Goal: Task Accomplishment & Management: Manage account settings

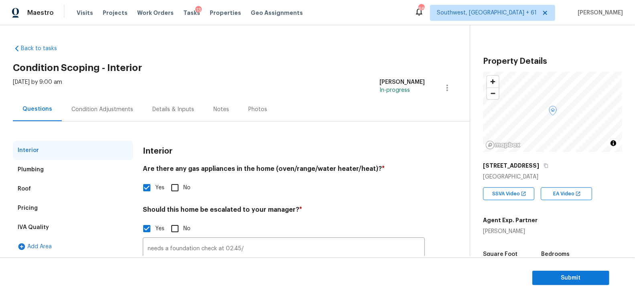
scroll to position [97, 0]
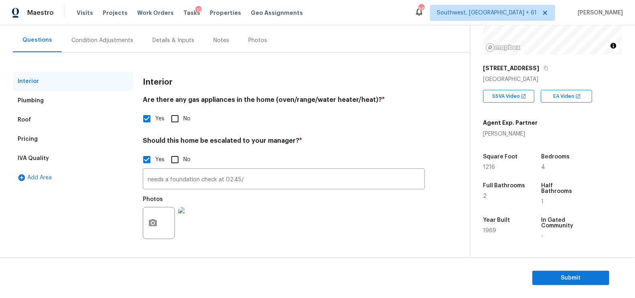
click at [98, 39] on div "Condition Adjustments" at bounding box center [102, 40] width 62 height 8
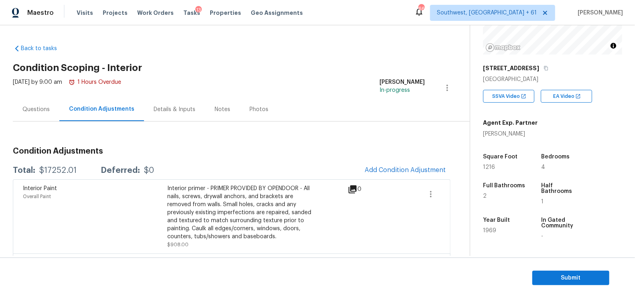
click at [33, 103] on div "Questions" at bounding box center [36, 109] width 47 height 24
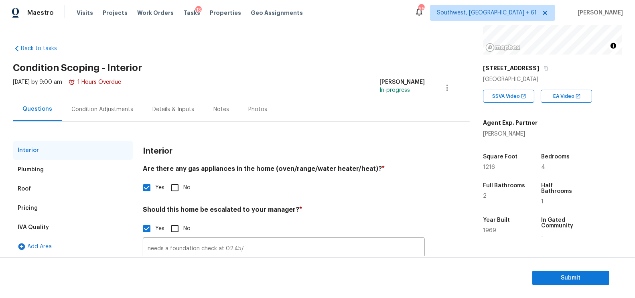
click at [45, 205] on div "Pricing" at bounding box center [73, 207] width 120 height 19
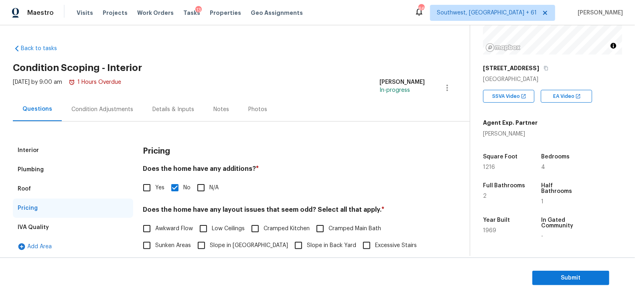
click at [44, 153] on div "Interior" at bounding box center [73, 150] width 120 height 19
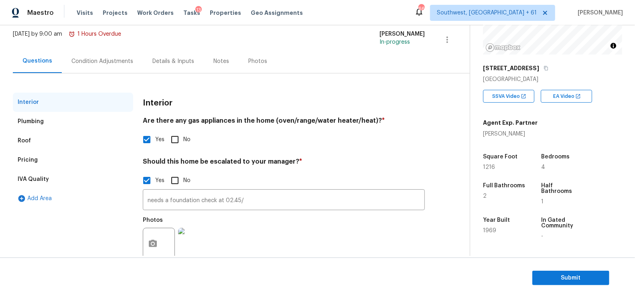
scroll to position [63, 0]
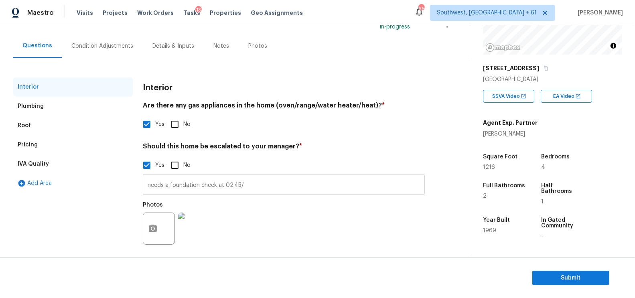
click at [261, 187] on input "needs a foundation check at 02.45/" at bounding box center [284, 185] width 282 height 19
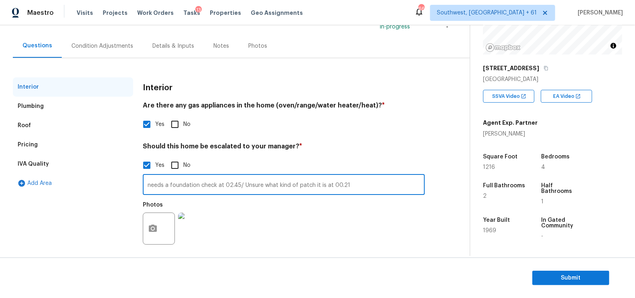
type input "needs a foundation check at 02.45/ Unsure what kind of patch it is at 00.21"
click at [296, 186] on input "needs a foundation check at 02.45/ Unsure what kind of patch it is at 00.21" at bounding box center [284, 185] width 282 height 19
click at [313, 186] on input "needs a foundation check at 02.45/ Unsure what kind of patch it is at 00.21" at bounding box center [284, 185] width 282 height 19
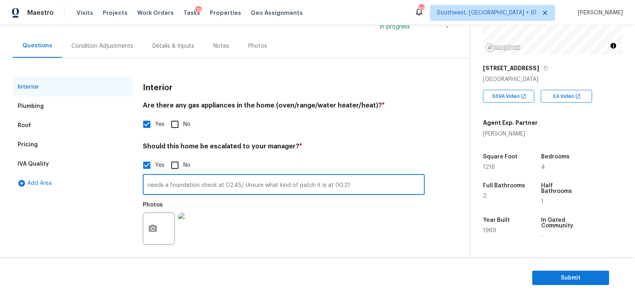
click at [313, 186] on input "needs a foundation check at 02.45/ Unsure what kind of patch it is at 00.21" at bounding box center [284, 185] width 282 height 19
click at [100, 35] on div "Condition Adjustments" at bounding box center [102, 46] width 81 height 24
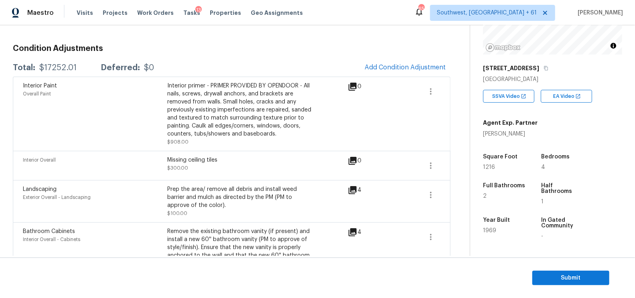
scroll to position [81, 0]
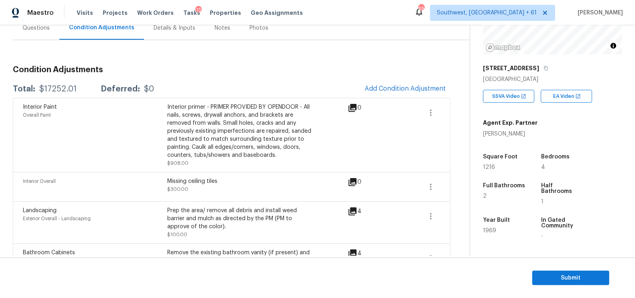
click at [374, 81] on span "Add Condition Adjustment" at bounding box center [405, 89] width 91 height 18
click at [370, 91] on span "Add Condition Adjustment" at bounding box center [404, 88] width 81 height 7
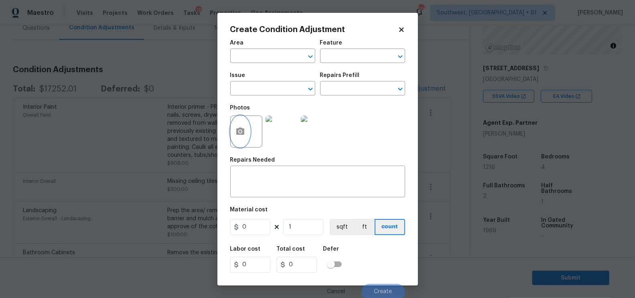
click at [246, 132] on button "button" at bounding box center [240, 131] width 19 height 31
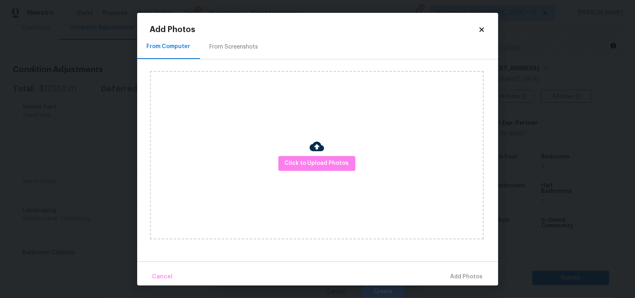
click at [331, 175] on div "Click to Upload Photos" at bounding box center [317, 155] width 334 height 168
click at [323, 171] on div "Click to Upload Photos" at bounding box center [317, 155] width 334 height 168
click at [327, 171] on div "Click to Upload Photos" at bounding box center [317, 155] width 334 height 168
click at [320, 154] on div at bounding box center [316, 147] width 14 height 17
click at [312, 160] on span "Click to Upload Photos" at bounding box center [317, 163] width 64 height 10
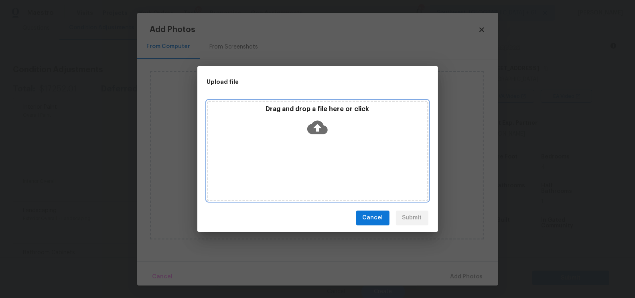
click at [313, 131] on icon at bounding box center [317, 127] width 20 height 14
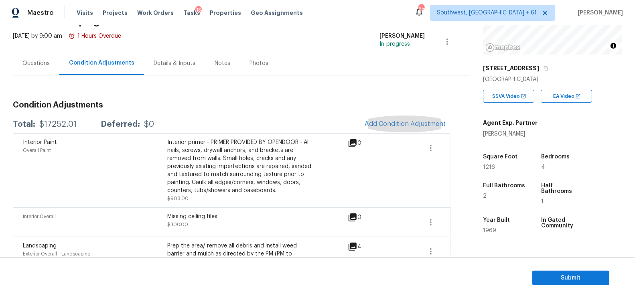
click at [42, 55] on div "Questions" at bounding box center [36, 63] width 47 height 24
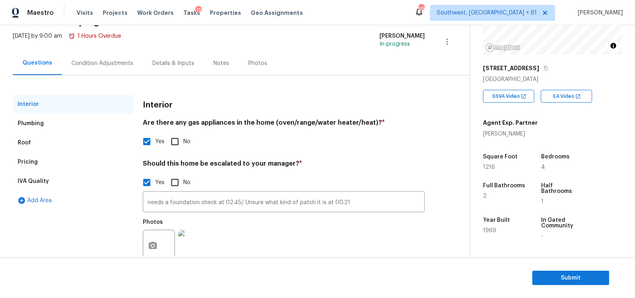
scroll to position [46, 0]
click at [52, 164] on div "Pricing" at bounding box center [73, 161] width 120 height 19
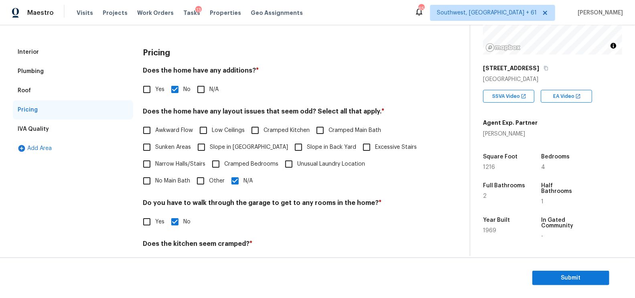
scroll to position [20, 0]
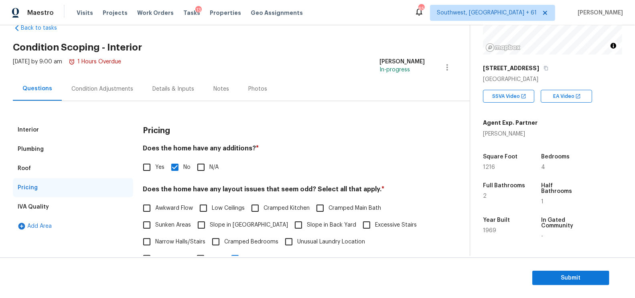
click at [105, 87] on div "Condition Adjustments" at bounding box center [102, 89] width 62 height 8
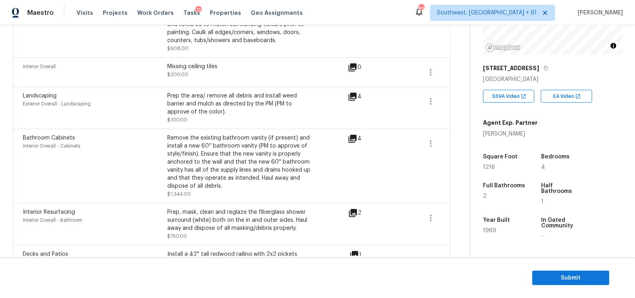
scroll to position [105, 0]
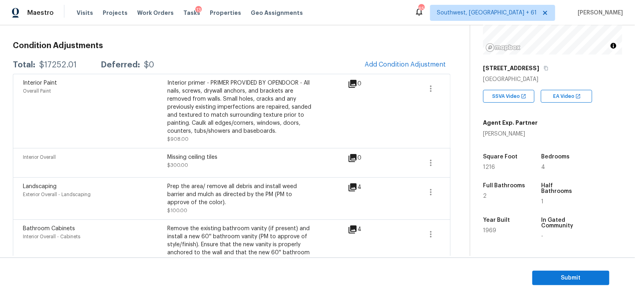
click at [417, 62] on span "Add Condition Adjustment" at bounding box center [404, 64] width 81 height 7
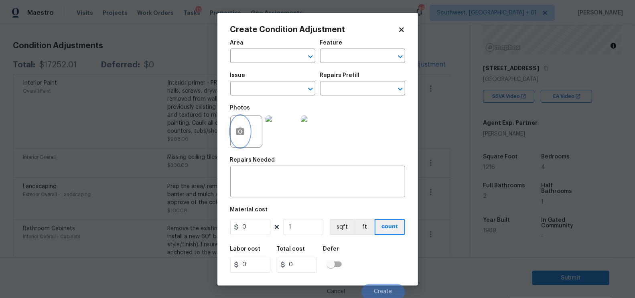
click at [236, 134] on icon "button" at bounding box center [240, 130] width 8 height 7
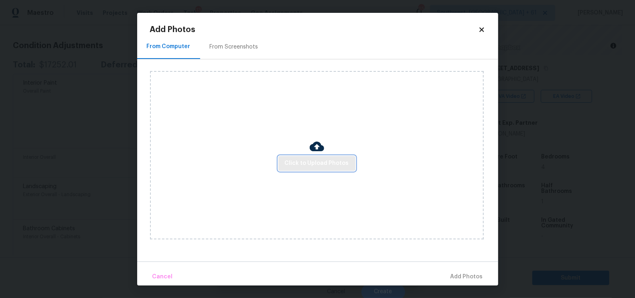
click at [317, 161] on span "Click to Upload Photos" at bounding box center [317, 163] width 64 height 10
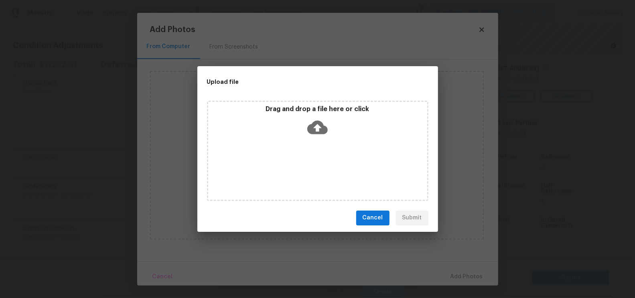
click at [319, 130] on icon at bounding box center [317, 127] width 20 height 20
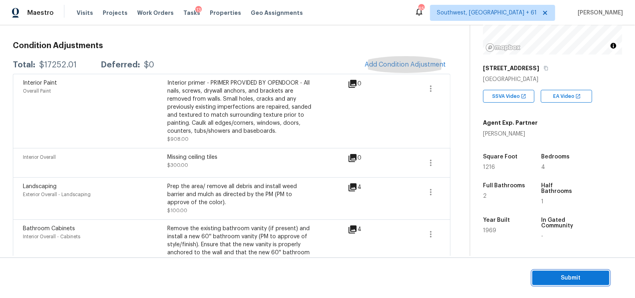
click at [558, 280] on span "Submit" at bounding box center [570, 278] width 64 height 10
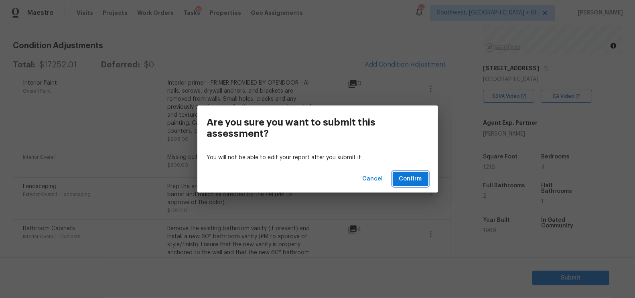
click at [411, 178] on span "Confirm" at bounding box center [410, 179] width 23 height 10
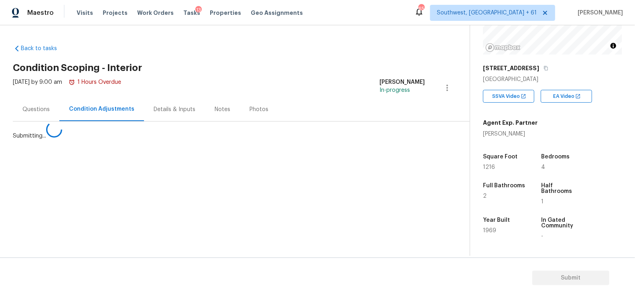
scroll to position [0, 0]
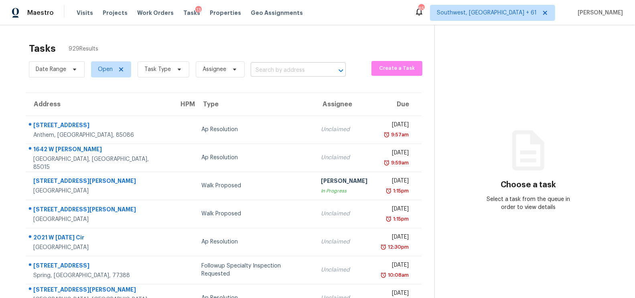
click at [293, 66] on input "text" at bounding box center [287, 70] width 73 height 12
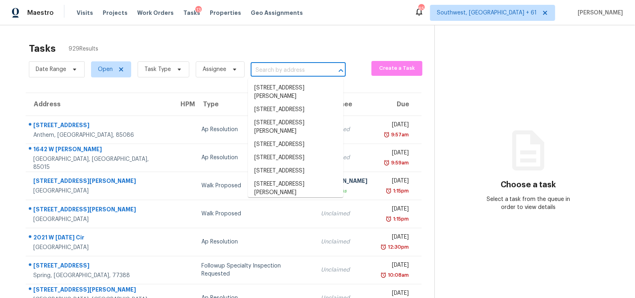
paste input "8015 NE 172nd Ave Vancouver WA 98682"
type input "8015 NE 172nd Ave Vancouver WA 98682"
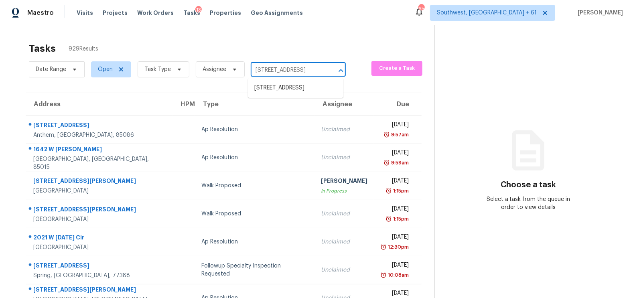
scroll to position [0, 39]
click at [299, 92] on li "8015 NE 172nd Ave, Vancouver, WA 98682" at bounding box center [295, 87] width 95 height 13
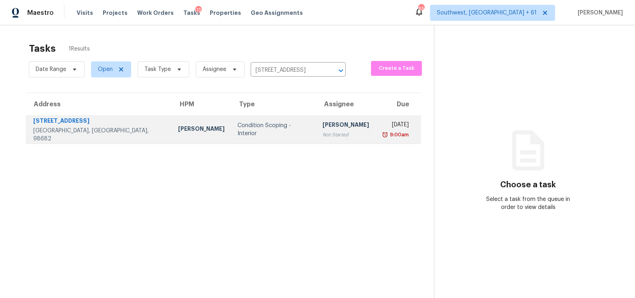
click at [316, 133] on td "Salma Ansari Not Started" at bounding box center [345, 129] width 59 height 28
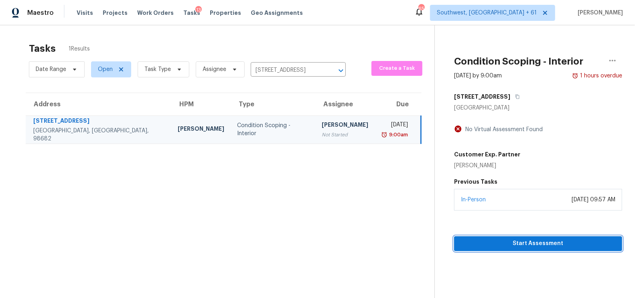
click at [522, 243] on span "Start Assessment" at bounding box center [537, 244] width 155 height 10
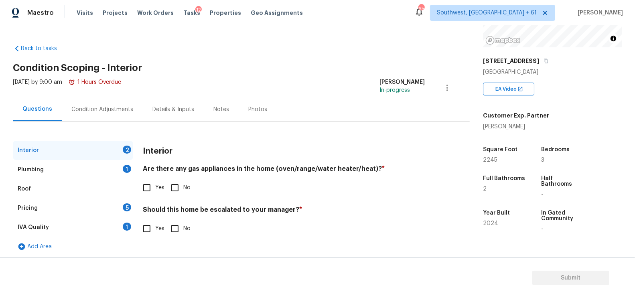
scroll to position [111, 0]
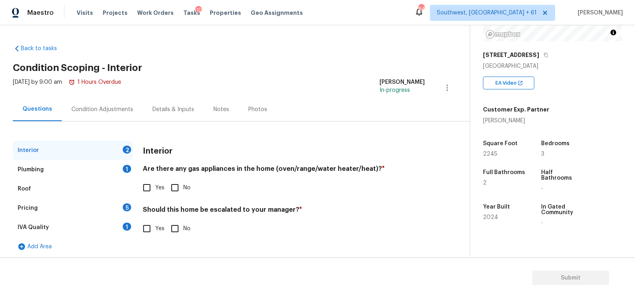
click at [148, 190] on input "Yes" at bounding box center [146, 187] width 17 height 17
checkbox input "true"
click at [179, 218] on div "Should this home be escalated to your manager? * Yes No" at bounding box center [284, 221] width 282 height 31
click at [115, 164] on div "Plumbing 1" at bounding box center [73, 169] width 120 height 19
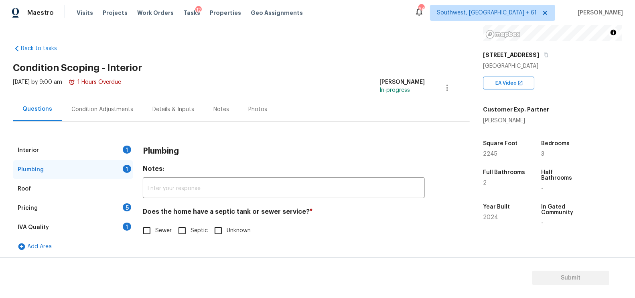
click at [121, 149] on div "Interior 1" at bounding box center [73, 150] width 120 height 19
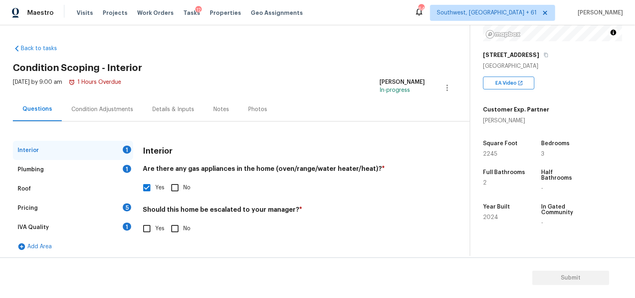
click at [177, 230] on input "No" at bounding box center [174, 228] width 17 height 17
checkbox input "true"
click at [125, 171] on div "1" at bounding box center [127, 169] width 8 height 8
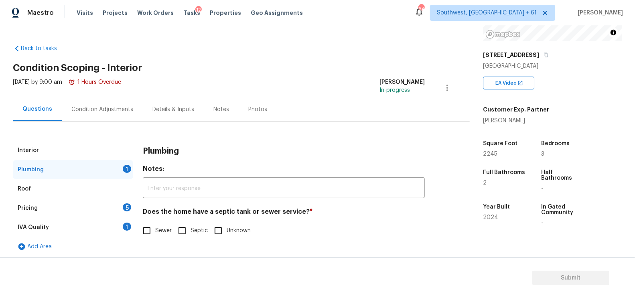
click at [153, 231] on input "Sewer" at bounding box center [146, 230] width 17 height 17
checkbox input "true"
click at [126, 228] on div "1" at bounding box center [127, 226] width 8 height 8
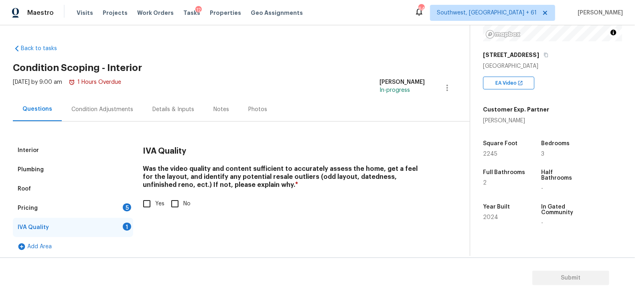
click at [138, 202] on div "Interior Plumbing Roof Pricing 5 IVA Quality 1 Add Area IVA Quality Was the vid…" at bounding box center [231, 198] width 437 height 115
click at [155, 202] on input "Yes" at bounding box center [146, 203] width 17 height 17
checkbox input "true"
click at [115, 204] on div "Pricing 5" at bounding box center [73, 207] width 120 height 19
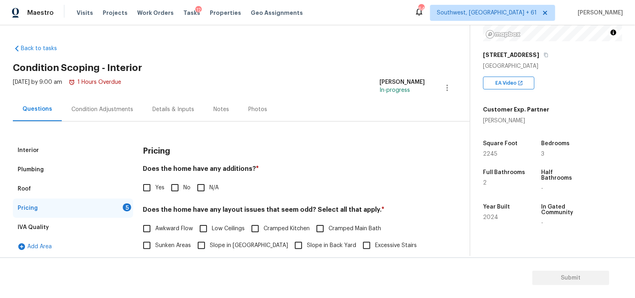
click at [157, 195] on label "Yes" at bounding box center [151, 187] width 26 height 17
click at [155, 195] on input "Yes" at bounding box center [146, 187] width 17 height 17
checkbox input "true"
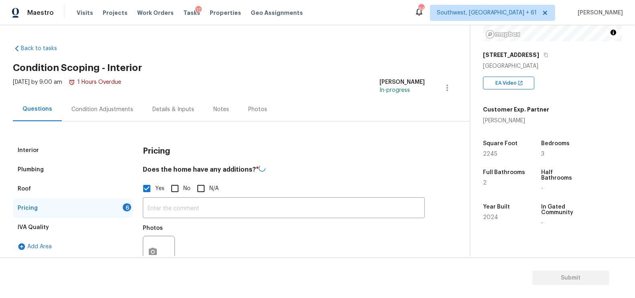
click at [178, 191] on input "No" at bounding box center [174, 188] width 17 height 17
checkbox input "true"
checkbox input "false"
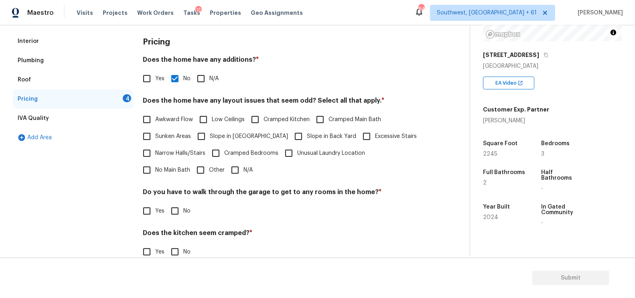
scroll to position [117, 0]
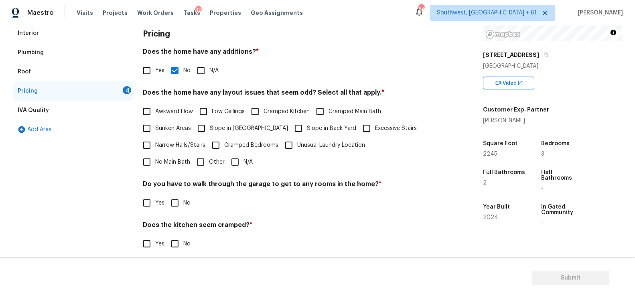
click at [226, 157] on input "N/A" at bounding box center [234, 162] width 17 height 17
checkbox input "true"
click at [176, 205] on input "No" at bounding box center [174, 203] width 17 height 17
checkbox input "true"
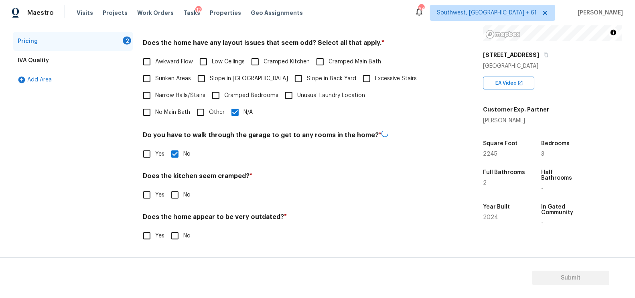
click at [176, 229] on input "No" at bounding box center [174, 235] width 17 height 17
checkbox input "true"
click at [180, 190] on input "No" at bounding box center [174, 194] width 17 height 17
checkbox input "true"
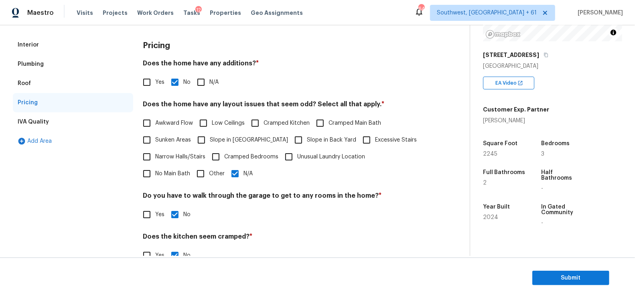
scroll to position [0, 0]
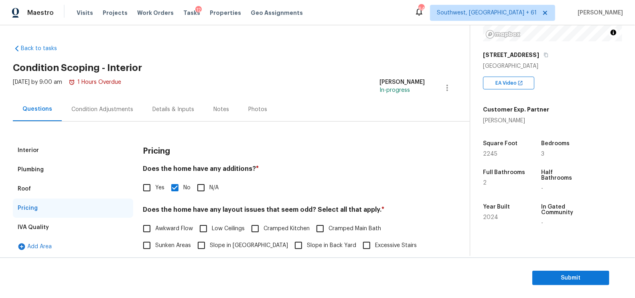
click at [138, 115] on div "Condition Adjustments" at bounding box center [102, 109] width 81 height 24
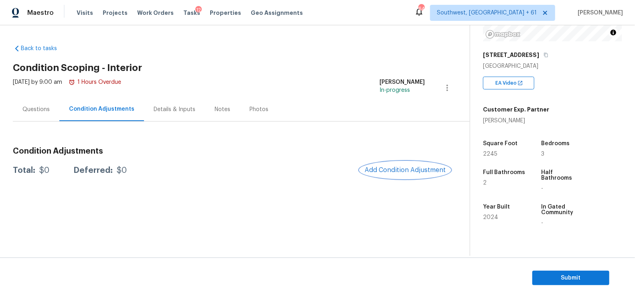
click at [406, 169] on span "Add Condition Adjustment" at bounding box center [404, 169] width 81 height 7
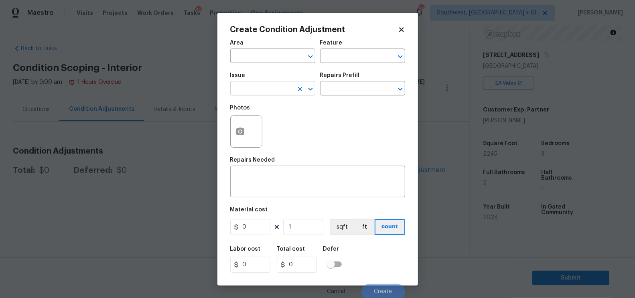
click at [255, 87] on input "text" at bounding box center [261, 89] width 63 height 12
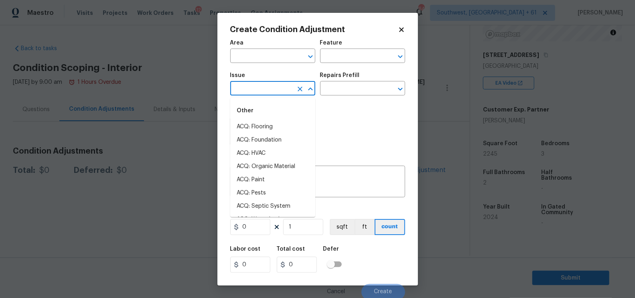
type input "p"
type input "ain"
click at [253, 119] on div "Other" at bounding box center [272, 110] width 85 height 19
click at [256, 83] on input "text" at bounding box center [261, 89] width 63 height 12
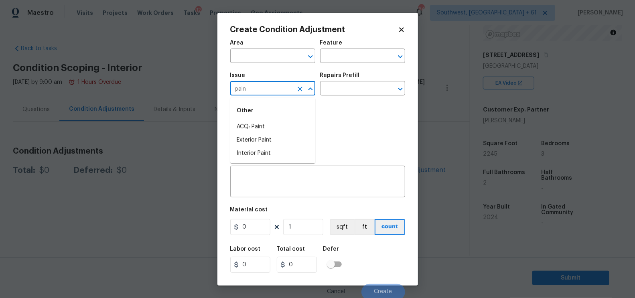
click at [263, 123] on li "ACQ: Paint" at bounding box center [272, 126] width 85 height 13
type input "ACQ: Paint"
click at [318, 101] on div "Photos" at bounding box center [317, 126] width 175 height 52
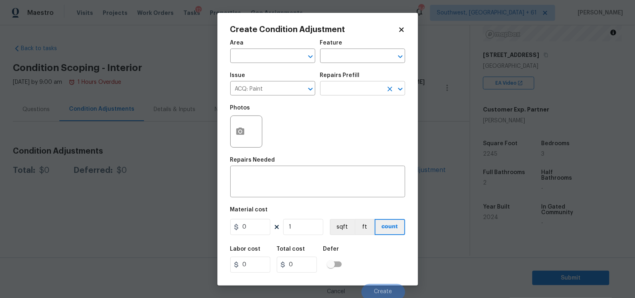
click at [346, 90] on input "text" at bounding box center [351, 89] width 63 height 12
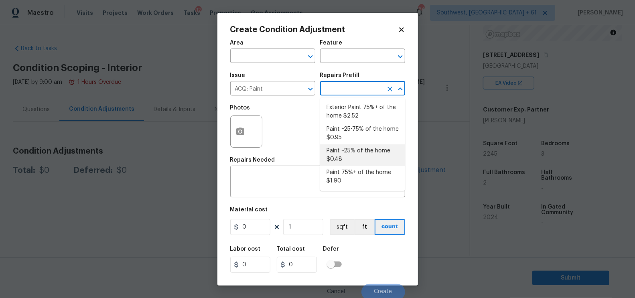
click at [350, 153] on li "Paint ~25% of the home $0.48" at bounding box center [362, 155] width 85 height 22
type input "Acquisition"
type textarea "Acquisition Scope: ~25% of the home needs interior paint"
type input "0.48"
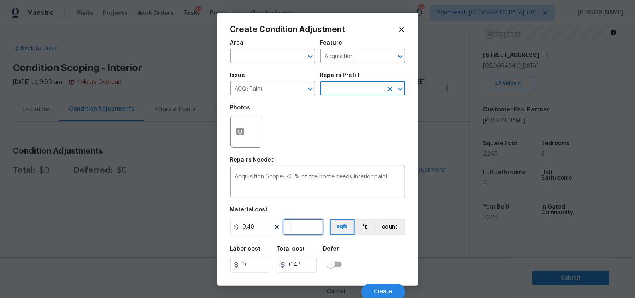
click at [299, 229] on input "1" at bounding box center [303, 227] width 40 height 16
type input "0"
type input "2"
type input "0.96"
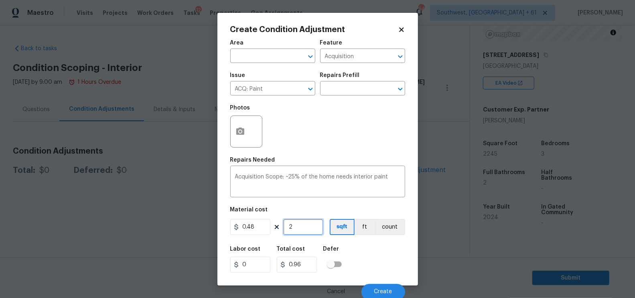
type input "22"
type input "10.56"
type input "224"
type input "107.52"
type input "2245"
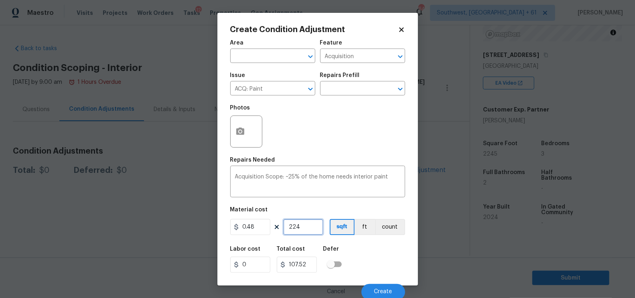
type input "1077.6"
type input "2245"
click at [311, 269] on input "1077.6" at bounding box center [297, 265] width 40 height 16
click at [379, 287] on button "Create" at bounding box center [383, 292] width 44 height 16
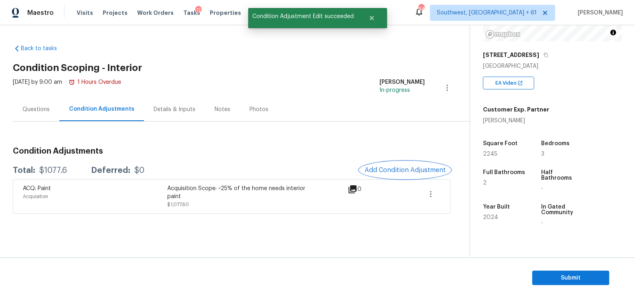
click at [417, 170] on span "Add Condition Adjustment" at bounding box center [404, 169] width 81 height 7
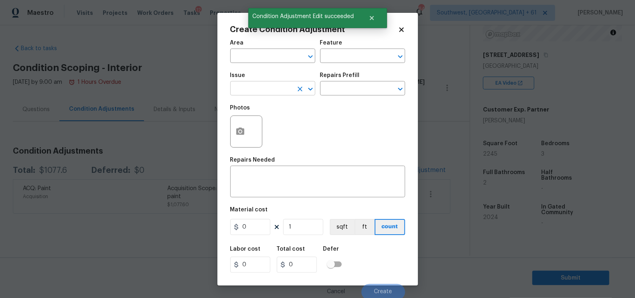
click at [276, 93] on input "text" at bounding box center [261, 89] width 63 height 12
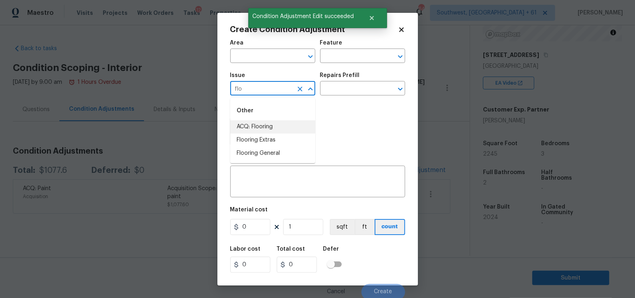
click at [273, 131] on li "ACQ: Flooring" at bounding box center [272, 126] width 85 height 13
type input "ACQ: Flooring"
click at [355, 95] on input "text" at bounding box center [351, 89] width 63 height 12
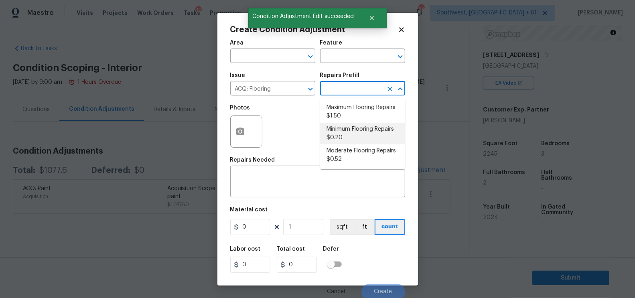
click at [350, 132] on li "Minimum Flooring Repairs $0.20" at bounding box center [362, 134] width 85 height 22
type input "Acquisition"
type textarea "Acquisition Scope: Minimum flooring repairs"
type input "0.2"
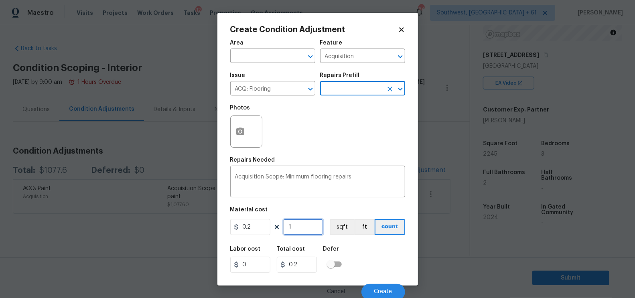
click at [308, 233] on input "1" at bounding box center [303, 227] width 40 height 16
type input "0"
type input "2"
type input "0.4"
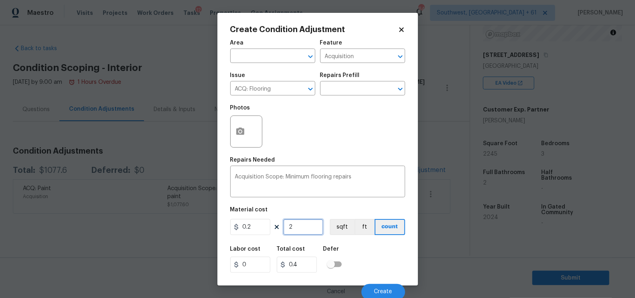
type input "22"
type input "4.4"
type input "224"
type input "44.8"
type input "2245"
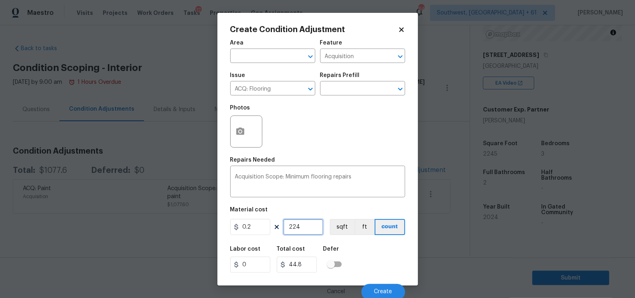
type input "449"
type input "2245"
click at [317, 267] on div "449" at bounding box center [300, 265] width 47 height 16
click at [306, 267] on input "449" at bounding box center [297, 265] width 40 height 16
click at [378, 291] on span "Create" at bounding box center [383, 292] width 18 height 6
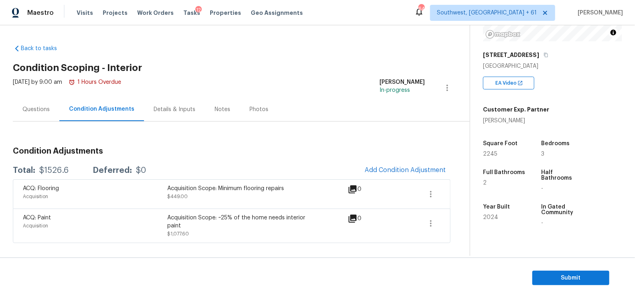
click at [225, 69] on h2 "Condition Scoping - Interior" at bounding box center [241, 68] width 457 height 8
click at [311, 47] on div "Back to tasks Condition Scoping - Interior Tue, Sep 09 2025 by 9:00 am 1 Hours …" at bounding box center [241, 141] width 457 height 207
click at [54, 175] on div "Total: $1526.6 Deferred: $0 Add Condition Adjustment" at bounding box center [231, 171] width 437 height 18
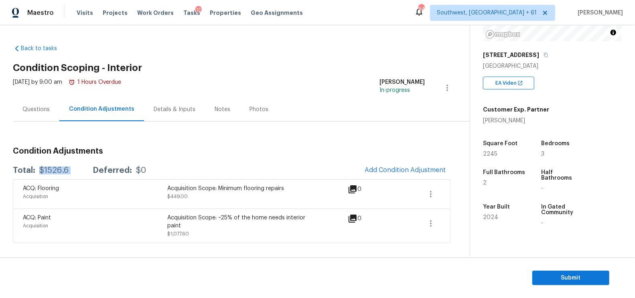
copy div "$1526.6"
click at [392, 162] on button "Add Condition Adjustment" at bounding box center [405, 170] width 91 height 17
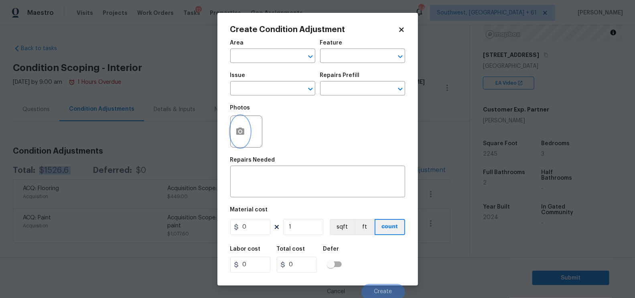
click at [245, 128] on button "button" at bounding box center [240, 131] width 19 height 31
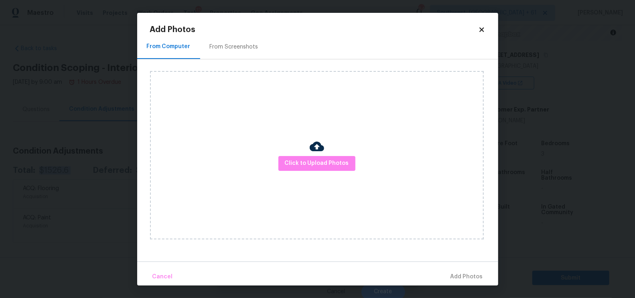
click at [315, 176] on div "Click to Upload Photos" at bounding box center [317, 155] width 334 height 168
click at [315, 171] on div "Click to Upload Photos" at bounding box center [317, 155] width 334 height 168
click at [316, 163] on span "Click to Upload Photos" at bounding box center [317, 163] width 64 height 10
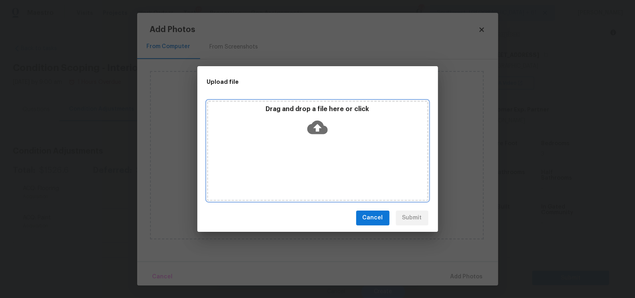
click at [316, 131] on icon at bounding box center [317, 127] width 20 height 20
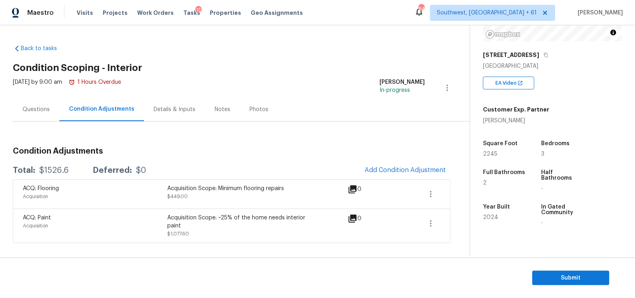
click at [188, 51] on div "Back to tasks Condition Scoping - Interior Tue, Sep 09 2025 by 9:00 am 1 Hours …" at bounding box center [241, 141] width 457 height 207
click at [434, 224] on icon "button" at bounding box center [431, 223] width 10 height 10
click at [473, 222] on div "Edit" at bounding box center [476, 221] width 63 height 8
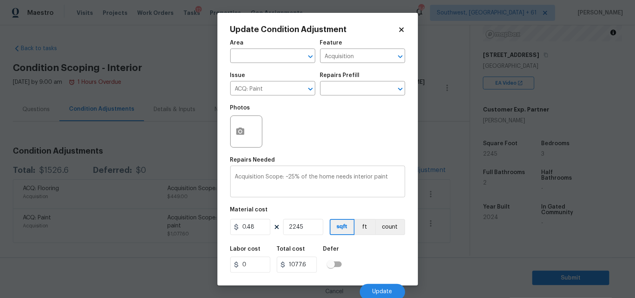
click at [374, 187] on textarea "Acquisition Scope: ~25% of the home needs interior paint" at bounding box center [317, 182] width 165 height 17
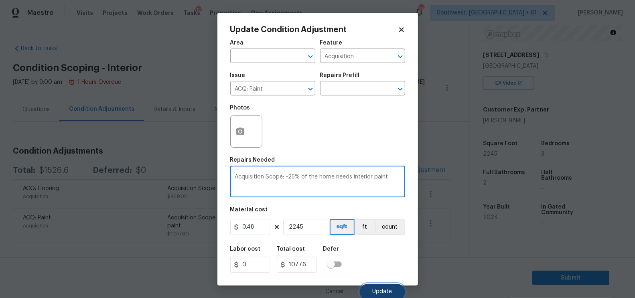
click at [392, 290] on button "Update" at bounding box center [382, 292] width 45 height 16
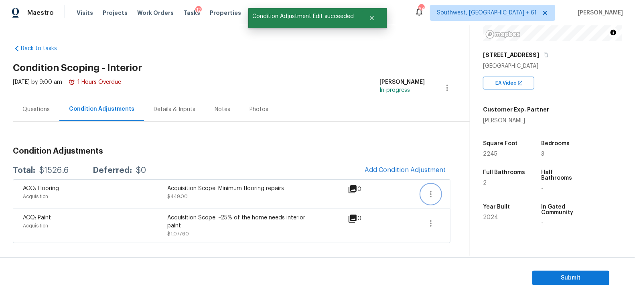
click at [429, 194] on icon "button" at bounding box center [431, 194] width 10 height 10
click at [459, 190] on div "Edit" at bounding box center [476, 192] width 63 height 8
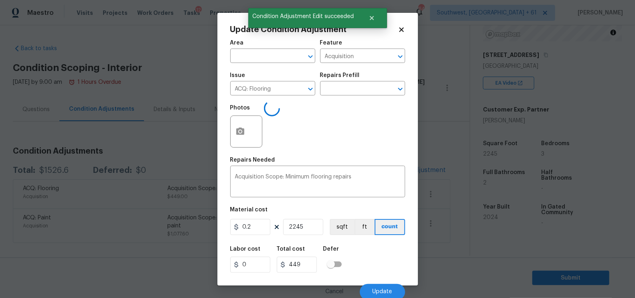
click at [174, 131] on body "Maestro Visits Projects Work Orders Tasks 12 Properties Geo Assignments 647 Sou…" at bounding box center [317, 149] width 635 height 298
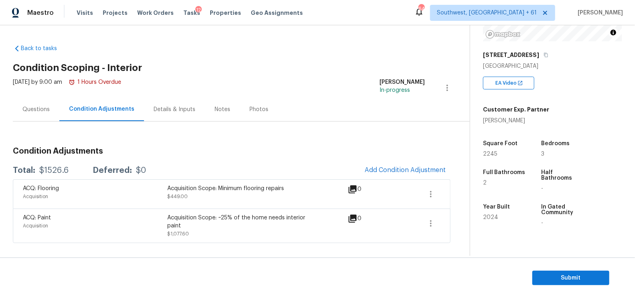
click at [43, 110] on div "Questions" at bounding box center [35, 109] width 27 height 8
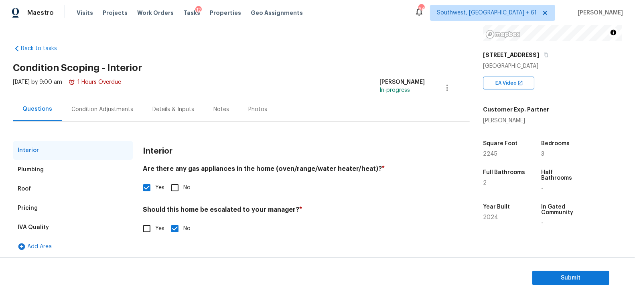
click at [51, 207] on div "Pricing" at bounding box center [73, 207] width 120 height 19
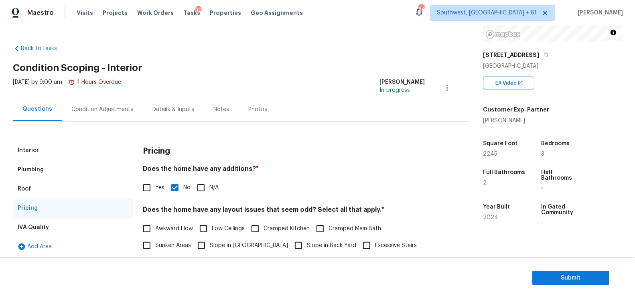
scroll to position [166, 0]
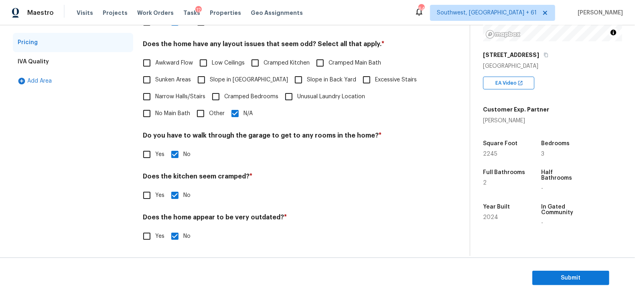
click at [343, 191] on div "Yes No" at bounding box center [284, 195] width 282 height 17
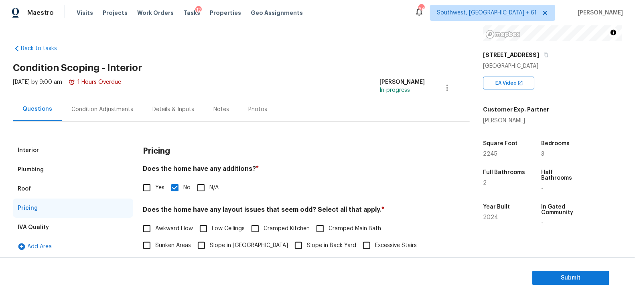
click at [93, 105] on div "Condition Adjustments" at bounding box center [102, 109] width 62 height 8
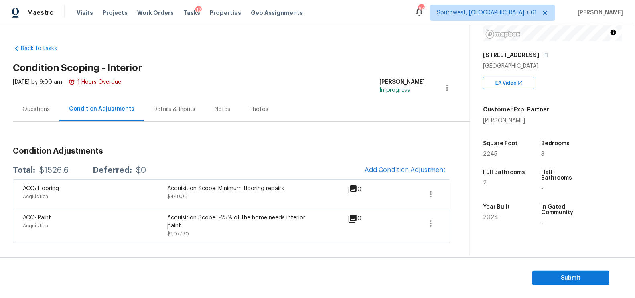
click at [261, 103] on div "Photos" at bounding box center [259, 109] width 38 height 24
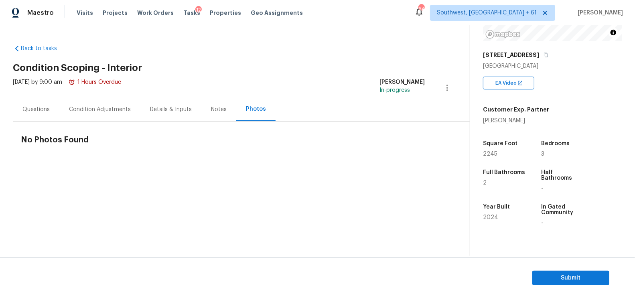
click at [38, 110] on div "Questions" at bounding box center [35, 109] width 27 height 8
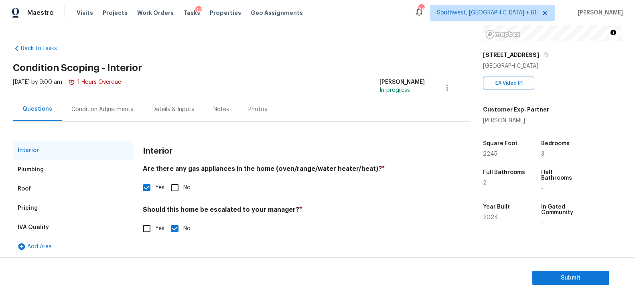
click at [258, 84] on div "Tue, Sep 09 2025 by 9:00 am 1 Hours Overdue Salma Ansari In-progress" at bounding box center [241, 87] width 457 height 19
click at [121, 105] on div "Condition Adjustments" at bounding box center [102, 109] width 62 height 8
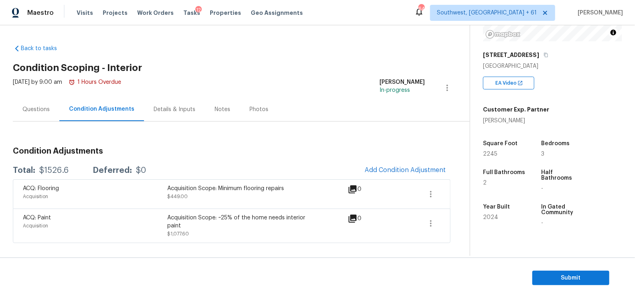
click at [56, 166] on div "Total: $1526.6 Deferred: $0 Add Condition Adjustment" at bounding box center [231, 171] width 437 height 18
click at [257, 89] on div "Tue, Sep 09 2025 by 9:00 am 1 Hours Overdue Salma Ansari In-progress" at bounding box center [241, 87] width 457 height 19
click at [432, 223] on icon "button" at bounding box center [431, 223] width 10 height 10
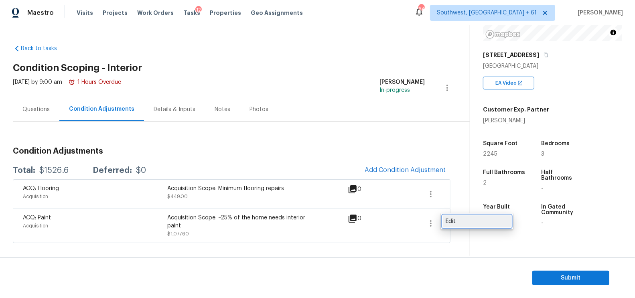
click at [455, 219] on div "Edit" at bounding box center [476, 221] width 63 height 8
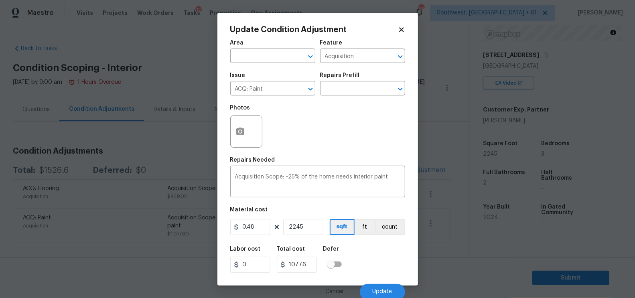
click at [435, 247] on body "Maestro Visits Projects Work Orders Tasks 12 Properties Geo Assignments 646 Sou…" at bounding box center [317, 149] width 635 height 298
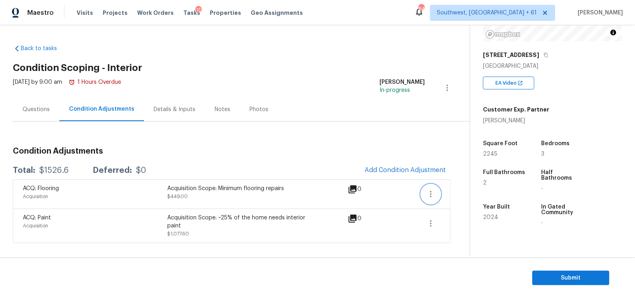
click at [433, 195] on icon "button" at bounding box center [431, 194] width 10 height 10
click at [459, 190] on div "Edit" at bounding box center [476, 192] width 63 height 8
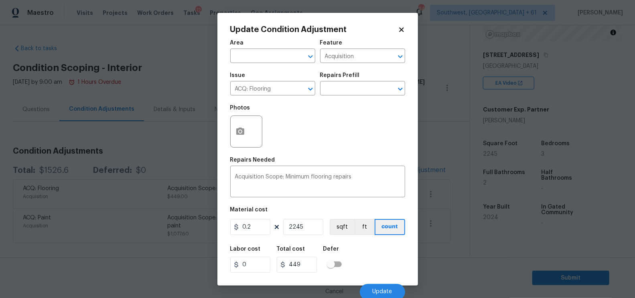
click at [459, 190] on body "Maestro Visits Projects Work Orders Tasks 12 Properties Geo Assignments 646 Sou…" at bounding box center [317, 149] width 635 height 298
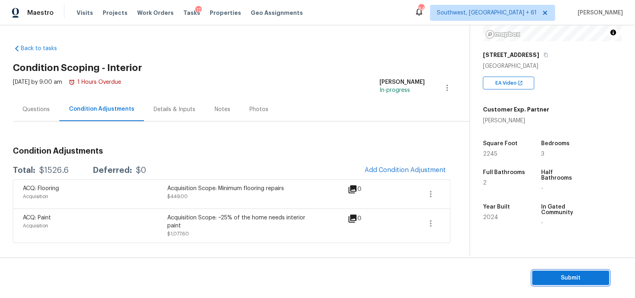
click at [570, 278] on span "Submit" at bounding box center [570, 278] width 64 height 10
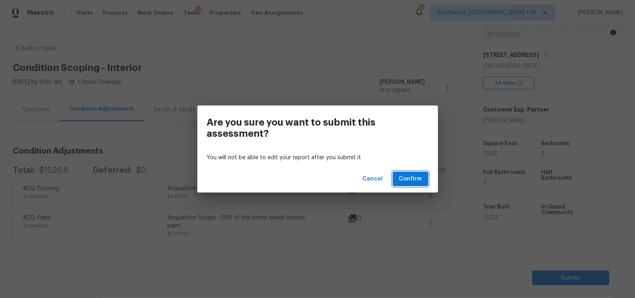
click at [411, 182] on span "Confirm" at bounding box center [410, 179] width 23 height 10
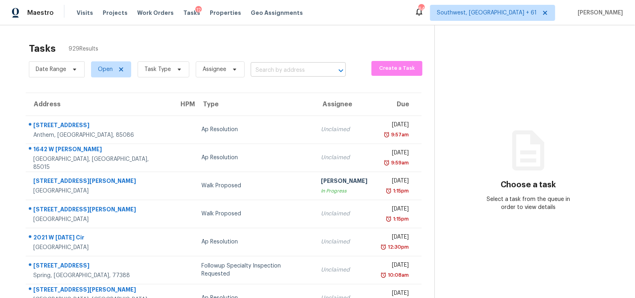
click at [303, 73] on input "text" at bounding box center [287, 70] width 73 height 12
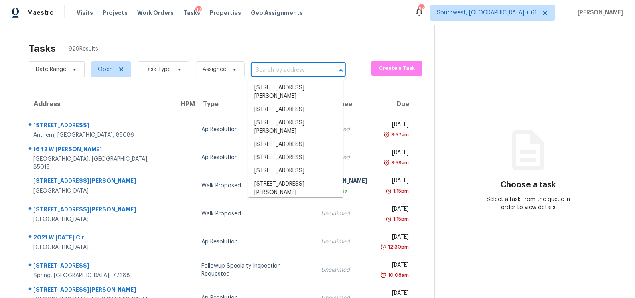
paste input "231 Limestone Cir Conyers GA 30013"
type input "231 Limestone Cir Conyers GA 30013"
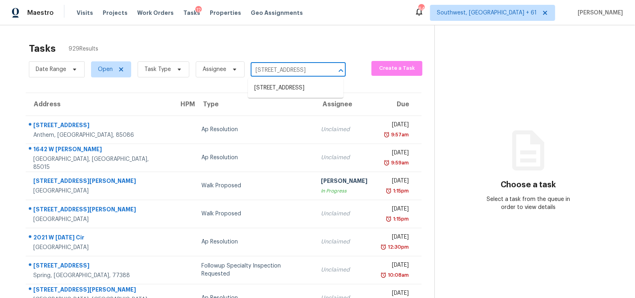
scroll to position [0, 29]
click at [305, 87] on li "231 Limestone Cir, Conyers, GA 30013" at bounding box center [295, 87] width 95 height 13
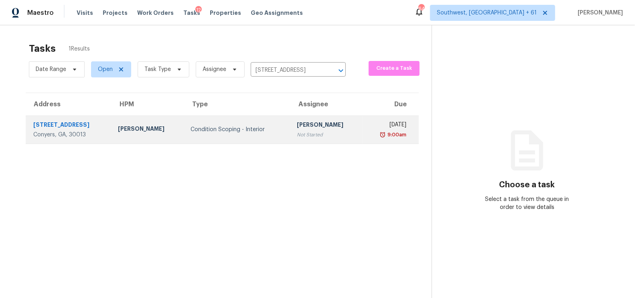
click at [295, 118] on td "Salma Ansari Not Started" at bounding box center [326, 129] width 73 height 28
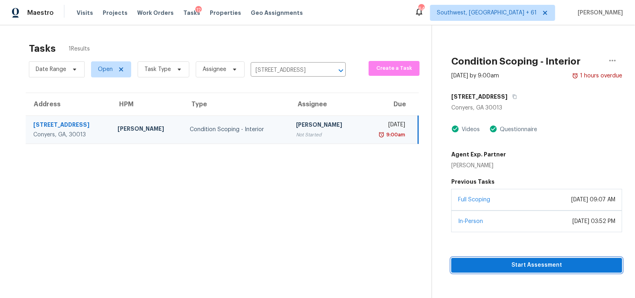
click at [530, 266] on span "Start Assessment" at bounding box center [536, 265] width 158 height 10
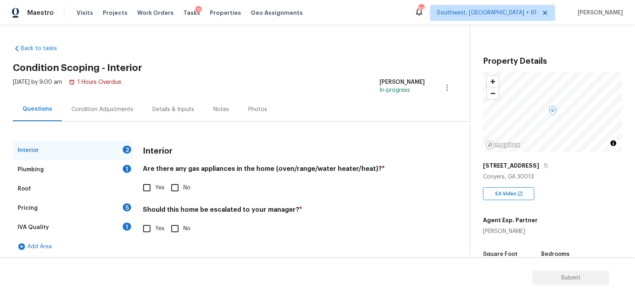
scroll to position [102, 0]
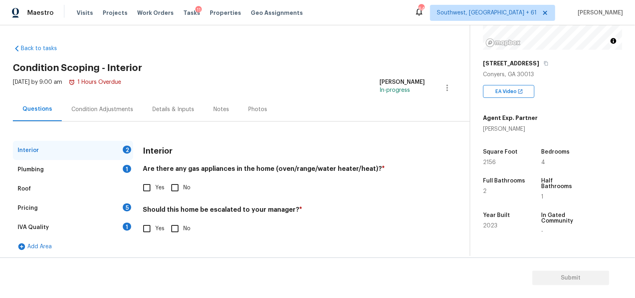
click at [147, 184] on input "Yes" at bounding box center [146, 187] width 17 height 17
checkbox input "true"
click at [182, 231] on input "No" at bounding box center [174, 228] width 17 height 17
checkbox input "true"
click at [114, 175] on div "Plumbing 1" at bounding box center [73, 169] width 120 height 19
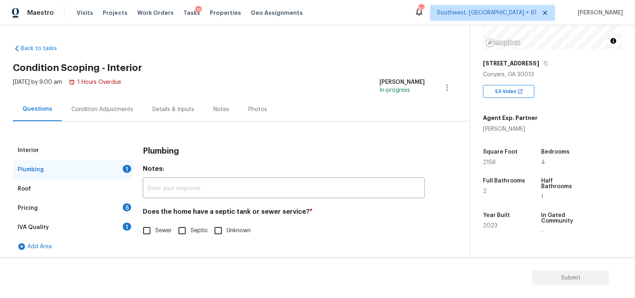
click at [170, 243] on div "Plumbing Notes: ​ Does the home have a septic tank or sewer service? * Sewer Se…" at bounding box center [284, 195] width 282 height 108
click at [159, 228] on span "Sewer" at bounding box center [163, 230] width 16 height 8
click at [155, 228] on input "Sewer" at bounding box center [146, 230] width 17 height 17
checkbox input "true"
click at [113, 224] on div "IVA Quality 1" at bounding box center [73, 227] width 120 height 19
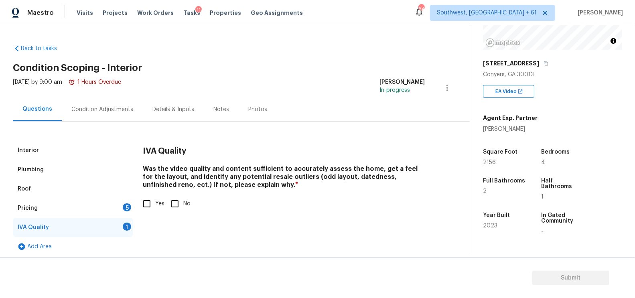
click at [147, 203] on input "Yes" at bounding box center [146, 203] width 17 height 17
checkbox input "true"
click at [127, 205] on div "5" at bounding box center [127, 207] width 8 height 8
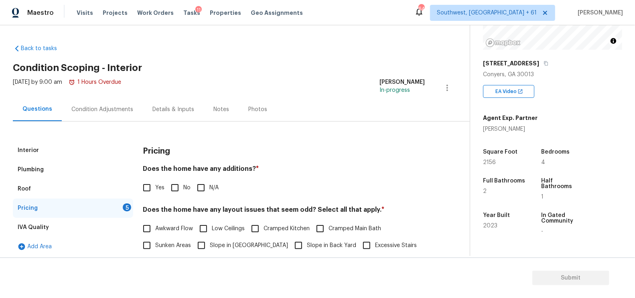
click at [186, 185] on span "No" at bounding box center [186, 188] width 7 height 8
click at [183, 185] on input "No" at bounding box center [174, 187] width 17 height 17
checkbox input "true"
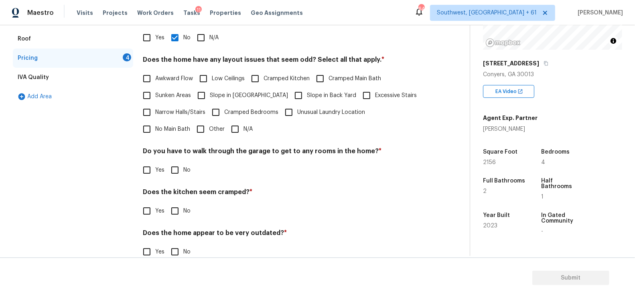
scroll to position [166, 0]
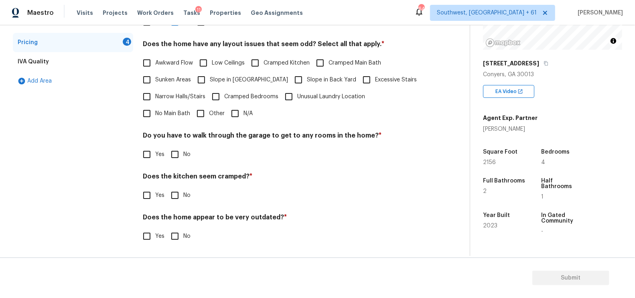
click at [226, 105] on input "N/A" at bounding box center [234, 113] width 17 height 17
checkbox input "true"
click at [179, 142] on div "Do you have to walk through the garage to get to any rooms in the home? * Yes No" at bounding box center [284, 146] width 282 height 31
click at [179, 158] on input "No" at bounding box center [174, 154] width 17 height 17
checkbox input "true"
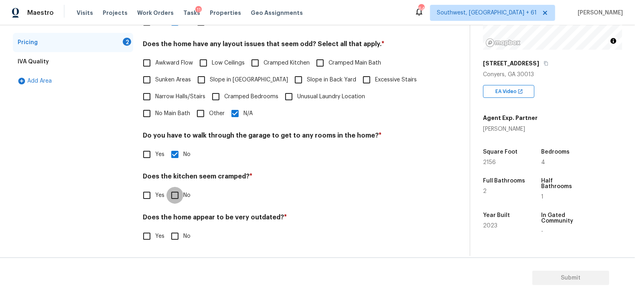
click at [177, 194] on input "No" at bounding box center [174, 195] width 17 height 17
checkbox input "true"
click at [173, 238] on input "No" at bounding box center [174, 236] width 17 height 17
checkbox input "true"
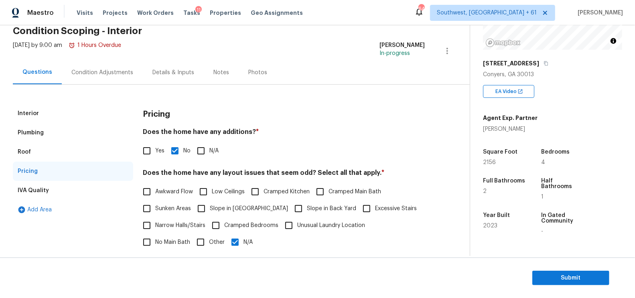
scroll to position [35, 0]
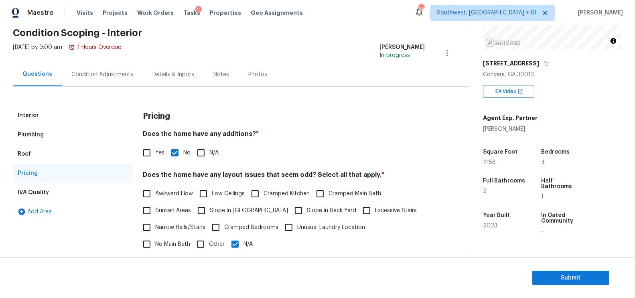
click at [103, 71] on div "Condition Adjustments" at bounding box center [102, 75] width 62 height 8
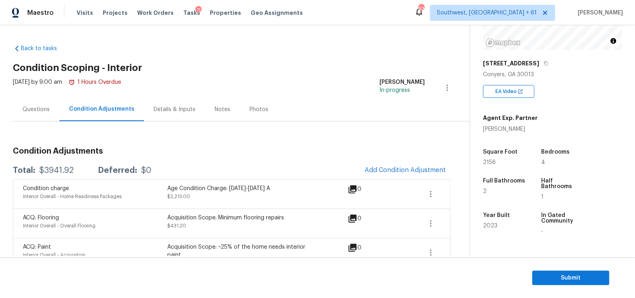
click at [398, 179] on div "Condition charge Interior Overall - Home Readiness Packages Age Condition Charg…" at bounding box center [231, 193] width 437 height 29
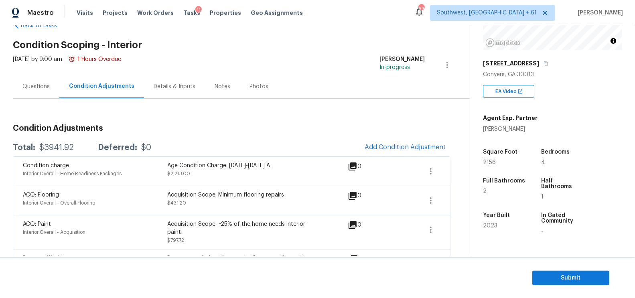
scroll to position [22, 0]
click at [409, 155] on button "Add Condition Adjustment" at bounding box center [405, 148] width 91 height 17
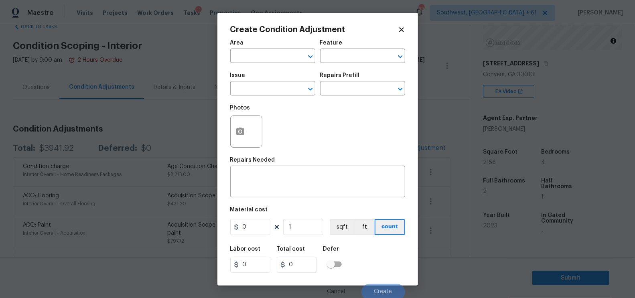
click at [276, 82] on div "Issue" at bounding box center [272, 78] width 85 height 10
click at [272, 87] on input "text" at bounding box center [261, 89] width 63 height 12
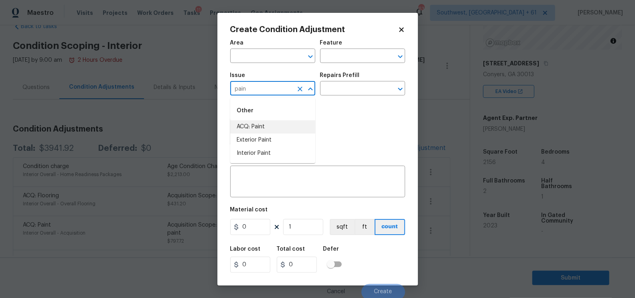
click at [253, 130] on li "ACQ: Paint" at bounding box center [272, 126] width 85 height 13
type input "ACQ: Paint"
click at [352, 84] on input "text" at bounding box center [351, 89] width 63 height 12
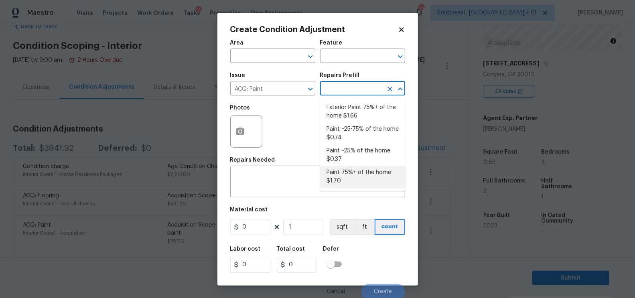
click at [344, 169] on li "Paint 75%+ of the home $1.70" at bounding box center [362, 177] width 85 height 22
type input "Acquisition"
type textarea "Acquisition Scope: 75%+ of the home will likely require interior paint"
type input "1.7"
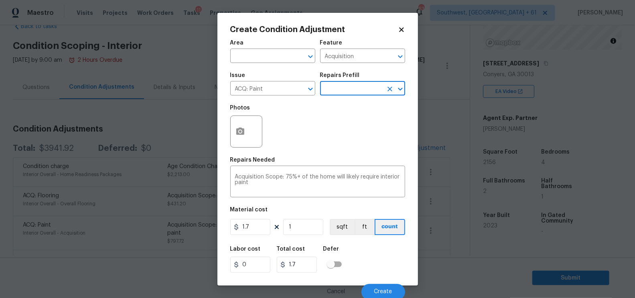
click at [278, 223] on div "1.7 1 sqft ft count" at bounding box center [317, 227] width 175 height 16
click at [259, 227] on input "1.7" at bounding box center [250, 227] width 40 height 16
type input "1250"
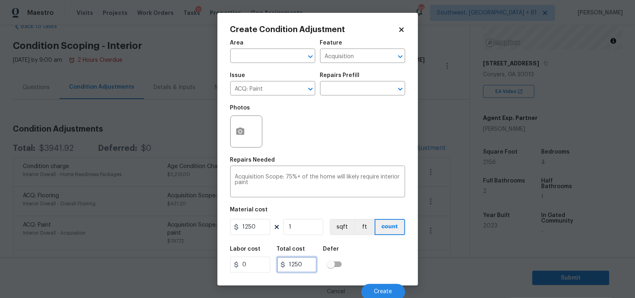
click at [303, 265] on input "1250" at bounding box center [297, 265] width 40 height 16
click at [374, 293] on button "Create" at bounding box center [383, 292] width 44 height 16
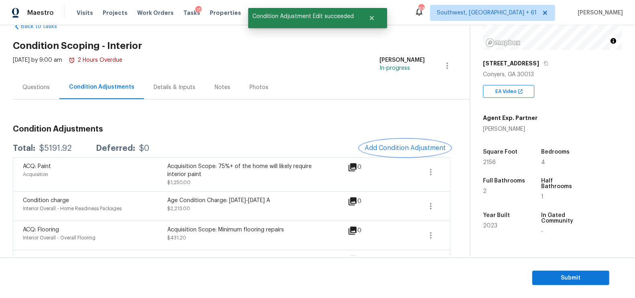
click at [399, 145] on span "Add Condition Adjustment" at bounding box center [404, 147] width 81 height 7
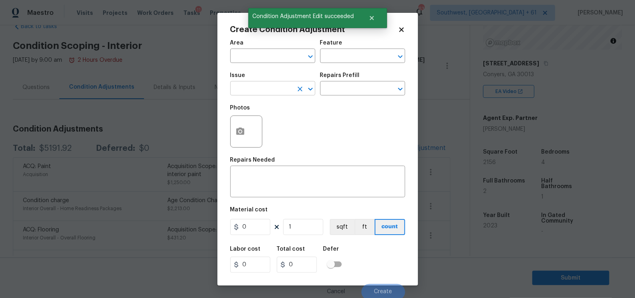
click at [273, 94] on input "text" at bounding box center [261, 89] width 63 height 12
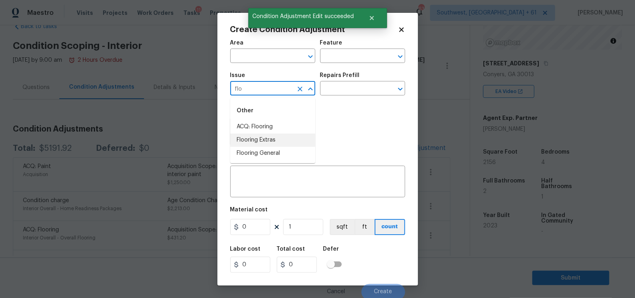
click at [268, 126] on li "ACQ: Flooring" at bounding box center [272, 126] width 85 height 13
type input "ACQ: Flooring"
click at [342, 95] on input "text" at bounding box center [351, 89] width 63 height 12
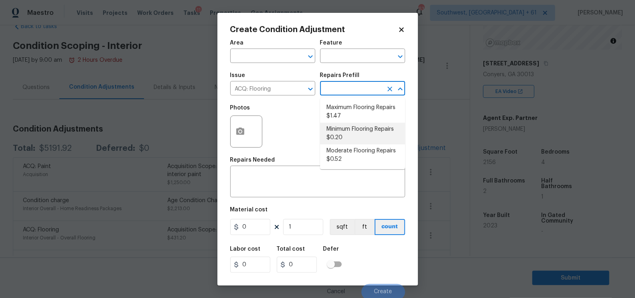
click at [343, 131] on li "Minimum Flooring Repairs $0.20" at bounding box center [362, 134] width 85 height 22
type input "Acquisition"
type textarea "Acquisition Scope: Minimum flooring repairs"
type input "0.2"
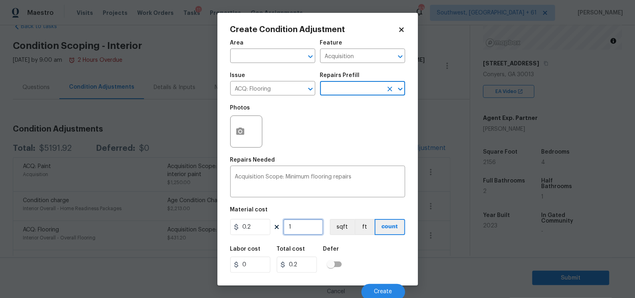
click at [301, 231] on input "1" at bounding box center [303, 227] width 40 height 16
type input "0"
type input "2"
type input "0.4"
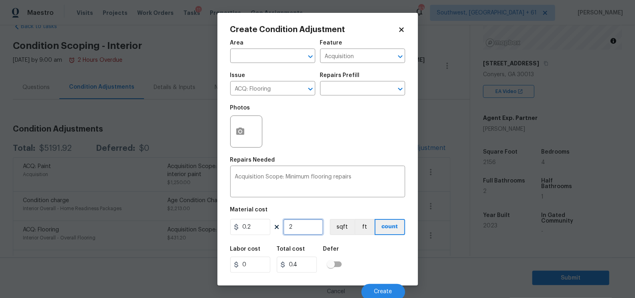
type input "21"
type input "4.2"
type input "215"
type input "43"
type input "2156"
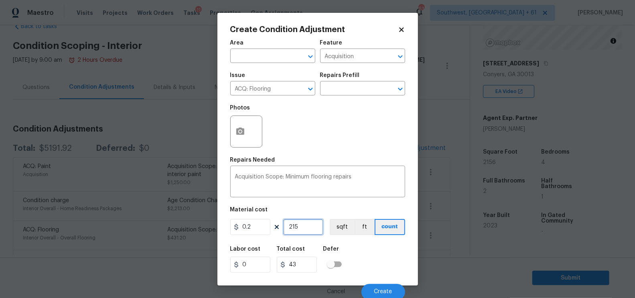
type input "431.2"
type input "2156"
click at [304, 272] on input "431.2" at bounding box center [297, 265] width 40 height 16
click at [380, 285] on button "Create" at bounding box center [383, 292] width 44 height 16
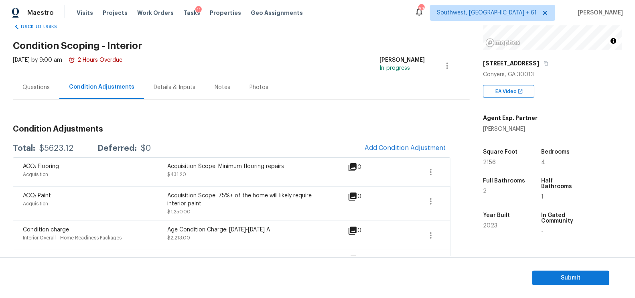
click at [300, 111] on div "Condition Adjustments Total: $5623.12 Deferred: $0 Add Condition Adjustment ACQ…" at bounding box center [231, 264] width 437 height 330
click at [394, 146] on span "Add Condition Adjustment" at bounding box center [404, 147] width 81 height 7
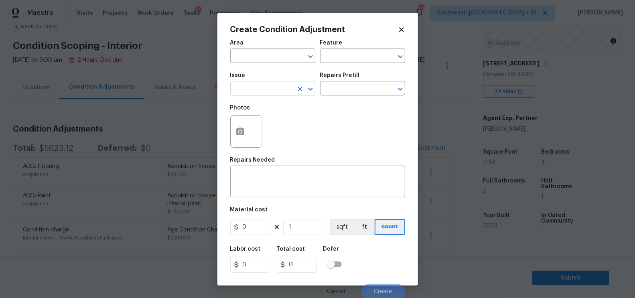
click at [258, 93] on input "text" at bounding box center [261, 89] width 63 height 12
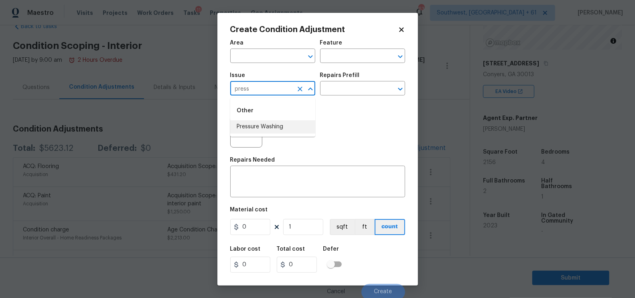
click at [258, 132] on li "Pressure Washing" at bounding box center [272, 126] width 85 height 13
type input "Pressure Washing"
click at [291, 182] on textarea at bounding box center [317, 182] width 165 height 17
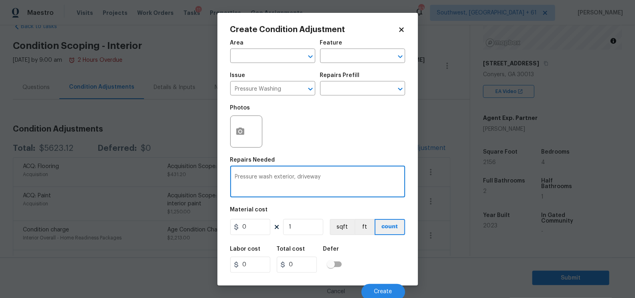
type textarea "Pressure wash exterior, driveway"
click at [262, 235] on input "0" at bounding box center [250, 227] width 40 height 16
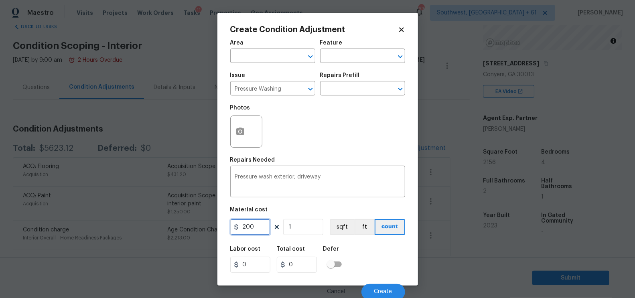
type input "200"
click at [303, 267] on input "0" at bounding box center [297, 265] width 40 height 16
type input "200"
click at [392, 293] on span "Create" at bounding box center [383, 292] width 18 height 6
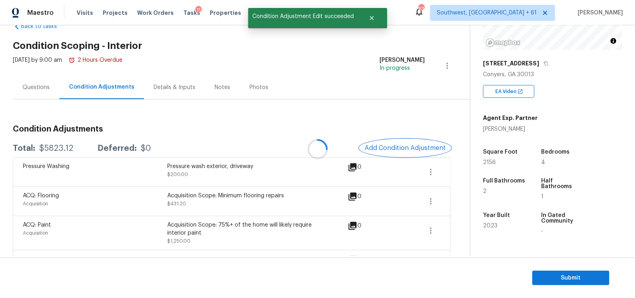
click at [394, 141] on button "Add Condition Adjustment" at bounding box center [405, 148] width 91 height 17
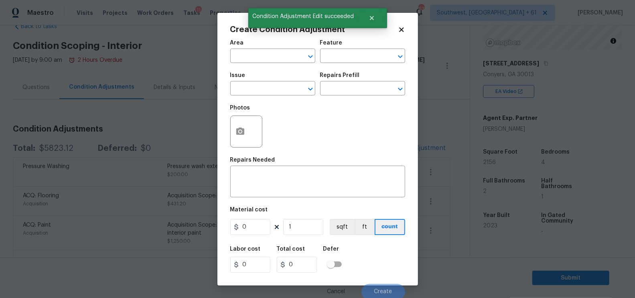
click at [255, 79] on div "Issue" at bounding box center [272, 78] width 85 height 10
click at [251, 89] on input "text" at bounding box center [261, 89] width 63 height 12
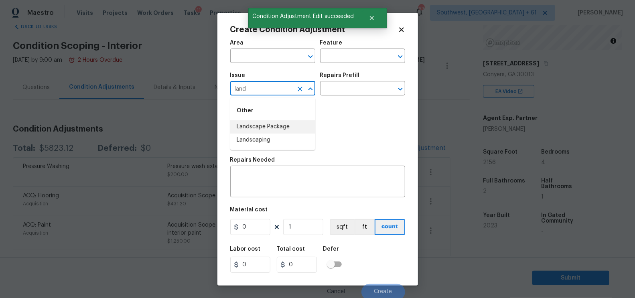
click at [255, 124] on li "Landscape Package" at bounding box center [272, 126] width 85 height 13
type input "Landscape Package"
click at [351, 89] on input "text" at bounding box center [351, 89] width 63 height 12
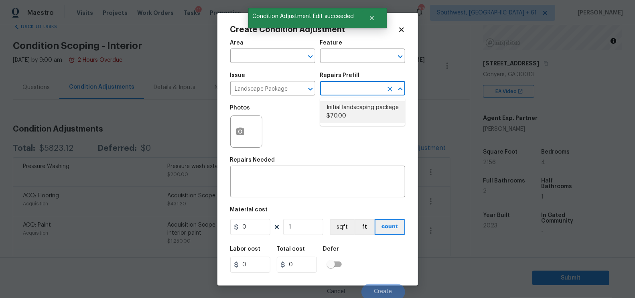
click at [350, 109] on li "Initial landscaping package $70.00" at bounding box center [362, 112] width 85 height 22
type input "Home Readiness Packages"
type textarea "Mowing of grass up to 6" in height. Mow, edge along driveways & sidewalks, trim…"
type input "70"
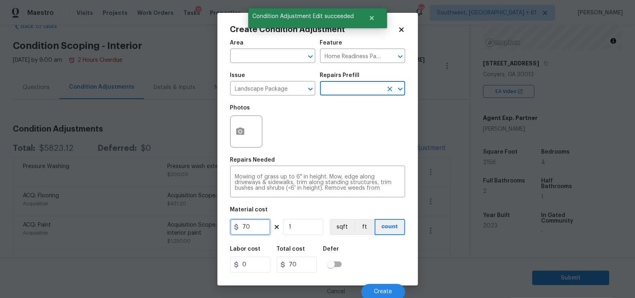
click at [253, 227] on input "70" at bounding box center [250, 227] width 40 height 16
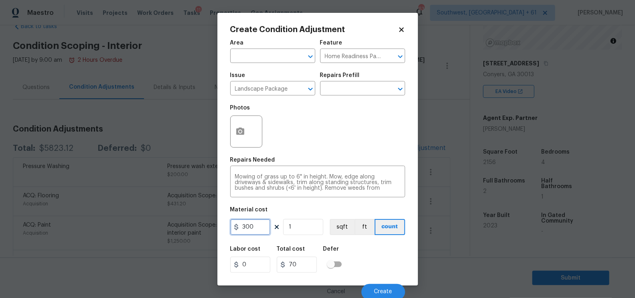
type input "300"
click at [303, 264] on input "300" at bounding box center [297, 265] width 40 height 16
click at [388, 288] on button "Create" at bounding box center [383, 292] width 44 height 16
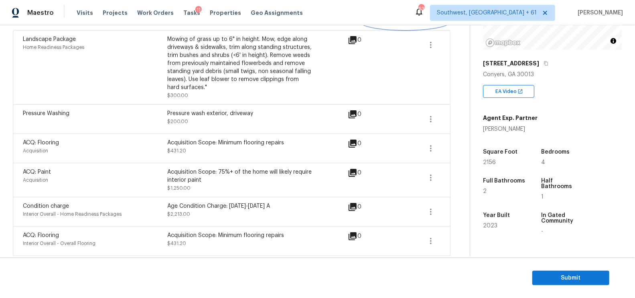
scroll to position [146, 0]
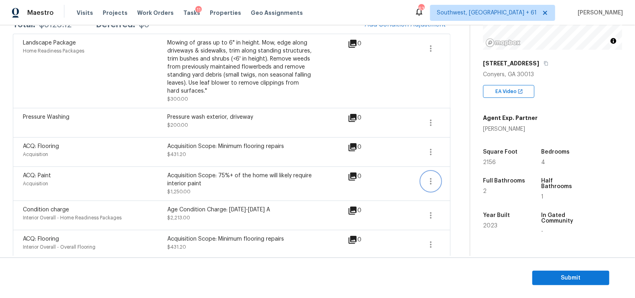
click at [435, 176] on icon "button" at bounding box center [431, 181] width 10 height 10
click at [467, 177] on div "Edit" at bounding box center [476, 179] width 63 height 8
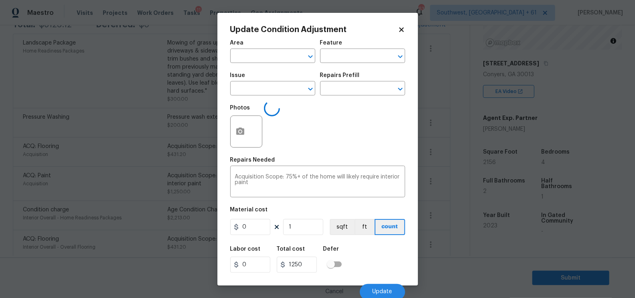
type input "Acquisition"
type input "ACQ: Paint"
type input "1250"
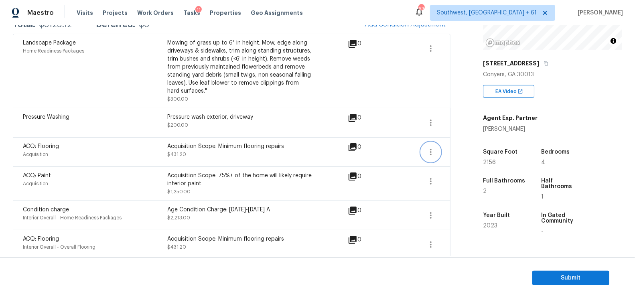
click at [431, 150] on icon "button" at bounding box center [431, 152] width 10 height 10
click at [446, 148] on div "Edit" at bounding box center [476, 150] width 63 height 8
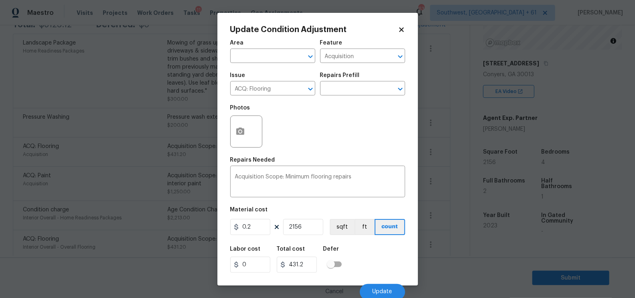
click at [448, 195] on body "Maestro Visits Projects Work Orders Tasks 11 Properties Geo Assignments 632 Sou…" at bounding box center [317, 149] width 635 height 298
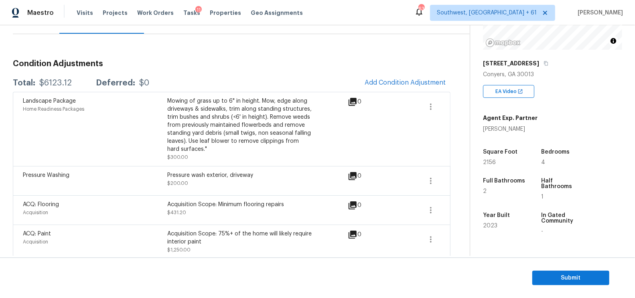
scroll to position [82, 0]
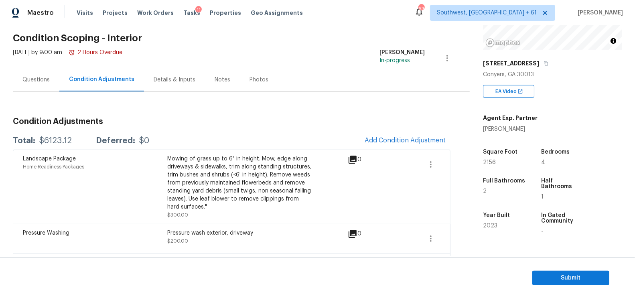
click at [42, 72] on div "Questions" at bounding box center [36, 80] width 47 height 24
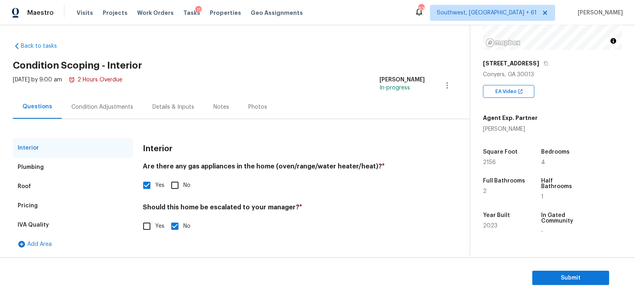
click at [61, 202] on div "Pricing" at bounding box center [73, 205] width 120 height 19
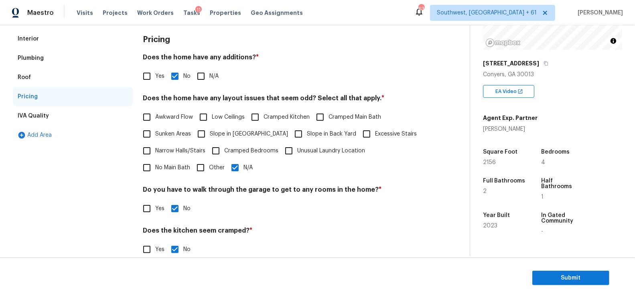
scroll to position [166, 0]
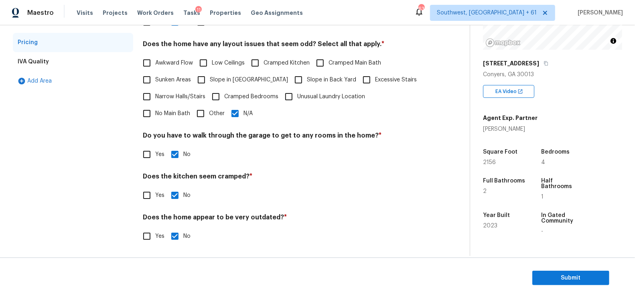
click at [244, 78] on span "Slope in Front Yard" at bounding box center [249, 80] width 78 height 8
click at [210, 78] on input "Slope in Front Yard" at bounding box center [201, 79] width 17 height 17
checkbox input "true"
click at [190, 126] on div "Pricing Does the home have any additions? * Yes No N/A Does the home have any l…" at bounding box center [284, 115] width 282 height 280
click at [226, 113] on input "N/A" at bounding box center [234, 113] width 17 height 17
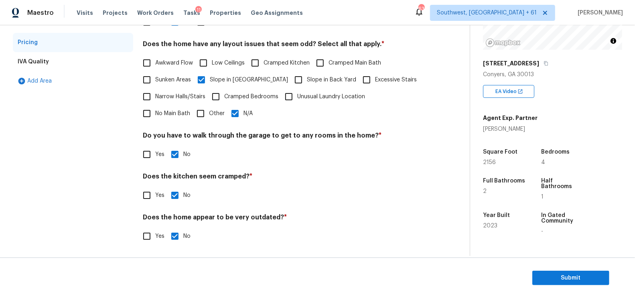
checkbox input "false"
click at [570, 278] on span "Submit" at bounding box center [570, 278] width 64 height 10
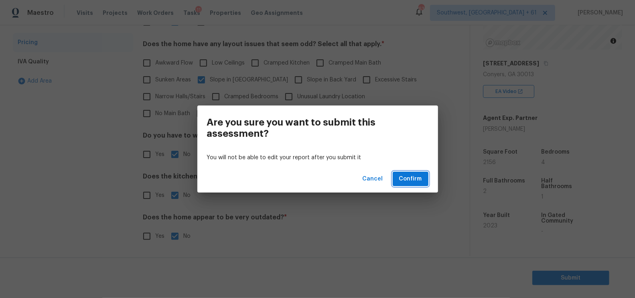
click at [402, 182] on span "Confirm" at bounding box center [410, 179] width 23 height 10
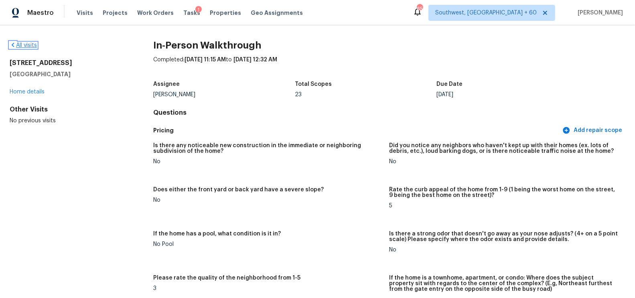
click at [27, 46] on link "All visits" at bounding box center [23, 45] width 27 height 6
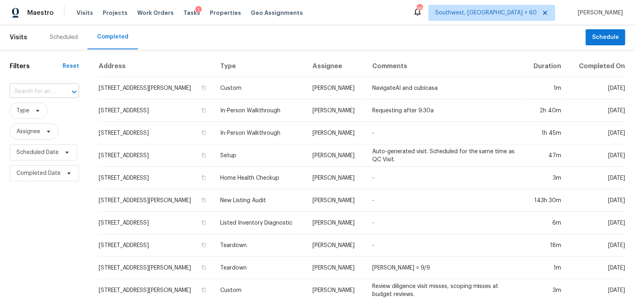
click at [29, 92] on input "text" at bounding box center [33, 91] width 47 height 12
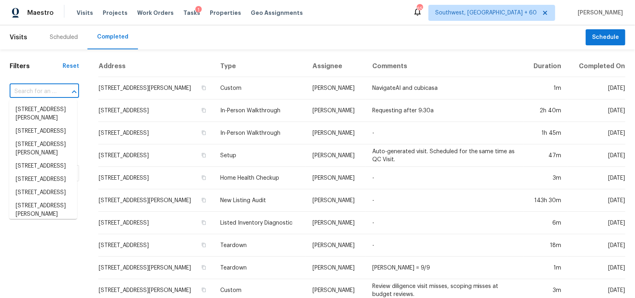
paste input "7406 E 33rd St Indianapolis IN 46226"
type input "7406 E 33rd St Indianapolis IN 46226"
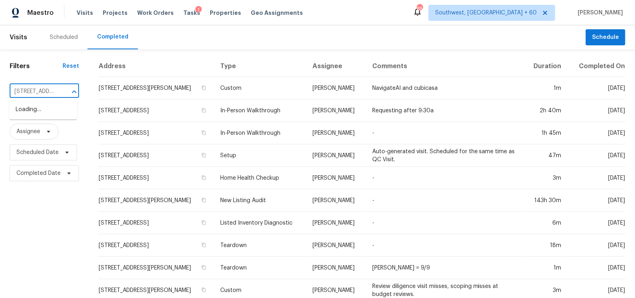
scroll to position [0, 56]
click at [60, 116] on li "7406 E 33rd St, Indianapolis, IN 46226" at bounding box center [43, 109] width 68 height 13
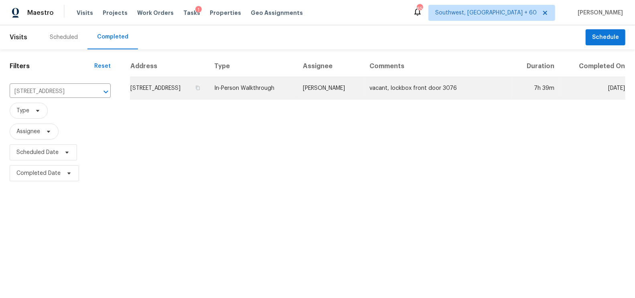
click at [179, 90] on td "7406 E 33rd St, Indianapolis, IN 46226" at bounding box center [169, 88] width 78 height 22
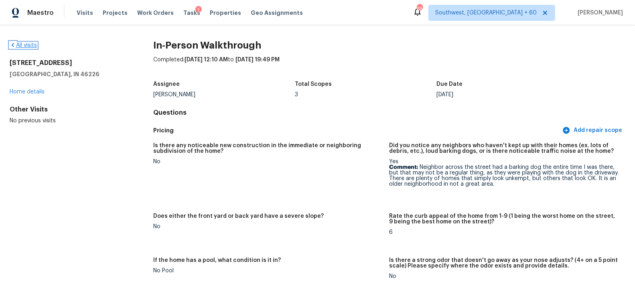
click at [26, 45] on link "All visits" at bounding box center [23, 45] width 27 height 6
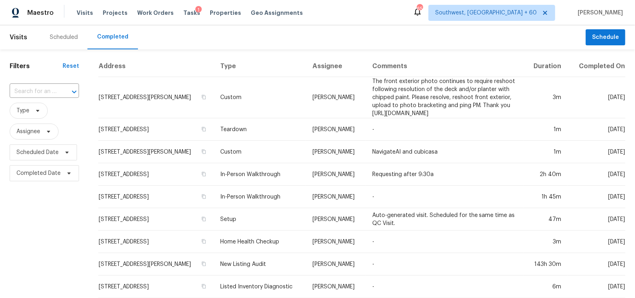
click at [28, 100] on div "​" at bounding box center [44, 91] width 69 height 17
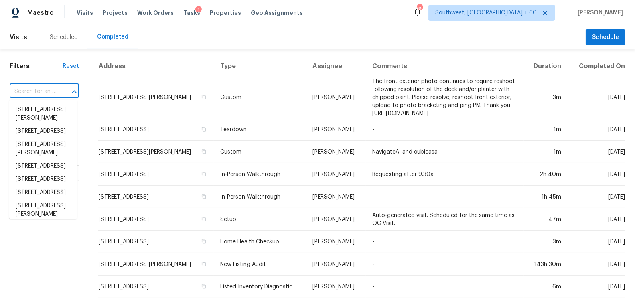
paste input "[STREET_ADDRESS]"
type input "[STREET_ADDRESS]"
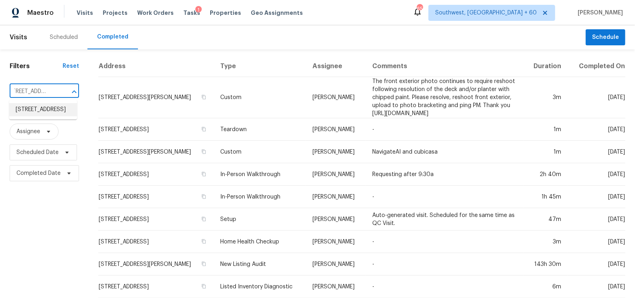
click at [49, 116] on li "[STREET_ADDRESS]" at bounding box center [43, 109] width 68 height 13
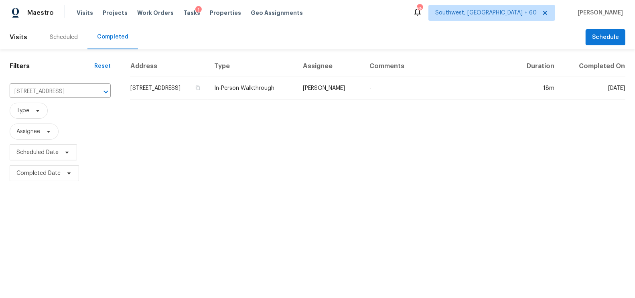
click at [164, 87] on td "[STREET_ADDRESS]" at bounding box center [169, 88] width 78 height 22
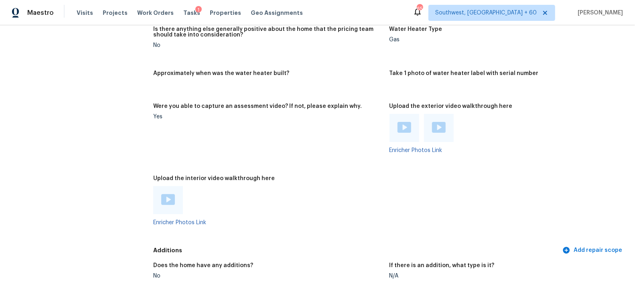
scroll to position [1556, 0]
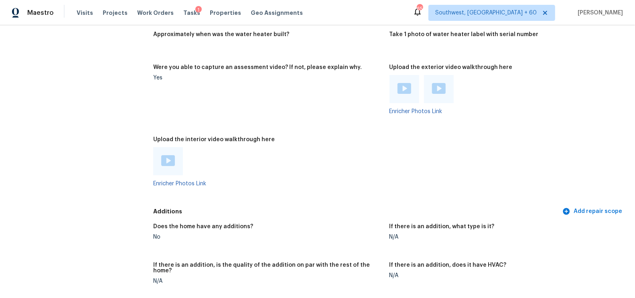
click at [403, 83] on img at bounding box center [404, 88] width 14 height 11
click at [437, 91] on img at bounding box center [439, 88] width 14 height 11
click at [171, 158] on img at bounding box center [168, 160] width 14 height 11
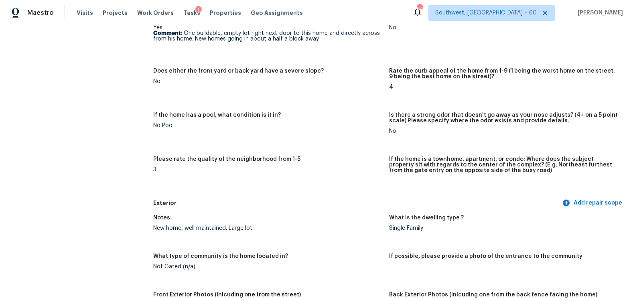
scroll to position [135, 0]
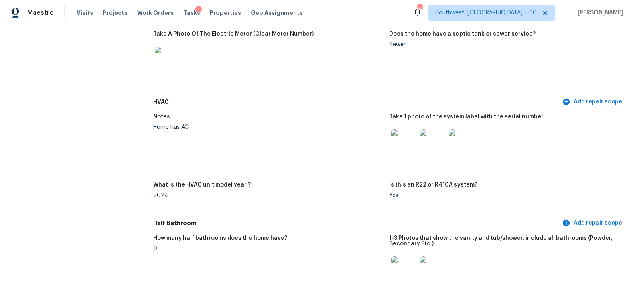
click at [346, 104] on h5 "HVAC" at bounding box center [356, 102] width 407 height 8
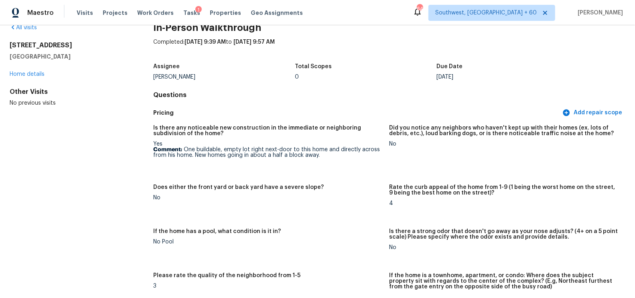
scroll to position [0, 0]
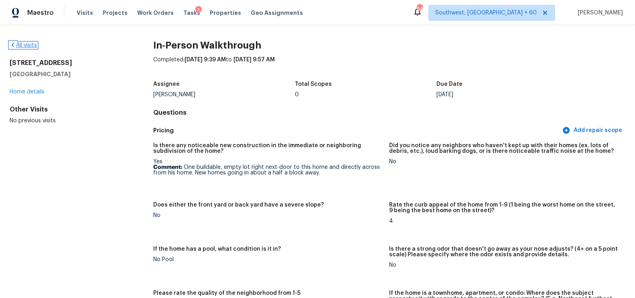
click at [30, 43] on link "All visits" at bounding box center [23, 45] width 27 height 6
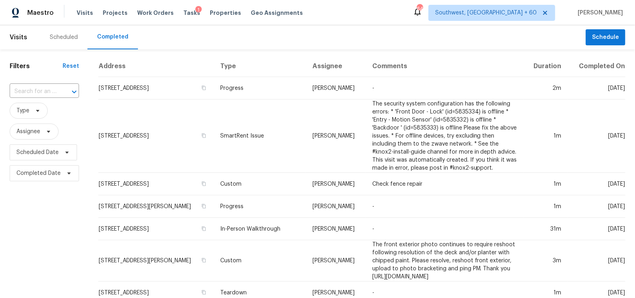
click at [42, 98] on div "​" at bounding box center [44, 91] width 69 height 17
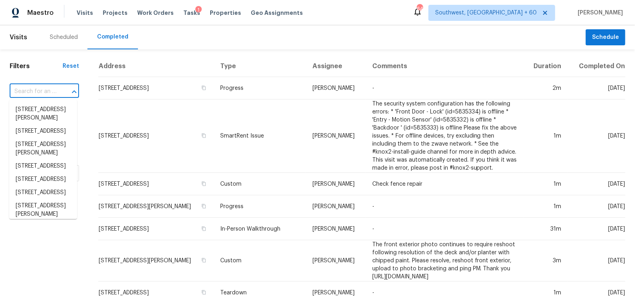
paste input "[STREET_ADDRESS]"
type input "[STREET_ADDRESS]"
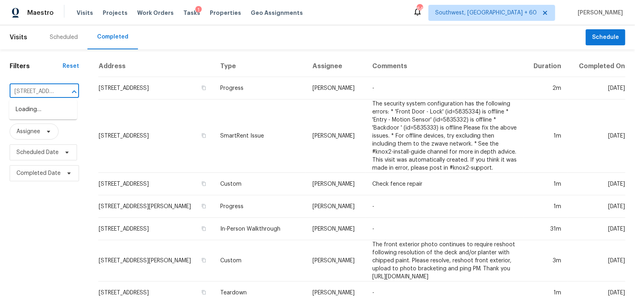
scroll to position [0, 57]
click at [52, 111] on li "[STREET_ADDRESS]" at bounding box center [43, 109] width 68 height 13
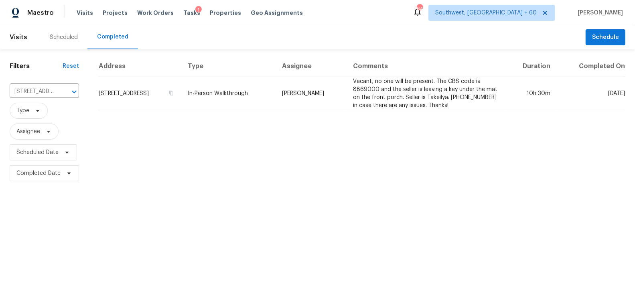
click at [155, 85] on td "[STREET_ADDRESS]" at bounding box center [139, 93] width 83 height 33
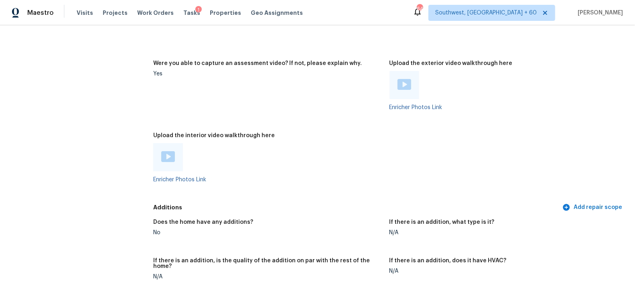
scroll to position [1704, 0]
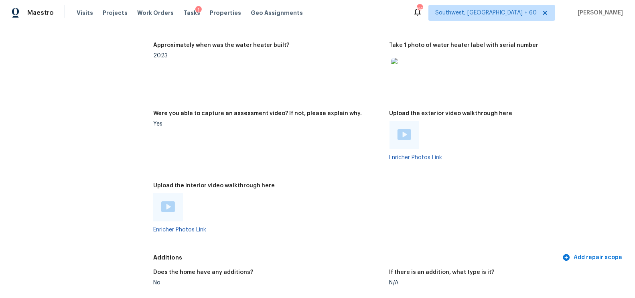
click at [404, 134] on img at bounding box center [404, 134] width 14 height 11
click at [169, 202] on img at bounding box center [168, 206] width 14 height 11
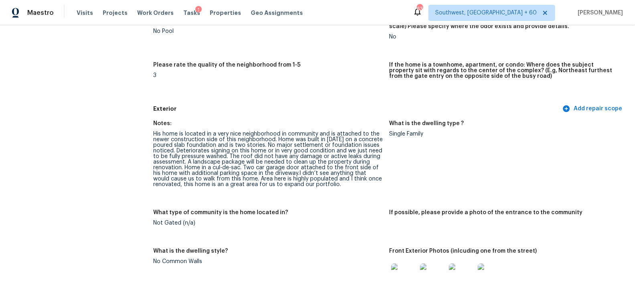
scroll to position [220, 0]
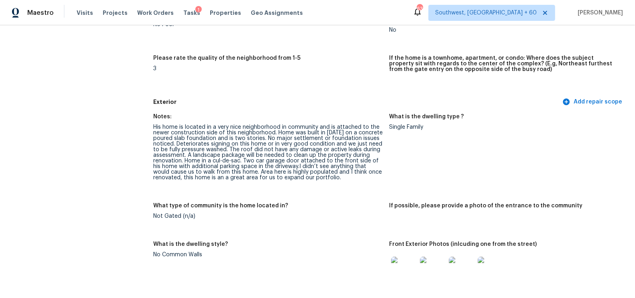
click at [337, 214] on div "Not Gated (n/a)" at bounding box center [267, 216] width 229 height 6
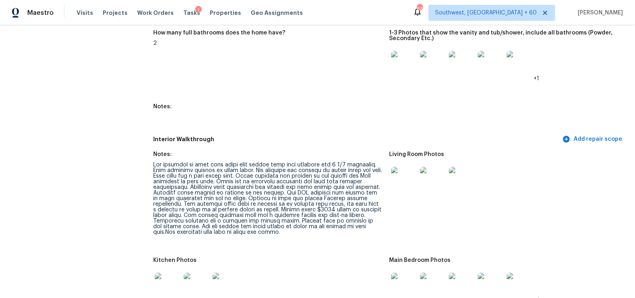
scroll to position [1017, 0]
click at [282, 57] on figure "How many full bathrooms does the home have? 2" at bounding box center [271, 62] width 236 height 64
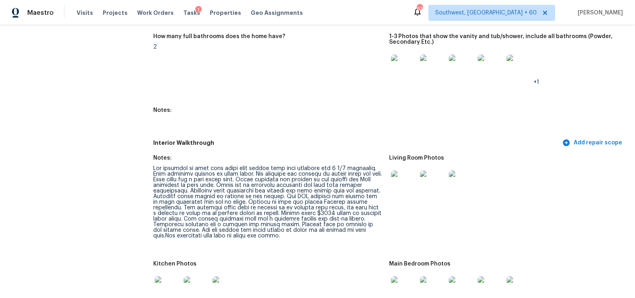
click at [265, 184] on div at bounding box center [267, 202] width 229 height 73
drag, startPoint x: 258, startPoint y: 180, endPoint x: 383, endPoint y: 177, distance: 125.5
click at [383, 177] on figure "Notes:" at bounding box center [271, 203] width 236 height 96
click at [192, 184] on div at bounding box center [267, 202] width 229 height 73
drag, startPoint x: 154, startPoint y: 196, endPoint x: 275, endPoint y: 193, distance: 120.7
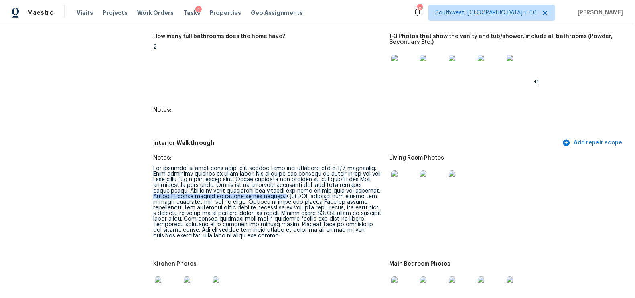
click at [275, 193] on div at bounding box center [267, 202] width 229 height 73
click at [291, 194] on div at bounding box center [267, 202] width 229 height 73
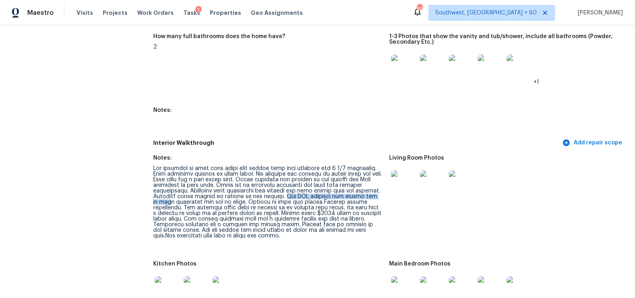
drag, startPoint x: 273, startPoint y: 195, endPoint x: 373, endPoint y: 198, distance: 99.4
click at [373, 198] on div at bounding box center [267, 202] width 229 height 73
click at [275, 194] on div at bounding box center [267, 202] width 229 height 73
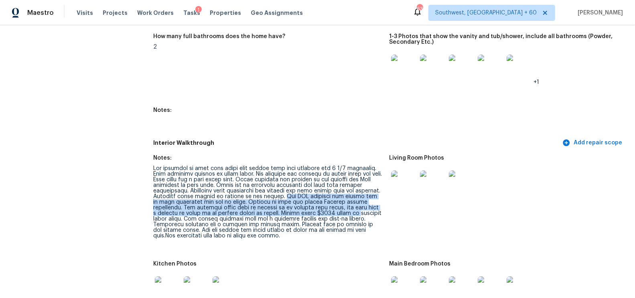
drag, startPoint x: 274, startPoint y: 196, endPoint x: 326, endPoint y: 213, distance: 54.9
click at [326, 213] on div at bounding box center [267, 202] width 229 height 73
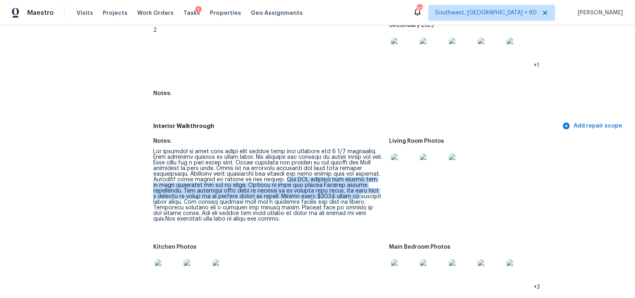
scroll to position [1056, 0]
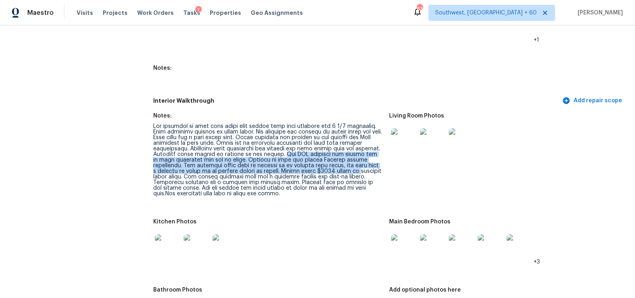
click at [322, 194] on div at bounding box center [267, 159] width 229 height 73
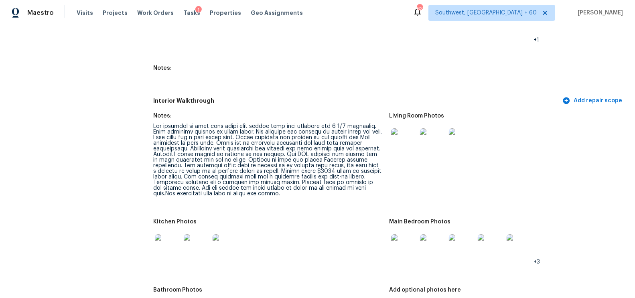
click at [345, 176] on div at bounding box center [267, 159] width 229 height 73
drag, startPoint x: 255, startPoint y: 171, endPoint x: 378, endPoint y: 171, distance: 123.9
click at [378, 171] on div at bounding box center [267, 159] width 229 height 73
click at [264, 170] on div at bounding box center [267, 159] width 229 height 73
drag, startPoint x: 250, startPoint y: 170, endPoint x: 379, endPoint y: 171, distance: 128.7
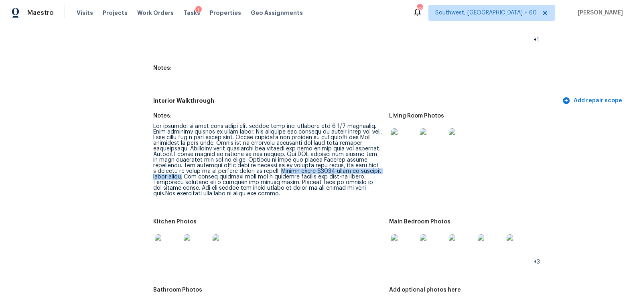
click at [379, 171] on div at bounding box center [267, 159] width 229 height 73
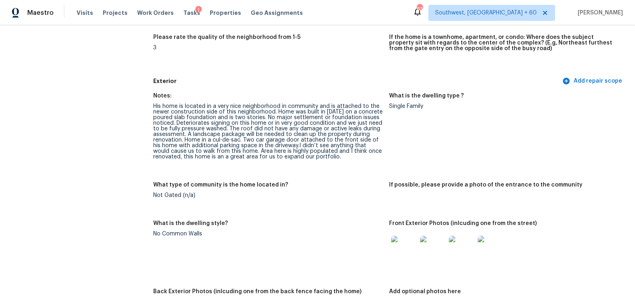
scroll to position [0, 0]
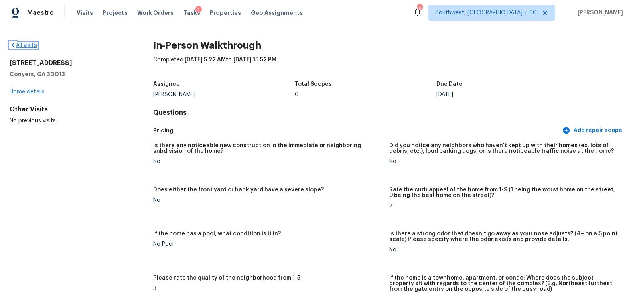
click at [32, 45] on link "All visits" at bounding box center [23, 45] width 27 height 6
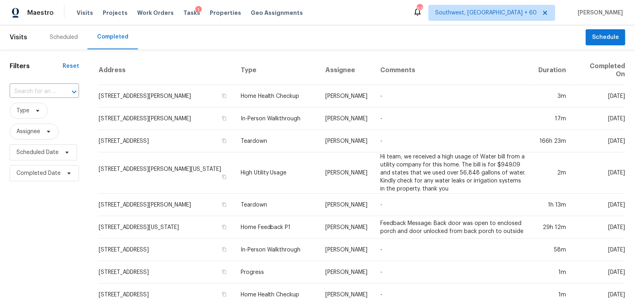
click at [40, 98] on div "​" at bounding box center [44, 91] width 69 height 17
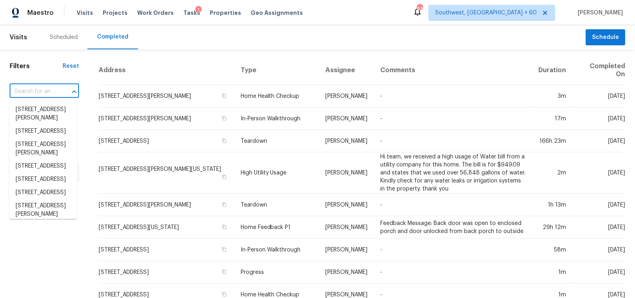
paste input "19579 Perth Ln Riverside CA 92508"
type input "19579 Perth Ln Riverside CA 92508"
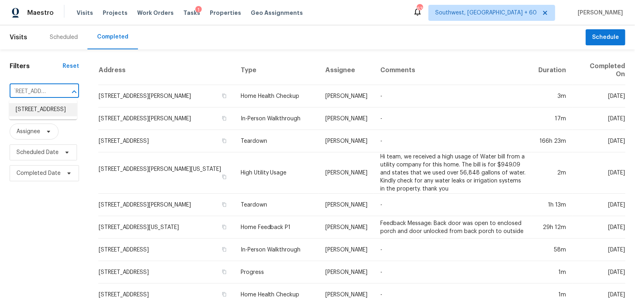
click at [41, 112] on li "19579 Perth Ln, Riverside, CA 92508" at bounding box center [43, 109] width 68 height 13
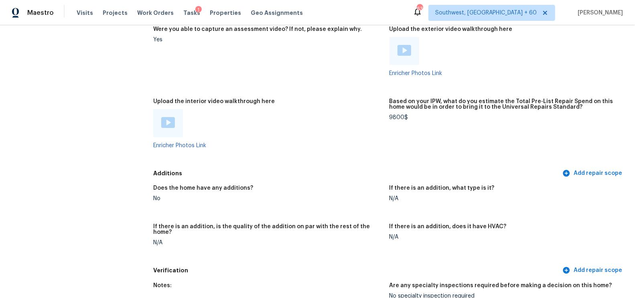
scroll to position [1372, 0]
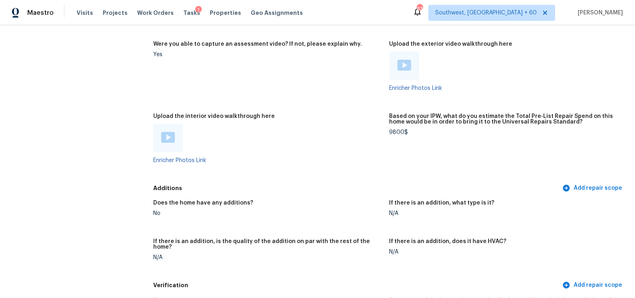
click at [404, 64] on img at bounding box center [404, 65] width 14 height 11
click at [162, 135] on img at bounding box center [168, 137] width 14 height 11
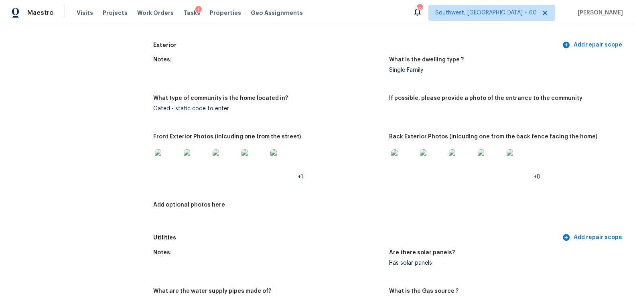
scroll to position [0, 0]
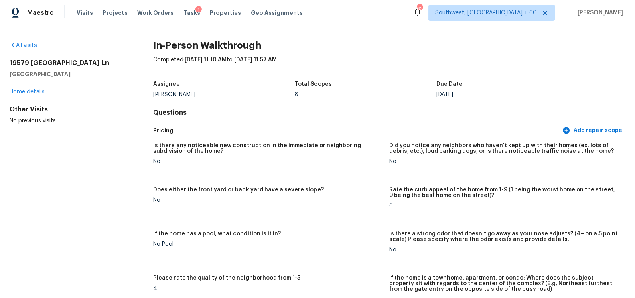
click at [372, 127] on h5 "Pricing" at bounding box center [356, 130] width 407 height 8
click at [25, 45] on link "All visits" at bounding box center [23, 45] width 27 height 6
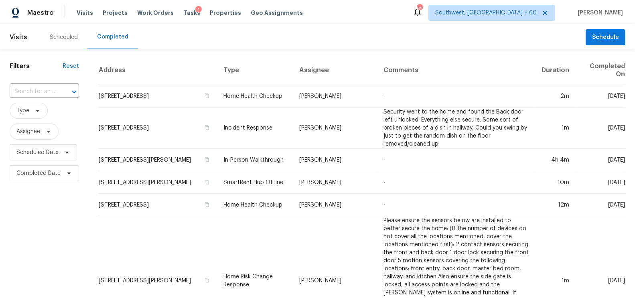
click at [42, 90] on input "text" at bounding box center [33, 91] width 47 height 12
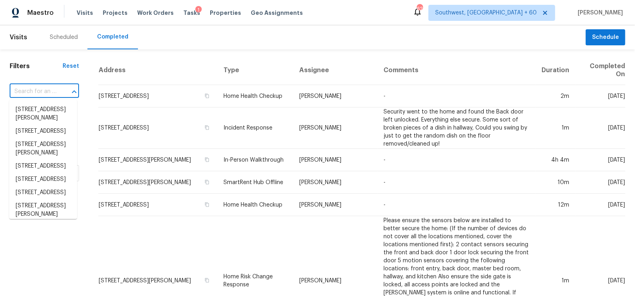
paste input "19579 Perth Ln, Riverside, CA 92508"
type input "19579 Perth Ln, Riverside, CA 92508"
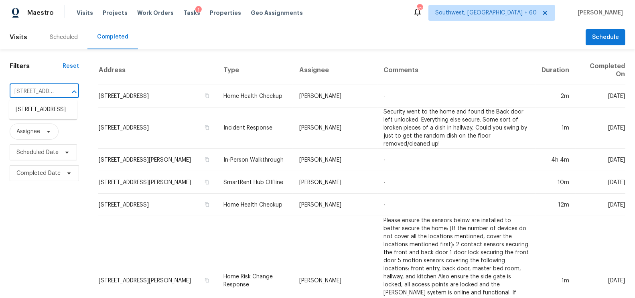
scroll to position [0, 54]
click at [44, 110] on li "19579 Perth Ln, Riverside, CA 92508" at bounding box center [43, 109] width 68 height 13
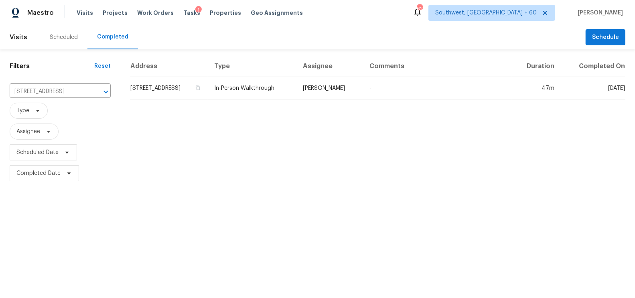
click at [156, 84] on td "19579 Perth Ln, Riverside, CA 92508" at bounding box center [169, 88] width 78 height 22
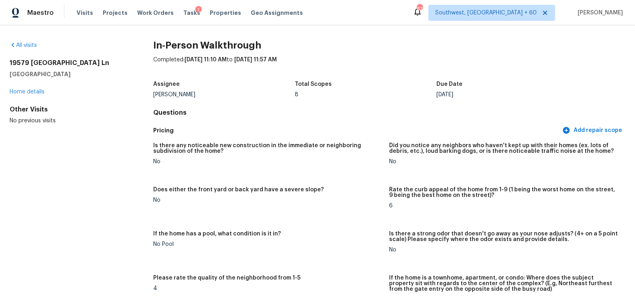
click at [38, 46] on div "All visits" at bounding box center [69, 45] width 118 height 8
click at [20, 44] on link "All visits" at bounding box center [23, 45] width 27 height 6
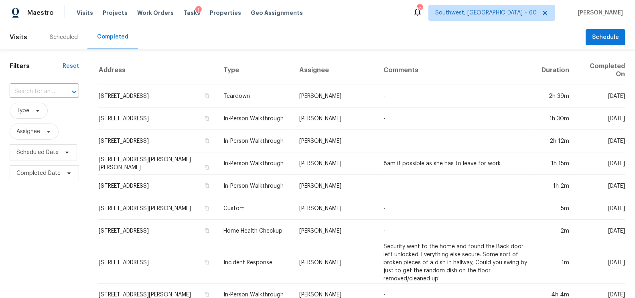
click at [39, 84] on div "​" at bounding box center [44, 91] width 69 height 17
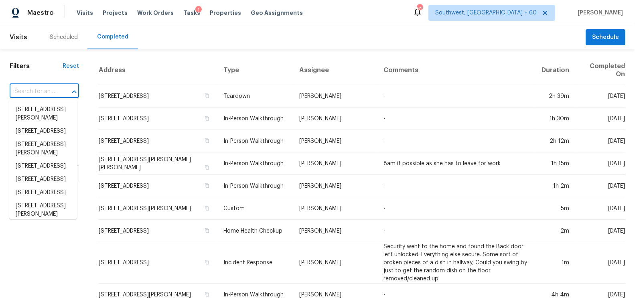
paste input "4256 Rudder Way New Port Richey FL 34652"
type input "4256 Rudder Way New Port Richey FL 34652"
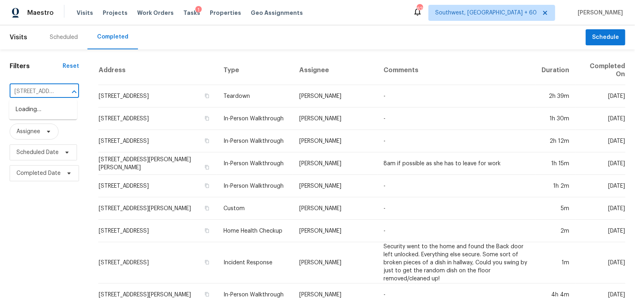
scroll to position [0, 75]
click at [47, 119] on li "4256 Rudder Way, New Port Richey, FL 34652" at bounding box center [43, 114] width 68 height 22
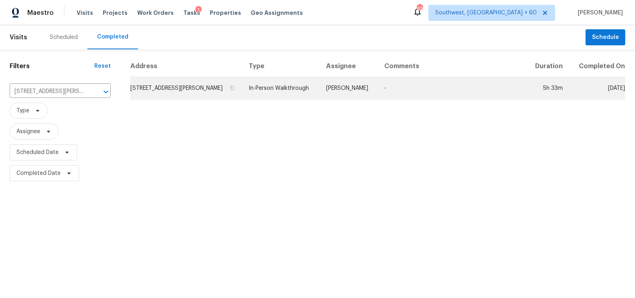
click at [162, 90] on td "4256 Rudder Way, New Port Richey, FL 34652" at bounding box center [186, 88] width 112 height 22
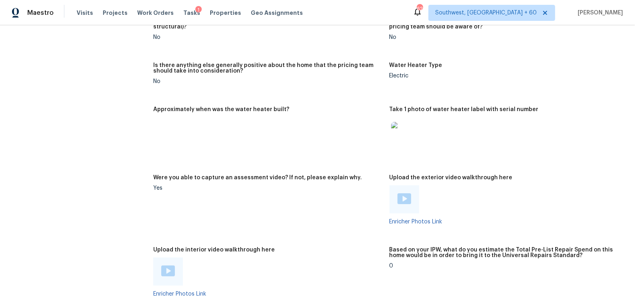
scroll to position [1550, 0]
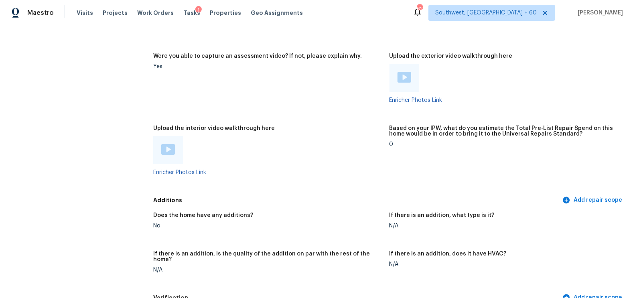
click at [404, 82] on div at bounding box center [404, 78] width 14 height 12
click at [162, 148] on img at bounding box center [168, 149] width 14 height 11
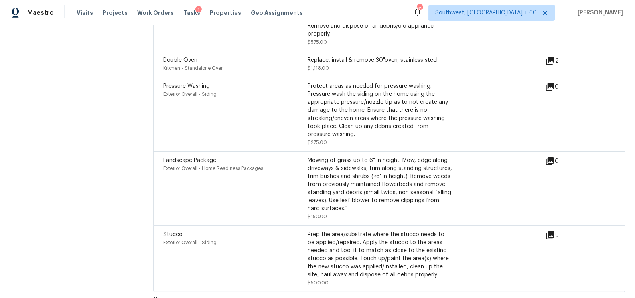
scroll to position [2099, 0]
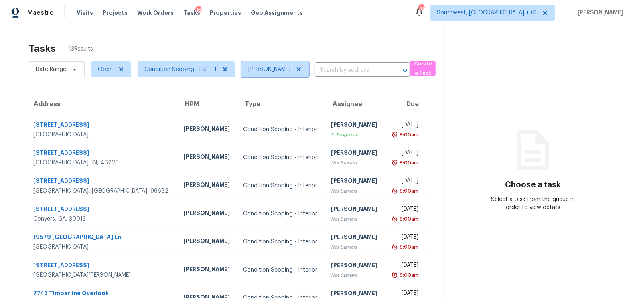
click at [250, 72] on span "[PERSON_NAME]" at bounding box center [269, 69] width 42 height 8
click at [178, 78] on span "Condition Scoping - Full + 1" at bounding box center [183, 69] width 104 height 21
click at [180, 72] on span "Condition Scoping - Full + 1" at bounding box center [180, 69] width 72 height 8
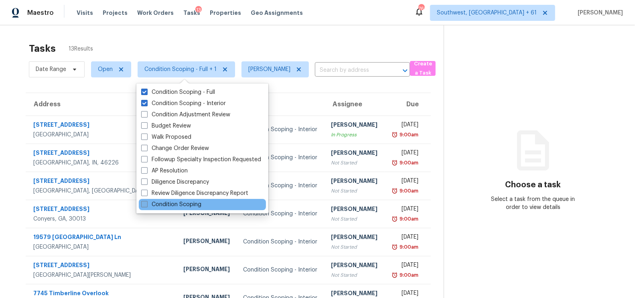
click at [187, 204] on label "Condition Scoping" at bounding box center [171, 204] width 60 height 8
click at [146, 204] on input "Condition Scoping" at bounding box center [143, 202] width 5 height 5
checkbox input "true"
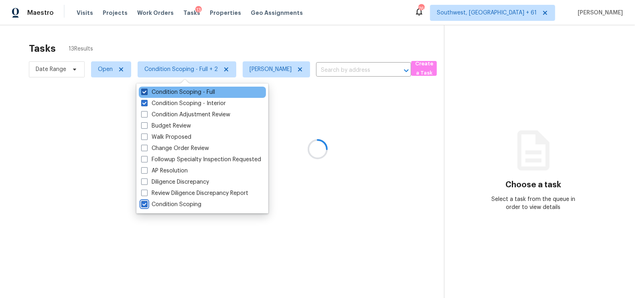
click at [195, 94] on label "Condition Scoping - Full" at bounding box center [178, 92] width 74 height 8
click at [146, 93] on input "Condition Scoping - Full" at bounding box center [143, 90] width 5 height 5
checkbox input "false"
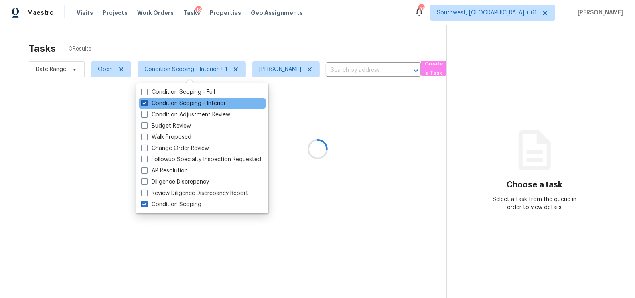
click at [196, 105] on label "Condition Scoping - Interior" at bounding box center [183, 103] width 85 height 8
click at [146, 105] on input "Condition Scoping - Interior" at bounding box center [143, 101] width 5 height 5
checkbox input "false"
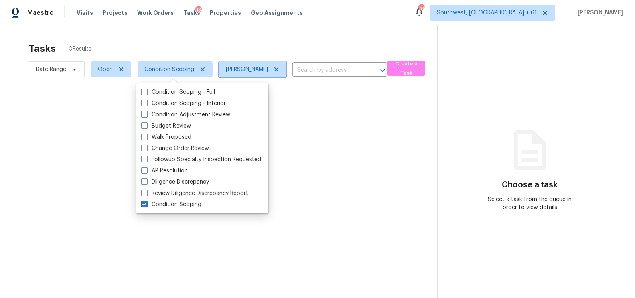
click at [273, 66] on icon at bounding box center [276, 69] width 6 height 6
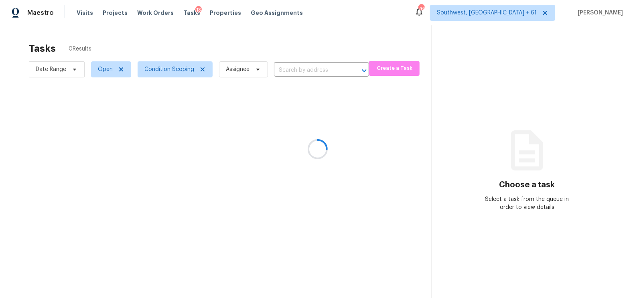
click at [326, 36] on div at bounding box center [317, 149] width 635 height 298
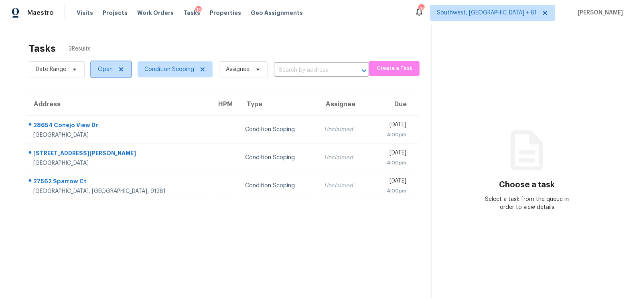
click at [101, 70] on span "Open" at bounding box center [105, 69] width 15 height 8
click at [110, 103] on label "Closed" at bounding box center [109, 103] width 29 height 8
click at [100, 103] on input "Closed" at bounding box center [97, 101] width 5 height 5
checkbox input "true"
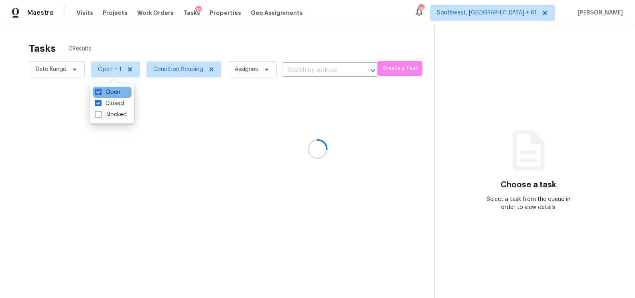
click at [111, 87] on div "Open" at bounding box center [112, 92] width 39 height 11
click at [112, 90] on label "Open" at bounding box center [107, 92] width 25 height 8
click at [100, 90] on input "Open" at bounding box center [97, 90] width 5 height 5
checkbox input "false"
click at [278, 26] on div at bounding box center [317, 149] width 635 height 298
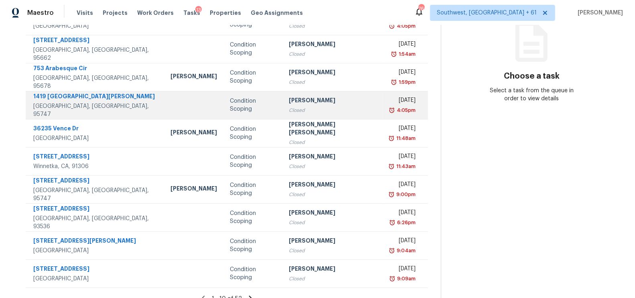
scroll to position [119, 0]
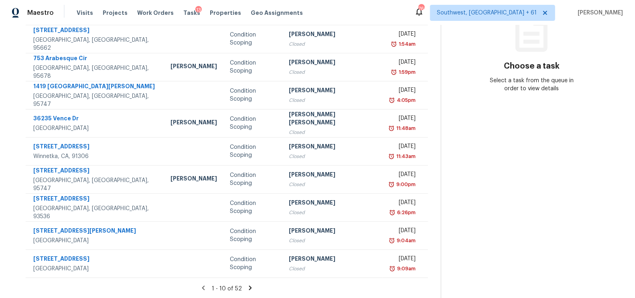
click at [247, 284] on icon at bounding box center [250, 287] width 7 height 7
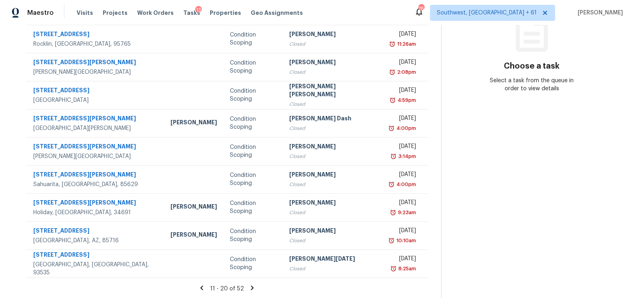
click at [251, 287] on icon at bounding box center [252, 287] width 3 height 4
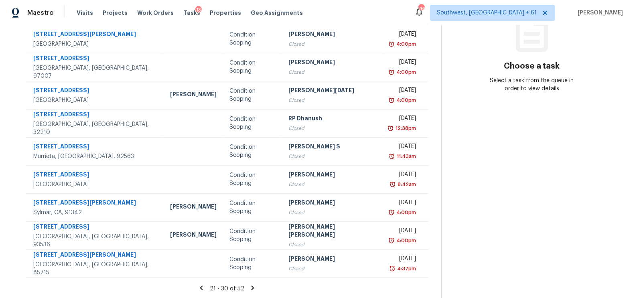
click at [249, 287] on icon at bounding box center [252, 287] width 7 height 7
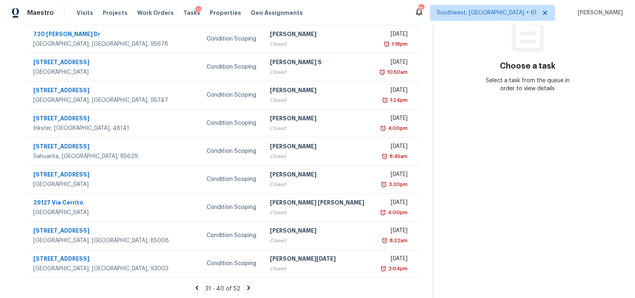
click at [249, 289] on icon at bounding box center [248, 287] width 7 height 7
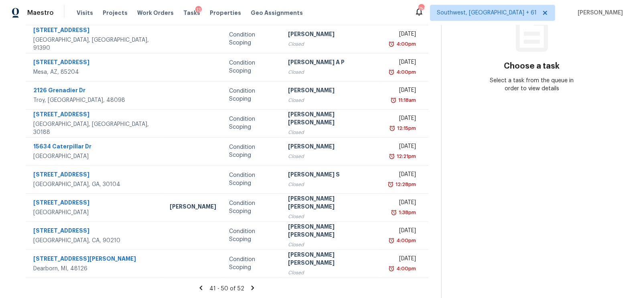
click at [251, 287] on icon at bounding box center [252, 287] width 3 height 4
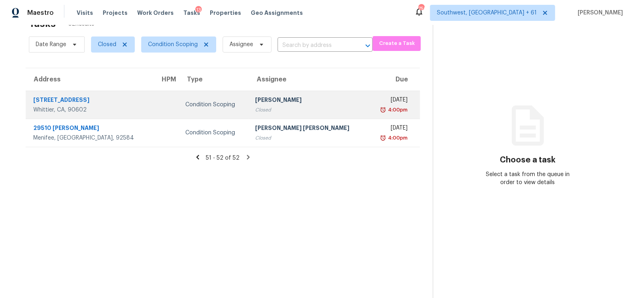
scroll to position [0, 0]
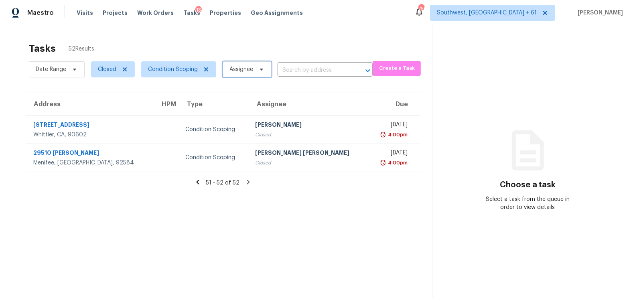
click at [244, 73] on span "Assignee" at bounding box center [246, 69] width 49 height 16
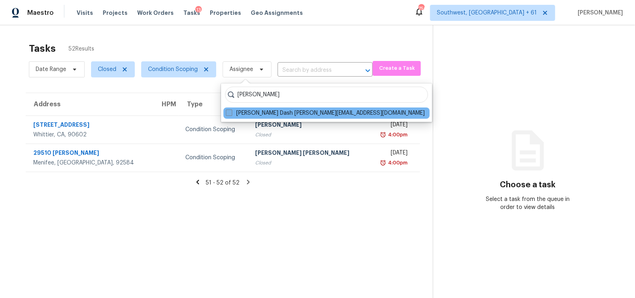
type input "soumya ranjan"
click at [273, 111] on label "Soumya Ranjan Dash soumya.ranjandash@opendoor.com" at bounding box center [325, 113] width 199 height 8
click at [231, 111] on input "Soumya Ranjan Dash soumya.ranjandash@opendoor.com" at bounding box center [228, 111] width 5 height 5
checkbox input "true"
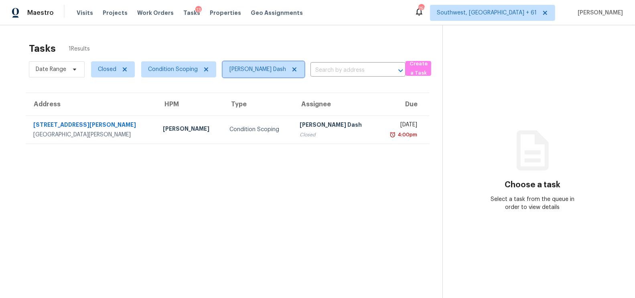
click at [291, 67] on icon at bounding box center [294, 69] width 6 height 6
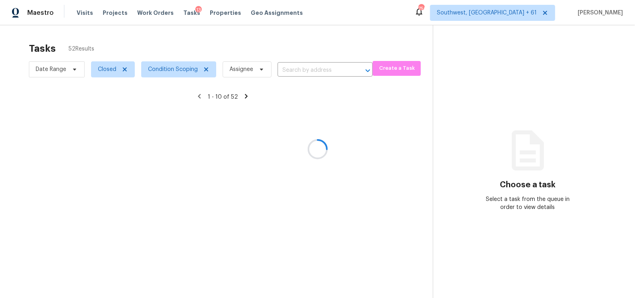
click at [232, 70] on div at bounding box center [317, 149] width 635 height 298
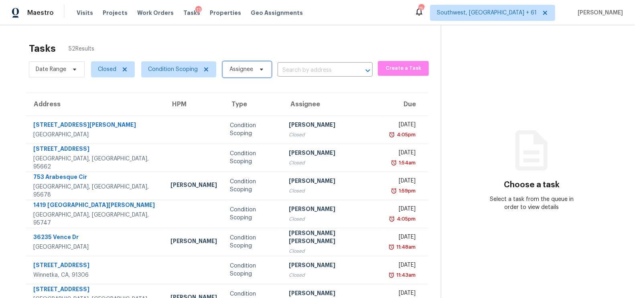
click at [235, 76] on span "Assignee" at bounding box center [246, 69] width 49 height 16
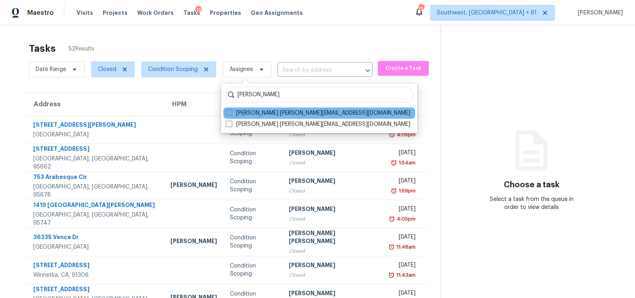
type input "ranjith"
click at [250, 109] on label "Ranjith Kumar P ranjith.kumar@opendoor.com" at bounding box center [318, 113] width 184 height 8
click at [231, 109] on input "Ranjith Kumar P ranjith.kumar@opendoor.com" at bounding box center [228, 111] width 5 height 5
checkbox input "true"
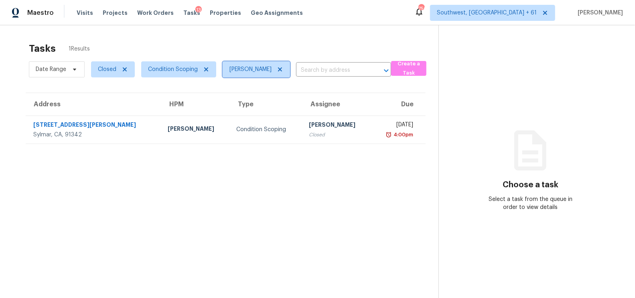
click at [277, 69] on icon at bounding box center [280, 69] width 6 height 6
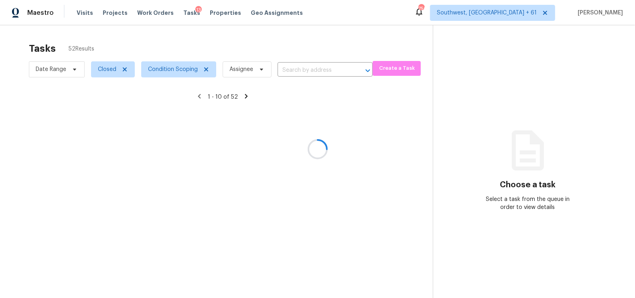
click at [245, 69] on div at bounding box center [317, 149] width 635 height 298
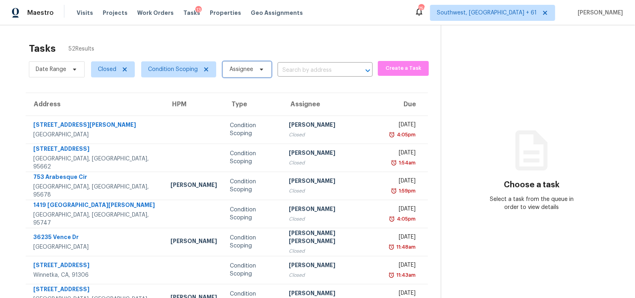
click at [250, 69] on span "Assignee" at bounding box center [241, 69] width 24 height 8
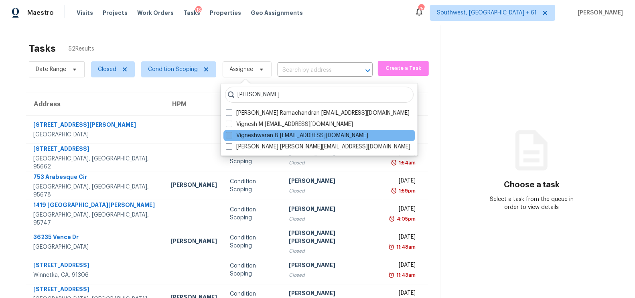
type input "vignesh"
click at [255, 136] on label "Vigneshwaran B vigneshwaran.b@opendoor.com" at bounding box center [297, 135] width 142 height 8
click at [231, 136] on input "Vigneshwaran B vigneshwaran.b@opendoor.com" at bounding box center [228, 133] width 5 height 5
checkbox input "true"
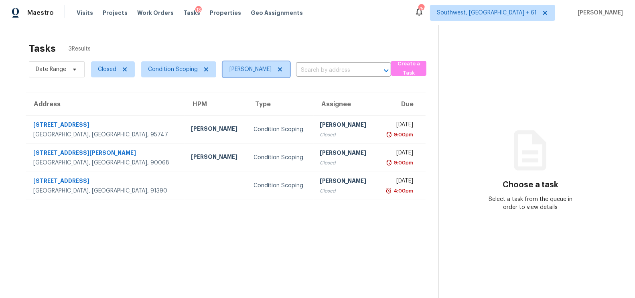
click at [254, 69] on span "Vigneshwaran B" at bounding box center [250, 69] width 42 height 8
type input "salma"
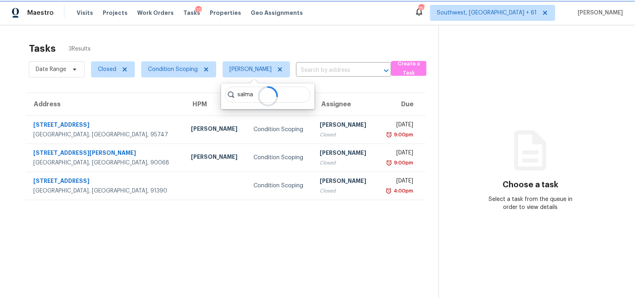
click at [278, 68] on icon at bounding box center [280, 69] width 4 height 4
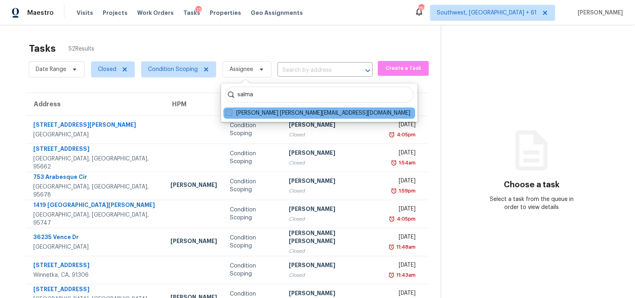
click at [298, 113] on label "Salma Ansari salma.ansari@opendoor.com" at bounding box center [318, 113] width 184 height 8
click at [231, 113] on input "Salma Ansari salma.ansari@opendoor.com" at bounding box center [228, 111] width 5 height 5
checkbox input "true"
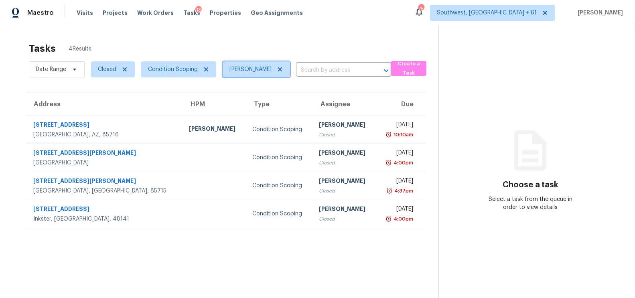
click at [277, 69] on icon at bounding box center [280, 69] width 6 height 6
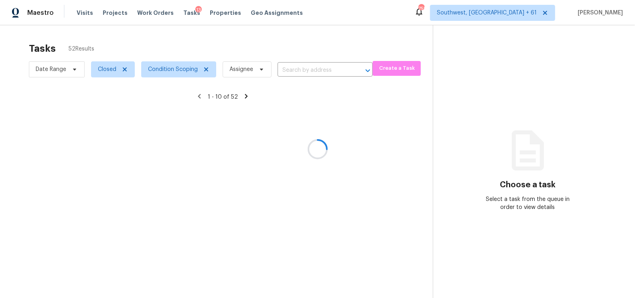
click at [249, 71] on div at bounding box center [317, 149] width 635 height 298
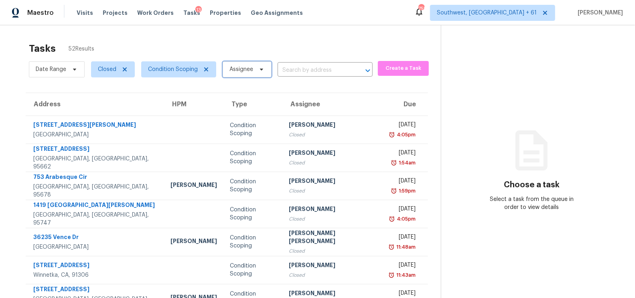
click at [256, 68] on span at bounding box center [260, 69] width 9 height 6
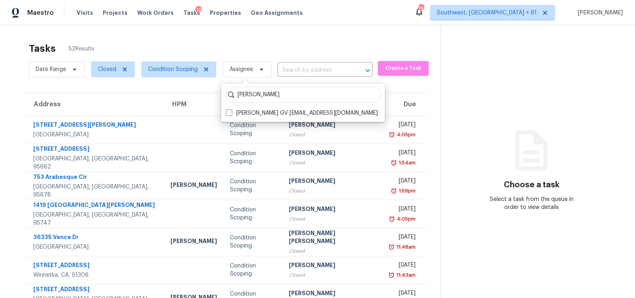
type input "hariharan"
click at [252, 111] on label "Hariharan GV hariharan.gv@opendoor.com" at bounding box center [302, 113] width 152 height 8
click at [231, 111] on input "Hariharan GV hariharan.gv@opendoor.com" at bounding box center [228, 111] width 5 height 5
checkbox input "true"
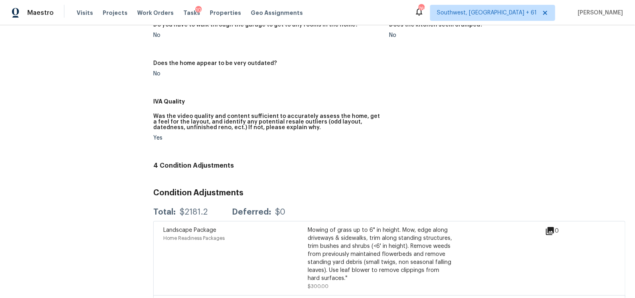
scroll to position [403, 0]
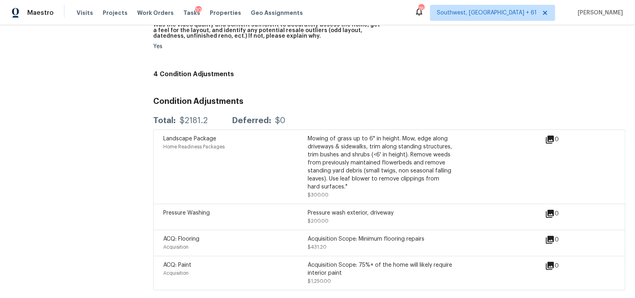
click at [194, 118] on div "$2181.2" at bounding box center [194, 121] width 28 height 8
copy div "$2181.2"
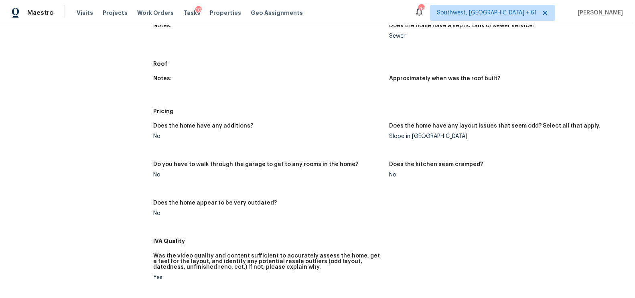
scroll to position [0, 0]
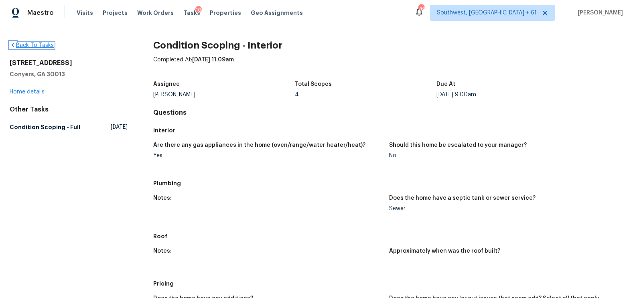
click at [41, 46] on link "Back To Tasks" at bounding box center [32, 45] width 44 height 6
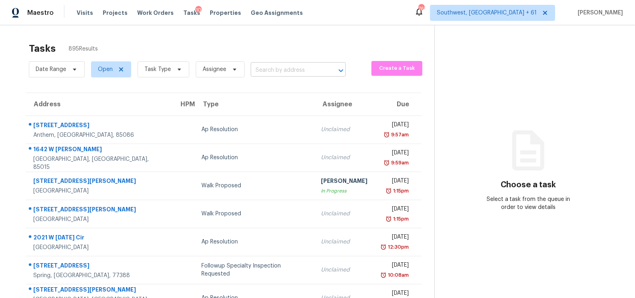
click at [274, 70] on input "text" at bounding box center [287, 70] width 73 height 12
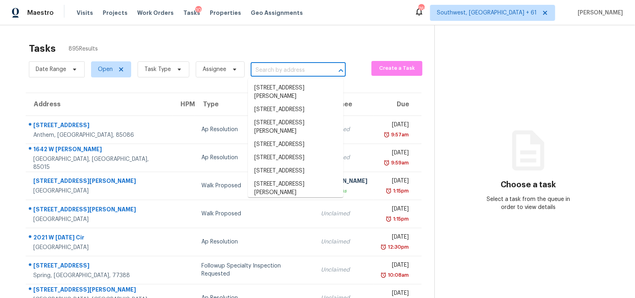
paste input "19579 Perth Ln Riverside CA 92508"
type input "19579 Perth Ln Riverside CA 92508"
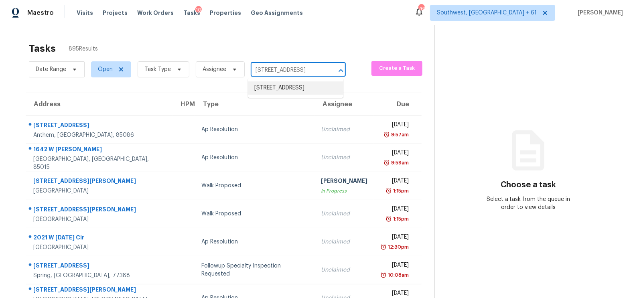
click at [292, 86] on li "19579 Perth Ln, Riverside, CA 92508" at bounding box center [295, 87] width 95 height 13
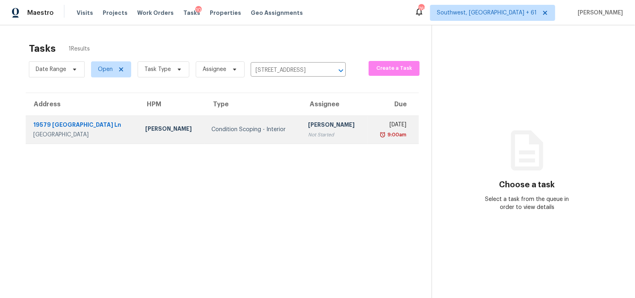
click at [308, 131] on div "Not Started" at bounding box center [334, 135] width 53 height 8
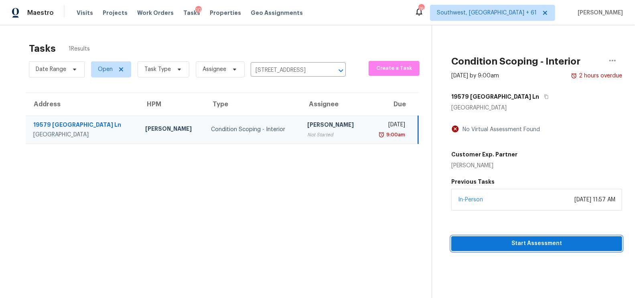
click at [517, 239] on span "Start Assessment" at bounding box center [536, 244] width 158 height 10
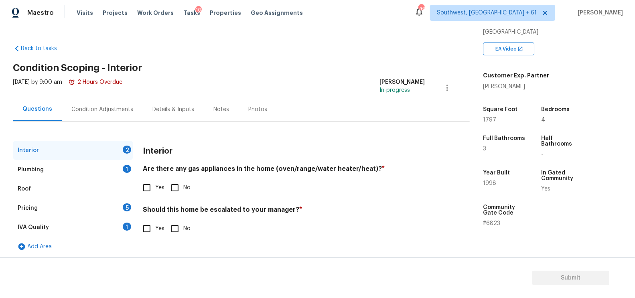
scroll to position [146, 0]
click at [148, 192] on input "Yes" at bounding box center [146, 187] width 17 height 17
checkbox input "true"
click at [174, 224] on input "No" at bounding box center [174, 229] width 17 height 17
checkbox input "true"
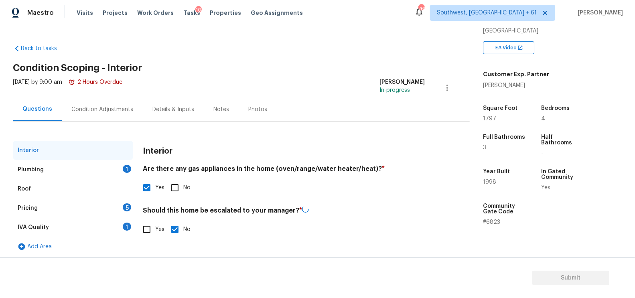
click at [119, 162] on div "Plumbing 1" at bounding box center [73, 169] width 120 height 19
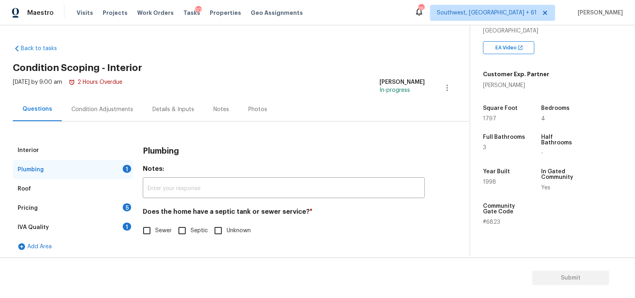
click at [150, 233] on input "Sewer" at bounding box center [146, 230] width 17 height 17
checkbox input "true"
click at [116, 228] on div "IVA Quality 1" at bounding box center [73, 227] width 120 height 19
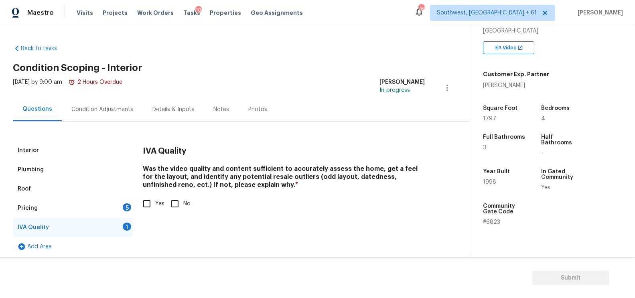
click at [155, 200] on span "Yes" at bounding box center [159, 204] width 9 height 8
click at [155, 200] on input "Yes" at bounding box center [146, 203] width 17 height 17
checkbox input "true"
click at [131, 211] on div "Pricing 5" at bounding box center [73, 207] width 120 height 19
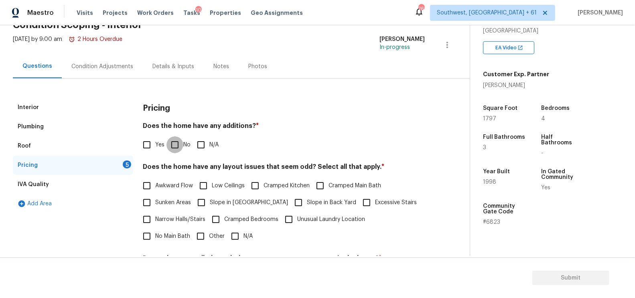
click at [178, 150] on input "No" at bounding box center [174, 144] width 17 height 17
checkbox input "true"
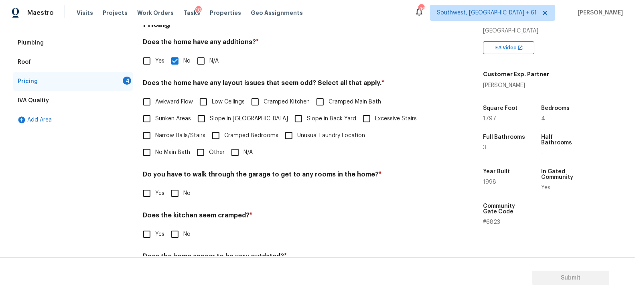
scroll to position [130, 0]
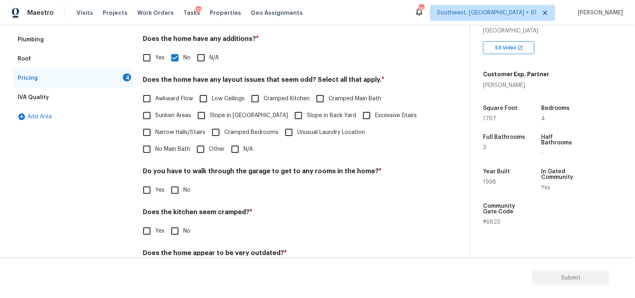
click at [226, 150] on input "N/A" at bounding box center [234, 149] width 17 height 17
checkbox input "true"
click at [177, 191] on input "No" at bounding box center [174, 190] width 17 height 17
checkbox input "true"
click at [176, 228] on input "No" at bounding box center [174, 230] width 17 height 17
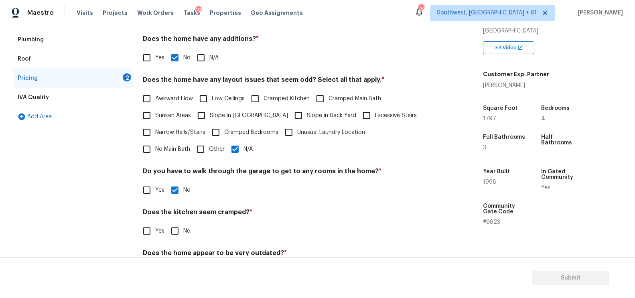
checkbox input "true"
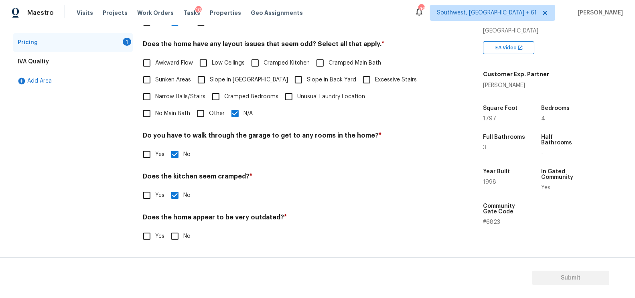
click at [187, 233] on span "No" at bounding box center [186, 236] width 7 height 8
click at [183, 233] on input "No" at bounding box center [174, 236] width 17 height 17
checkbox input "true"
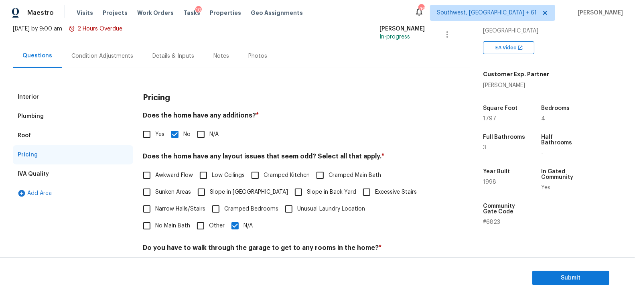
scroll to position [0, 0]
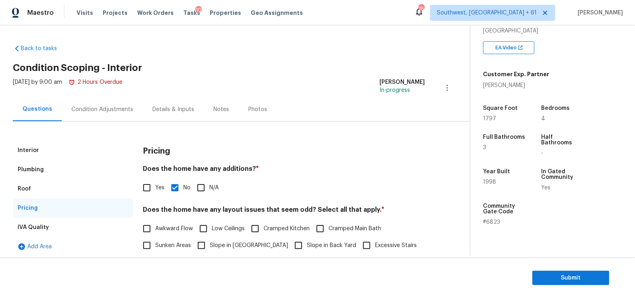
click at [125, 110] on div "Condition Adjustments" at bounding box center [102, 109] width 62 height 8
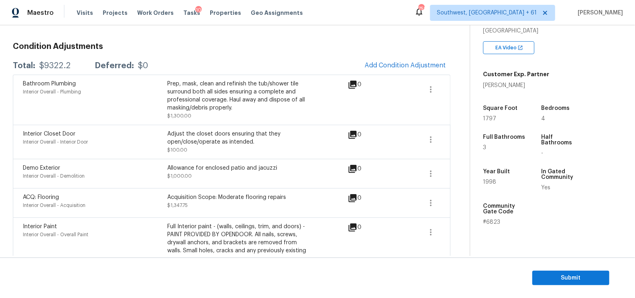
scroll to position [104, 0]
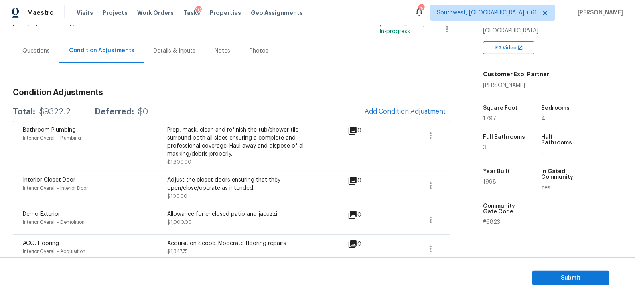
click at [40, 54] on div "Questions" at bounding box center [35, 51] width 27 height 8
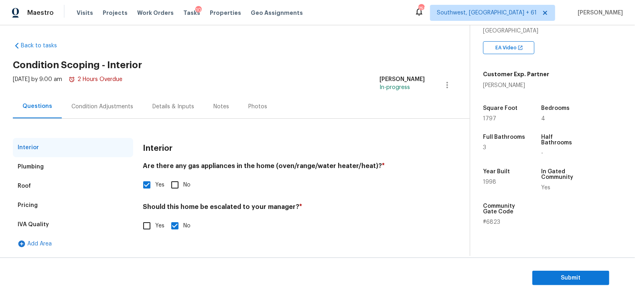
scroll to position [2, 0]
click at [104, 55] on div "Back to tasks Condition Scoping - Interior Tue, Sep 09 2025 by 9:00 am 2 Hours …" at bounding box center [241, 146] width 457 height 220
click at [95, 97] on div "Condition Adjustments" at bounding box center [102, 107] width 81 height 24
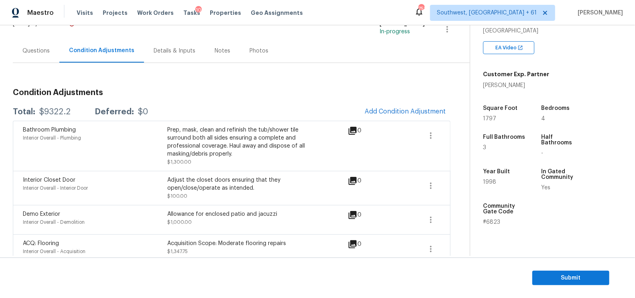
click at [43, 54] on div "Questions" at bounding box center [35, 51] width 27 height 8
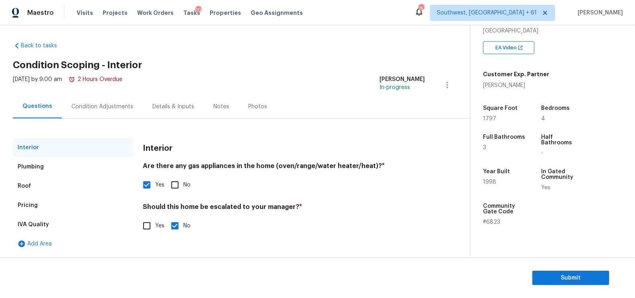
scroll to position [2, 0]
click at [47, 193] on div "Roof" at bounding box center [73, 186] width 120 height 19
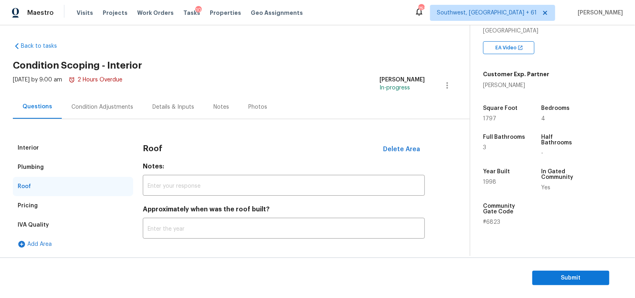
click at [46, 208] on div "Pricing" at bounding box center [73, 205] width 120 height 19
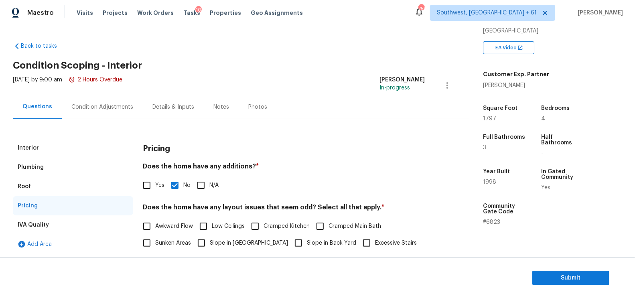
scroll to position [59, 0]
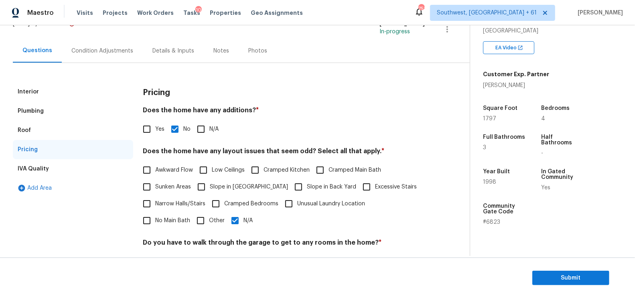
click at [160, 121] on label "Yes" at bounding box center [151, 129] width 26 height 17
click at [155, 121] on input "Yes" at bounding box center [146, 129] width 17 height 17
checkbox input "true"
checkbox input "false"
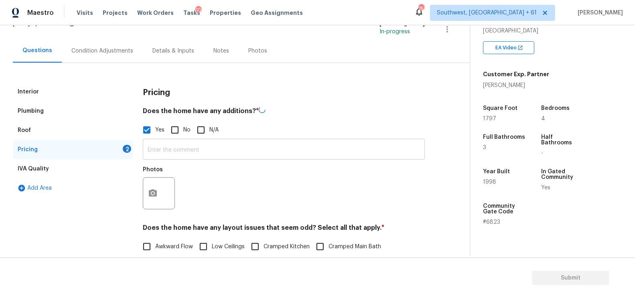
click at [165, 147] on input "text" at bounding box center [284, 150] width 282 height 19
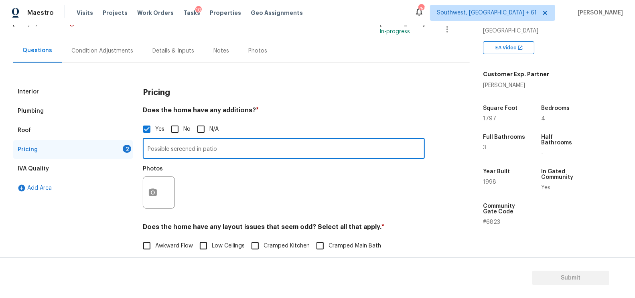
type input "Possible screened in patio"
click at [157, 196] on button "button" at bounding box center [152, 192] width 19 height 31
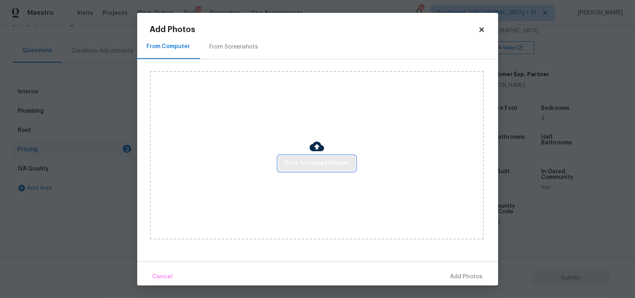
click at [328, 162] on span "Click to Upload Photos" at bounding box center [317, 163] width 64 height 10
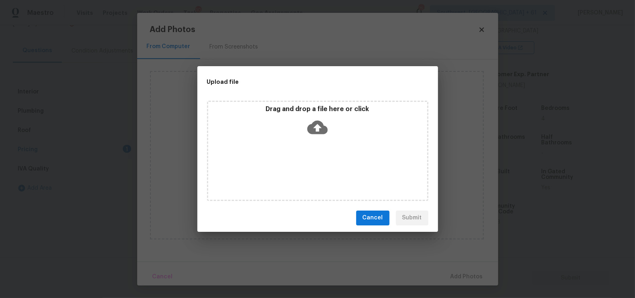
click at [313, 125] on icon at bounding box center [317, 127] width 20 height 14
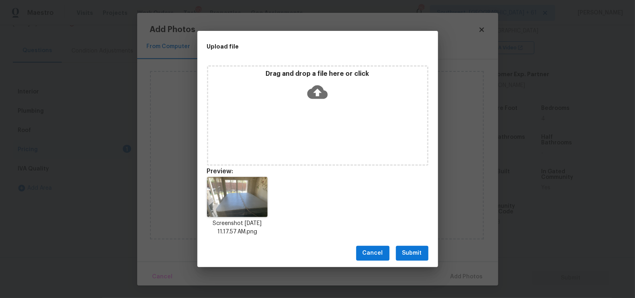
click at [417, 254] on span "Submit" at bounding box center [412, 253] width 20 height 10
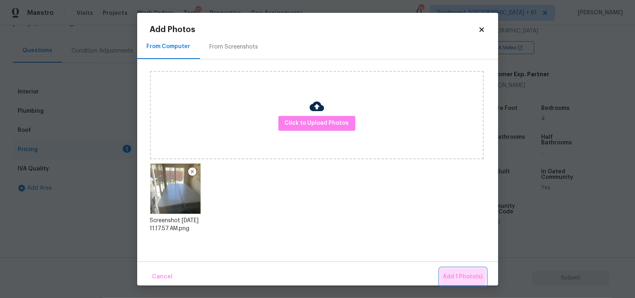
click at [448, 272] on span "Add 1 Photo(s)" at bounding box center [463, 277] width 40 height 10
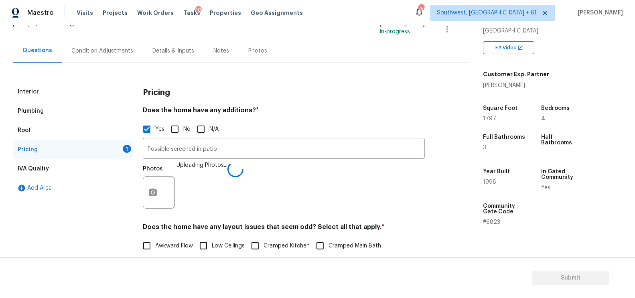
click at [125, 51] on div "Condition Adjustments" at bounding box center [102, 51] width 62 height 8
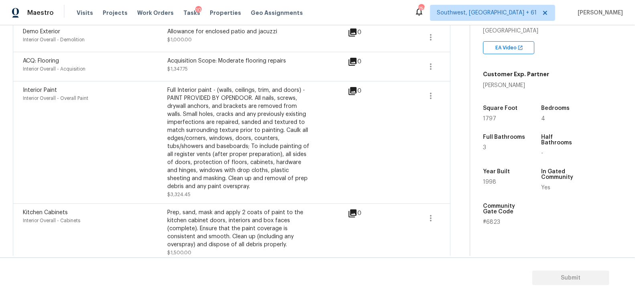
scroll to position [180, 0]
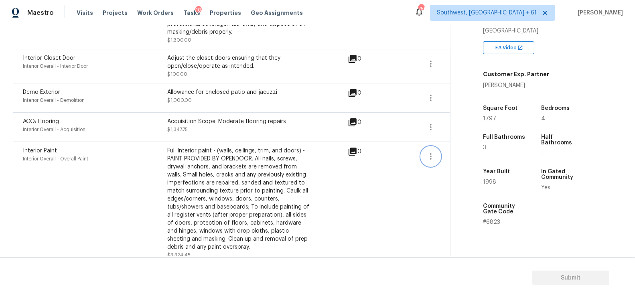
click at [435, 156] on icon "button" at bounding box center [431, 157] width 10 height 10
click at [460, 155] on div "Edit" at bounding box center [476, 154] width 63 height 8
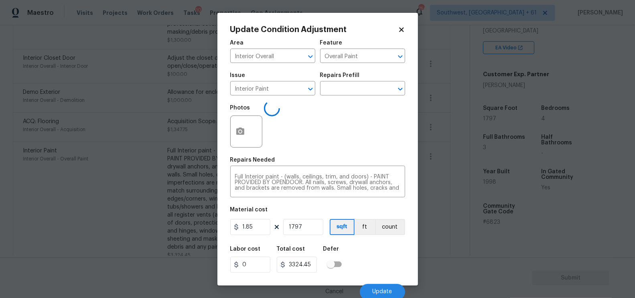
click at [432, 195] on body "Maestro Visits Projects Work Orders Tasks 10 Properties Geo Assignments 750 Sou…" at bounding box center [317, 149] width 635 height 298
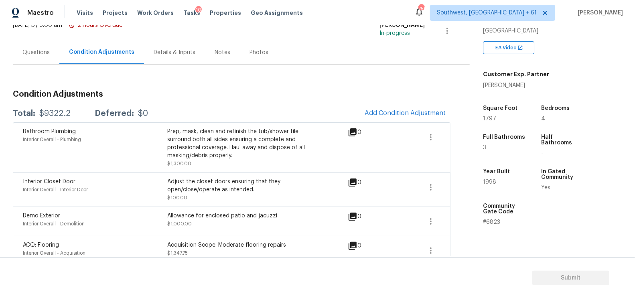
scroll to position [53, 0]
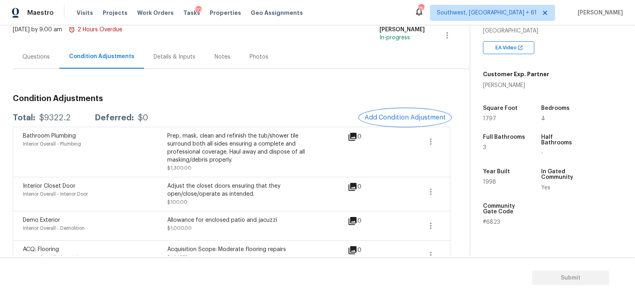
click at [412, 116] on span "Add Condition Adjustment" at bounding box center [404, 117] width 81 height 7
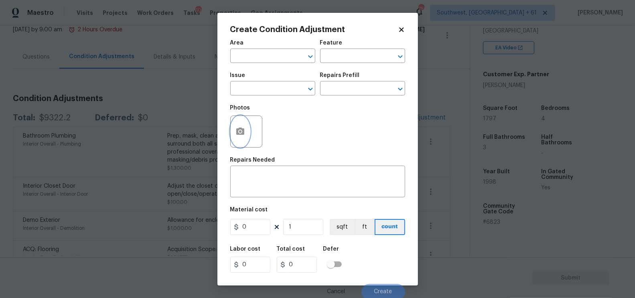
click at [241, 128] on icon "button" at bounding box center [240, 130] width 8 height 7
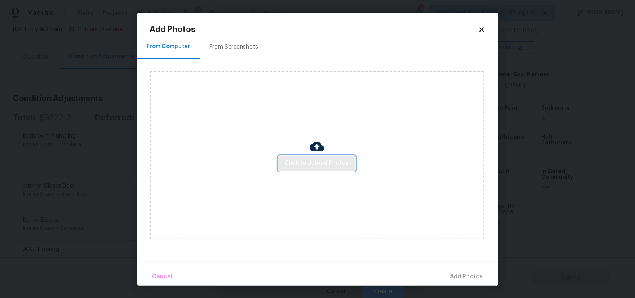
click at [340, 166] on span "Click to Upload Photos" at bounding box center [317, 163] width 64 height 10
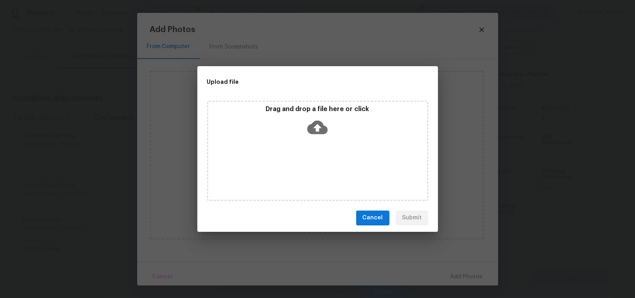
click at [329, 138] on div "Drag and drop a file here or click" at bounding box center [317, 122] width 219 height 34
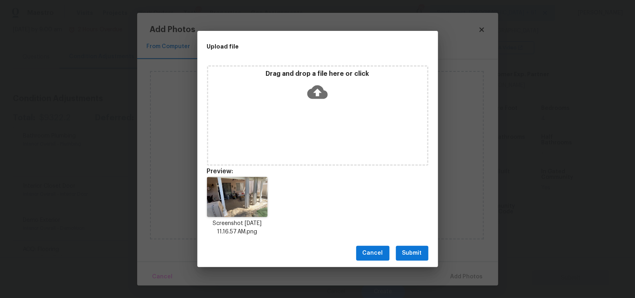
click at [412, 249] on span "Submit" at bounding box center [412, 253] width 20 height 10
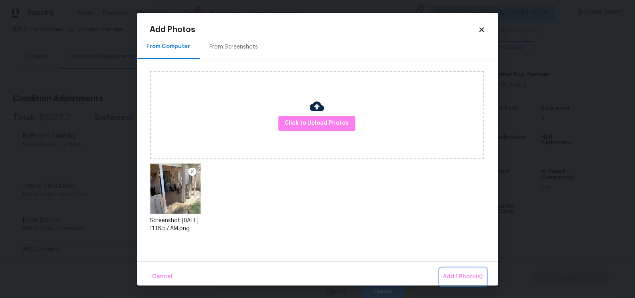
click at [446, 268] on button "Add 1 Photo(s)" at bounding box center [463, 276] width 46 height 17
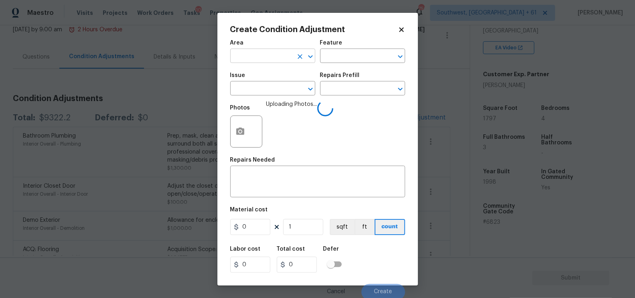
click at [261, 61] on input "text" at bounding box center [261, 57] width 63 height 12
click at [267, 87] on li "Interior Overall" at bounding box center [272, 87] width 85 height 13
type input "Interior Overall"
click at [270, 156] on div "Area Interior Overall ​ Feature ​ Issue ​ Repairs Prefill ​ Photos Uploading Ph…" at bounding box center [317, 167] width 175 height 265
click at [269, 175] on textarea at bounding box center [317, 182] width 165 height 17
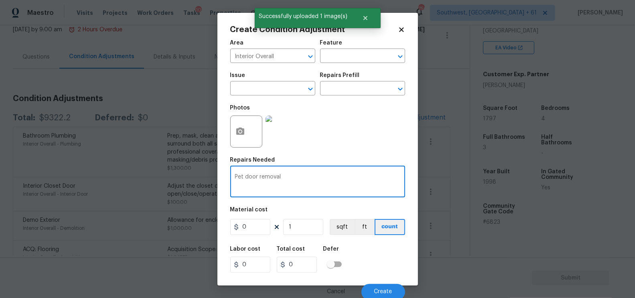
type textarea "Pet door removal"
click at [249, 233] on input "0" at bounding box center [250, 227] width 40 height 16
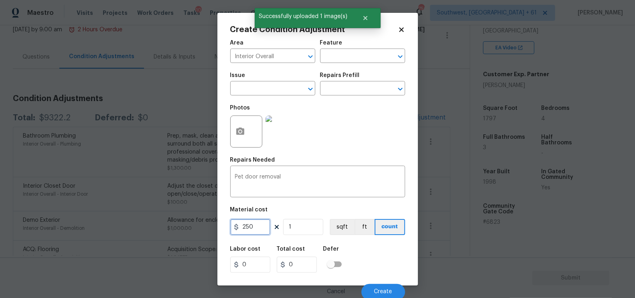
type input "250"
click at [297, 265] on input "0" at bounding box center [297, 265] width 40 height 16
type input "250"
click at [381, 293] on span "Create" at bounding box center [383, 292] width 18 height 6
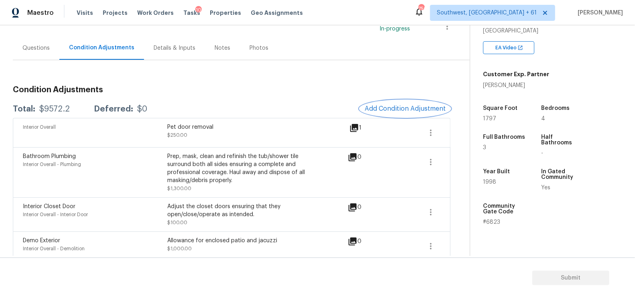
scroll to position [45, 0]
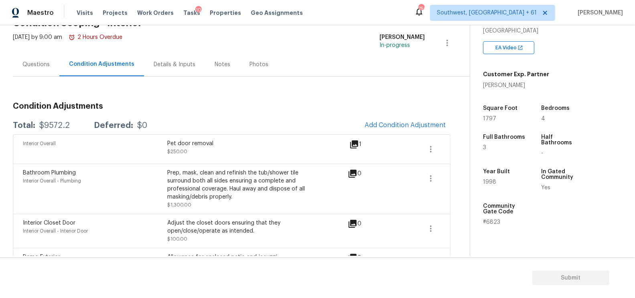
click at [384, 119] on button "Add Condition Adjustment" at bounding box center [405, 125] width 91 height 17
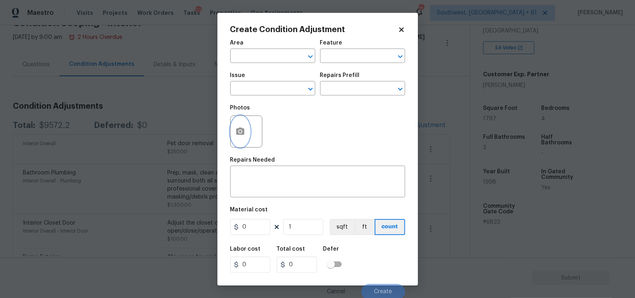
click at [236, 130] on icon "button" at bounding box center [240, 130] width 8 height 7
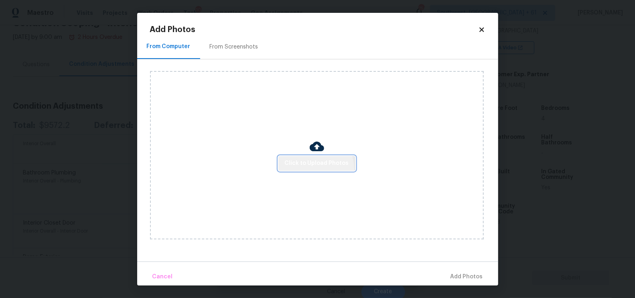
click at [310, 169] on button "Click to Upload Photos" at bounding box center [316, 163] width 77 height 15
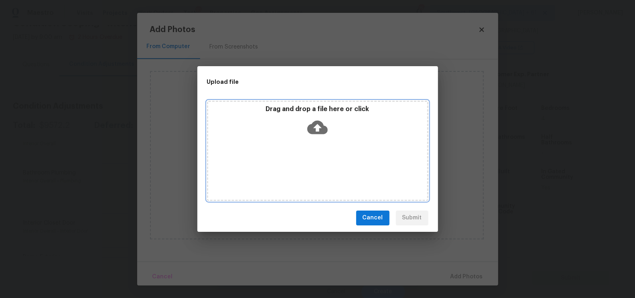
click at [316, 135] on icon at bounding box center [317, 127] width 20 height 20
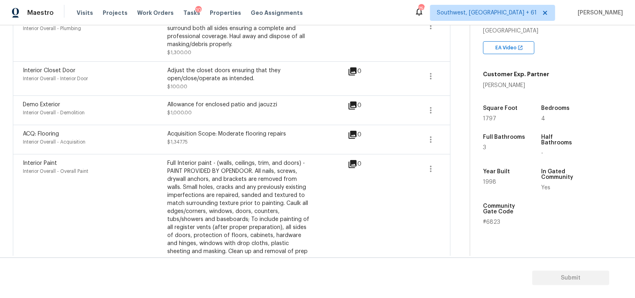
scroll to position [227, 0]
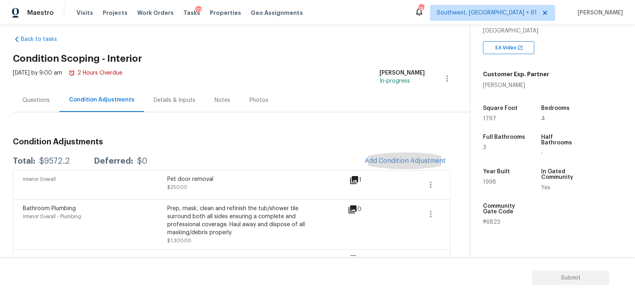
click at [42, 100] on div "Questions" at bounding box center [35, 100] width 27 height 8
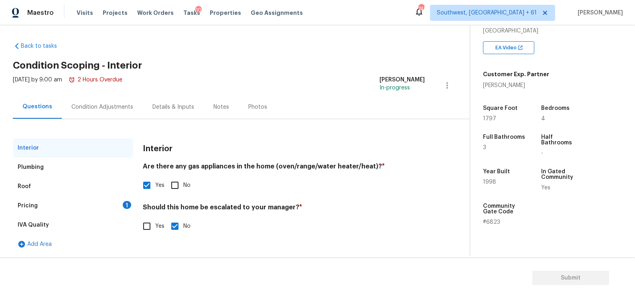
click at [89, 202] on div "Pricing 1" at bounding box center [73, 205] width 120 height 19
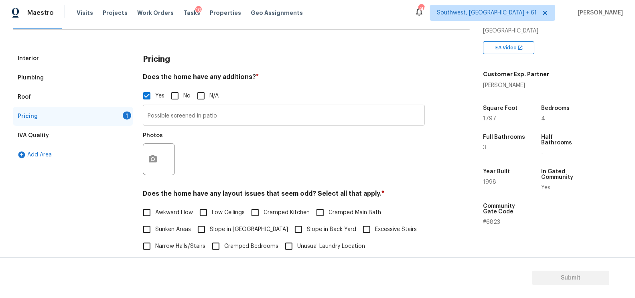
scroll to position [111, 0]
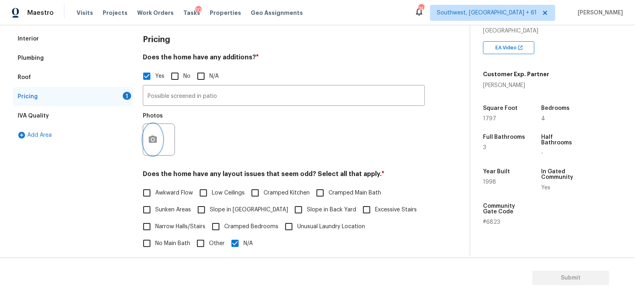
click at [161, 135] on button "button" at bounding box center [152, 139] width 19 height 31
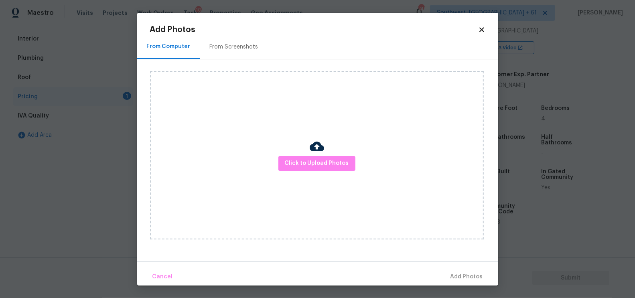
click at [316, 154] on div at bounding box center [316, 147] width 14 height 17
click at [316, 138] on div "Click to Upload Photos" at bounding box center [317, 155] width 334 height 168
click at [306, 163] on span "Click to Upload Photos" at bounding box center [317, 163] width 64 height 10
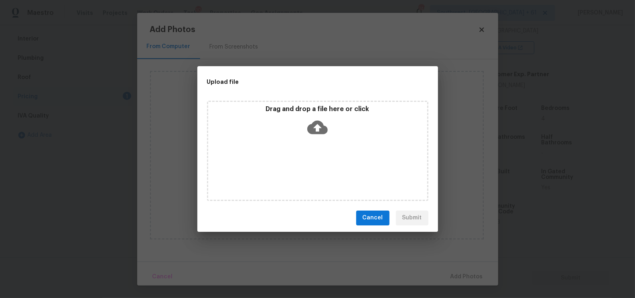
click at [315, 138] on div "Drag and drop a file here or click" at bounding box center [317, 122] width 219 height 34
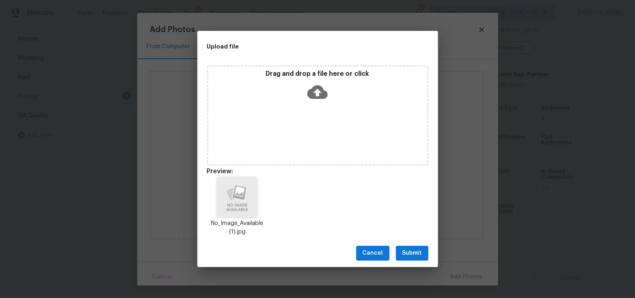
click at [415, 248] on span "Submit" at bounding box center [412, 253] width 20 height 10
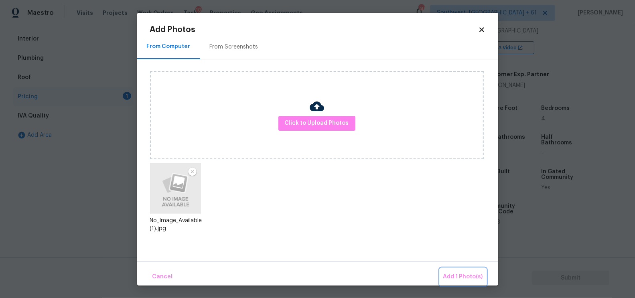
click at [455, 268] on button "Add 1 Photo(s)" at bounding box center [463, 276] width 46 height 17
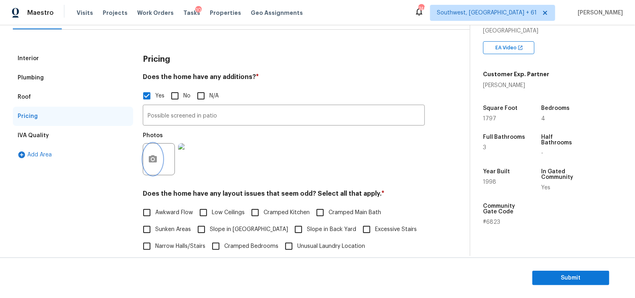
scroll to position [75, 0]
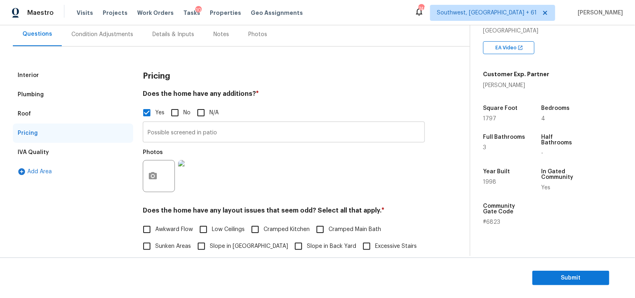
click at [195, 132] on input "Possible screened in patio" at bounding box center [284, 132] width 282 height 19
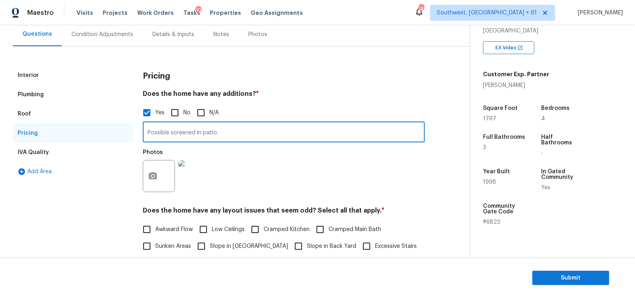
click at [195, 132] on input "Possible screened in patio" at bounding box center [284, 132] width 282 height 19
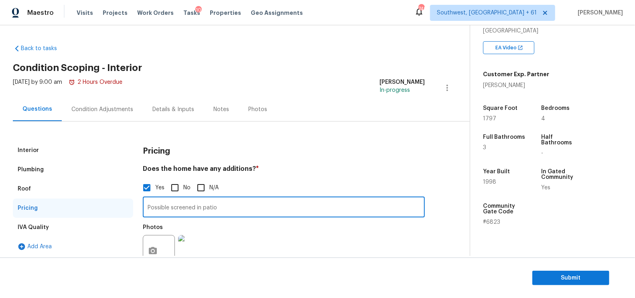
click at [101, 110] on div "Condition Adjustments" at bounding box center [102, 109] width 62 height 8
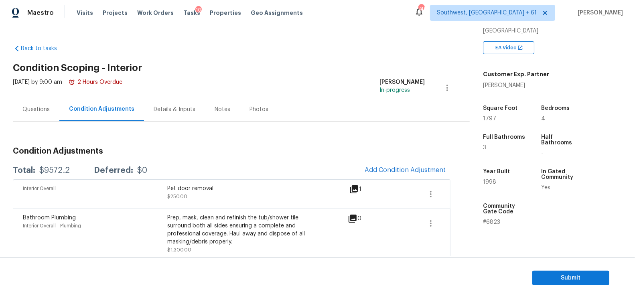
click at [57, 168] on div "$9572.2" at bounding box center [54, 170] width 30 height 8
copy div "$9572.2"
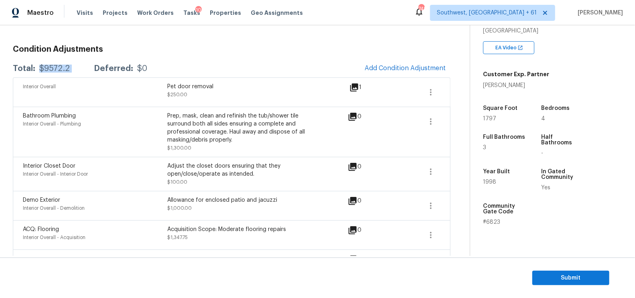
scroll to position [86, 0]
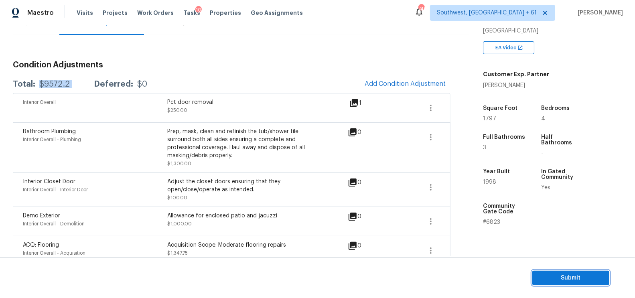
click at [555, 271] on button "Submit" at bounding box center [570, 278] width 77 height 15
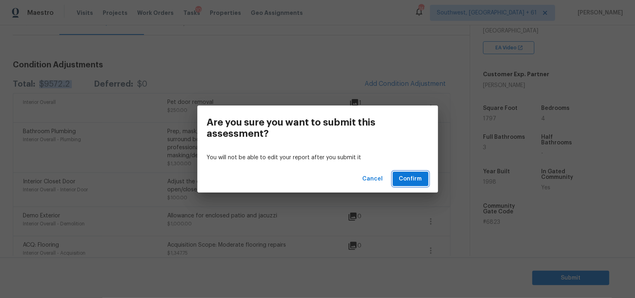
click at [405, 185] on button "Confirm" at bounding box center [410, 179] width 36 height 15
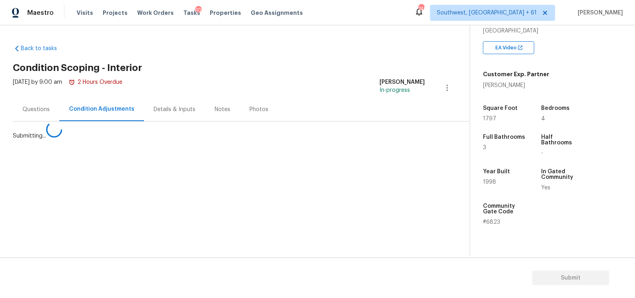
scroll to position [0, 0]
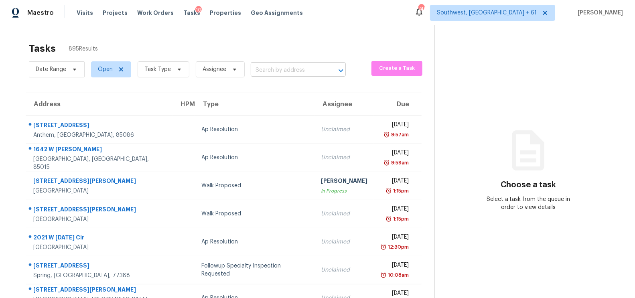
click at [276, 65] on input "text" at bounding box center [287, 70] width 73 height 12
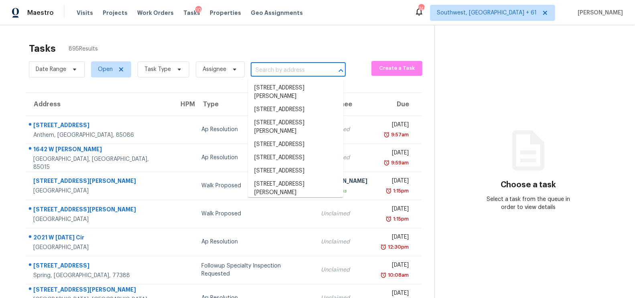
paste input "4256 Rudder Way New Port Richey FL 34652"
type input "4256 Rudder Way New Port Richey FL 34652"
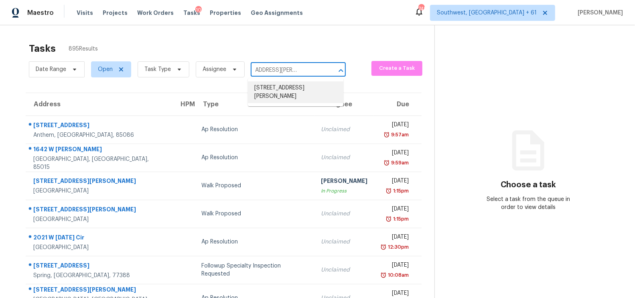
click at [289, 89] on li "4256 Rudder Way, New Port Richey, FL 34652" at bounding box center [295, 92] width 95 height 22
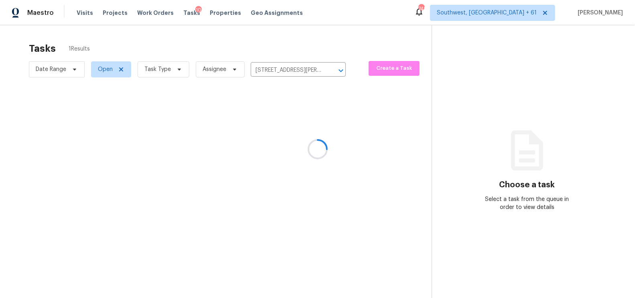
click at [300, 132] on div at bounding box center [317, 149] width 635 height 298
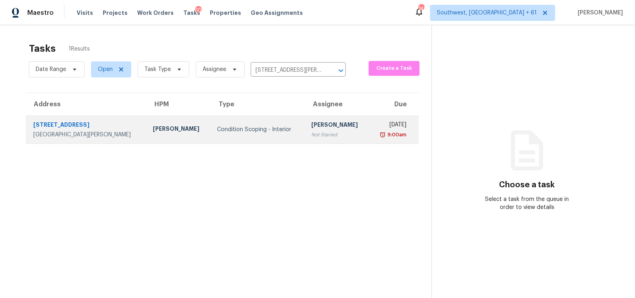
click at [280, 129] on td "Condition Scoping - Interior" at bounding box center [257, 129] width 94 height 28
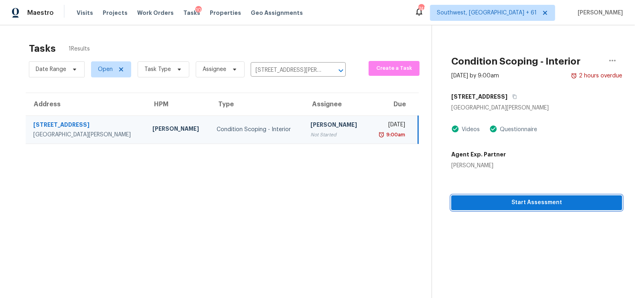
click at [537, 208] on button "Start Assessment" at bounding box center [536, 202] width 171 height 15
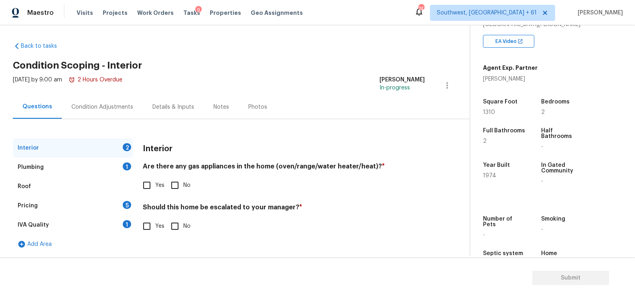
scroll to position [152, 0]
click at [175, 187] on input "No" at bounding box center [174, 185] width 17 height 17
checkbox input "true"
click at [178, 228] on input "No" at bounding box center [174, 226] width 17 height 17
checkbox input "true"
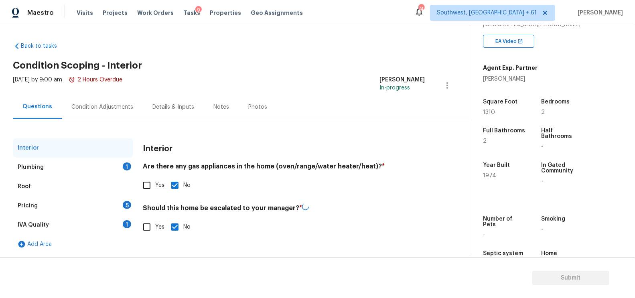
click at [128, 161] on div "Plumbing 1" at bounding box center [73, 167] width 120 height 19
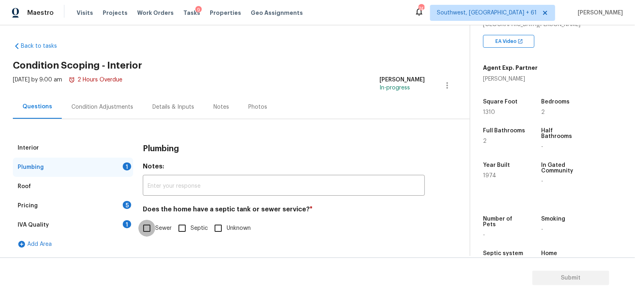
click at [149, 220] on input "Sewer" at bounding box center [146, 228] width 17 height 17
checkbox input "true"
click at [120, 227] on div "IVA Quality 1" at bounding box center [73, 224] width 120 height 19
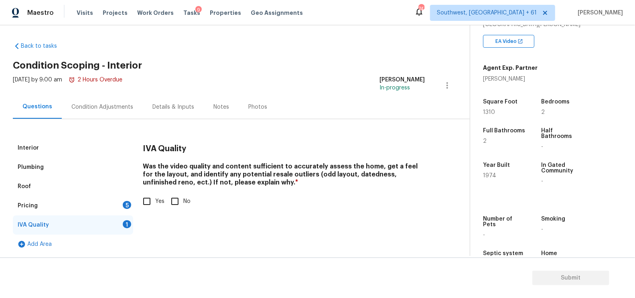
click at [143, 207] on input "Yes" at bounding box center [146, 201] width 17 height 17
checkbox input "true"
click at [120, 202] on div "Pricing 5" at bounding box center [73, 205] width 120 height 19
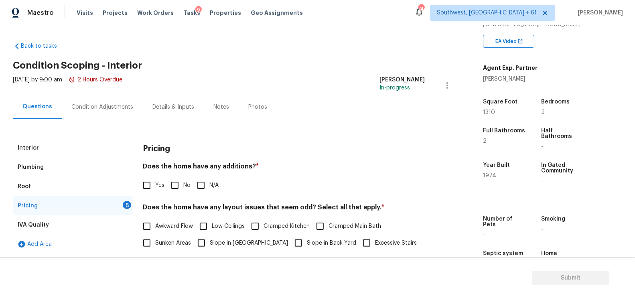
click at [187, 188] on span "No" at bounding box center [186, 185] width 7 height 8
click at [183, 188] on input "No" at bounding box center [174, 185] width 17 height 17
checkbox input "true"
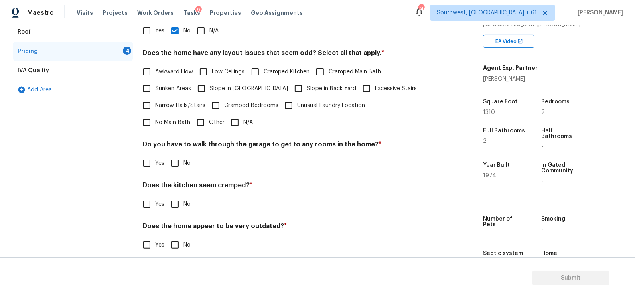
scroll to position [166, 0]
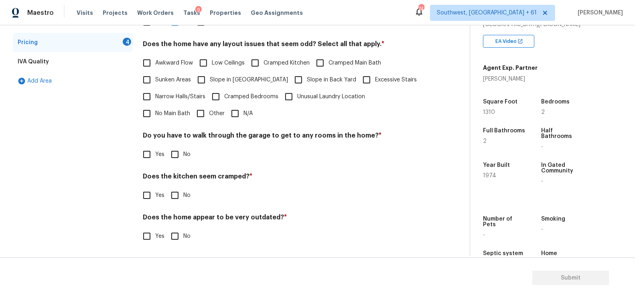
click at [226, 107] on input "N/A" at bounding box center [234, 113] width 17 height 17
checkbox input "true"
click at [181, 154] on input "No" at bounding box center [174, 155] width 17 height 17
checkbox input "true"
click at [180, 188] on input "No" at bounding box center [174, 196] width 17 height 17
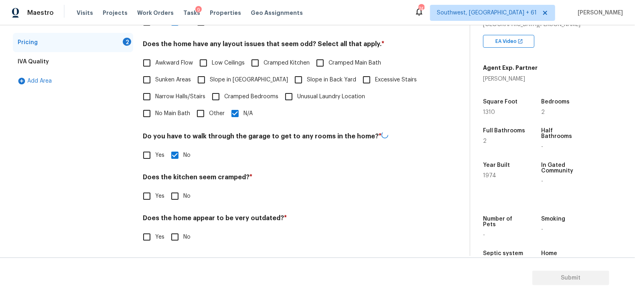
checkbox input "true"
click at [178, 237] on input "No" at bounding box center [174, 236] width 17 height 17
checkbox input "true"
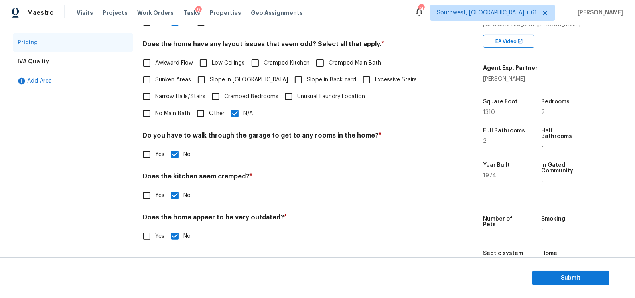
scroll to position [64, 0]
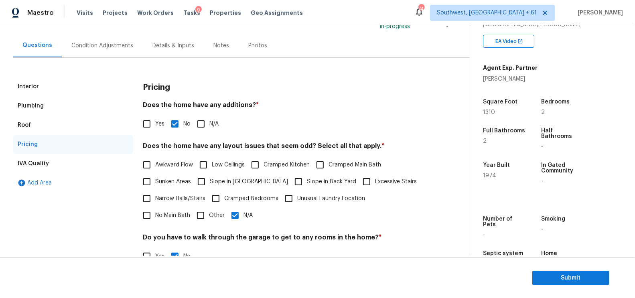
click at [121, 47] on div "Condition Adjustments" at bounding box center [102, 46] width 62 height 8
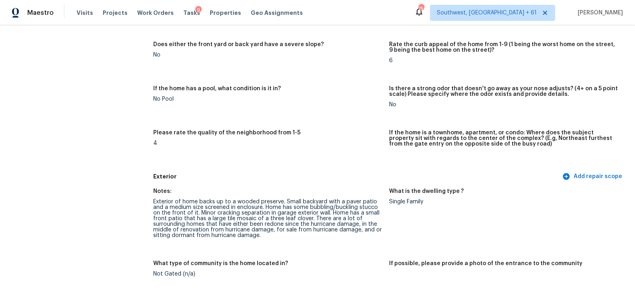
scroll to position [147, 0]
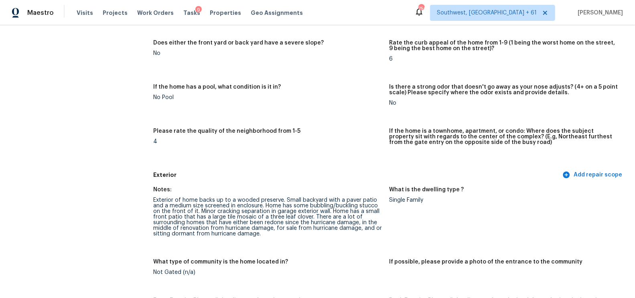
click at [209, 190] on div "Notes:" at bounding box center [267, 192] width 229 height 10
drag, startPoint x: 186, startPoint y: 197, endPoint x: 219, endPoint y: 196, distance: 32.9
click at [219, 197] on div "Exterior of home backs up to a wooded preserve. Small backyard with a paver pat…" at bounding box center [267, 216] width 229 height 39
click at [244, 197] on div "Exterior of home backs up to a wooded preserve. Small backyard with a paver pat…" at bounding box center [267, 216] width 229 height 39
click at [235, 201] on div "Exterior of home backs up to a wooded preserve. Small backyard with a paver pat…" at bounding box center [267, 216] width 229 height 39
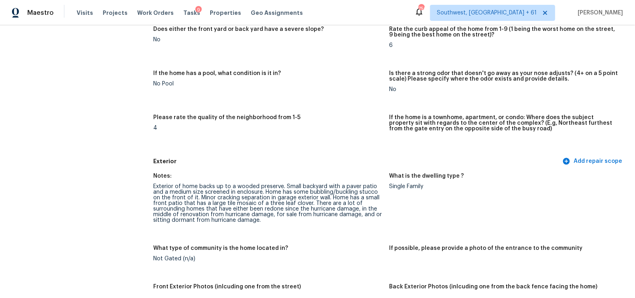
scroll to position [163, 0]
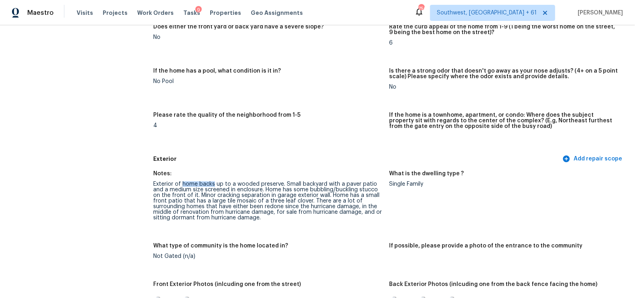
drag, startPoint x: 182, startPoint y: 183, endPoint x: 213, endPoint y: 183, distance: 31.3
click at [213, 183] on div "Exterior of home backs up to a wooded preserve. Small backyard with a paver pat…" at bounding box center [267, 200] width 229 height 39
click at [226, 179] on div "Notes:" at bounding box center [267, 176] width 229 height 10
click at [226, 186] on div "Exterior of home backs up to a wooded preserve. Small backyard with a paver pat…" at bounding box center [267, 200] width 229 height 39
drag, startPoint x: 168, startPoint y: 189, endPoint x: 197, endPoint y: 188, distance: 28.5
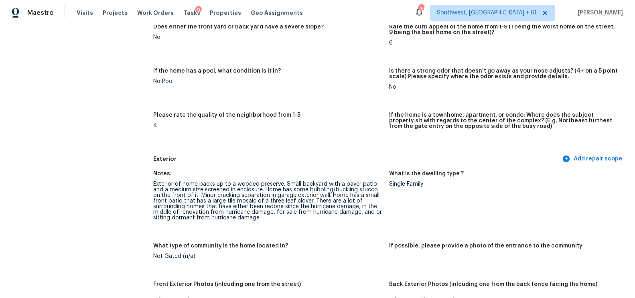
click at [197, 188] on div "Exterior of home backs up to a wooded preserve. Small backyard with a paver pat…" at bounding box center [267, 200] width 229 height 39
drag, startPoint x: 167, startPoint y: 188, endPoint x: 198, endPoint y: 189, distance: 31.3
click at [198, 189] on div "Exterior of home backs up to a wooded preserve. Small backyard with a paver pat…" at bounding box center [267, 200] width 229 height 39
click at [263, 196] on div "Exterior of home backs up to a wooded preserve. Small backyard with a paver pat…" at bounding box center [267, 200] width 229 height 39
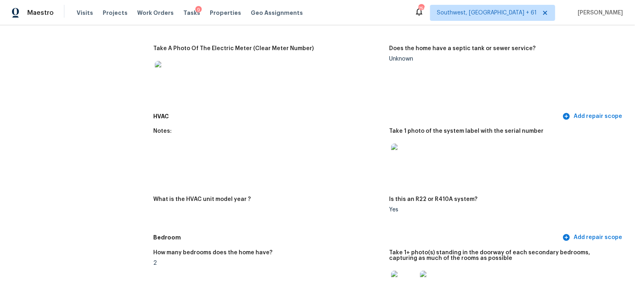
scroll to position [694, 0]
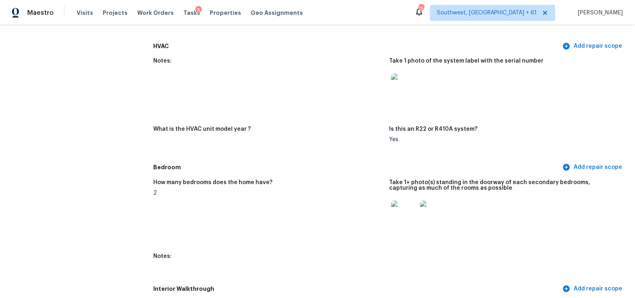
click at [422, 208] on img at bounding box center [433, 213] width 26 height 26
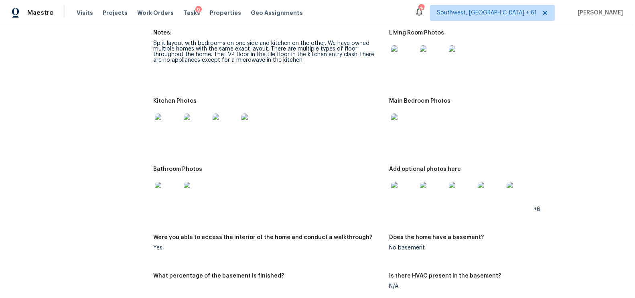
click at [412, 190] on img at bounding box center [404, 195] width 26 height 26
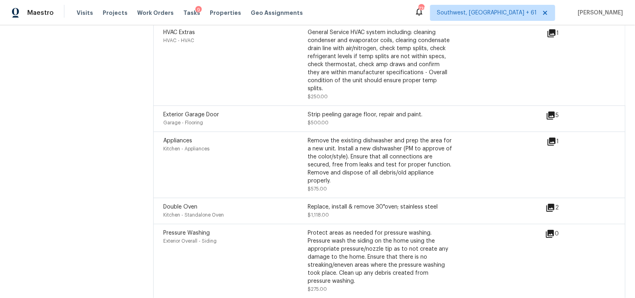
scroll to position [2134, 0]
click at [553, 203] on icon at bounding box center [550, 207] width 8 height 8
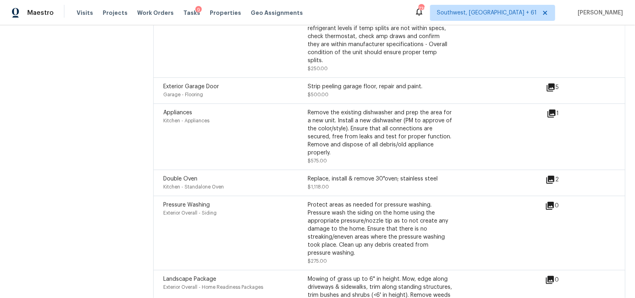
scroll to position [2168, 0]
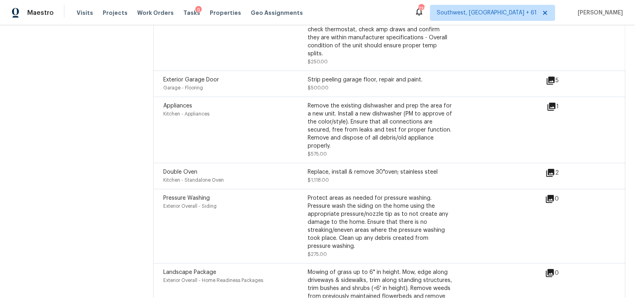
click at [552, 169] on icon at bounding box center [550, 173] width 8 height 8
click at [550, 169] on icon at bounding box center [550, 173] width 8 height 8
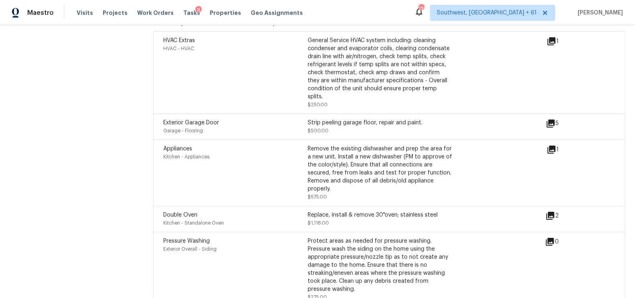
scroll to position [2102, 0]
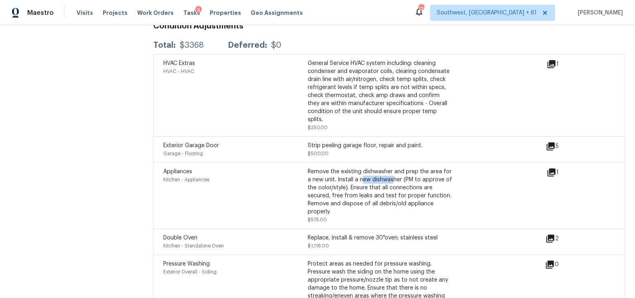
drag, startPoint x: 362, startPoint y: 163, endPoint x: 393, endPoint y: 164, distance: 31.7
click at [393, 168] on div "Remove the existing dishwasher and prep the area for a new unit. Install a new …" at bounding box center [379, 192] width 144 height 48
click at [378, 188] on div "Remove the existing dishwasher and prep the area for a new unit. Install a new …" at bounding box center [379, 192] width 144 height 48
drag, startPoint x: 360, startPoint y: 161, endPoint x: 391, endPoint y: 161, distance: 31.7
click at [391, 168] on div "Remove the existing dishwasher and prep the area for a new unit. Install a new …" at bounding box center [379, 192] width 144 height 48
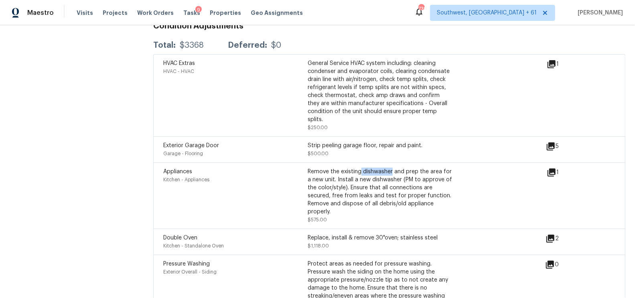
click at [357, 206] on div "Remove the existing dishwasher and prep the area for a new unit. Install a new …" at bounding box center [379, 196] width 144 height 56
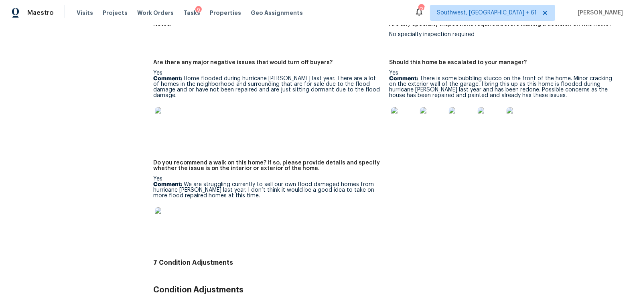
scroll to position [1840, 0]
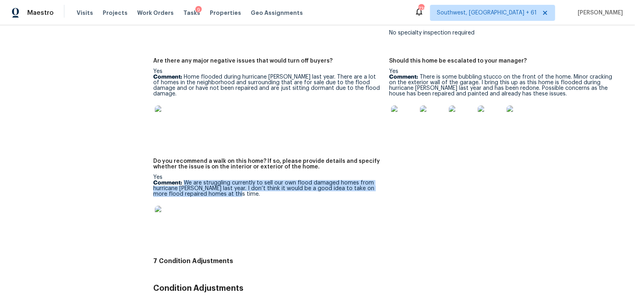
drag, startPoint x: 184, startPoint y: 176, endPoint x: 229, endPoint y: 190, distance: 46.8
click at [229, 190] on p "Comment: We are struggling currently to sell our own flood damaged homes from h…" at bounding box center [267, 188] width 229 height 17
copy p "We are struggling currently to sell our own flood damaged homes from hurricane …"
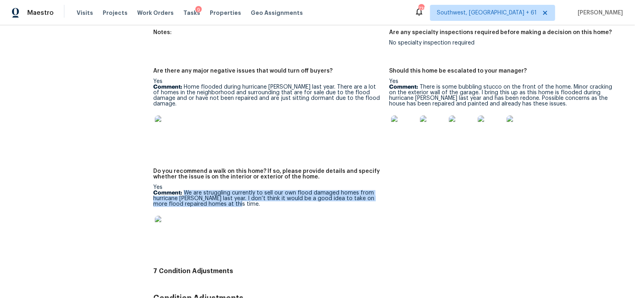
scroll to position [1828, 0]
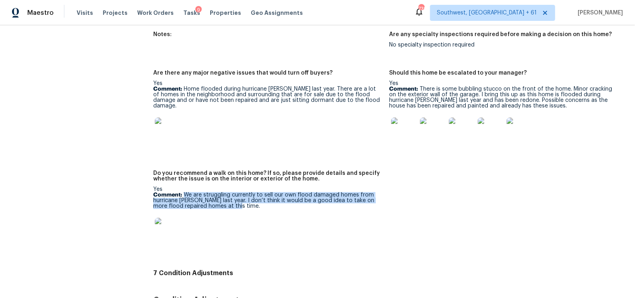
click at [483, 163] on div "Notes: Are any specialty inspections required before making a decision on this …" at bounding box center [389, 146] width 472 height 239
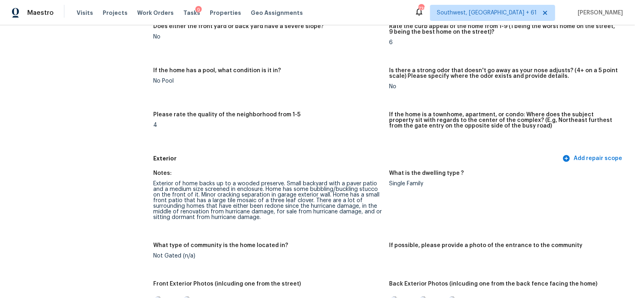
scroll to position [173, 0]
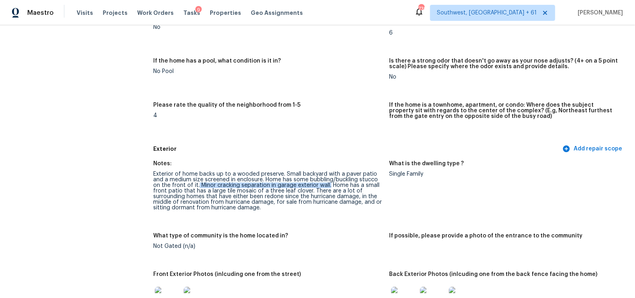
drag, startPoint x: 198, startPoint y: 184, endPoint x: 328, endPoint y: 186, distance: 130.3
click at [328, 186] on div "Exterior of home backs up to a wooded preserve. Small backyard with a paver pat…" at bounding box center [267, 190] width 229 height 39
copy div "Minor cracking separation in garage exterior wall."
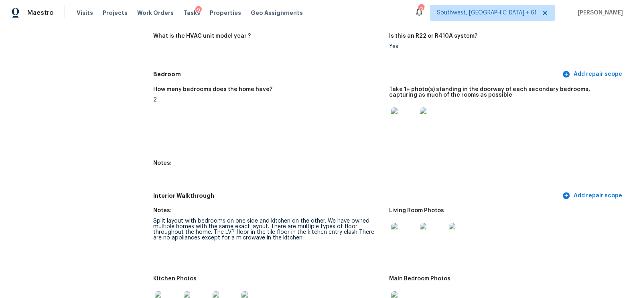
scroll to position [0, 0]
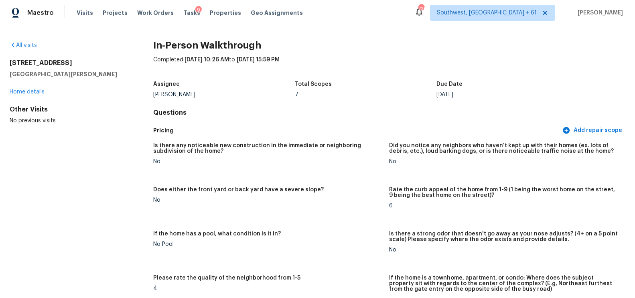
click at [20, 49] on div "All visits [STREET_ADDRESS][PERSON_NAME] Home details Other Visits No previous …" at bounding box center [69, 82] width 118 height 83
click at [26, 47] on link "All visits" at bounding box center [23, 45] width 27 height 6
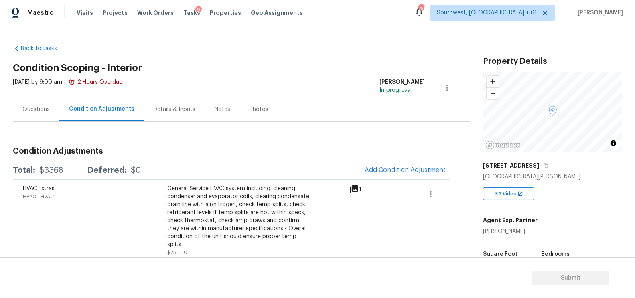
click at [37, 107] on div "Questions" at bounding box center [35, 109] width 27 height 8
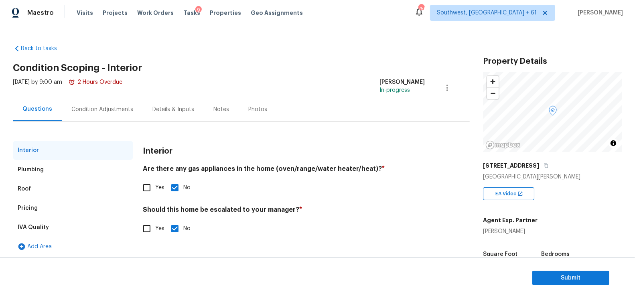
click at [54, 209] on div "Pricing" at bounding box center [73, 207] width 120 height 19
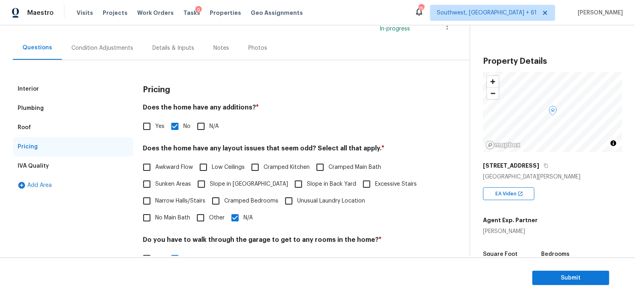
scroll to position [70, 0]
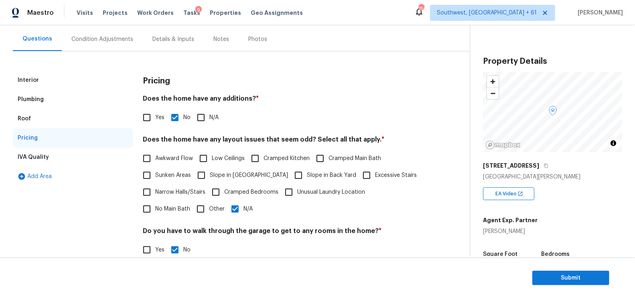
click at [214, 157] on span "Low Ceilings" at bounding box center [228, 158] width 33 height 8
click at [212, 157] on input "Low Ceilings" at bounding box center [203, 158] width 17 height 17
checkbox input "true"
click at [226, 204] on input "N/A" at bounding box center [234, 208] width 17 height 17
checkbox input "false"
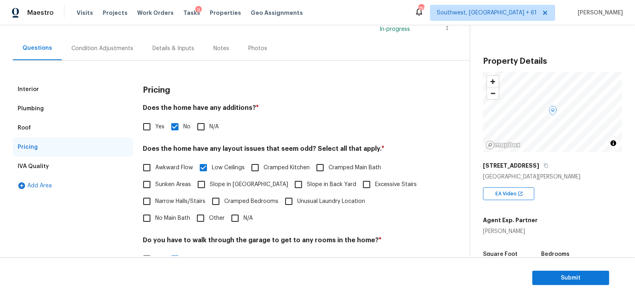
scroll to position [49, 0]
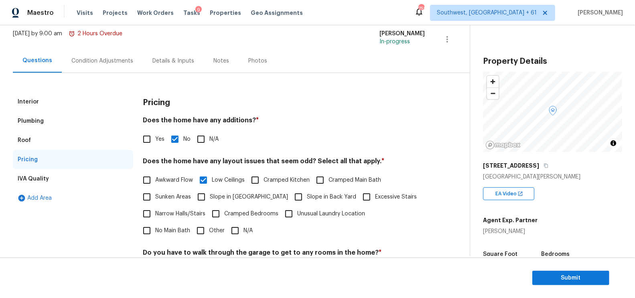
click at [98, 54] on div "Condition Adjustments" at bounding box center [102, 61] width 81 height 24
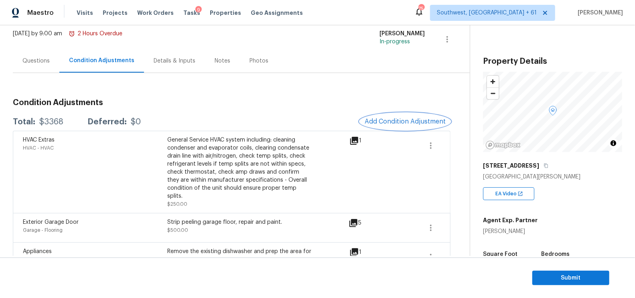
click at [407, 123] on span "Add Condition Adjustment" at bounding box center [404, 121] width 81 height 7
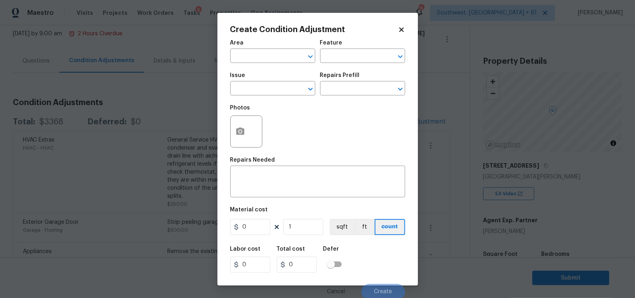
click at [188, 83] on body "Maestro Visits Projects Work Orders Tasks 9 Properties Geo Assignments 754 Sout…" at bounding box center [317, 149] width 635 height 298
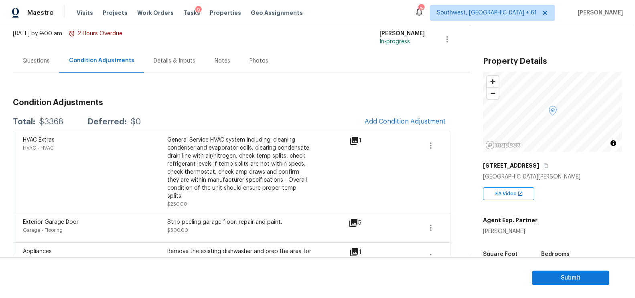
click at [30, 62] on div "Questions" at bounding box center [35, 61] width 27 height 8
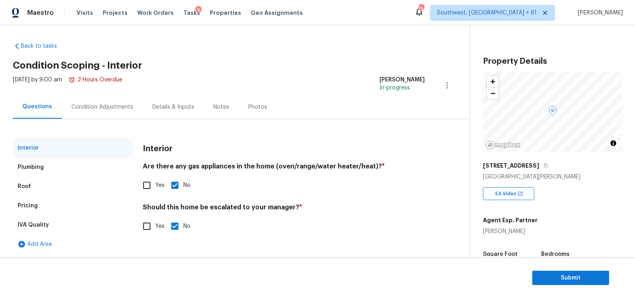
click at [47, 208] on div "Pricing" at bounding box center [73, 205] width 120 height 19
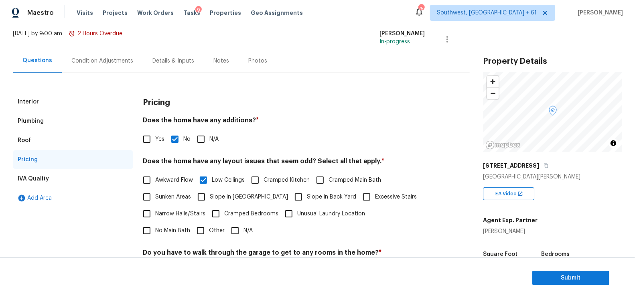
click at [157, 135] on span "Yes" at bounding box center [159, 139] width 9 height 8
click at [155, 135] on input "Yes" at bounding box center [146, 139] width 17 height 17
checkbox input "true"
checkbox input "false"
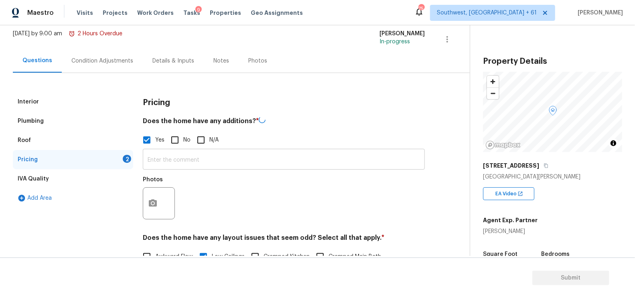
click at [177, 165] on input "text" at bounding box center [284, 160] width 282 height 19
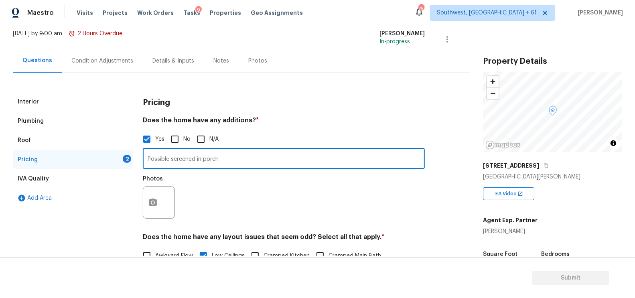
type input "Possible screened in porch"
click at [153, 202] on icon "button" at bounding box center [153, 203] width 10 height 10
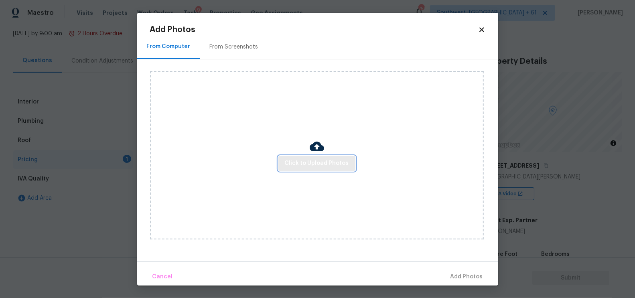
click at [309, 162] on span "Click to Upload Photos" at bounding box center [317, 163] width 64 height 10
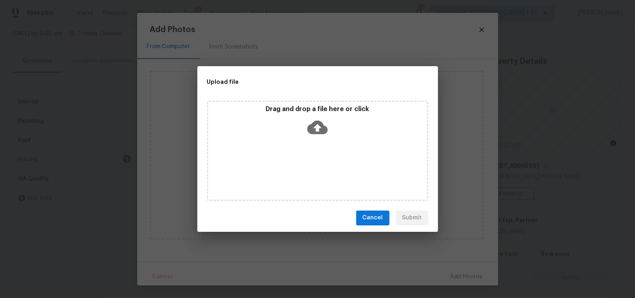
click at [319, 132] on icon at bounding box center [317, 127] width 20 height 14
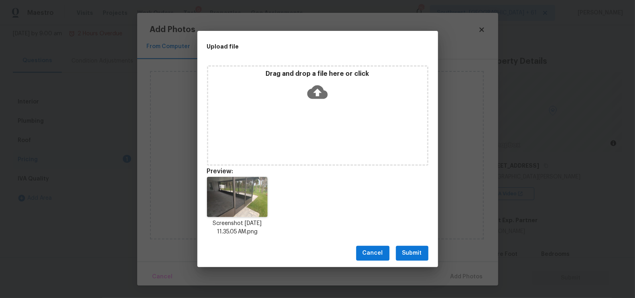
click at [414, 257] on span "Submit" at bounding box center [412, 253] width 20 height 10
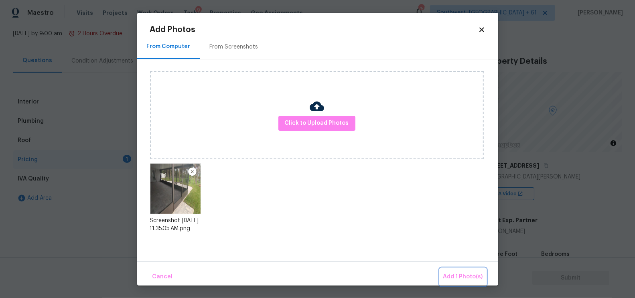
click at [458, 277] on span "Add 1 Photo(s)" at bounding box center [463, 277] width 40 height 10
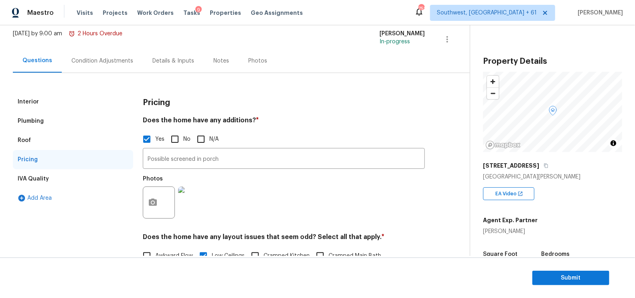
click at [109, 59] on div "Condition Adjustments" at bounding box center [102, 61] width 62 height 8
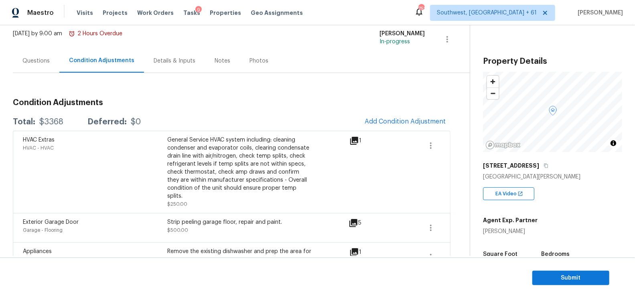
click at [401, 126] on button "Add Condition Adjustment" at bounding box center [405, 121] width 91 height 17
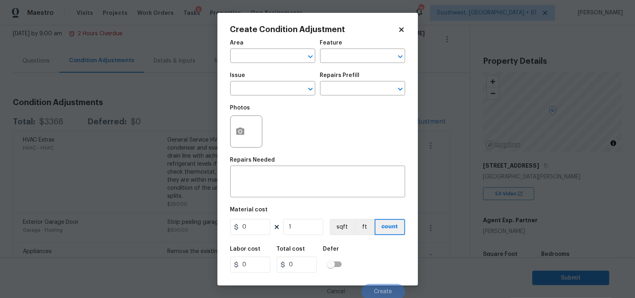
click at [168, 93] on body "Maestro Visits Projects Work Orders Tasks 9 Properties Geo Assignments 752 Sout…" at bounding box center [317, 149] width 635 height 298
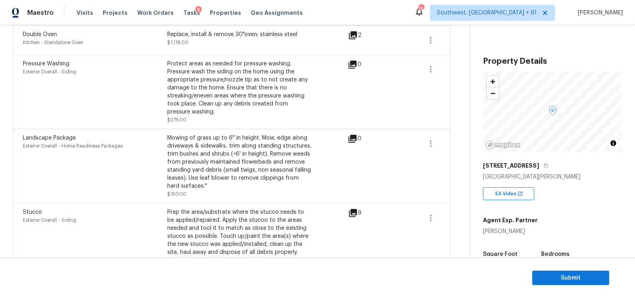
scroll to position [331, 0]
click at [355, 209] on icon at bounding box center [353, 214] width 10 height 10
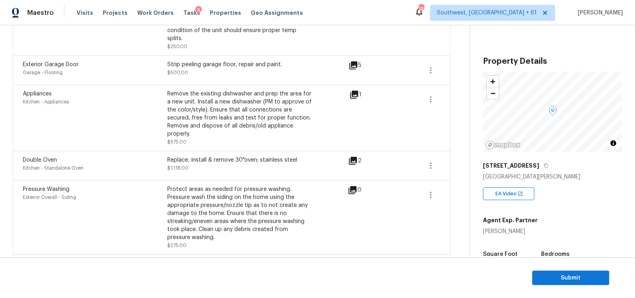
scroll to position [0, 0]
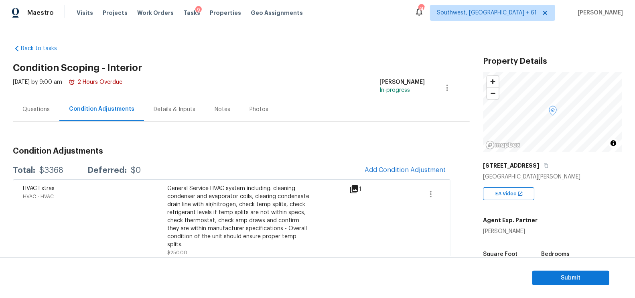
click at [31, 107] on div "Questions" at bounding box center [35, 109] width 27 height 8
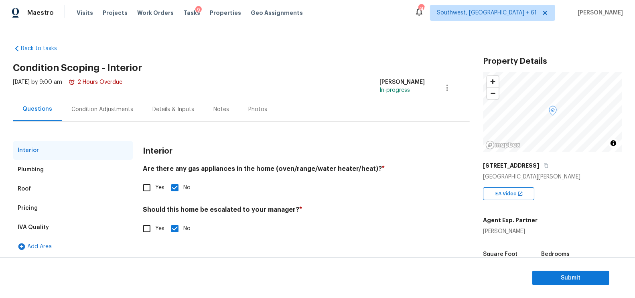
click at [146, 226] on input "Yes" at bounding box center [146, 228] width 17 height 17
checkbox input "true"
checkbox input "false"
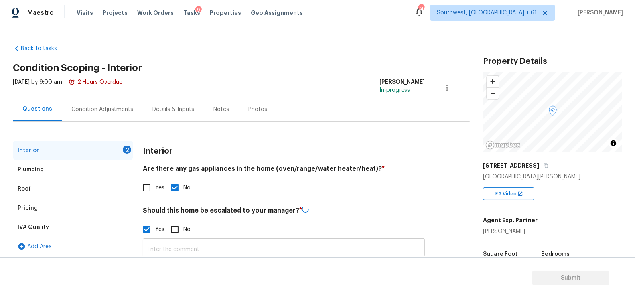
click at [164, 241] on input "text" at bounding box center [284, 249] width 282 height 19
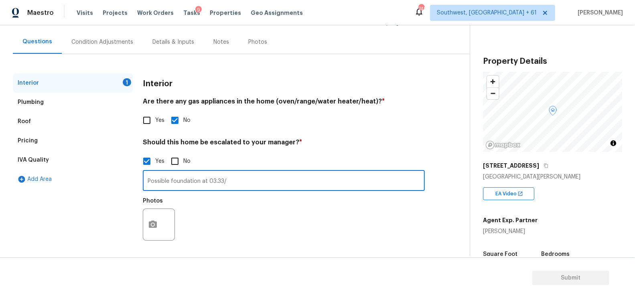
scroll to position [69, 0]
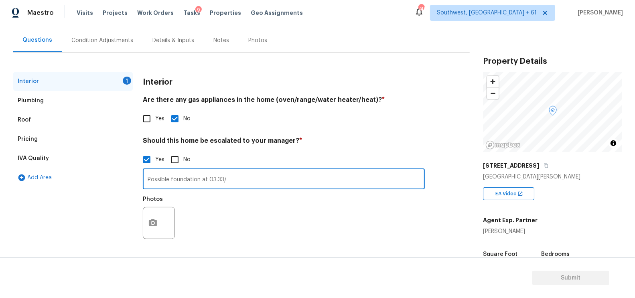
type input "Possible foundation at 03.33/"
click at [152, 221] on icon "button" at bounding box center [153, 223] width 10 height 10
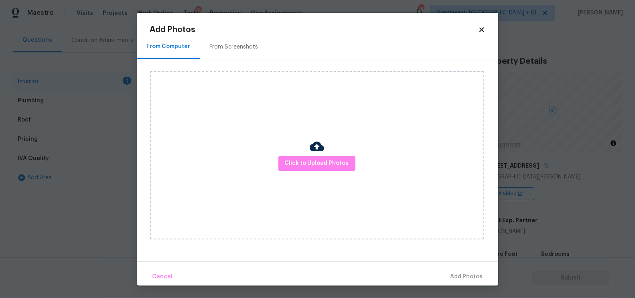
click at [279, 175] on div "Click to Upload Photos" at bounding box center [317, 155] width 334 height 168
click at [294, 161] on span "Click to Upload Photos" at bounding box center [317, 163] width 64 height 10
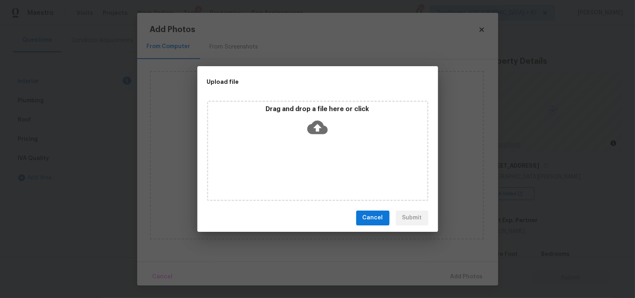
click at [310, 136] on icon at bounding box center [317, 127] width 20 height 20
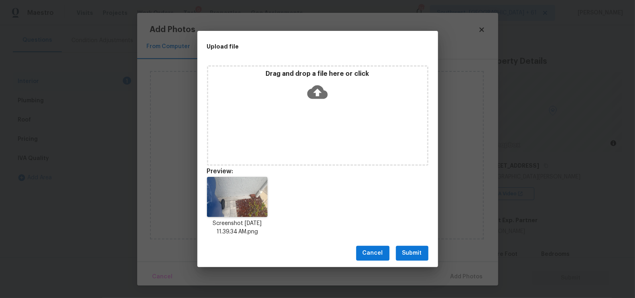
click at [406, 255] on span "Submit" at bounding box center [412, 253] width 20 height 10
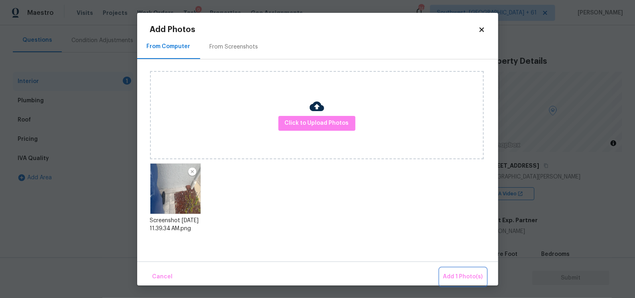
click at [457, 275] on span "Add 1 Photo(s)" at bounding box center [463, 277] width 40 height 10
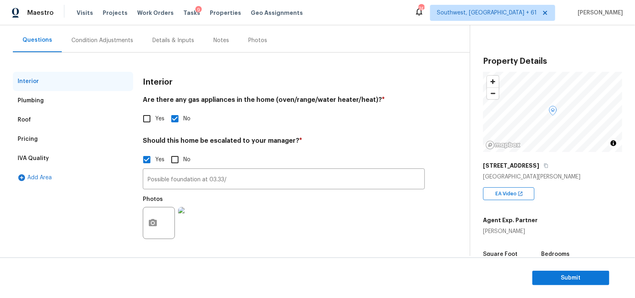
click at [116, 42] on div "Condition Adjustments" at bounding box center [102, 40] width 62 height 8
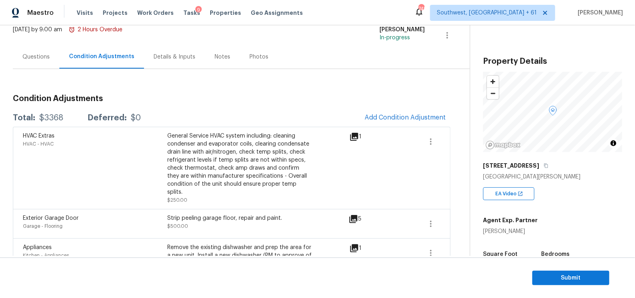
scroll to position [69, 0]
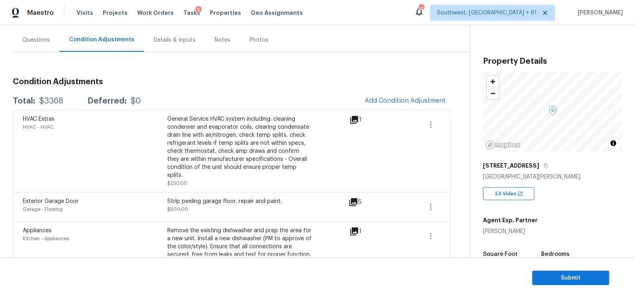
click at [260, 72] on div "Condition Adjustments Total: $3368 Deferred: $0 Add Condition Adjustment HVAC E…" at bounding box center [231, 301] width 437 height 460
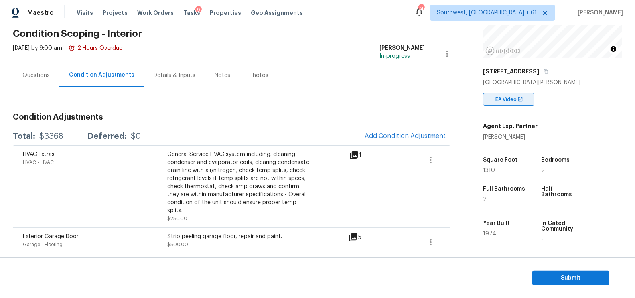
scroll to position [111, 0]
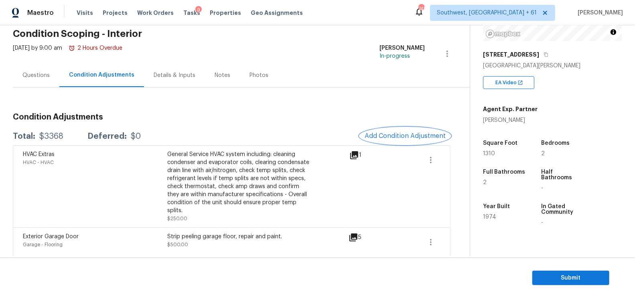
click at [395, 132] on span "Add Condition Adjustment" at bounding box center [404, 135] width 81 height 7
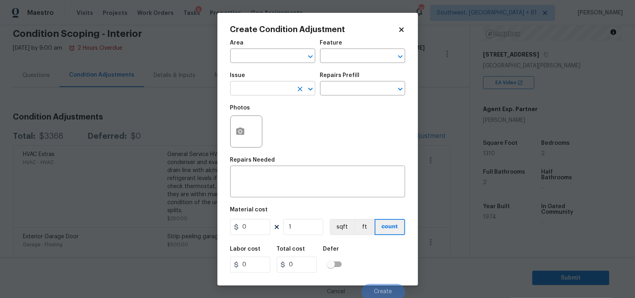
click at [251, 93] on input "text" at bounding box center [261, 89] width 63 height 12
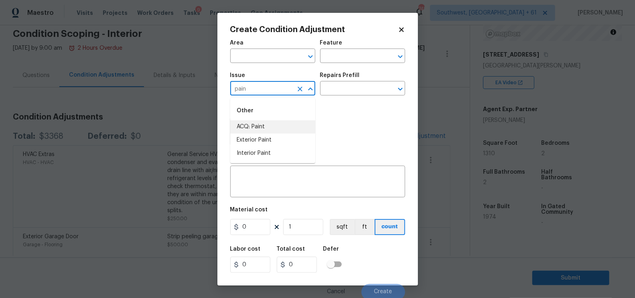
click at [253, 132] on li "ACQ: Paint" at bounding box center [272, 126] width 85 height 13
type input "ACQ: Paint"
click at [334, 97] on div "Issue ACQ: Paint ​ Repairs Prefill ​" at bounding box center [317, 84] width 175 height 32
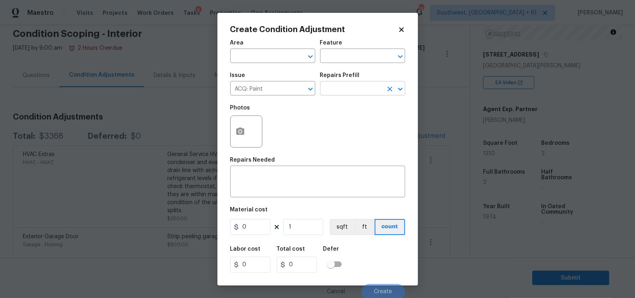
click at [342, 91] on input "text" at bounding box center [351, 89] width 63 height 12
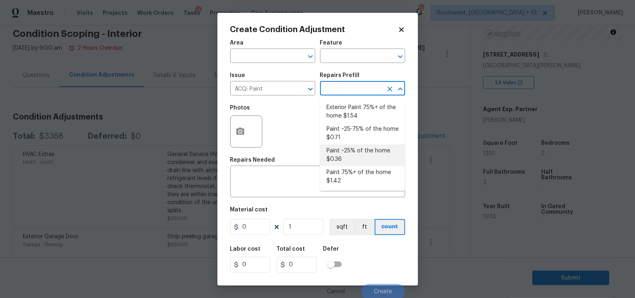
click at [348, 155] on li "Paint ~25% of the home $0.36" at bounding box center [362, 155] width 85 height 22
type input "Acquisition"
type textarea "Acquisition Scope: ~25% of the home needs interior paint"
type input "0.36"
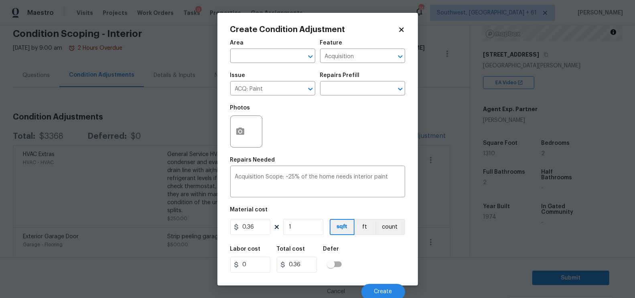
click at [305, 217] on div "Material cost" at bounding box center [317, 212] width 175 height 10
click at [303, 224] on input "1" at bounding box center [303, 227] width 40 height 16
type input "0"
type input "1"
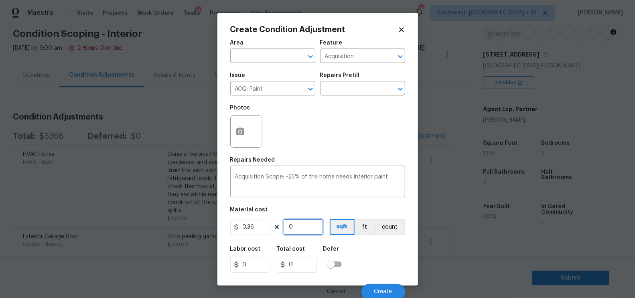
type input "0.36"
type input "13"
type input "4.68"
type input "131"
type input "47.16"
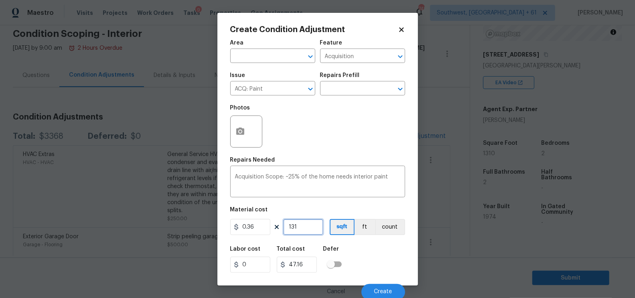
type input "1310"
type input "471.6"
type input "1310"
click at [309, 272] on input "471.6" at bounding box center [297, 265] width 40 height 16
click at [389, 291] on span "Create" at bounding box center [383, 292] width 18 height 6
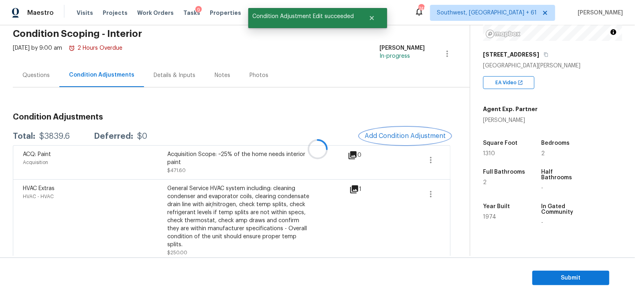
click at [403, 135] on span "Add Condition Adjustment" at bounding box center [404, 135] width 81 height 7
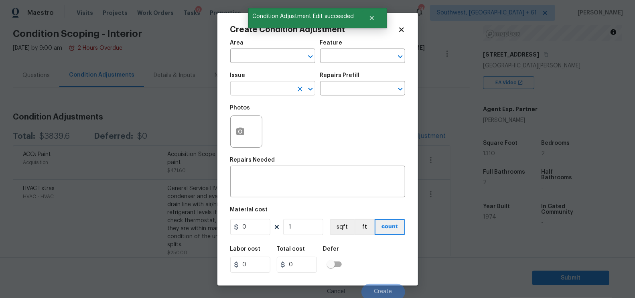
click at [278, 91] on input "text" at bounding box center [261, 89] width 63 height 12
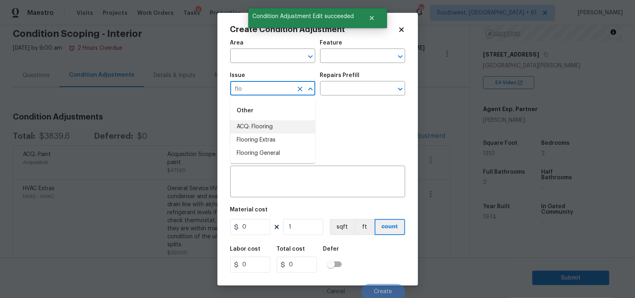
click at [279, 127] on li "ACQ: Flooring" at bounding box center [272, 126] width 85 height 13
type input "ACQ: Flooring"
click at [353, 85] on input "text" at bounding box center [351, 89] width 63 height 12
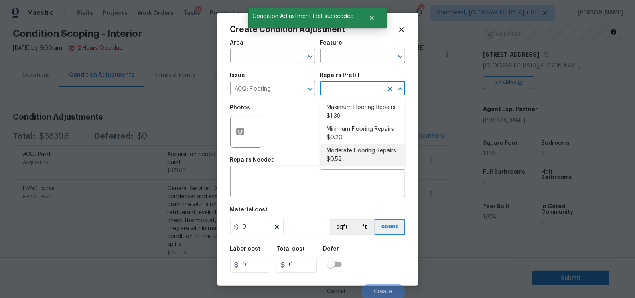
click at [349, 153] on li "Moderate Flooring Repairs $0.52" at bounding box center [362, 155] width 85 height 22
type input "Acquisition"
type textarea "Acquisition Scope: Moderate flooring repairs"
type input "0.52"
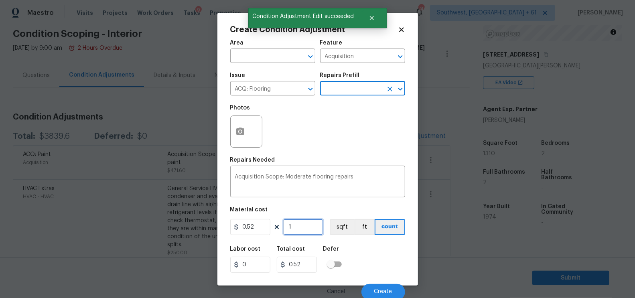
click at [301, 219] on input "1" at bounding box center [303, 227] width 40 height 16
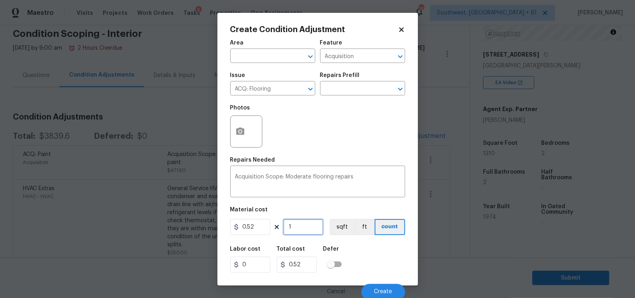
click at [306, 234] on input "1" at bounding box center [303, 227] width 40 height 16
type input "0"
type input "1"
type input "0.52"
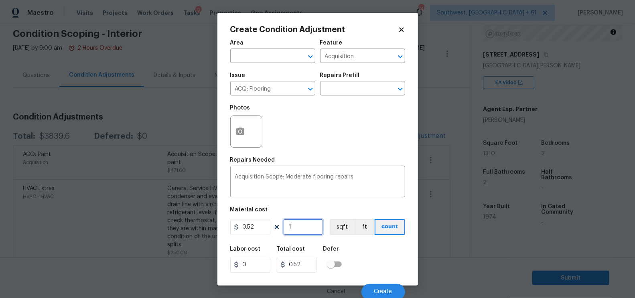
type input "13"
type input "6.76"
type input "131"
type input "68.12"
type input "1310"
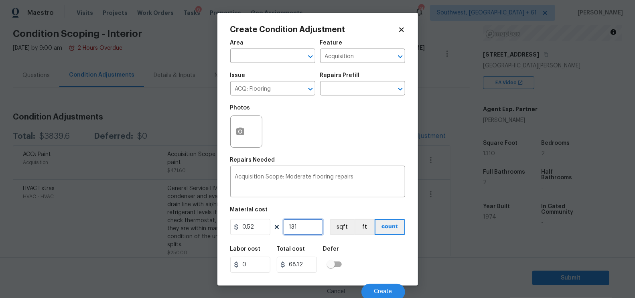
type input "681.2"
type input "1310"
click at [304, 267] on input "681.2" at bounding box center [297, 265] width 40 height 16
click at [253, 142] on div at bounding box center [246, 131] width 32 height 32
click at [245, 140] on button "button" at bounding box center [240, 131] width 19 height 31
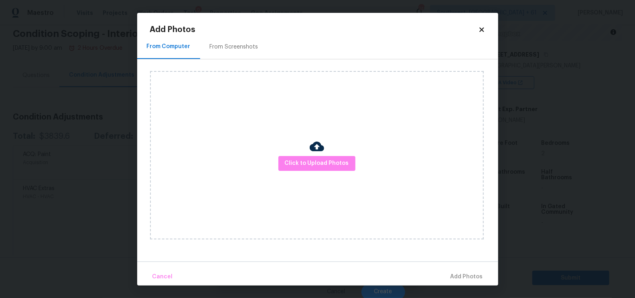
click at [242, 38] on div "From Screenshots" at bounding box center [234, 47] width 68 height 24
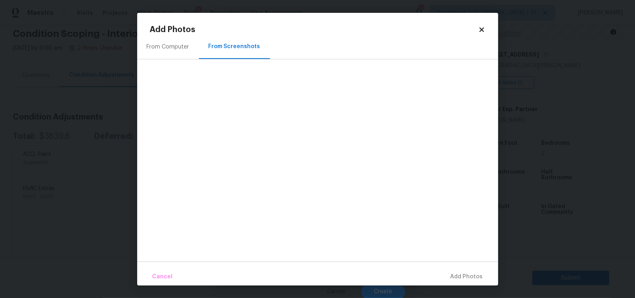
click at [189, 38] on div "From Computer" at bounding box center [168, 47] width 62 height 24
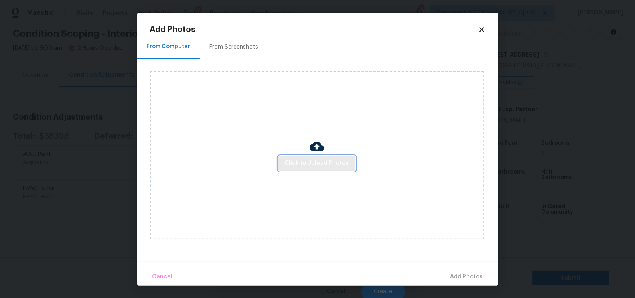
click at [284, 160] on button "Click to Upload Photos" at bounding box center [316, 163] width 77 height 15
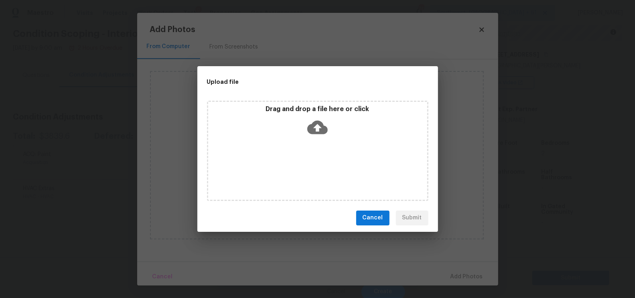
click at [311, 131] on icon at bounding box center [317, 127] width 20 height 14
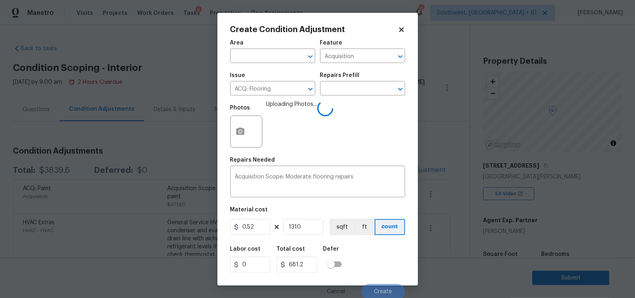
scroll to position [111, 0]
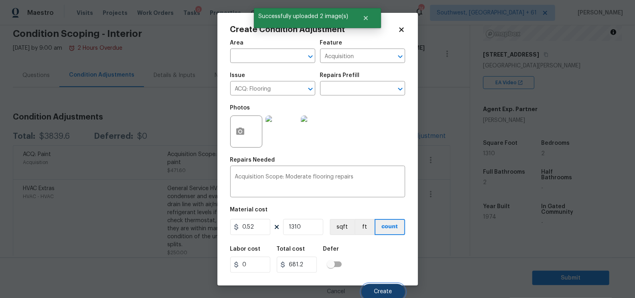
click at [387, 291] on span "Create" at bounding box center [383, 292] width 18 height 6
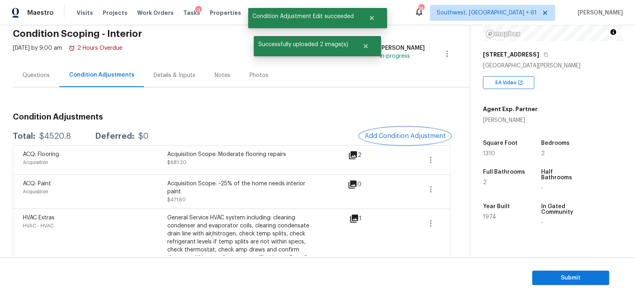
click at [402, 139] on span "Add Condition Adjustment" at bounding box center [404, 135] width 81 height 7
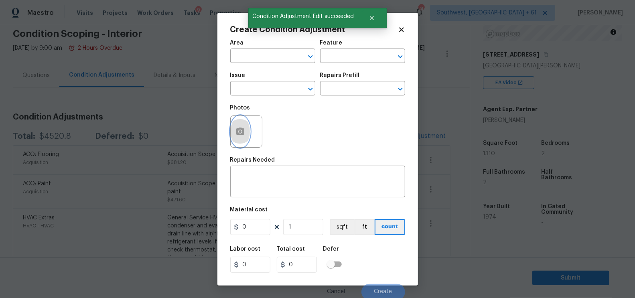
click at [243, 131] on icon "button" at bounding box center [240, 130] width 8 height 7
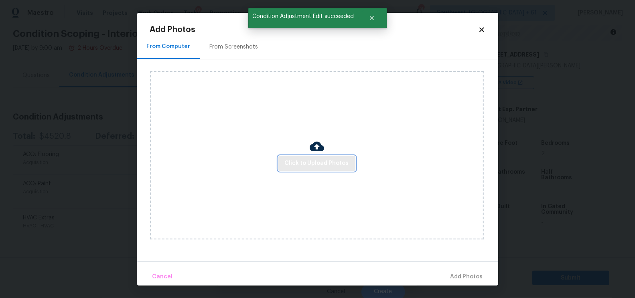
click at [321, 166] on span "Click to Upload Photos" at bounding box center [317, 163] width 64 height 10
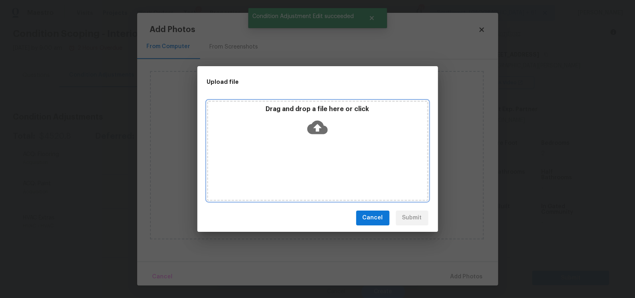
click at [320, 142] on div "Drag and drop a file here or click" at bounding box center [317, 151] width 221 height 100
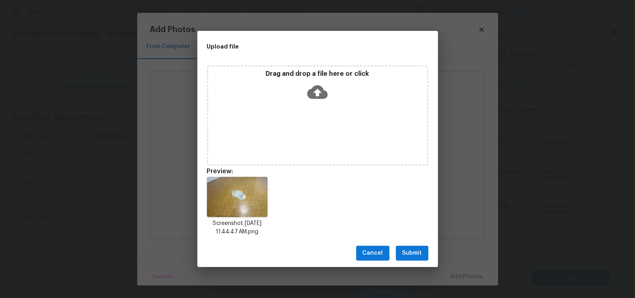
click at [408, 251] on span "Submit" at bounding box center [412, 253] width 20 height 10
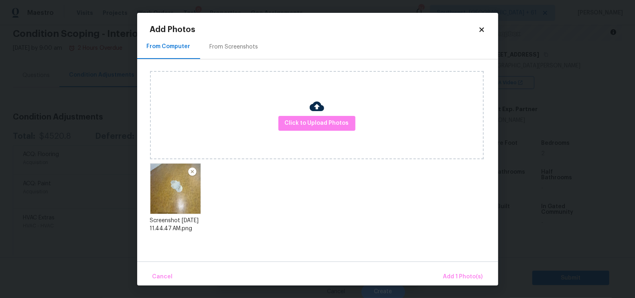
click at [456, 267] on div "Cancel Add 1 Photo(s)" at bounding box center [317, 273] width 361 height 24
click at [453, 266] on div "Cancel Add 1 Photo(s)" at bounding box center [317, 273] width 361 height 24
click at [458, 274] on span "Add 1 Photo(s)" at bounding box center [463, 277] width 40 height 10
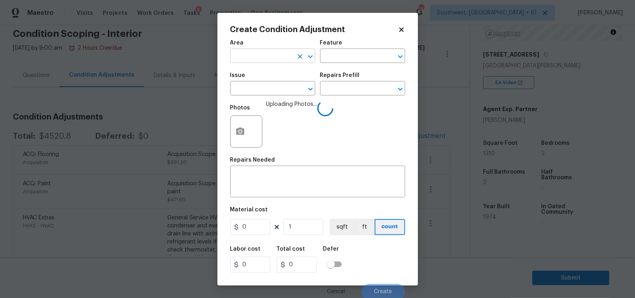
click at [264, 59] on input "text" at bounding box center [261, 57] width 63 height 12
click at [275, 93] on li "Interior Overall" at bounding box center [272, 87] width 85 height 13
type input "Interior Overall"
click at [273, 185] on textarea at bounding box center [317, 182] width 165 height 17
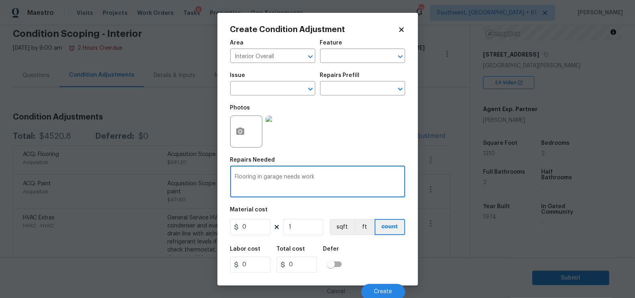
type textarea "Flooring in garage needs work"
click at [253, 231] on input "0" at bounding box center [250, 227] width 40 height 16
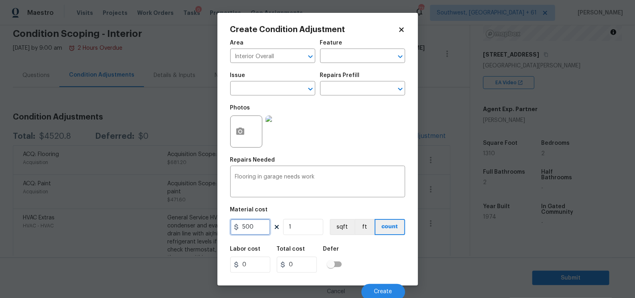
type input "500"
click at [301, 261] on input "0" at bounding box center [297, 265] width 40 height 16
type input "500"
click at [383, 292] on span "Create" at bounding box center [383, 292] width 18 height 6
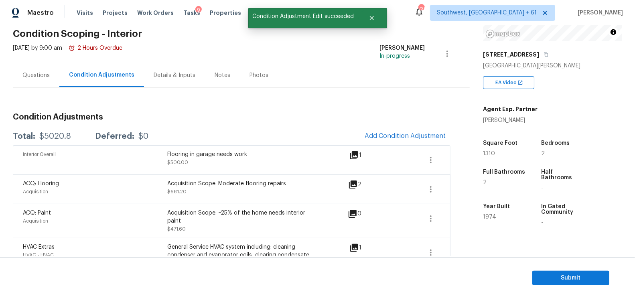
click at [392, 131] on button "Add Condition Adjustment" at bounding box center [405, 135] width 91 height 17
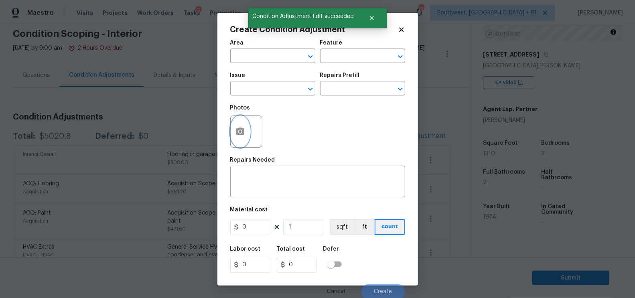
click at [234, 133] on button "button" at bounding box center [240, 131] width 19 height 31
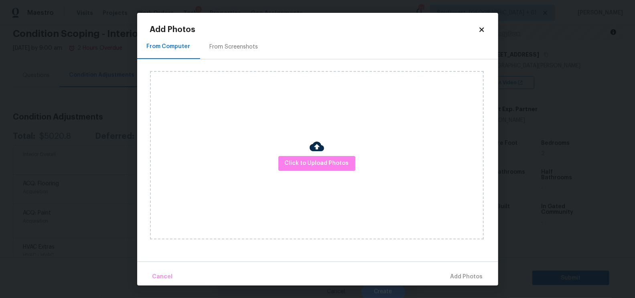
click at [326, 153] on div "Click to Upload Photos" at bounding box center [317, 155] width 334 height 168
click at [306, 155] on div "Click to Upload Photos" at bounding box center [317, 155] width 334 height 168
click at [307, 170] on button "Click to Upload Photos" at bounding box center [316, 163] width 77 height 15
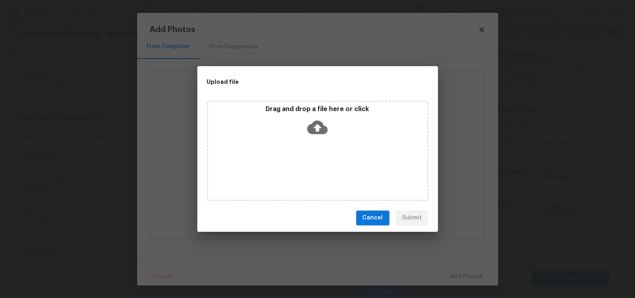
click at [314, 140] on div "Drag and drop a file here or click" at bounding box center [317, 151] width 221 height 100
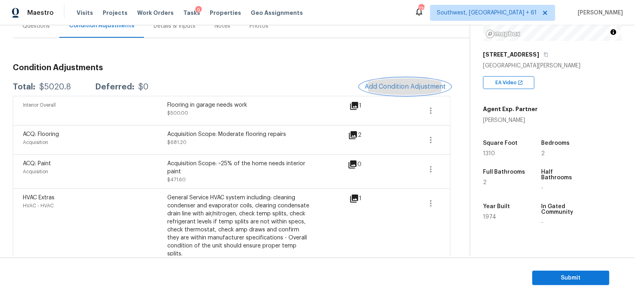
scroll to position [85, 0]
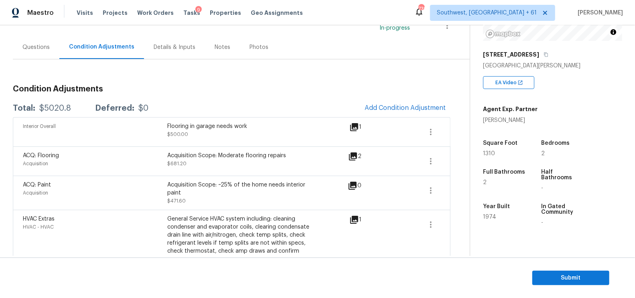
click at [29, 47] on div "Questions" at bounding box center [35, 47] width 27 height 8
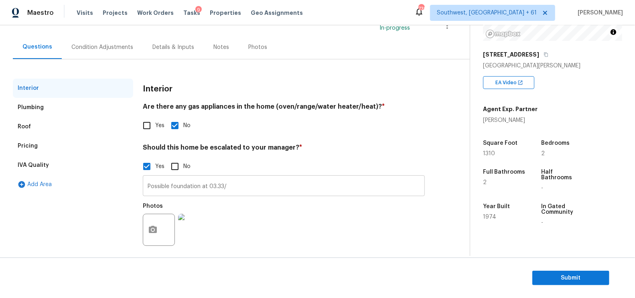
click at [240, 186] on input "Possible foundation at 03.33/" at bounding box center [284, 186] width 282 height 19
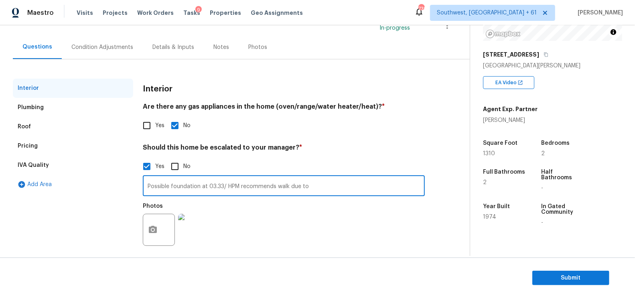
paste input "We are struggling currently to sell our own flood damaged homes from hurricane …"
type input "Possible foundation at 03.33/ HPM recommends walk due to We are struggling curr…"
click at [263, 220] on div "Photos" at bounding box center [284, 224] width 282 height 52
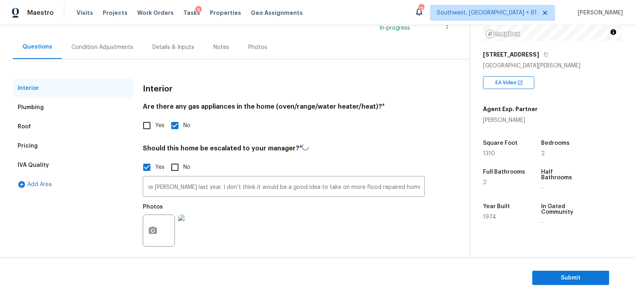
scroll to position [0, 0]
click at [108, 48] on div "Condition Adjustments" at bounding box center [102, 47] width 62 height 8
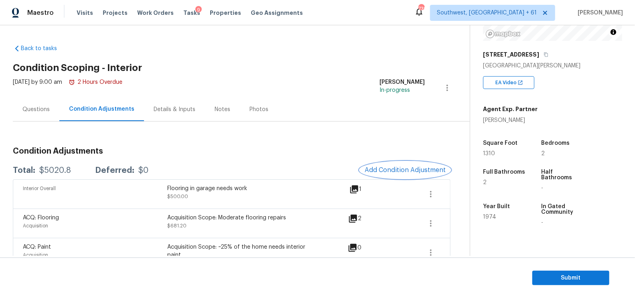
click at [407, 174] on button "Add Condition Adjustment" at bounding box center [405, 170] width 91 height 17
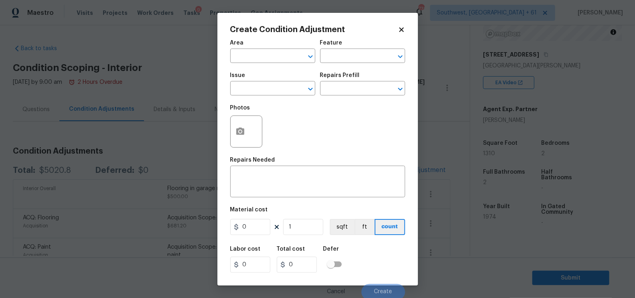
click at [139, 73] on body "Maestro Visits Projects Work Orders Tasks 9 Properties Geo Assignments 739 Sout…" at bounding box center [317, 149] width 635 height 298
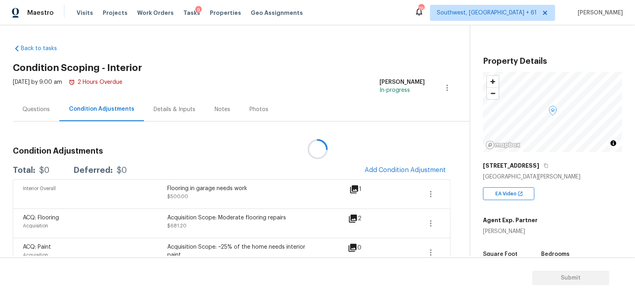
click at [388, 172] on div at bounding box center [317, 149] width 635 height 298
click at [406, 170] on div at bounding box center [317, 149] width 635 height 298
click at [380, 179] on div "Interior Overall Flooring in garage needs work $500.00 1" at bounding box center [231, 193] width 437 height 29
click at [393, 166] on button "Add Condition Adjustment" at bounding box center [405, 170] width 91 height 17
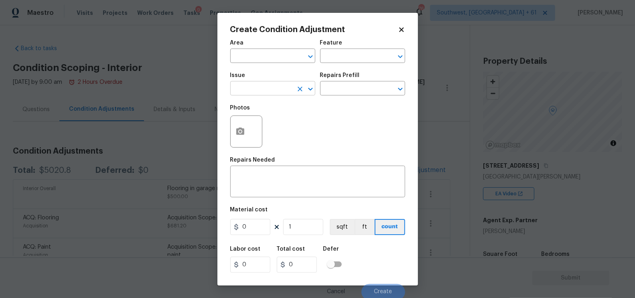
click at [255, 91] on input "text" at bounding box center [261, 89] width 63 height 12
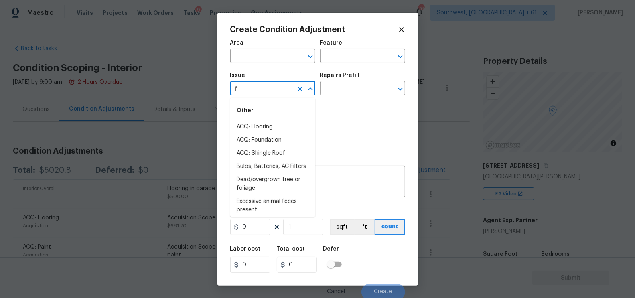
type input "fo"
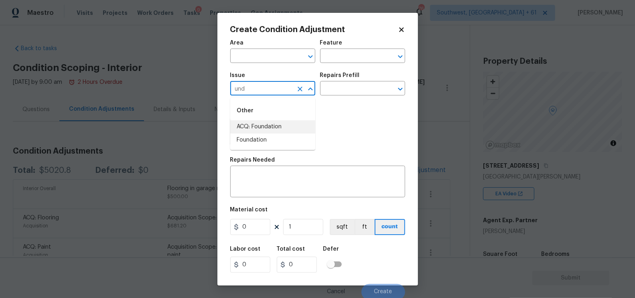
click at [262, 123] on li "ACQ: Foundation" at bounding box center [272, 126] width 85 height 13
type input "ACQ: Foundation"
click at [337, 93] on input "text" at bounding box center [351, 89] width 63 height 12
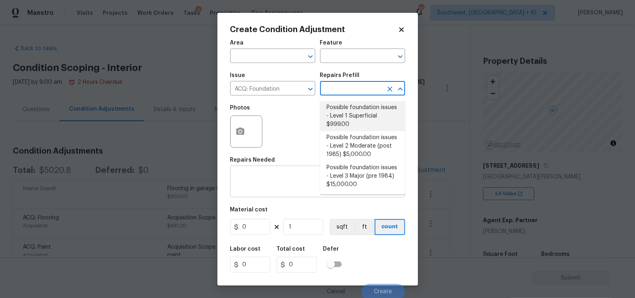
click at [302, 172] on div "x ​" at bounding box center [317, 183] width 175 height 30
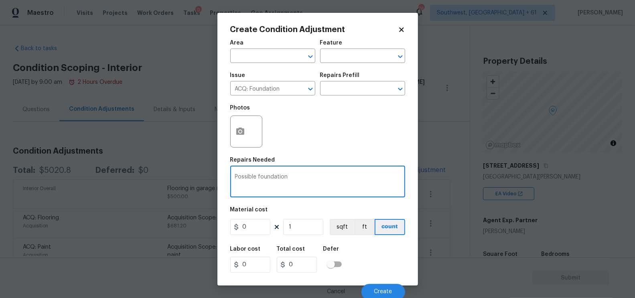
type textarea "Possible foundation"
click at [305, 271] on input "0" at bounding box center [297, 265] width 40 height 16
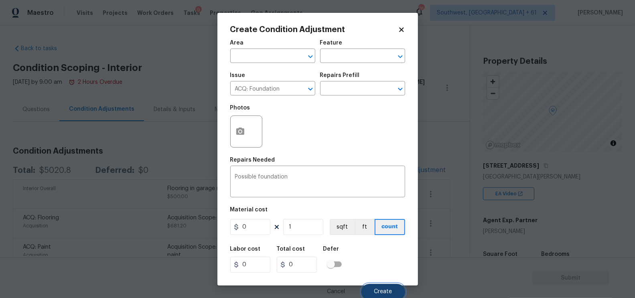
click at [379, 288] on button "Create" at bounding box center [383, 292] width 44 height 16
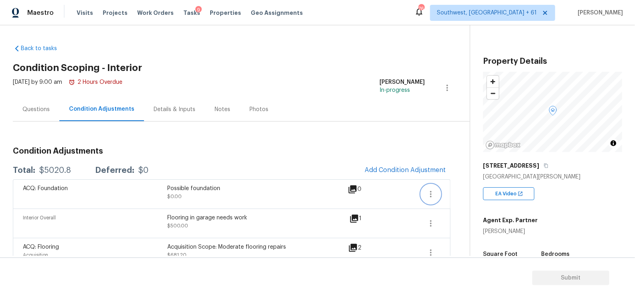
click at [432, 194] on icon "button" at bounding box center [431, 194] width 10 height 10
click at [477, 190] on div "Edit" at bounding box center [476, 192] width 63 height 8
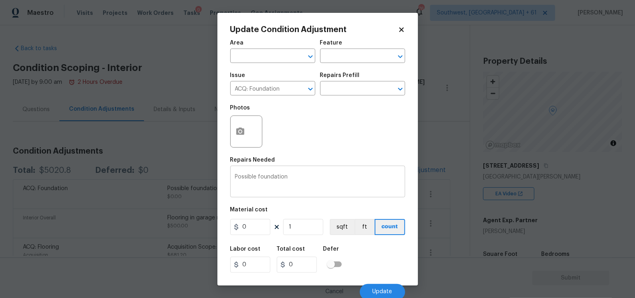
click at [307, 185] on textarea "Possible foundation" at bounding box center [317, 182] width 165 height 17
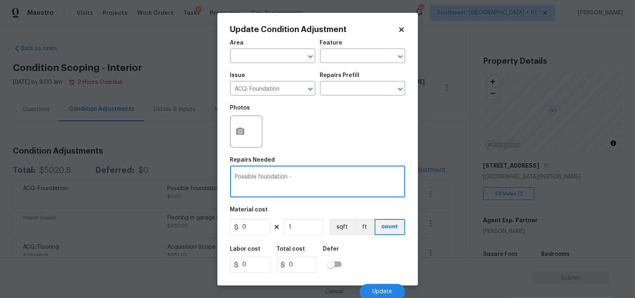
paste textarea "Minor cracking separation in garage exterior wall."
type textarea "Possible foundation - Minor cracking separation in garage exterior wall."
click at [257, 228] on input "0" at bounding box center [250, 227] width 40 height 16
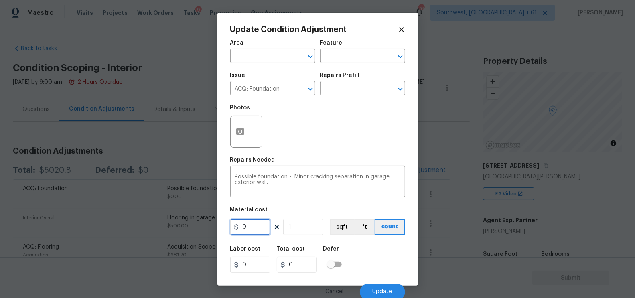
click at [257, 228] on input "0" at bounding box center [250, 227] width 40 height 16
type input "1000"
click at [305, 261] on input "0" at bounding box center [297, 265] width 40 height 16
type input "1000"
click at [392, 291] on button "Update" at bounding box center [382, 292] width 45 height 16
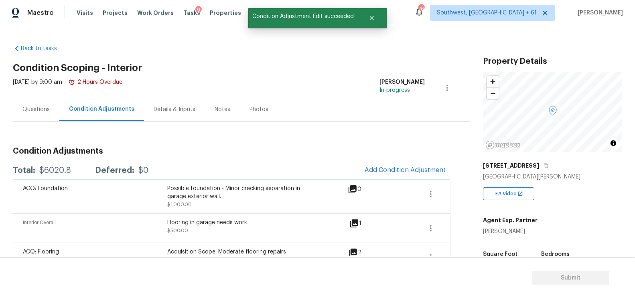
click at [20, 109] on div "Questions" at bounding box center [36, 109] width 47 height 24
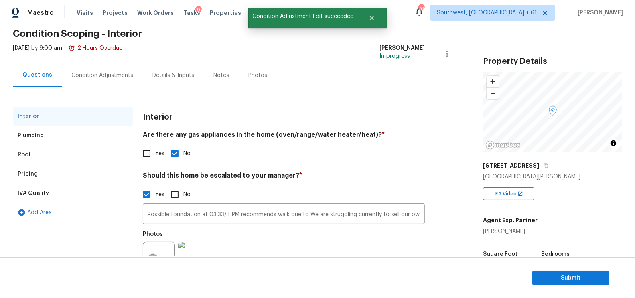
scroll to position [25, 0]
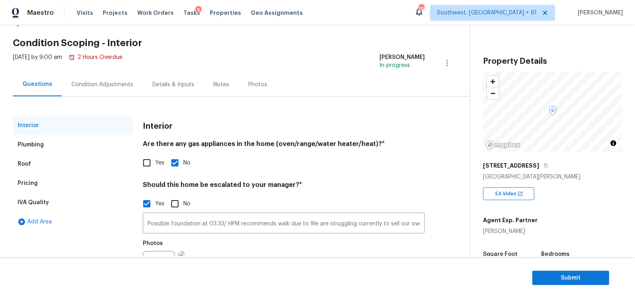
click at [42, 179] on div "Pricing" at bounding box center [73, 183] width 120 height 19
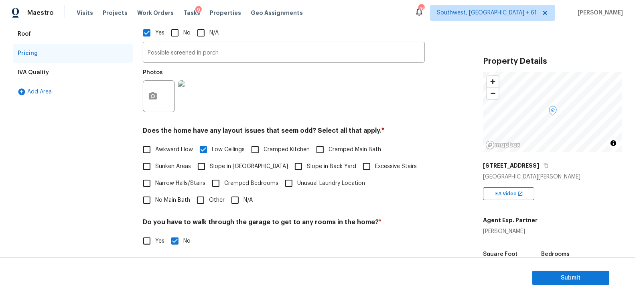
scroll to position [0, 0]
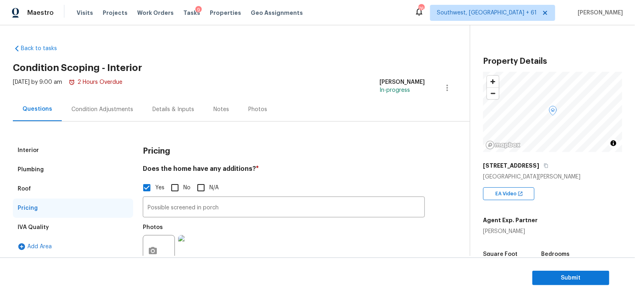
click at [105, 110] on div "Condition Adjustments" at bounding box center [102, 109] width 62 height 8
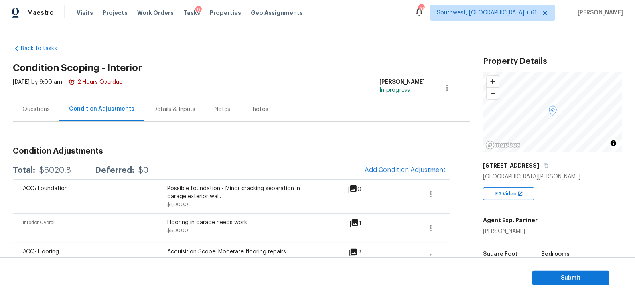
click at [43, 107] on div "Questions" at bounding box center [35, 109] width 27 height 8
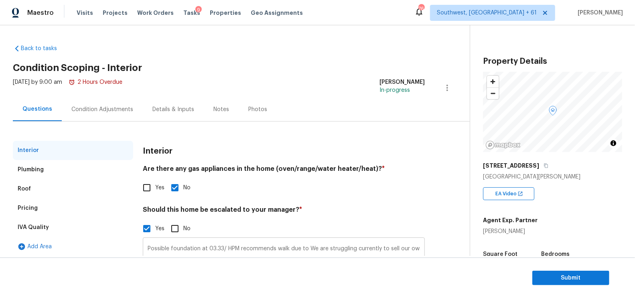
click at [184, 249] on input "Possible foundation at 03.33/ HPM recommends walk due to We are struggling curr…" at bounding box center [284, 248] width 282 height 19
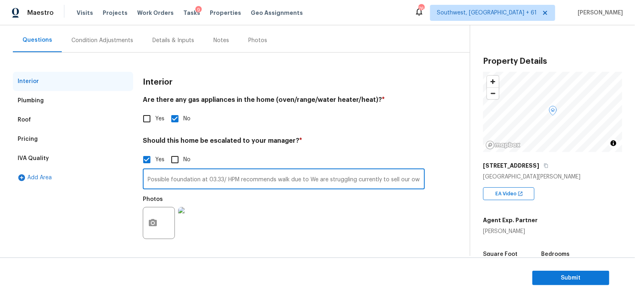
scroll to position [69, 0]
click at [50, 144] on div "Pricing" at bounding box center [73, 139] width 120 height 19
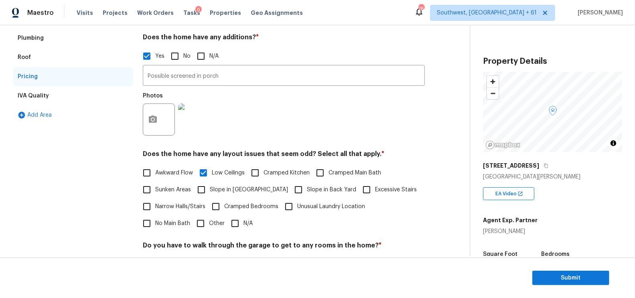
scroll to position [8, 0]
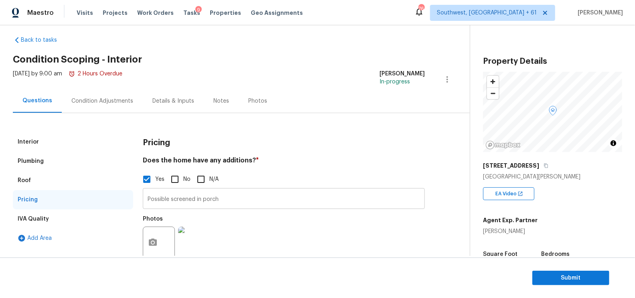
click at [201, 197] on input "Possible screened in porch" at bounding box center [284, 199] width 282 height 19
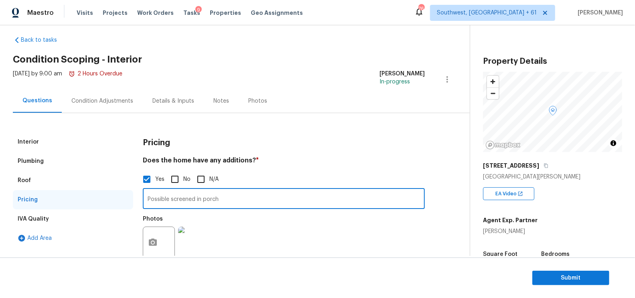
click at [201, 197] on input "Possible screened in porch" at bounding box center [284, 199] width 282 height 19
click at [93, 112] on div "Condition Adjustments" at bounding box center [102, 101] width 81 height 24
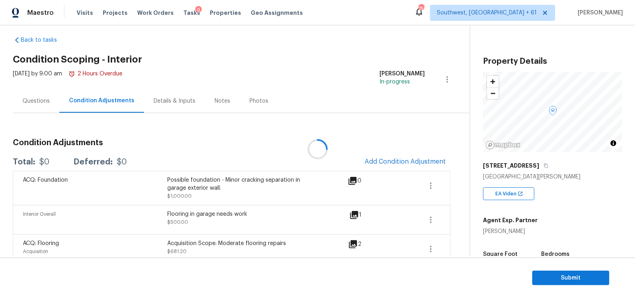
click at [47, 163] on div at bounding box center [317, 149] width 635 height 298
click at [47, 163] on div "$0" at bounding box center [44, 162] width 10 height 8
click at [47, 163] on div "$6020.8" at bounding box center [55, 162] width 32 height 8
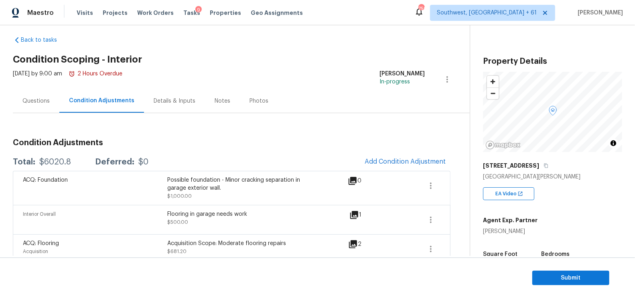
click at [55, 159] on div "$6020.8" at bounding box center [55, 162] width 32 height 8
copy div "$6020.8"
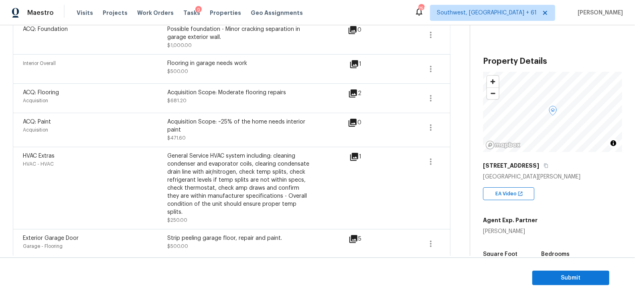
scroll to position [195, 0]
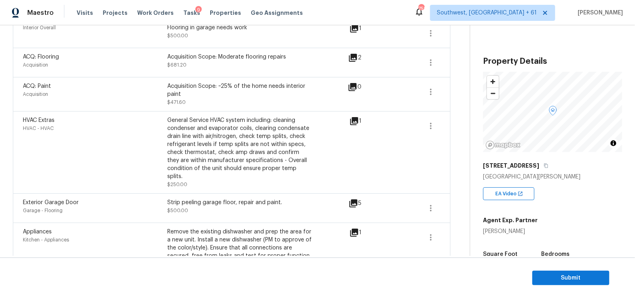
click at [359, 193] on div "Exterior Garage Door Garage - Flooring Strip peeling garage floor, repair and p…" at bounding box center [231, 207] width 437 height 29
click at [357, 199] on icon at bounding box center [353, 203] width 8 height 8
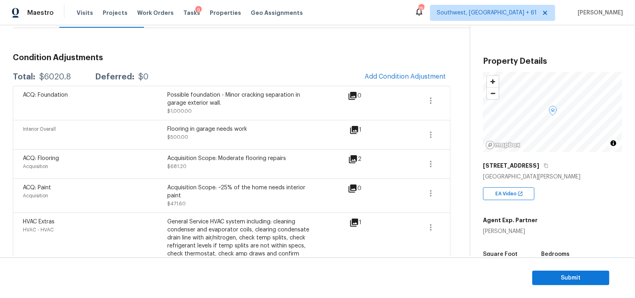
scroll to position [90, 0]
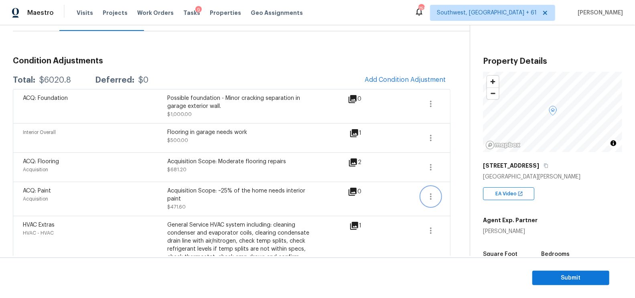
click at [429, 195] on icon "button" at bounding box center [431, 197] width 10 height 10
click at [468, 188] on link "Edit" at bounding box center [477, 194] width 68 height 12
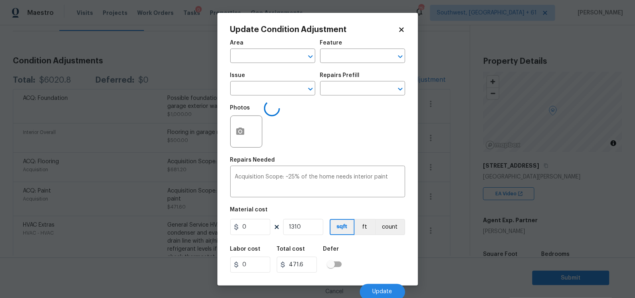
type input "Acquisition"
type input "ACQ: Paint"
type input "0.36"
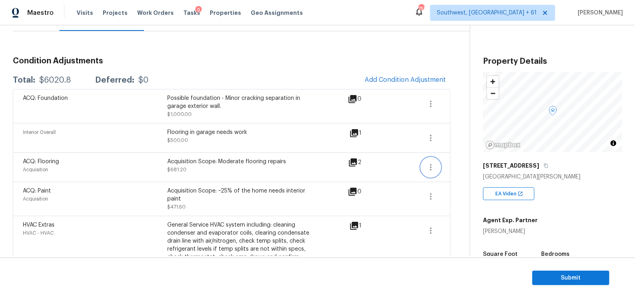
click at [436, 165] on button "button" at bounding box center [430, 167] width 19 height 19
click at [457, 163] on div "Edit" at bounding box center [476, 165] width 63 height 8
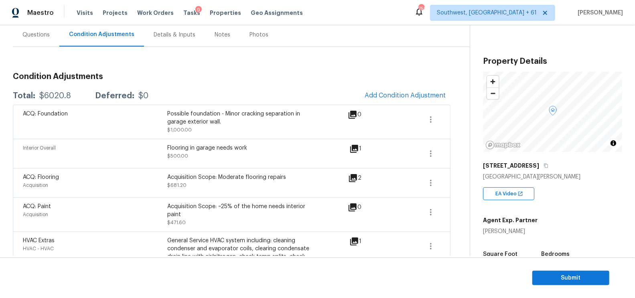
scroll to position [73, 0]
click at [429, 156] on icon "button" at bounding box center [431, 155] width 10 height 10
click at [477, 157] on link "Edit" at bounding box center [477, 152] width 68 height 12
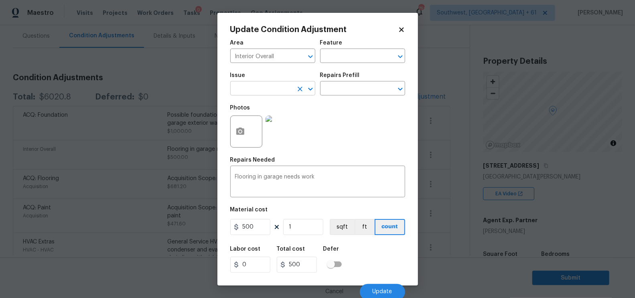
click at [286, 89] on input "text" at bounding box center [261, 89] width 63 height 12
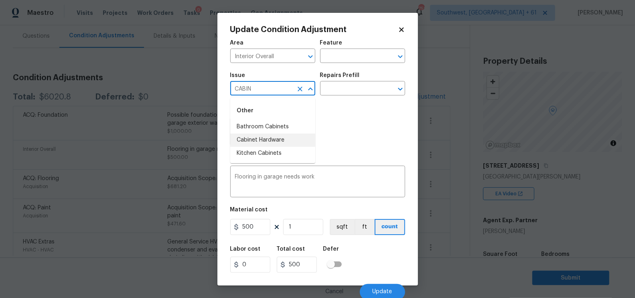
click at [265, 139] on li "Cabinet Hardware" at bounding box center [272, 139] width 85 height 13
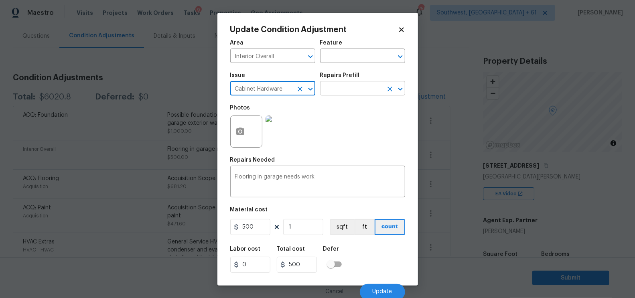
type input "Cabinet Hardware"
click at [334, 93] on input "text" at bounding box center [351, 89] width 63 height 12
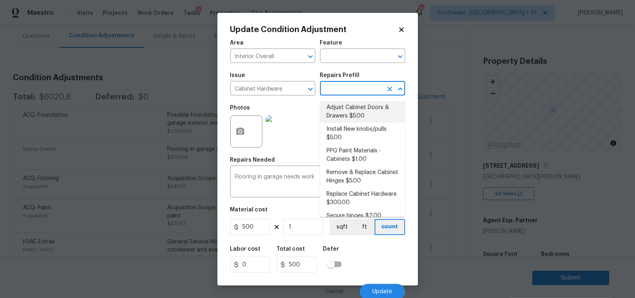
click at [343, 115] on li "Adjust Cabinet Doors & Drawers $5.00" at bounding box center [362, 112] width 85 height 22
type input "Cabinets"
type textarea "Adjust all cabinet doors and drawers so that they operate as intended."
type input "5"
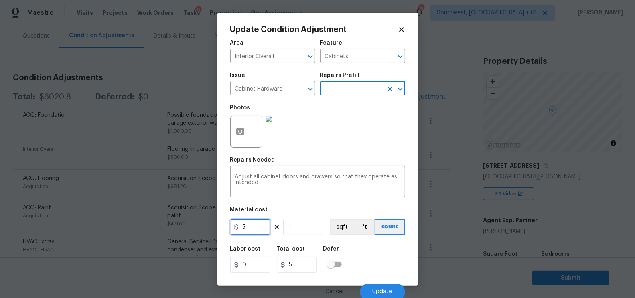
click at [251, 228] on input "5" at bounding box center [250, 227] width 40 height 16
type input "10"
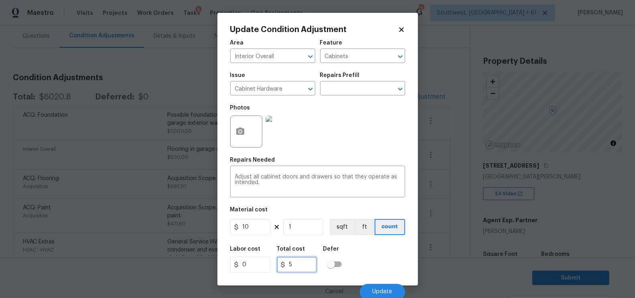
click at [301, 265] on input "5" at bounding box center [297, 265] width 40 height 16
type input "10"
click at [394, 289] on button "Update" at bounding box center [382, 292] width 45 height 16
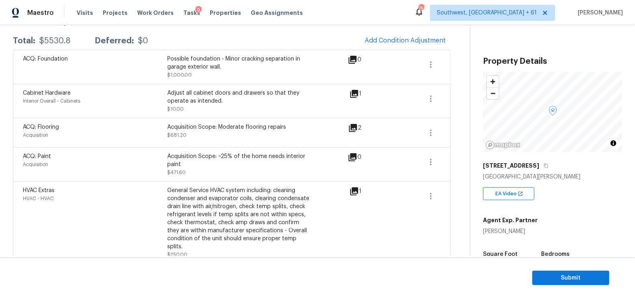
scroll to position [115, 0]
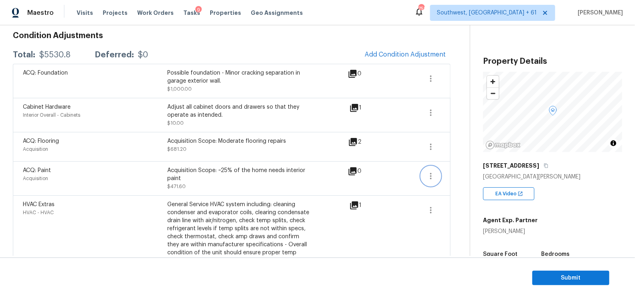
click at [433, 178] on icon "button" at bounding box center [431, 176] width 10 height 10
click at [463, 173] on div "Edit" at bounding box center [476, 174] width 63 height 8
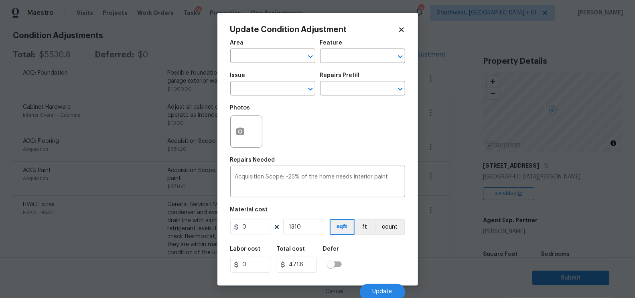
type input "Acquisition"
type input "ACQ: Paint"
type input "0.36"
click at [451, 200] on body "Maestro Visits Projects Work Orders Tasks 9 Properties Geo Assignments 758 Sout…" at bounding box center [317, 149] width 635 height 298
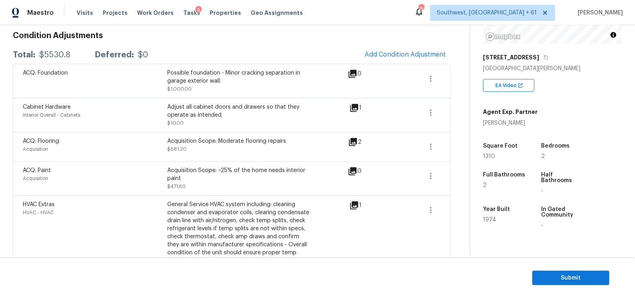
scroll to position [109, 0]
click at [429, 155] on button "button" at bounding box center [430, 146] width 19 height 19
click at [449, 148] on div "Edit" at bounding box center [476, 144] width 63 height 8
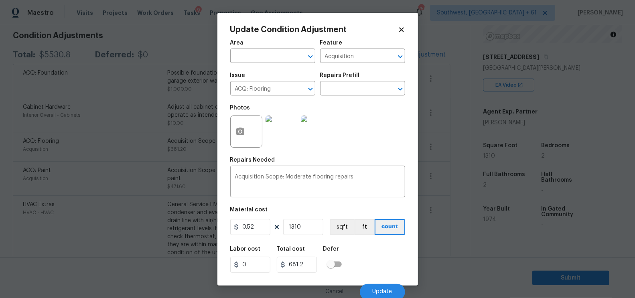
click at [446, 168] on body "Maestro Visits Projects Work Orders Tasks 9 Properties Geo Assignments 758 Sout…" at bounding box center [317, 149] width 635 height 298
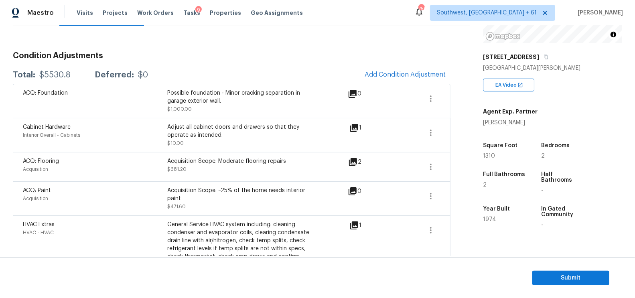
scroll to position [84, 0]
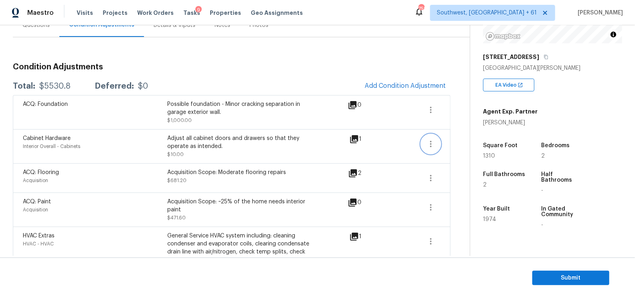
click at [428, 143] on icon "button" at bounding box center [431, 144] width 10 height 10
click at [459, 143] on div "Edit" at bounding box center [476, 142] width 63 height 8
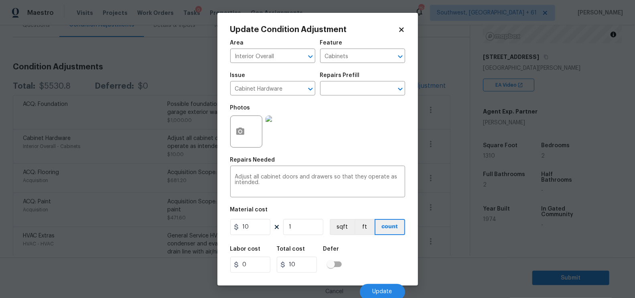
click at [453, 184] on body "Maestro Visits Projects Work Orders Tasks 9 Properties Geo Assignments 758 Sout…" at bounding box center [317, 149] width 635 height 298
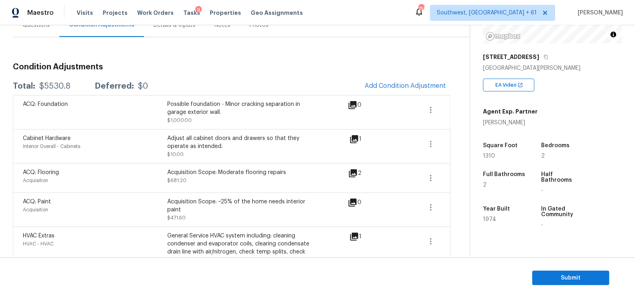
scroll to position [67, 0]
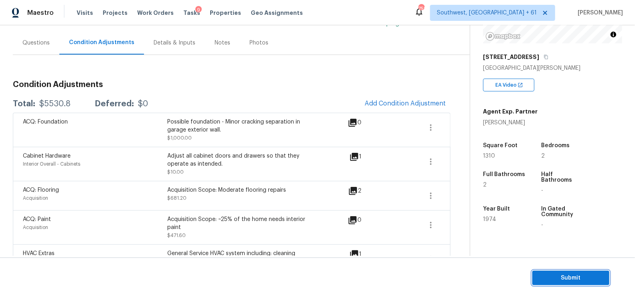
click at [591, 278] on span "Submit" at bounding box center [570, 278] width 64 height 10
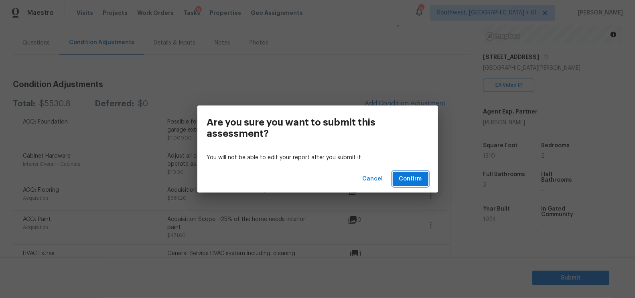
click at [415, 176] on span "Confirm" at bounding box center [410, 179] width 23 height 10
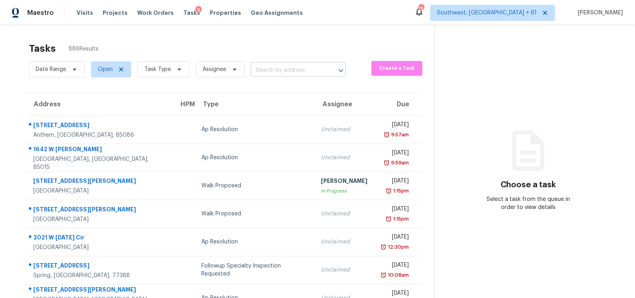
click at [279, 68] on input "text" at bounding box center [287, 70] width 73 height 12
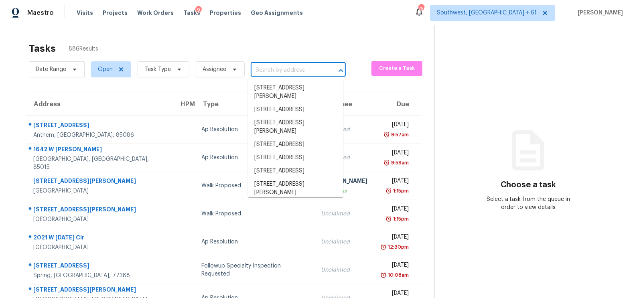
paste input "7745 Timberline Overlook Cumming GA 30041"
type input "7745 Timberline Overlook Cumming GA 30041"
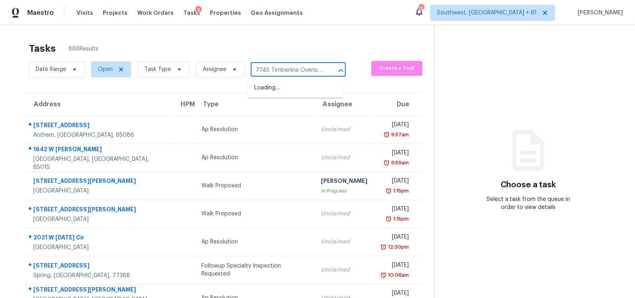
scroll to position [0, 53]
click at [289, 94] on li "7745 Timberline Overlook, Cumming, GA 30041" at bounding box center [295, 87] width 95 height 13
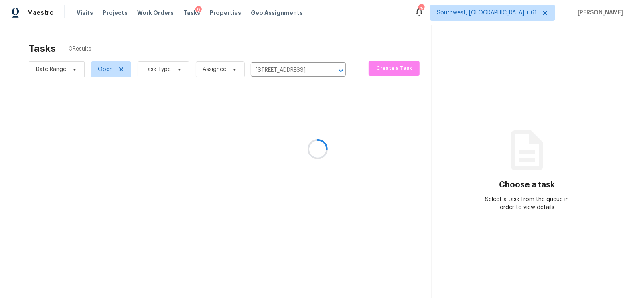
click at [290, 124] on div at bounding box center [317, 149] width 635 height 298
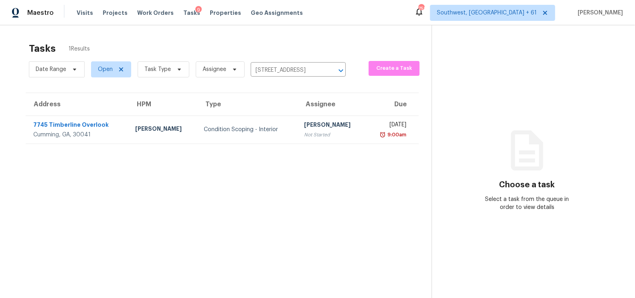
click at [304, 124] on div "[PERSON_NAME]" at bounding box center [332, 126] width 56 height 10
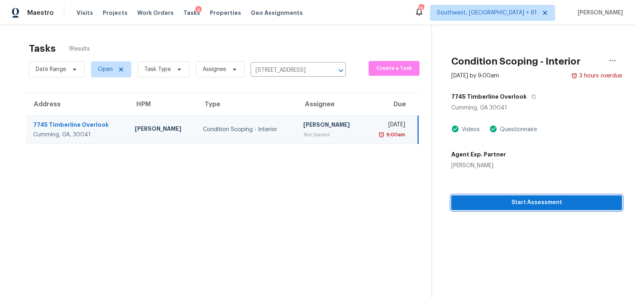
click at [530, 209] on button "Start Assessment" at bounding box center [536, 202] width 171 height 15
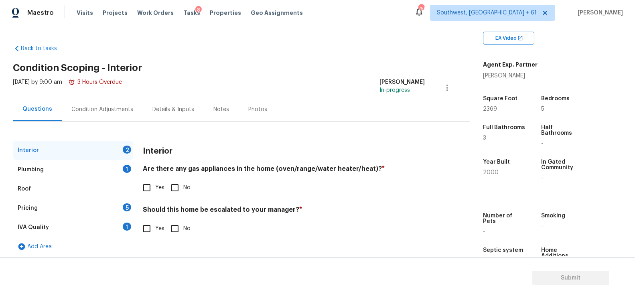
scroll to position [155, 0]
click at [146, 188] on input "Yes" at bounding box center [146, 187] width 17 height 17
checkbox input "true"
click at [174, 226] on input "No" at bounding box center [174, 229] width 17 height 17
checkbox input "true"
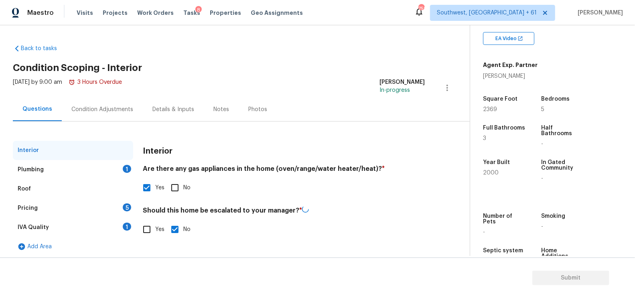
click at [113, 167] on div "Plumbing 1" at bounding box center [73, 169] width 120 height 19
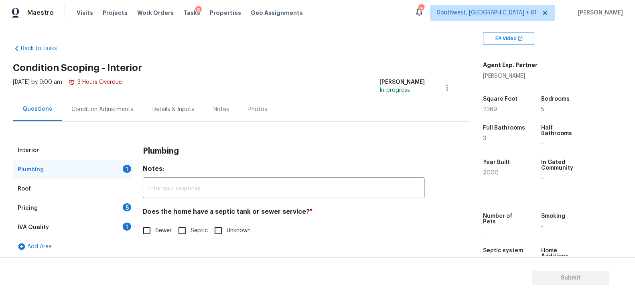
click at [192, 226] on label "Septic" at bounding box center [191, 230] width 34 height 17
click at [190, 226] on input "Septic" at bounding box center [182, 230] width 17 height 17
checkbox input "true"
click at [95, 226] on div "IVA Quality 1" at bounding box center [73, 227] width 120 height 19
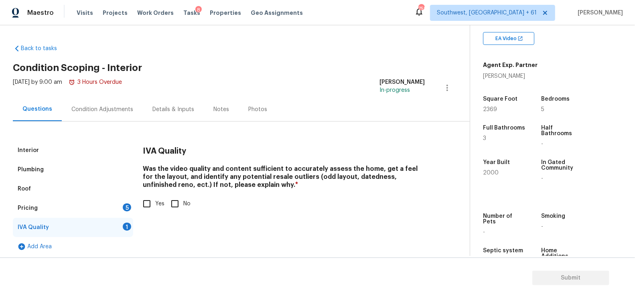
click at [151, 200] on input "Yes" at bounding box center [146, 203] width 17 height 17
checkbox input "true"
click at [118, 208] on div "Pricing 5" at bounding box center [73, 207] width 120 height 19
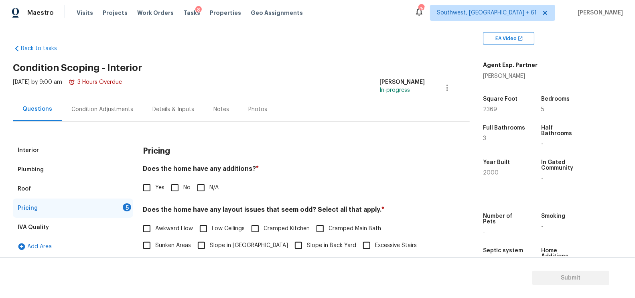
click at [183, 190] on span "No" at bounding box center [186, 188] width 7 height 8
click at [183, 190] on input "No" at bounding box center [174, 187] width 17 height 17
checkbox input "true"
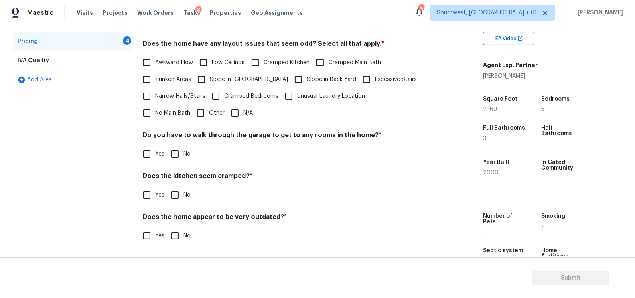
scroll to position [166, 0]
click at [243, 109] on span "N/A" at bounding box center [247, 113] width 9 height 8
click at [226, 108] on input "N/A" at bounding box center [234, 113] width 17 height 17
checkbox input "true"
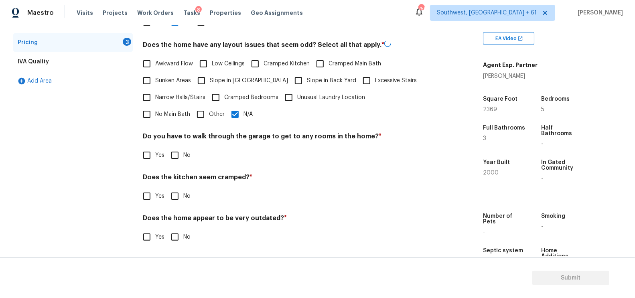
click at [178, 155] on input "No" at bounding box center [174, 155] width 17 height 17
checkbox input "true"
click at [178, 188] on input "No" at bounding box center [174, 196] width 17 height 17
checkbox input "true"
click at [179, 225] on div "Does the home appear to be very outdated? * Yes No" at bounding box center [284, 229] width 282 height 31
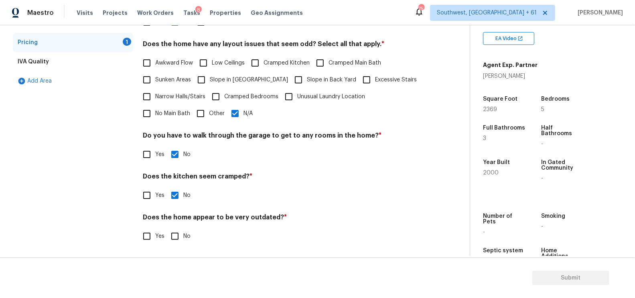
click at [162, 235] on span "Yes" at bounding box center [159, 236] width 9 height 8
click at [155, 235] on input "Yes" at bounding box center [146, 236] width 17 height 17
checkbox input "true"
click at [171, 248] on input "text" at bounding box center [284, 256] width 282 height 19
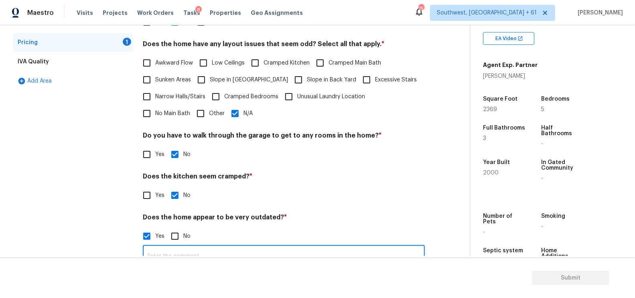
scroll to position [161, 0]
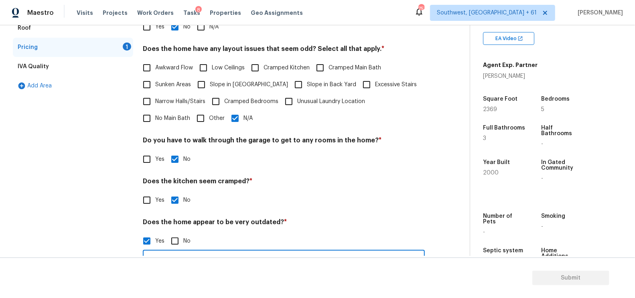
click at [176, 236] on input "No" at bounding box center [174, 241] width 17 height 17
checkbox input "true"
checkbox input "false"
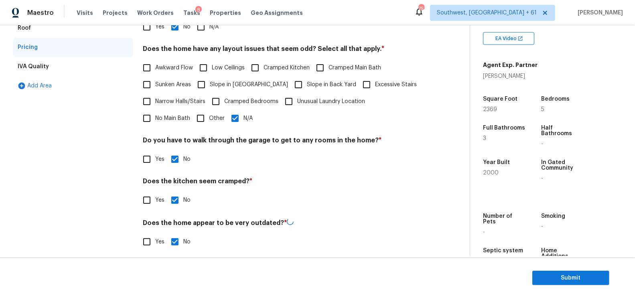
scroll to position [0, 0]
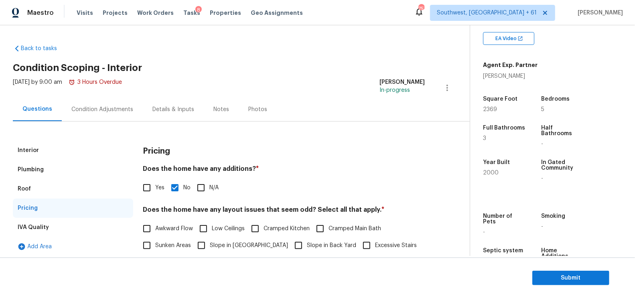
click at [119, 95] on div "Tue, Sep 09 2025 by 9:00 am 3 Hours Overdue" at bounding box center [67, 87] width 109 height 19
click at [122, 95] on div "Tue, Sep 09 2025 by 9:00 am 3 Hours Overdue" at bounding box center [67, 87] width 109 height 19
click at [111, 113] on div "Condition Adjustments" at bounding box center [102, 109] width 81 height 24
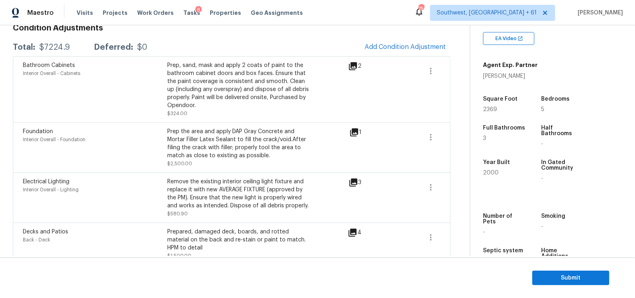
scroll to position [57, 0]
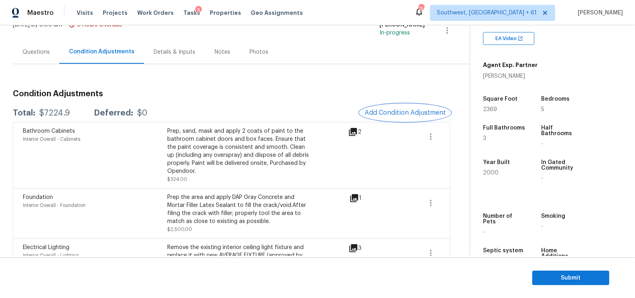
click at [382, 109] on span "Add Condition Adjustment" at bounding box center [404, 112] width 81 height 7
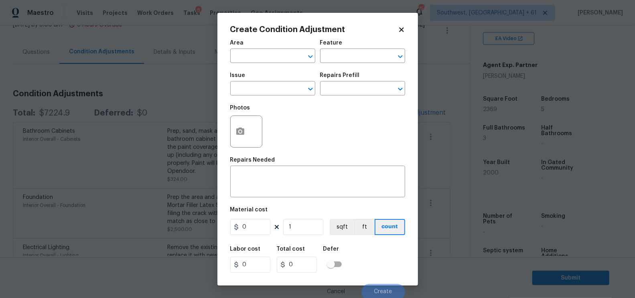
click at [273, 97] on span "Issue ​" at bounding box center [272, 84] width 85 height 32
click at [268, 93] on input "text" at bounding box center [261, 89] width 63 height 12
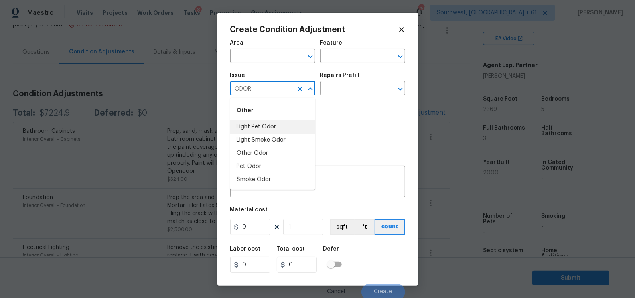
click at [266, 125] on li "Light Pet Odor" at bounding box center [272, 126] width 85 height 13
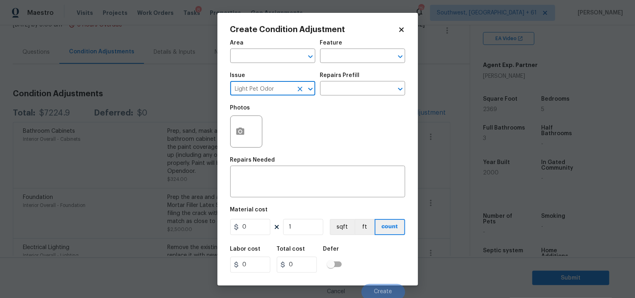
type input "Light Pet Odor"
click at [348, 81] on div "Repairs Prefill" at bounding box center [362, 78] width 85 height 10
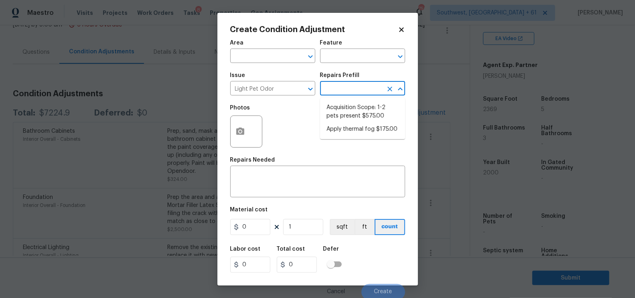
click at [345, 89] on input "text" at bounding box center [351, 89] width 63 height 12
click at [350, 116] on li "Acquisition Scope: 1-2 pets present $575.00" at bounding box center [362, 112] width 85 height 22
type textarea "Acquisition Scope: 1-2 pets present"
type input "575"
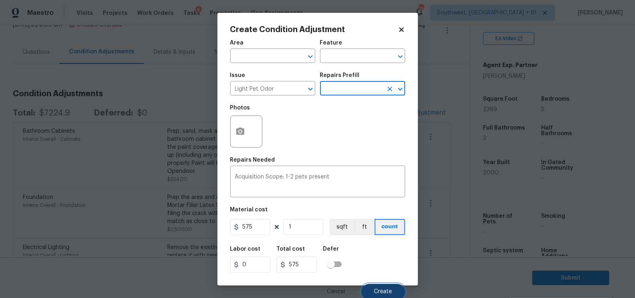
click at [377, 287] on button "Create" at bounding box center [383, 292] width 44 height 16
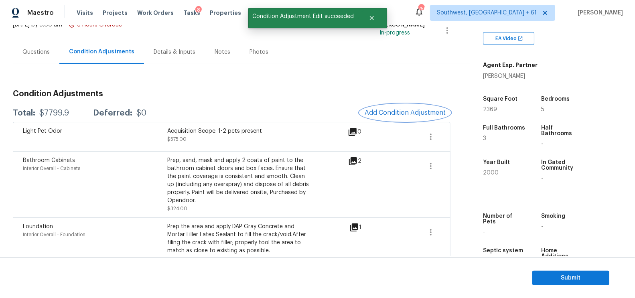
click at [402, 113] on span "Add Condition Adjustment" at bounding box center [404, 112] width 81 height 7
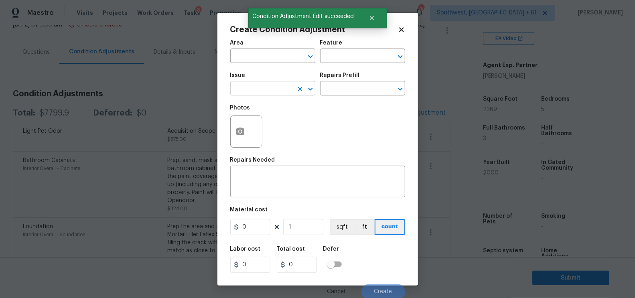
click at [264, 92] on input "text" at bounding box center [261, 89] width 63 height 12
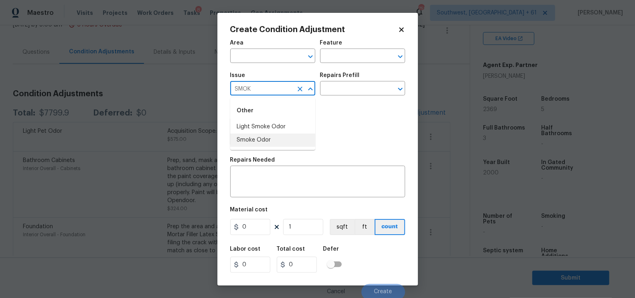
click at [266, 139] on li "Smoke Odor" at bounding box center [272, 139] width 85 height 13
type input "Smoke Odor"
click at [348, 91] on input "text" at bounding box center [351, 89] width 63 height 12
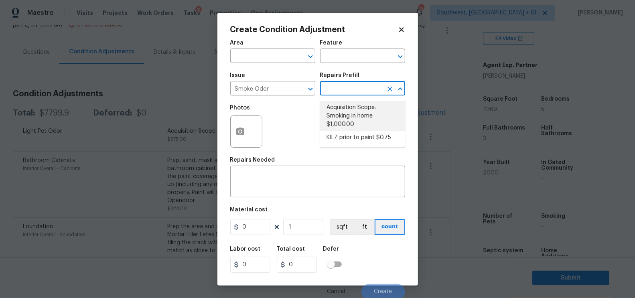
click at [354, 111] on li "Acquisition Scope: Smoking in home $1,000.00" at bounding box center [362, 116] width 85 height 30
type textarea "Acquisition Scope: Smoking in home"
type input "1000"
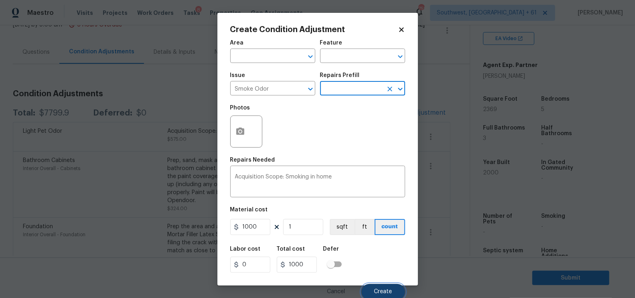
click at [383, 287] on button "Create" at bounding box center [383, 292] width 44 height 16
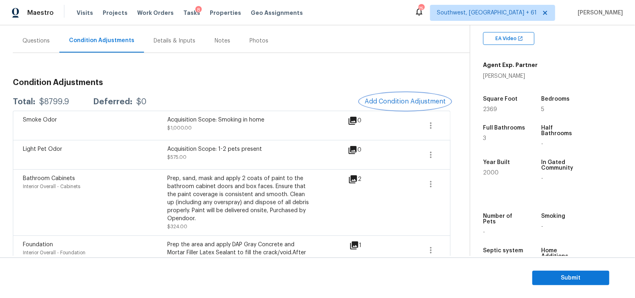
scroll to position [75, 0]
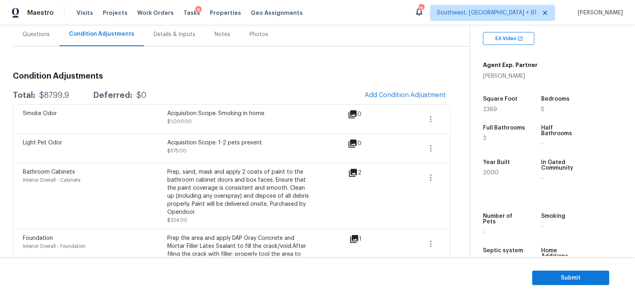
click at [357, 172] on icon at bounding box center [353, 173] width 8 height 8
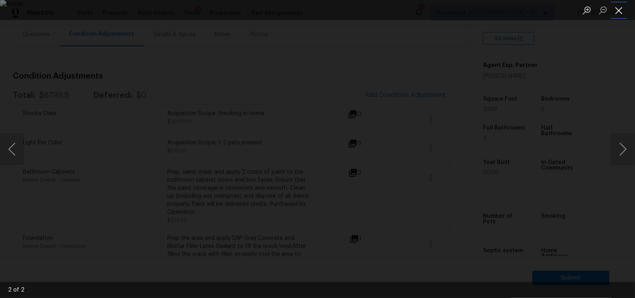
click at [621, 9] on button "Close lightbox" at bounding box center [619, 10] width 16 height 14
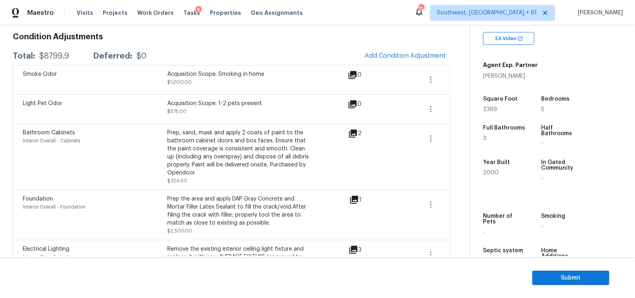
scroll to position [101, 0]
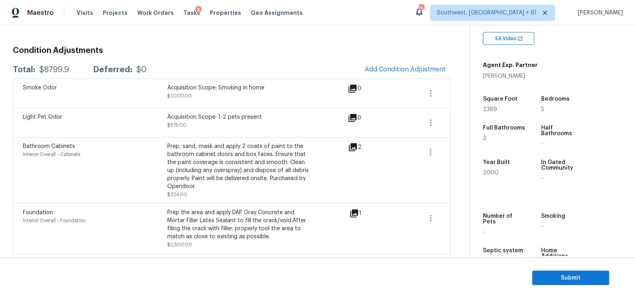
click at [372, 82] on div "Smoke Odor Acquisition Scope: Smoking in home $1,000.00 0" at bounding box center [231, 93] width 437 height 29
click at [381, 75] on button "Add Condition Adjustment" at bounding box center [405, 69] width 91 height 17
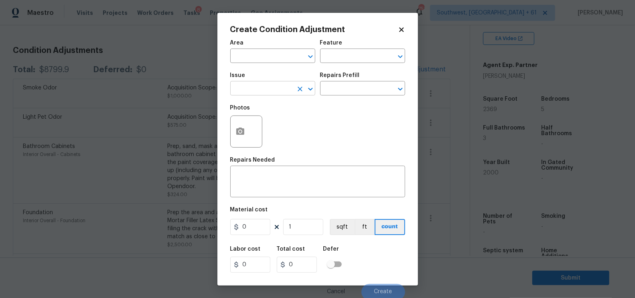
click at [264, 95] on input "text" at bounding box center [261, 89] width 63 height 12
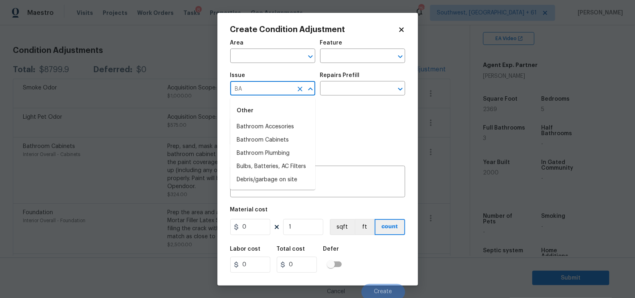
type input "B"
click at [269, 142] on li "Bathroom Cabinets" at bounding box center [272, 139] width 85 height 13
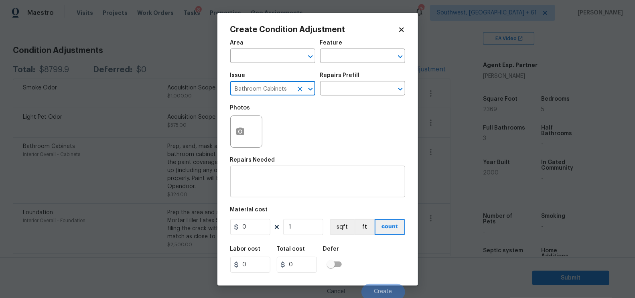
type input "Bathroom Cabinets"
click at [267, 174] on div "x ​" at bounding box center [317, 183] width 175 height 30
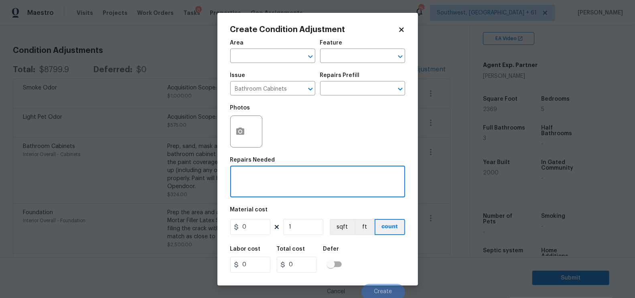
type textarea "v"
type textarea "Funds for cabinets base"
click at [256, 229] on input "0" at bounding box center [250, 227] width 40 height 16
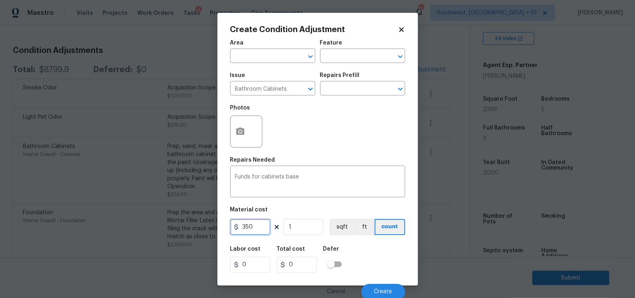
type input "350"
click at [316, 259] on input "0" at bounding box center [297, 265] width 40 height 16
type input "350"
click at [387, 288] on button "Create" at bounding box center [383, 292] width 44 height 16
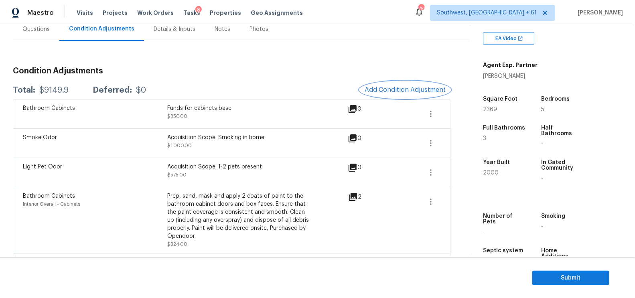
scroll to position [75, 0]
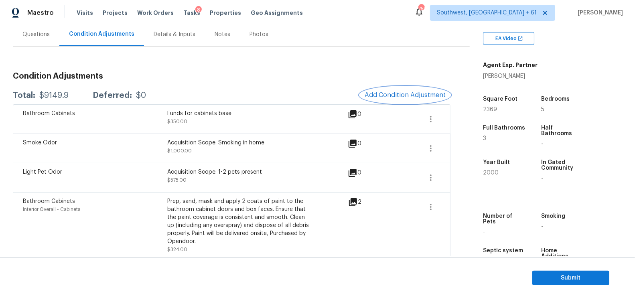
click at [396, 99] on button "Add Condition Adjustment" at bounding box center [405, 95] width 91 height 17
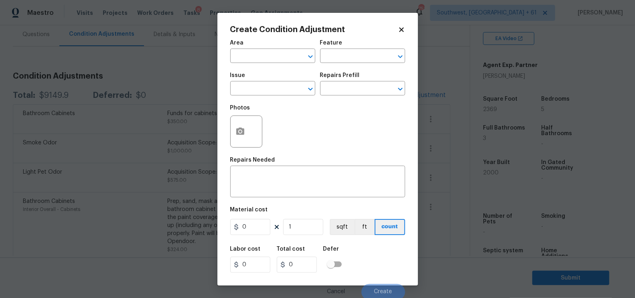
click at [255, 97] on span "Issue ​" at bounding box center [272, 84] width 85 height 32
click at [255, 95] on input "text" at bounding box center [261, 89] width 63 height 12
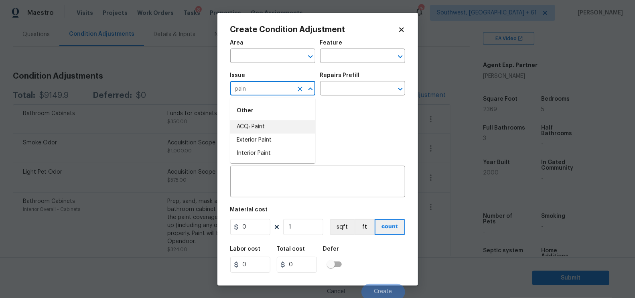
click at [252, 125] on li "ACQ: Paint" at bounding box center [272, 126] width 85 height 13
type input "ACQ: Paint"
click at [364, 80] on div "Repairs Prefill" at bounding box center [362, 78] width 85 height 10
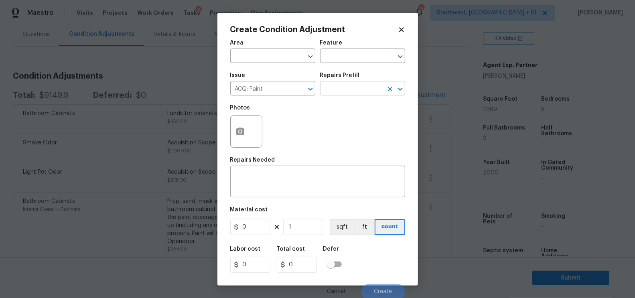
click at [356, 89] on input "text" at bounding box center [351, 89] width 63 height 12
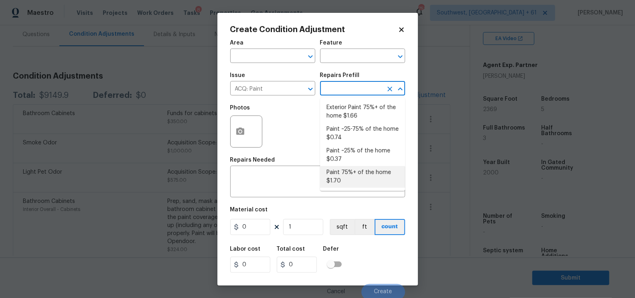
click at [350, 179] on li "Paint 75%+ of the home $1.70" at bounding box center [362, 177] width 85 height 22
type input "Acquisition"
type textarea "Acquisition Scope: 75%+ of the home will likely require interior paint"
type input "1.7"
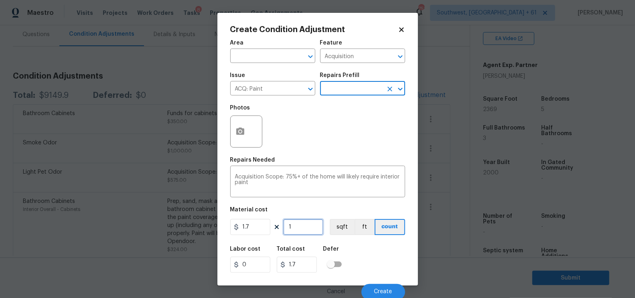
click at [303, 233] on input "1" at bounding box center [303, 227] width 40 height 16
type input "0"
type input "2"
type input "3.4"
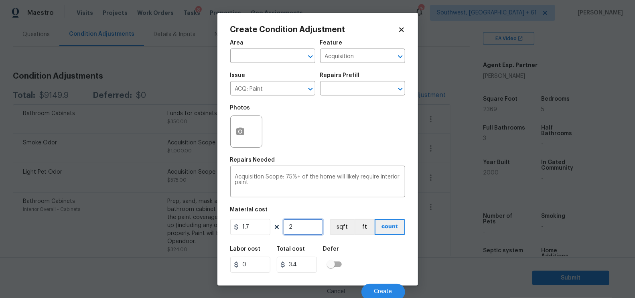
type input "23"
type input "39.1"
type input "236"
type input "401.2"
type input "2369"
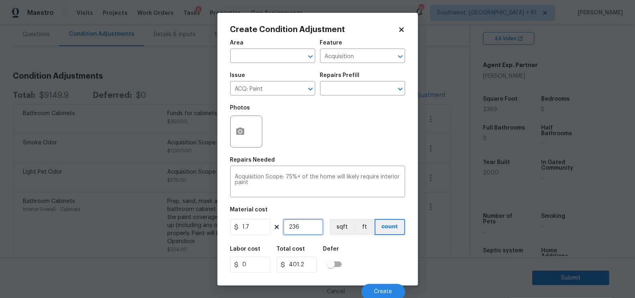
type input "4027.3"
type input "2369"
click at [245, 130] on button "button" at bounding box center [240, 131] width 19 height 31
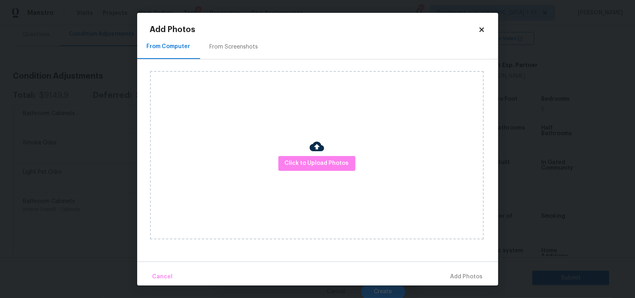
click at [247, 45] on div "From Screenshots" at bounding box center [234, 47] width 49 height 8
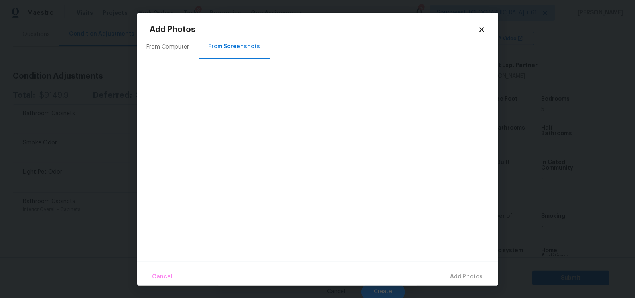
click at [172, 51] on div "From Computer" at bounding box center [168, 47] width 62 height 24
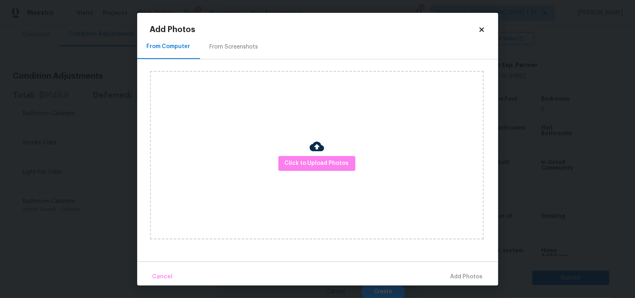
click at [300, 154] on div "Click to Upload Photos" at bounding box center [317, 155] width 334 height 168
click at [311, 161] on span "Click to Upload Photos" at bounding box center [317, 163] width 64 height 10
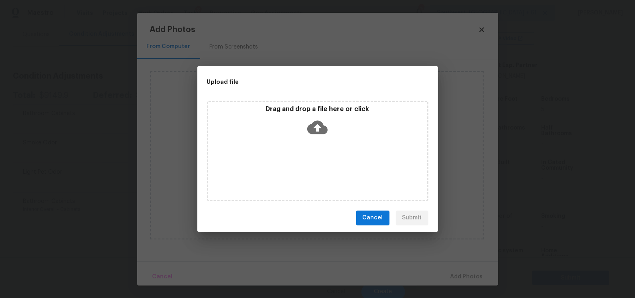
click at [313, 124] on icon at bounding box center [317, 127] width 20 height 14
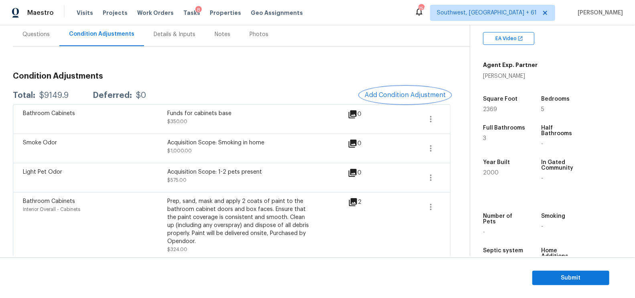
click at [408, 92] on span "Add Condition Adjustment" at bounding box center [404, 94] width 81 height 7
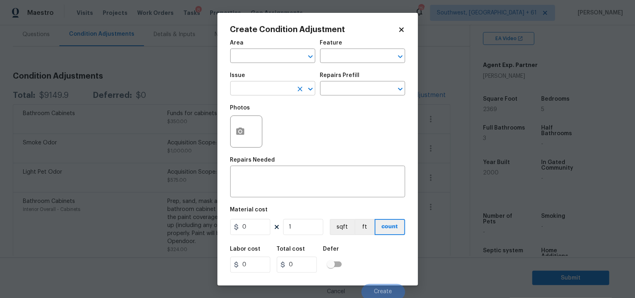
click at [261, 89] on input "text" at bounding box center [261, 89] width 63 height 12
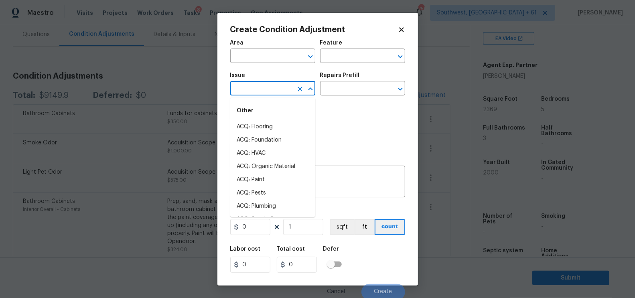
type input "a"
type input "p"
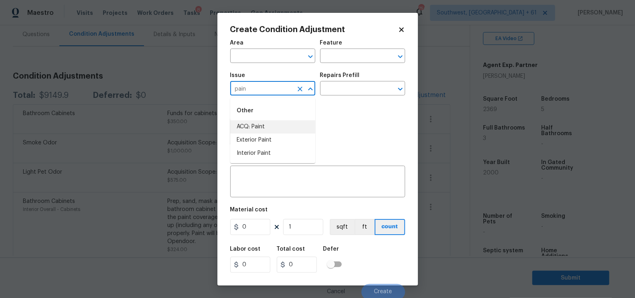
click at [265, 123] on li "ACQ: Paint" at bounding box center [272, 126] width 85 height 13
type input "ACQ: Paint"
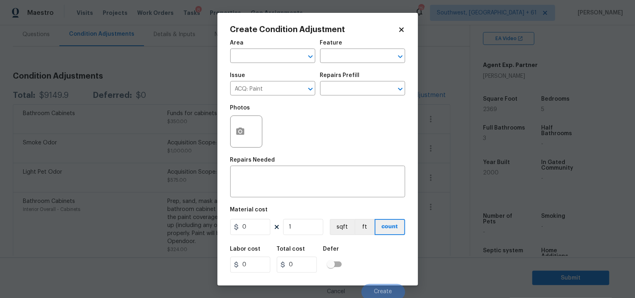
click at [341, 99] on div "Issue ACQ: Paint ​ Repairs Prefill ​" at bounding box center [317, 84] width 175 height 32
click at [342, 96] on body "Maestro Visits Projects Work Orders Tasks 8 Properties Geo Assignments 750 Sout…" at bounding box center [317, 149] width 635 height 298
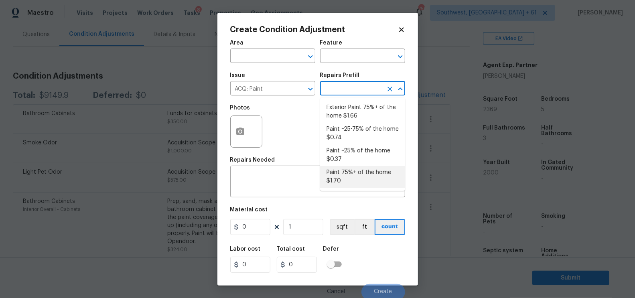
click at [351, 171] on li "Paint 75%+ of the home $1.70" at bounding box center [362, 177] width 85 height 22
type input "Acquisition"
type textarea "Acquisition Scope: 75%+ of the home will likely require interior paint"
type input "1.7"
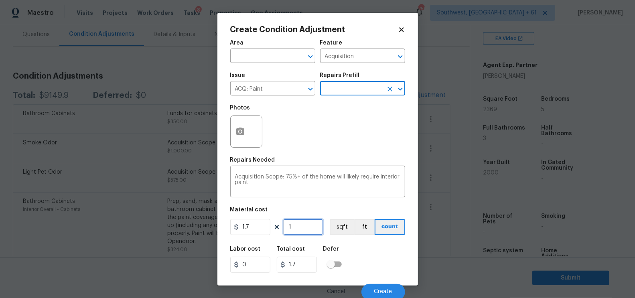
click at [305, 231] on input "1" at bounding box center [303, 227] width 40 height 16
type input "0"
type input "2"
type input "3.4"
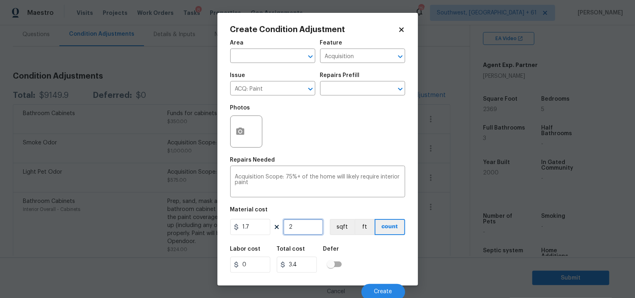
type input "23"
type input "39.1"
type input "236"
type input "401.2"
type input "2369"
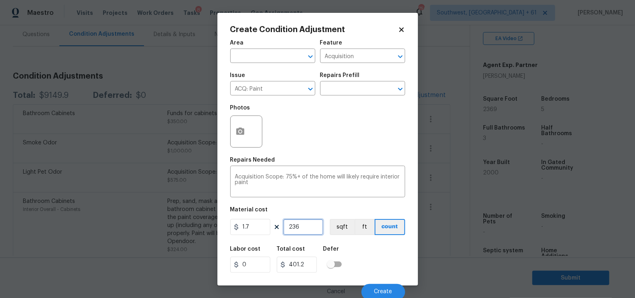
type input "4027.3"
type input "2369"
click at [309, 268] on input "4027.3" at bounding box center [297, 265] width 40 height 16
click at [244, 137] on button "button" at bounding box center [240, 131] width 19 height 31
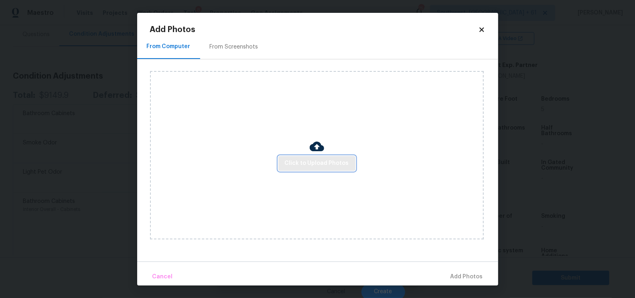
click at [313, 160] on span "Click to Upload Photos" at bounding box center [317, 163] width 64 height 10
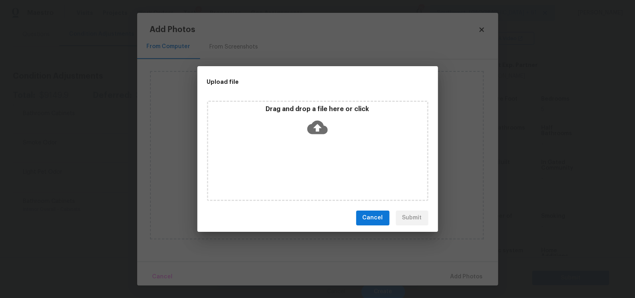
click at [315, 133] on icon at bounding box center [317, 127] width 20 height 14
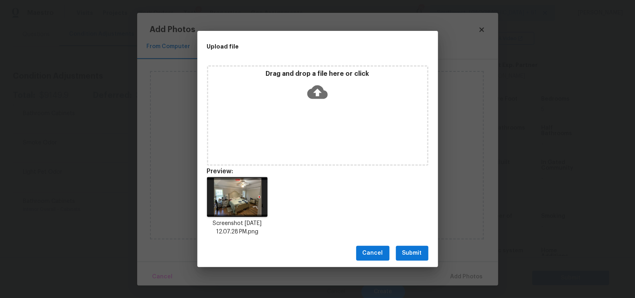
click at [423, 250] on button "Submit" at bounding box center [412, 253] width 32 height 15
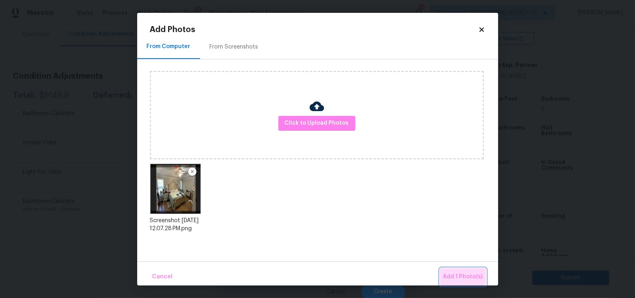
click at [457, 269] on button "Add 1 Photo(s)" at bounding box center [463, 276] width 46 height 17
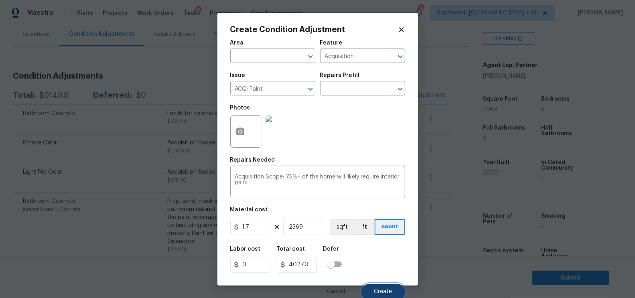
click at [382, 288] on button "Create" at bounding box center [383, 292] width 44 height 16
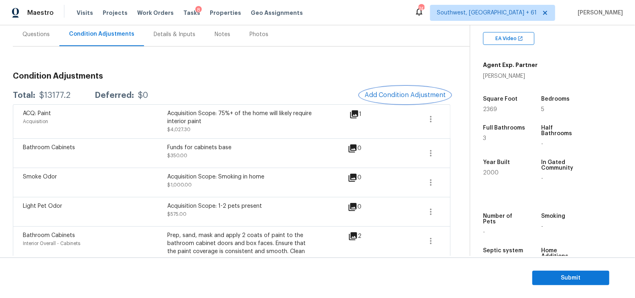
click at [384, 100] on button "Add Condition Adjustment" at bounding box center [405, 95] width 91 height 17
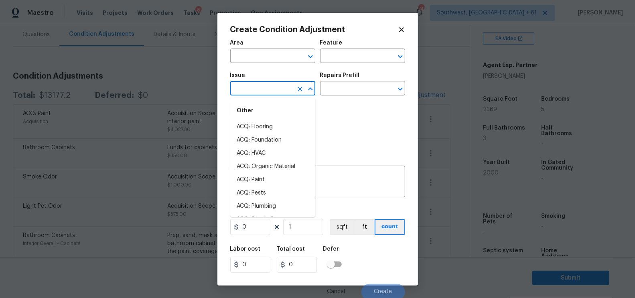
click at [287, 94] on input "text" at bounding box center [261, 89] width 63 height 12
type input "p"
type input "f"
type input "flo"
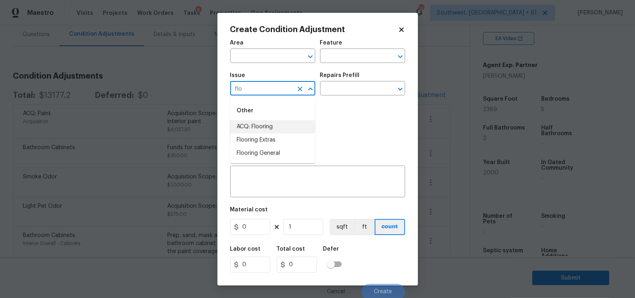
click at [258, 95] on input "flo" at bounding box center [261, 89] width 63 height 12
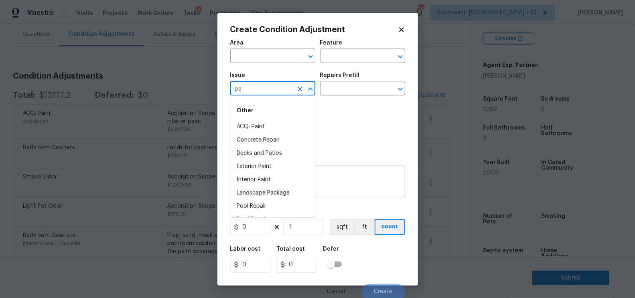
type input "p"
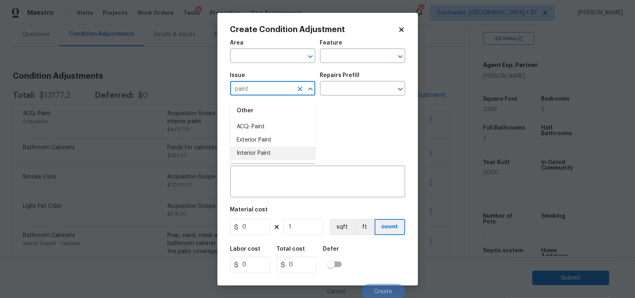
click at [261, 151] on li "Interior Paint" at bounding box center [272, 153] width 85 height 13
type input "Interior Paint"
click at [359, 93] on input "text" at bounding box center [351, 89] width 63 height 12
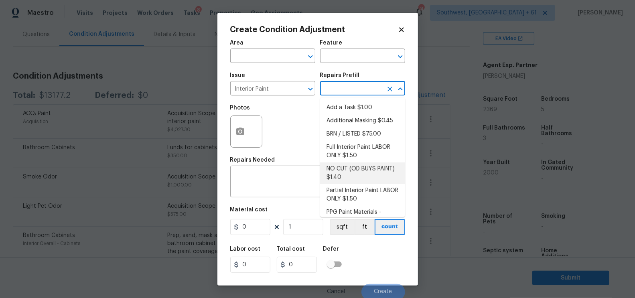
scroll to position [26, 0]
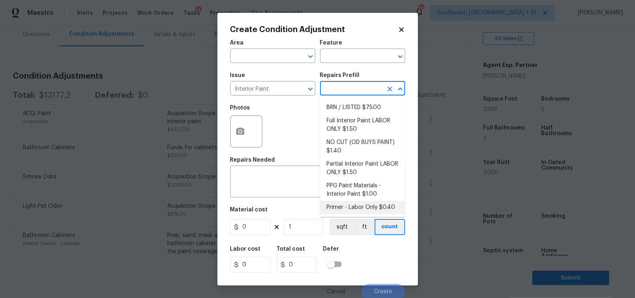
click at [356, 205] on li "Primer - Labor Only $0.40" at bounding box center [362, 207] width 85 height 13
type input "Overall Paint"
type textarea "Interior primer - PRIMER PROVIDED BY OPENDOOR - All nails, screws, drywall anch…"
type input "0.4"
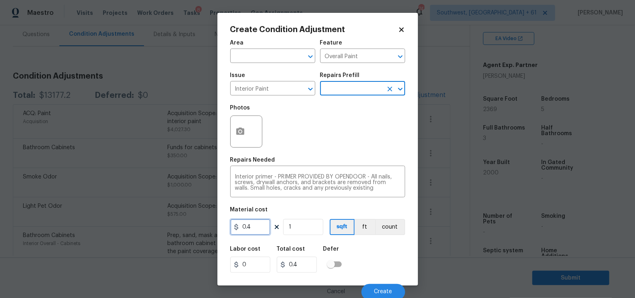
click at [252, 230] on input "0.4" at bounding box center [250, 227] width 40 height 16
click at [305, 229] on input "1" at bounding box center [303, 227] width 40 height 16
type input "0.5"
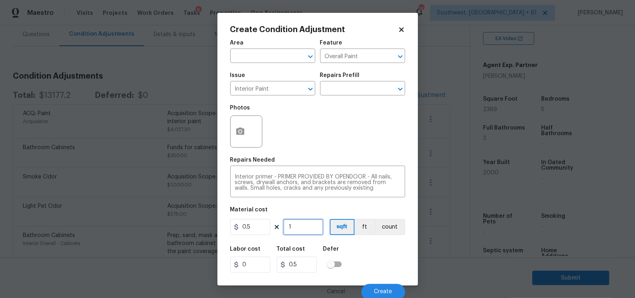
type input "0"
type input "2"
type input "1"
type input "23"
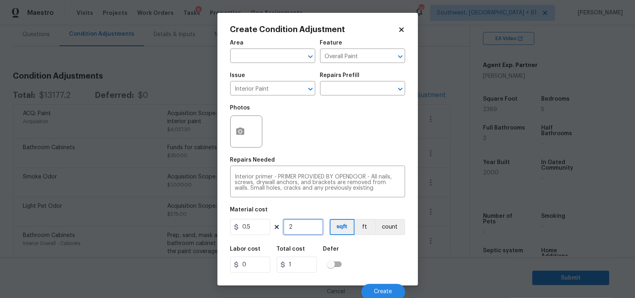
type input "11.5"
type input "236"
type input "118"
type input "2369"
type input "1184.5"
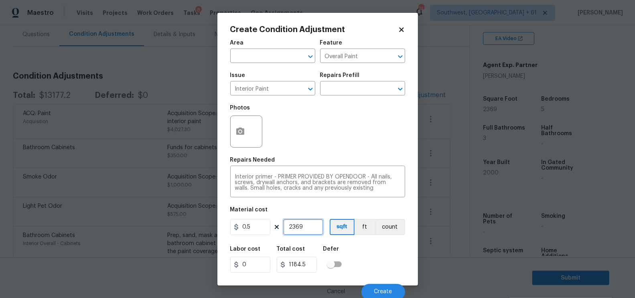
type input "2369"
click at [307, 265] on input "1184.5" at bounding box center [297, 265] width 40 height 16
click at [245, 127] on button "button" at bounding box center [240, 131] width 19 height 31
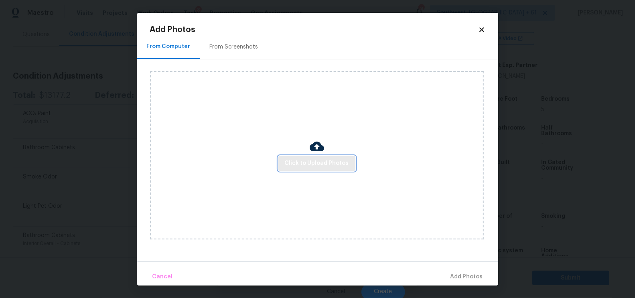
click at [332, 161] on span "Click to Upload Photos" at bounding box center [317, 163] width 64 height 10
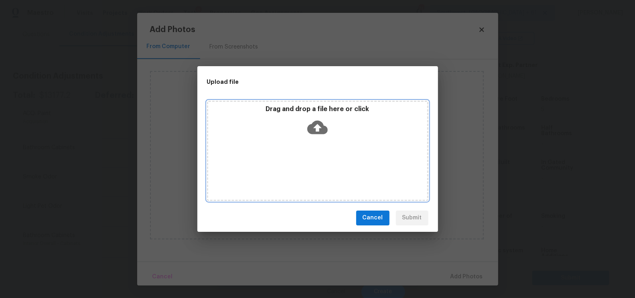
click at [319, 129] on icon at bounding box center [317, 127] width 20 height 20
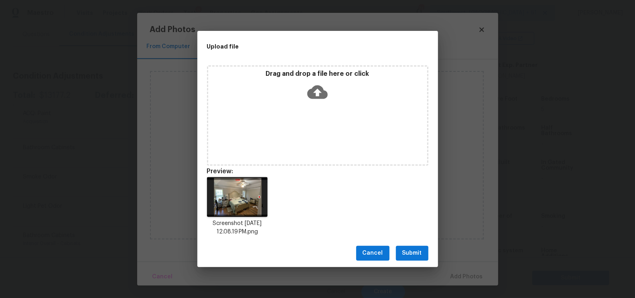
click at [409, 247] on button "Submit" at bounding box center [412, 253] width 32 height 15
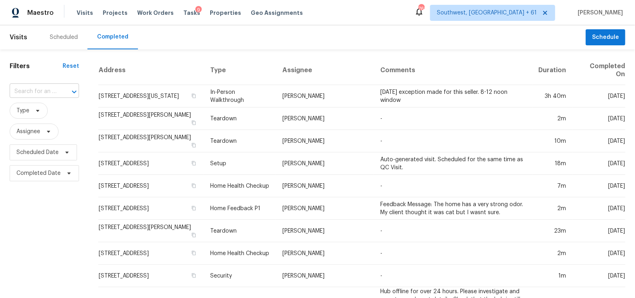
click at [39, 91] on input "text" at bounding box center [33, 91] width 47 height 12
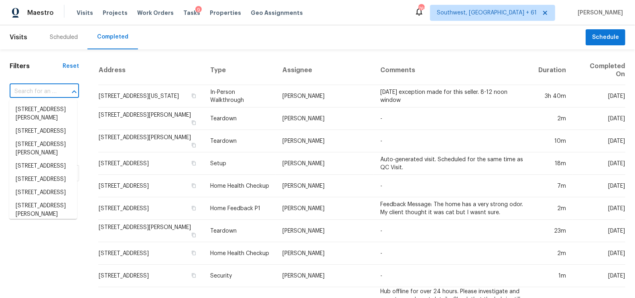
paste input "7745 Timberline Overlook Cumming GA 30041"
type input "7745 Timberline Overlook Cumming GA 30041"
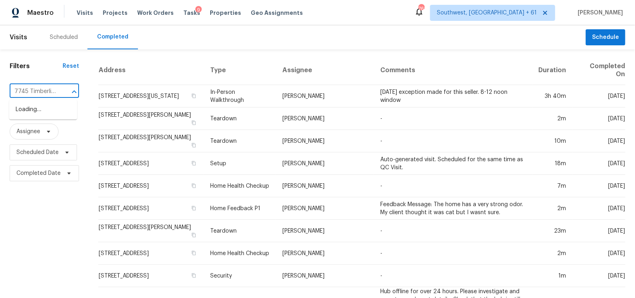
scroll to position [0, 81]
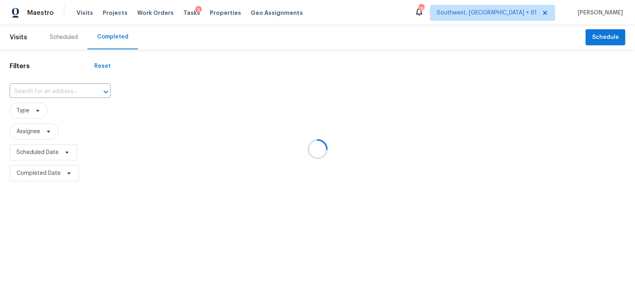
type input "[STREET_ADDRESS]"
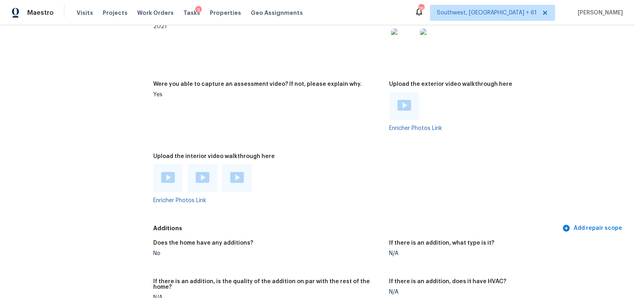
scroll to position [1692, 0]
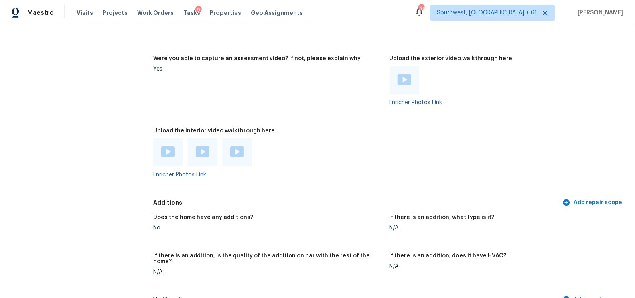
click at [411, 76] on div at bounding box center [404, 80] width 30 height 28
click at [404, 80] on img at bounding box center [404, 79] width 14 height 11
click at [166, 158] on div at bounding box center [168, 152] width 14 height 12
click at [166, 152] on img at bounding box center [168, 151] width 14 height 11
click at [203, 160] on div at bounding box center [203, 152] width 30 height 28
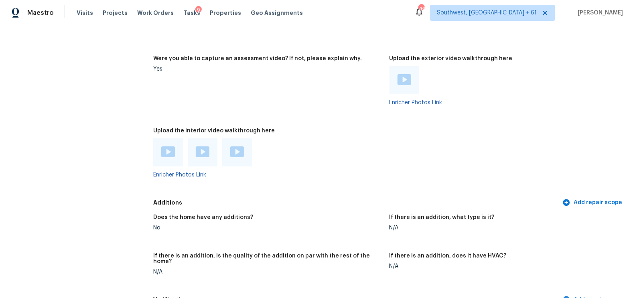
click at [201, 154] on img at bounding box center [203, 151] width 14 height 11
click at [235, 151] on img at bounding box center [237, 151] width 14 height 11
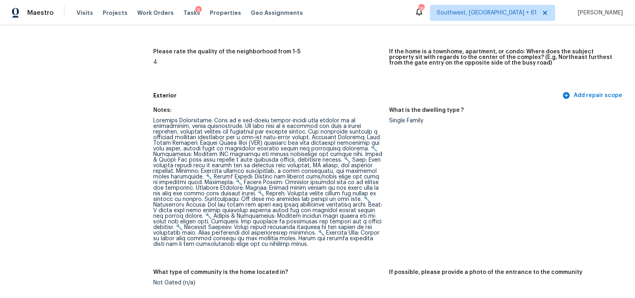
scroll to position [237, 0]
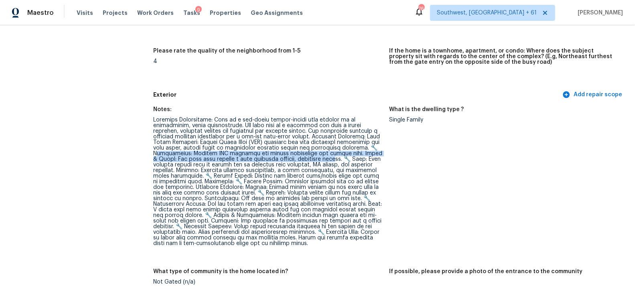
drag, startPoint x: 331, startPoint y: 146, endPoint x: 278, endPoint y: 158, distance: 54.0
click at [278, 158] on div at bounding box center [267, 181] width 229 height 129
click at [316, 154] on div at bounding box center [267, 181] width 229 height 129
drag, startPoint x: 326, startPoint y: 147, endPoint x: 332, endPoint y: 160, distance: 14.4
click at [332, 160] on div at bounding box center [267, 181] width 229 height 129
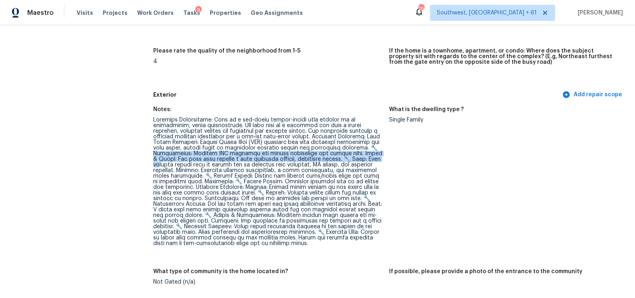
click at [313, 163] on div at bounding box center [267, 181] width 229 height 129
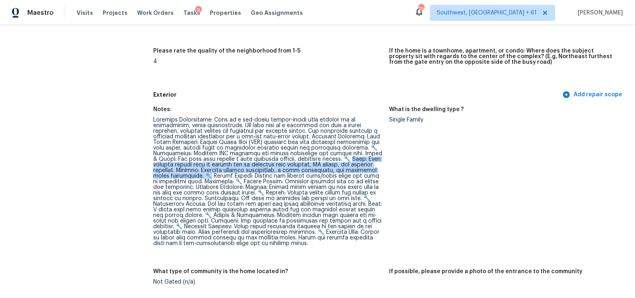
drag, startPoint x: 293, startPoint y: 160, endPoint x: 365, endPoint y: 168, distance: 72.6
click at [365, 168] on div at bounding box center [267, 181] width 229 height 129
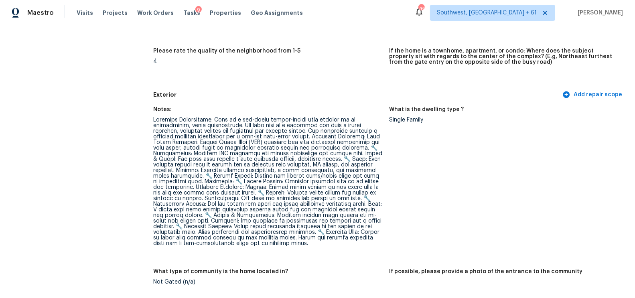
click at [210, 173] on div at bounding box center [267, 181] width 229 height 129
drag, startPoint x: 154, startPoint y: 176, endPoint x: 362, endPoint y: 177, distance: 207.3
click at [361, 177] on div at bounding box center [267, 181] width 229 height 129
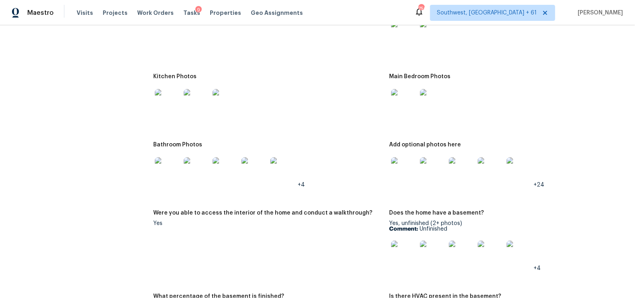
scroll to position [995, 0]
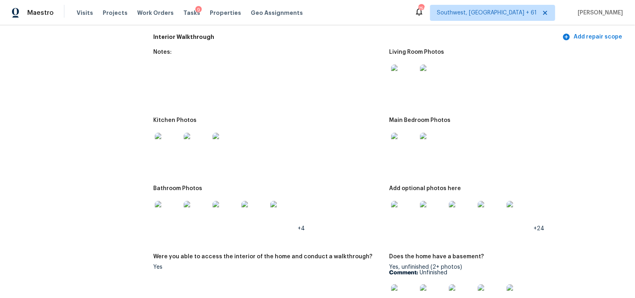
click at [409, 148] on img at bounding box center [404, 146] width 26 height 26
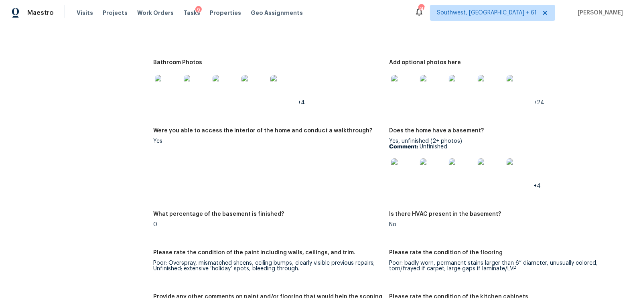
scroll to position [251, 0]
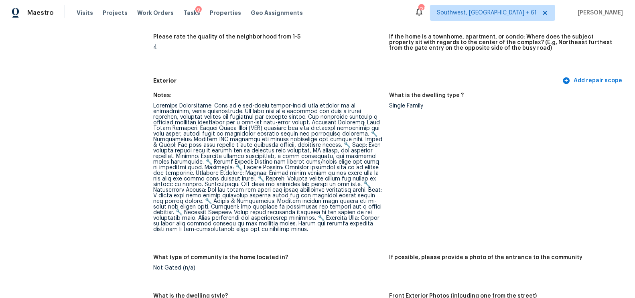
click at [224, 154] on div at bounding box center [267, 167] width 229 height 129
click at [252, 175] on div at bounding box center [267, 167] width 229 height 129
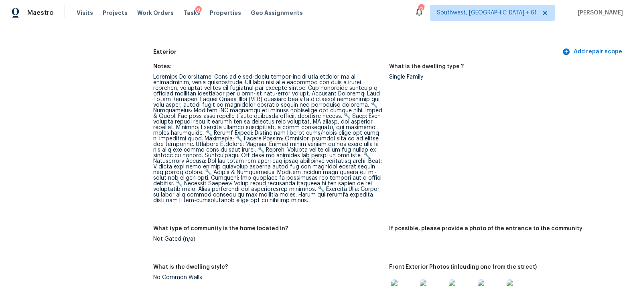
scroll to position [277, 0]
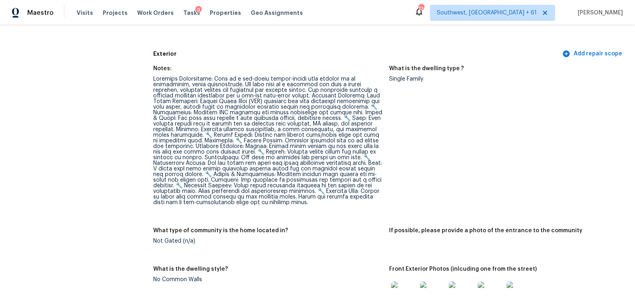
click at [219, 85] on div at bounding box center [267, 140] width 229 height 129
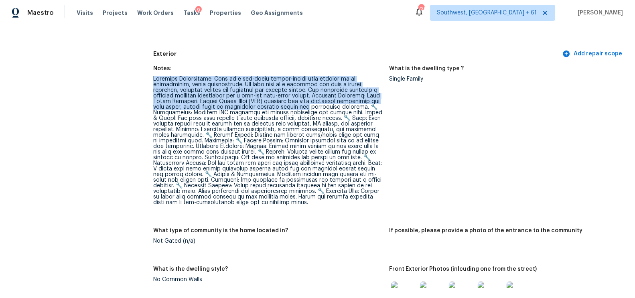
drag, startPoint x: 154, startPoint y: 79, endPoint x: 261, endPoint y: 108, distance: 110.1
click at [261, 109] on div at bounding box center [267, 140] width 229 height 129
click at [267, 152] on div at bounding box center [267, 140] width 229 height 129
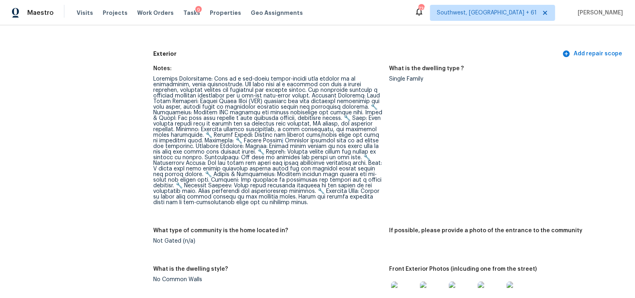
click at [235, 143] on div at bounding box center [267, 140] width 229 height 129
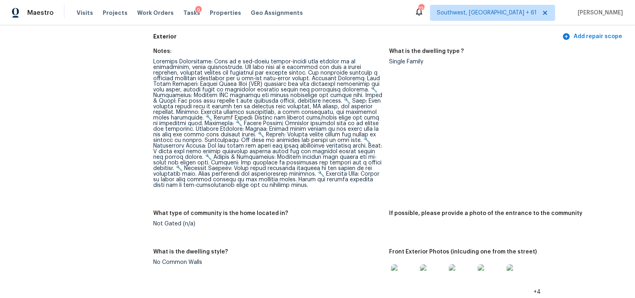
scroll to position [299, 0]
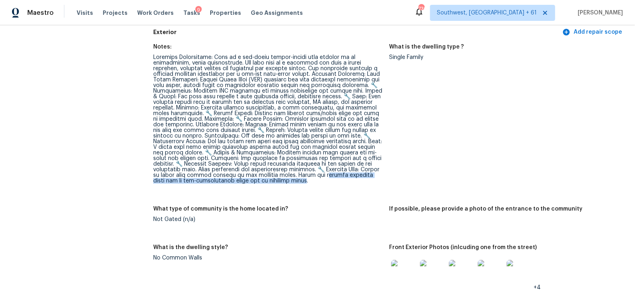
drag, startPoint x: 263, startPoint y: 175, endPoint x: 259, endPoint y: 183, distance: 9.0
click at [259, 183] on figure "Notes:" at bounding box center [271, 120] width 236 height 152
copy div "sement floor due to non-professional paint job by previous owner."
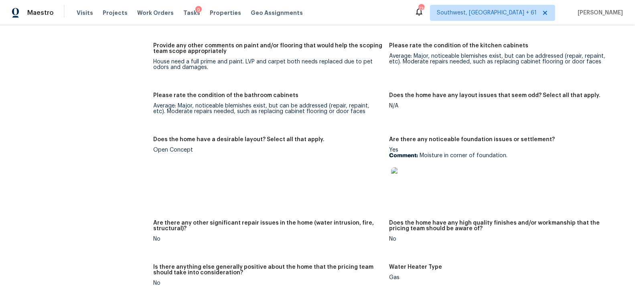
scroll to position [1379, 0]
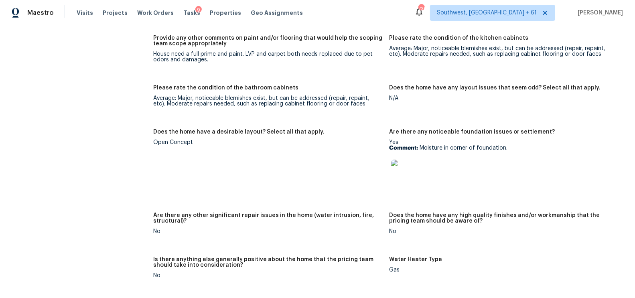
click at [399, 171] on img at bounding box center [404, 173] width 26 height 26
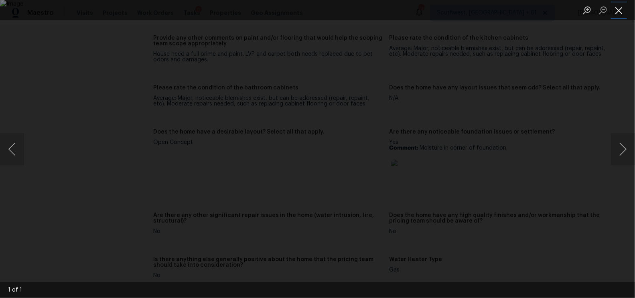
click at [623, 8] on button "Close lightbox" at bounding box center [619, 10] width 16 height 14
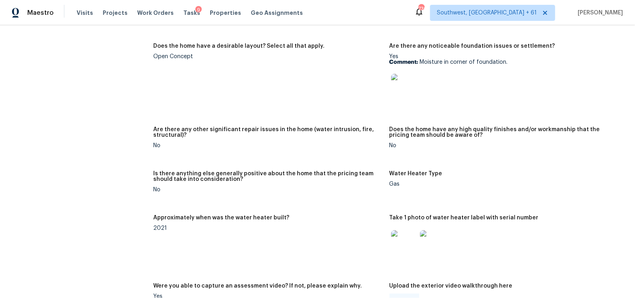
scroll to position [1422, 0]
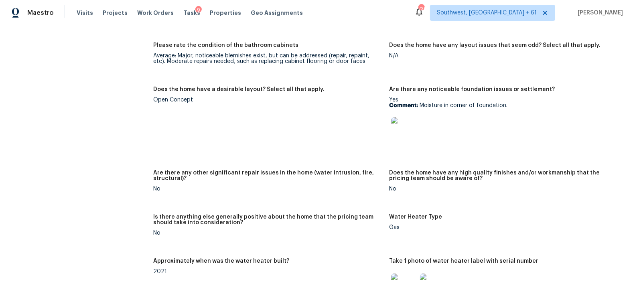
click at [409, 131] on img at bounding box center [404, 130] width 26 height 26
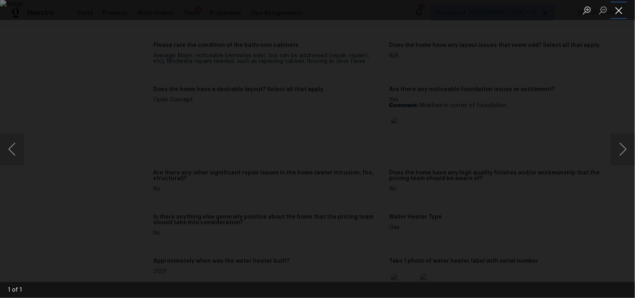
click at [620, 8] on button "Close lightbox" at bounding box center [619, 10] width 16 height 14
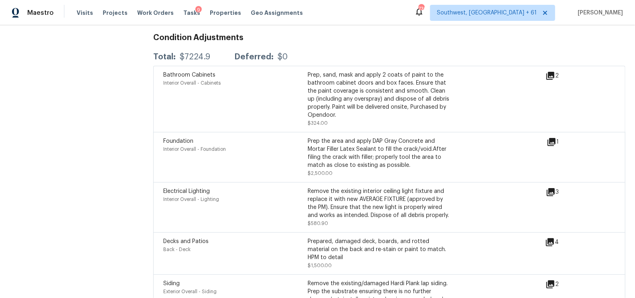
scroll to position [2117, 0]
click at [552, 189] on icon at bounding box center [551, 192] width 10 height 10
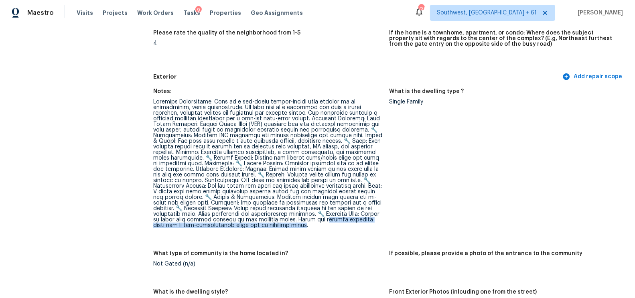
scroll to position [254, 0]
click at [313, 235] on figure "Notes:" at bounding box center [271, 165] width 236 height 152
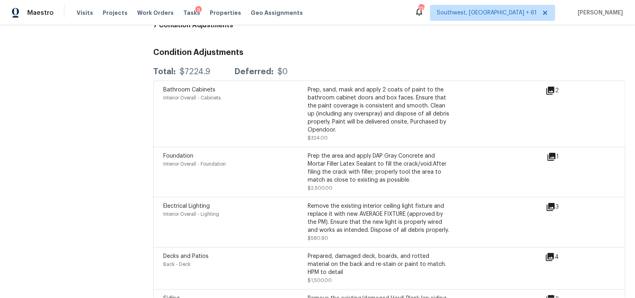
scroll to position [2144, 0]
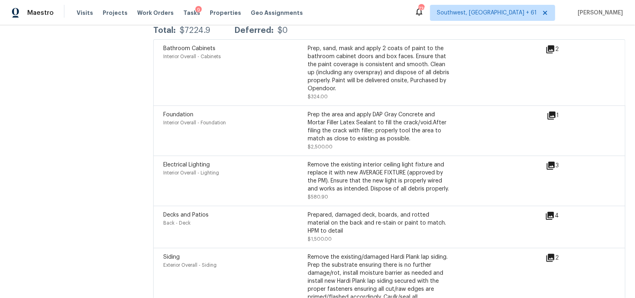
click at [551, 111] on icon at bounding box center [551, 115] width 8 height 8
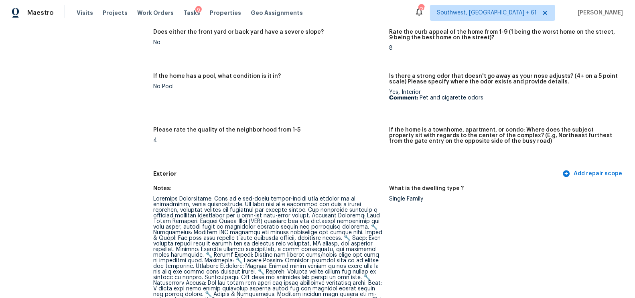
scroll to position [0, 0]
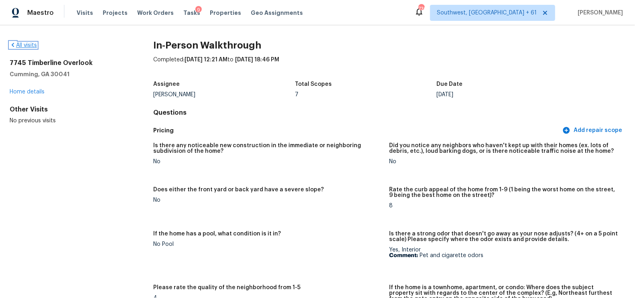
click at [27, 48] on link "All visits" at bounding box center [23, 45] width 27 height 6
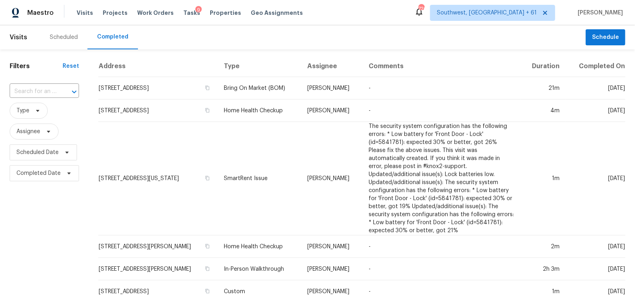
click at [56, 95] on div "​" at bounding box center [44, 91] width 69 height 12
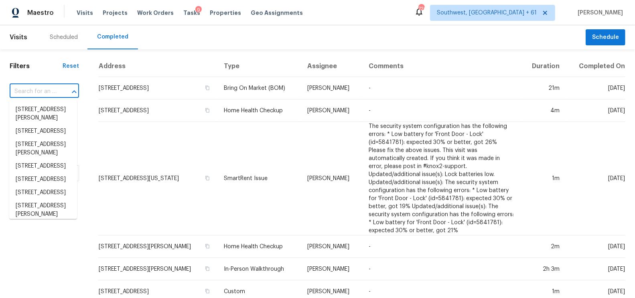
paste input "[STREET_ADDRESS]"
type input "[STREET_ADDRESS]"
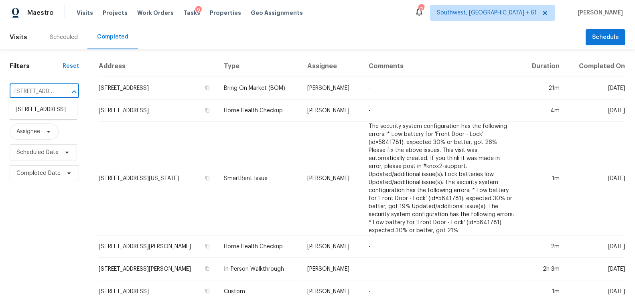
scroll to position [0, 84]
click at [51, 116] on li "[STREET_ADDRESS]" at bounding box center [43, 109] width 68 height 13
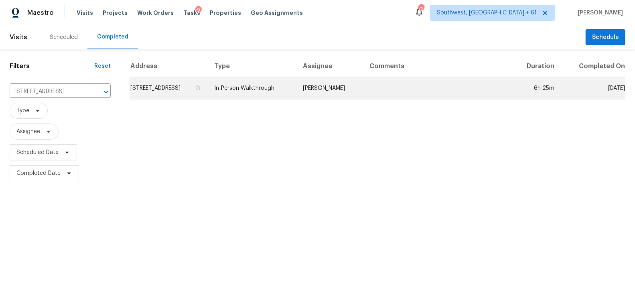
click at [173, 91] on td "[STREET_ADDRESS]" at bounding box center [169, 88] width 78 height 22
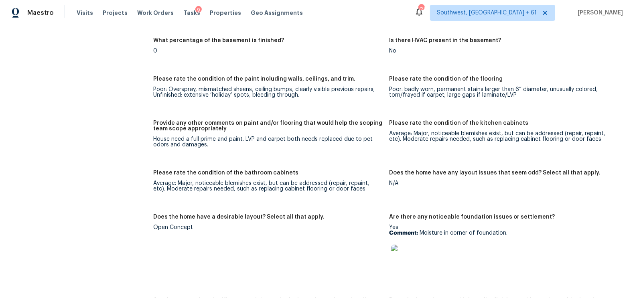
scroll to position [1294, 0]
click at [290, 141] on div "House need a full prime and paint. LVP and carpet both needs replaced due to pe…" at bounding box center [267, 141] width 229 height 11
click at [260, 150] on figure "Provide any other comments on paint and/or flooring that would help the scoping…" at bounding box center [271, 140] width 236 height 40
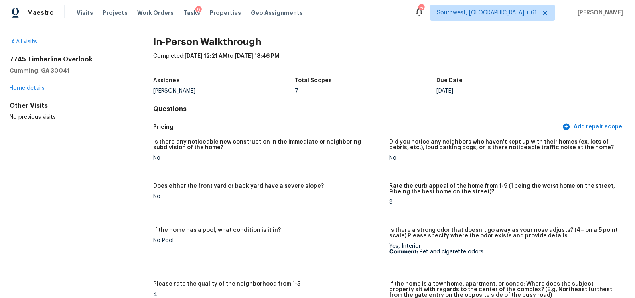
scroll to position [0, 0]
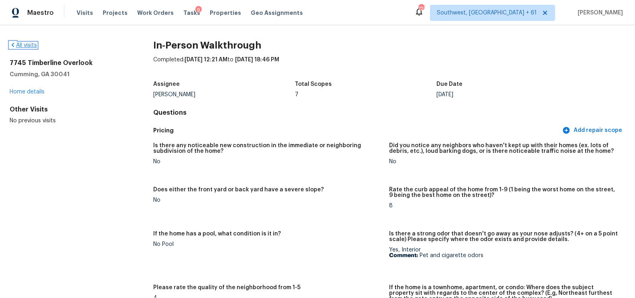
click at [28, 42] on link "All visits" at bounding box center [23, 45] width 27 height 6
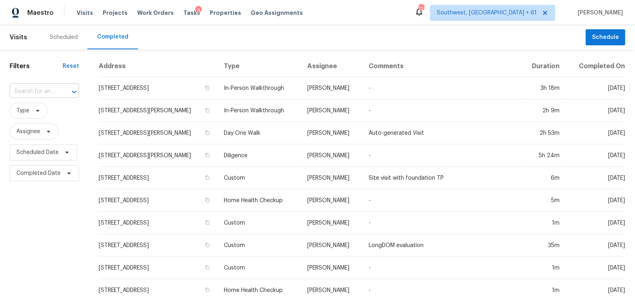
click at [33, 94] on input "text" at bounding box center [33, 91] width 47 height 12
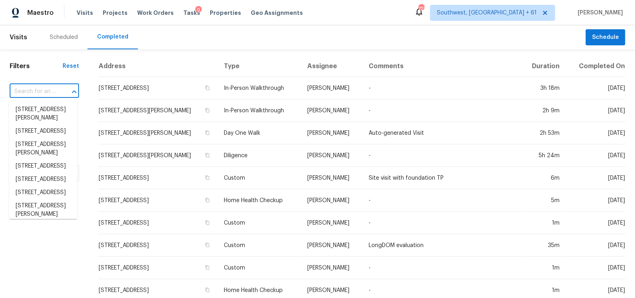
paste input "[STREET_ADDRESS]"
type input "[STREET_ADDRESS]"
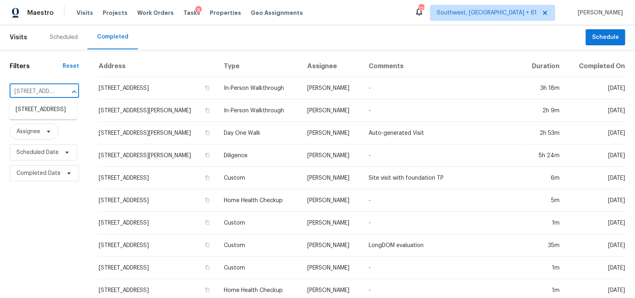
scroll to position [0, 84]
click at [42, 116] on li "[STREET_ADDRESS]" at bounding box center [43, 109] width 68 height 13
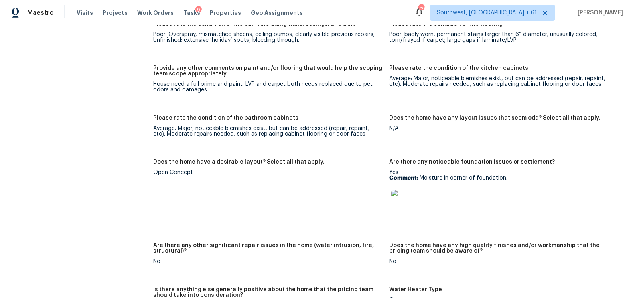
scroll to position [2091, 0]
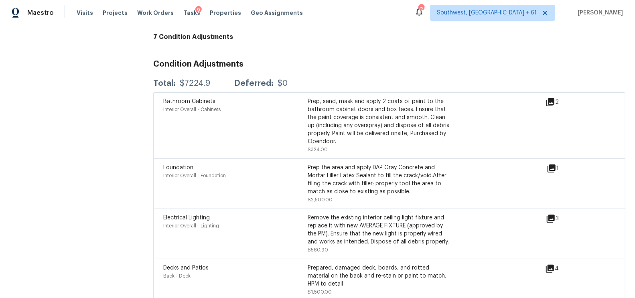
click at [551, 164] on icon at bounding box center [551, 168] width 8 height 8
click at [556, 164] on div "1" at bounding box center [565, 169] width 38 height 10
click at [554, 164] on icon at bounding box center [551, 168] width 8 height 8
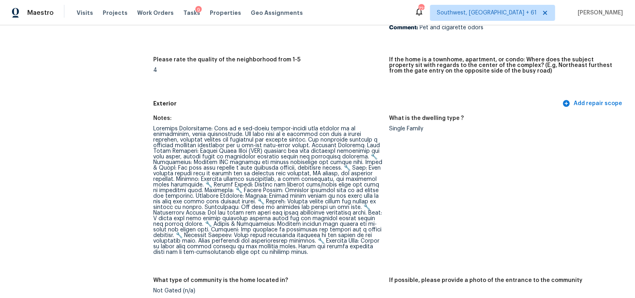
scroll to position [0, 0]
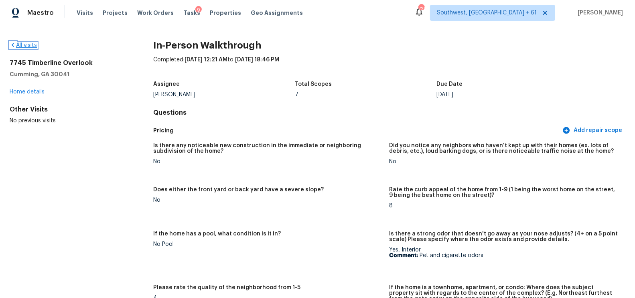
click at [30, 43] on link "All visits" at bounding box center [23, 45] width 27 height 6
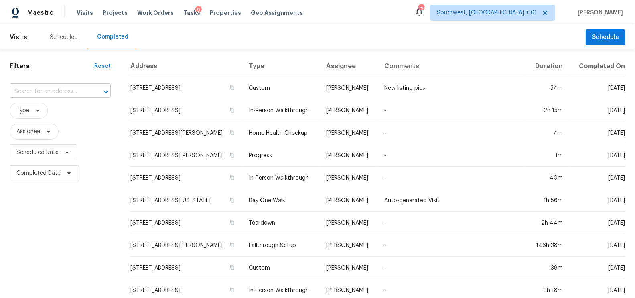
click at [43, 96] on input "text" at bounding box center [49, 91] width 79 height 12
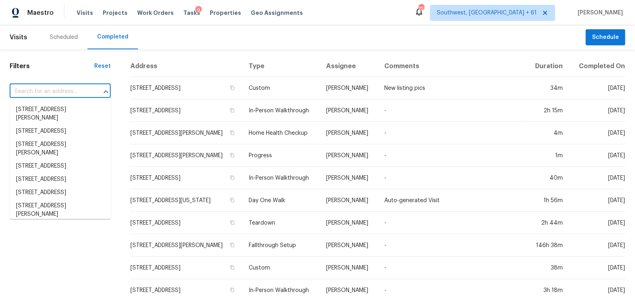
paste input "[STREET_ADDRESS]"
type input "[STREET_ADDRESS]"
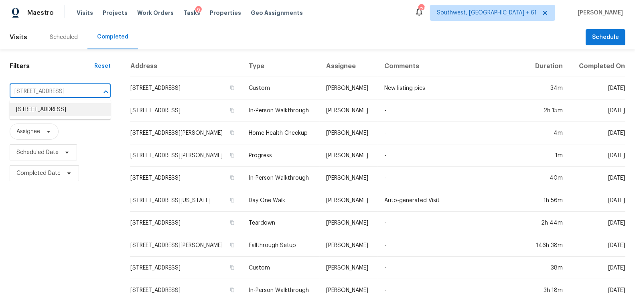
click at [67, 116] on li "[STREET_ADDRESS]" at bounding box center [60, 109] width 101 height 13
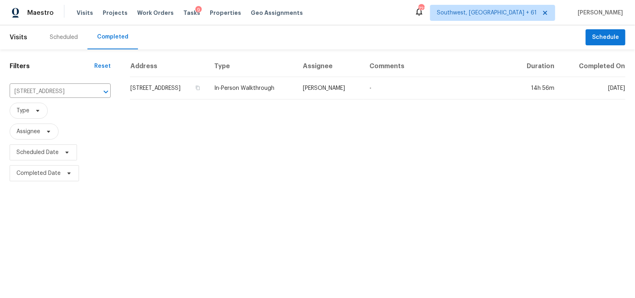
click at [171, 88] on td "[STREET_ADDRESS]" at bounding box center [169, 88] width 78 height 22
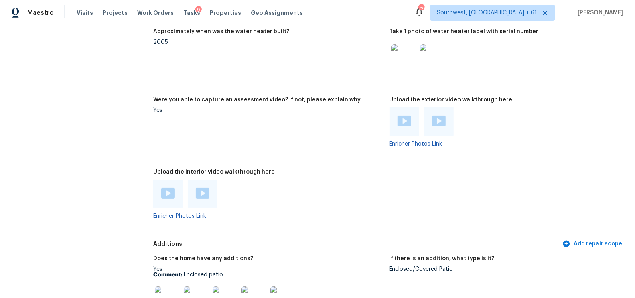
scroll to position [1525, 0]
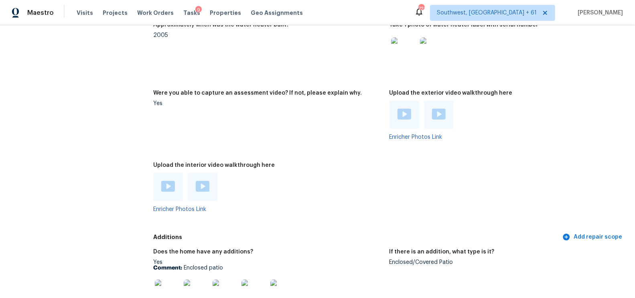
click at [400, 112] on img at bounding box center [404, 114] width 14 height 11
click at [439, 118] on img at bounding box center [439, 114] width 14 height 11
click at [171, 190] on img at bounding box center [168, 186] width 14 height 11
click at [205, 188] on img at bounding box center [203, 186] width 14 height 11
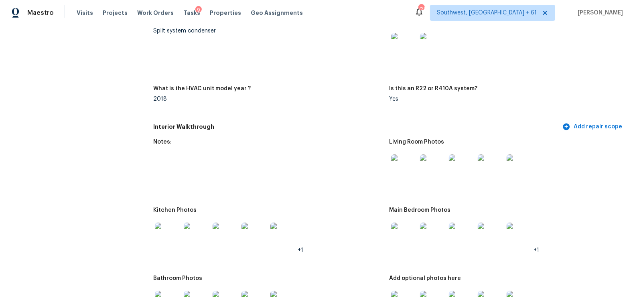
scroll to position [616, 0]
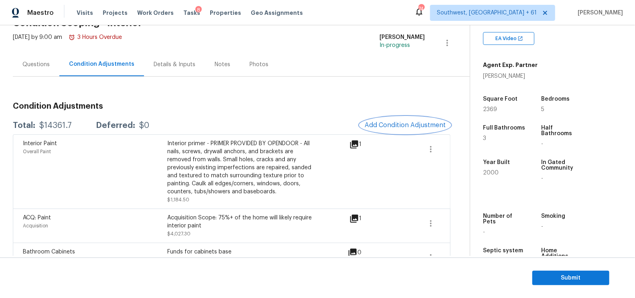
scroll to position [53, 0]
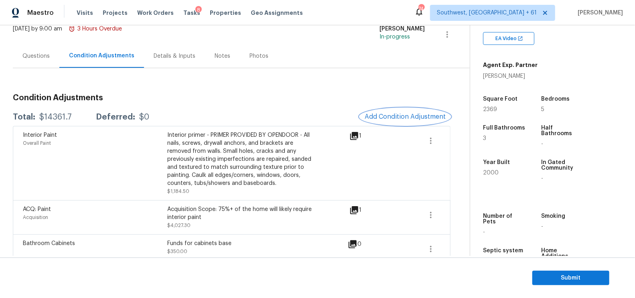
click at [396, 115] on span "Add Condition Adjustment" at bounding box center [404, 116] width 81 height 7
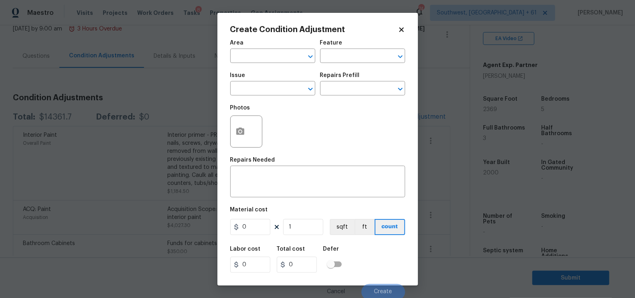
click at [254, 97] on span "Issue ​" at bounding box center [272, 84] width 85 height 32
click at [253, 89] on input "text" at bounding box center [261, 89] width 63 height 12
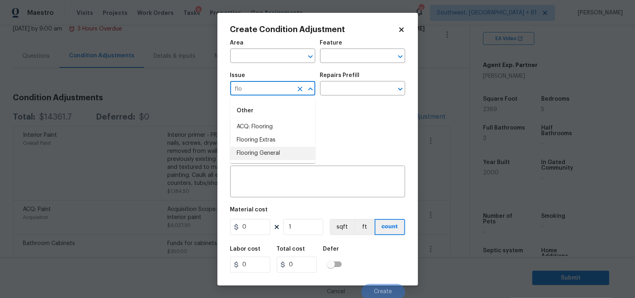
click at [264, 150] on li "Flooring General" at bounding box center [272, 153] width 85 height 13
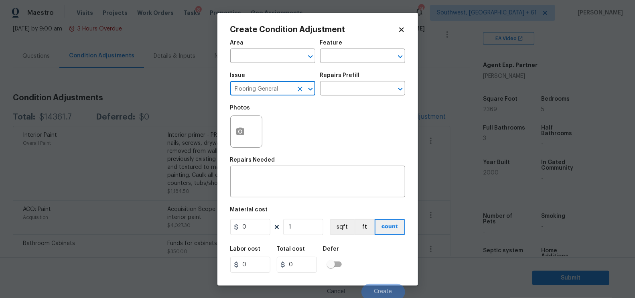
type input "Flooring General"
click at [338, 98] on div "Issue Flooring General ​ Repairs Prefill ​" at bounding box center [317, 84] width 175 height 32
click at [339, 87] on input "text" at bounding box center [351, 89] width 63 height 12
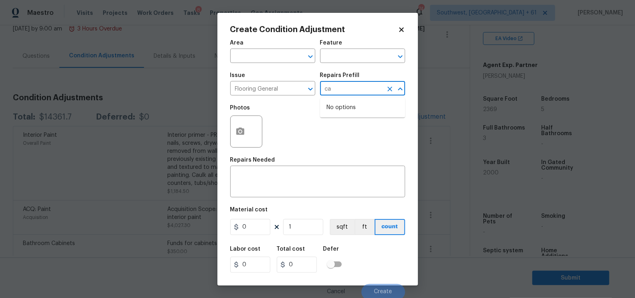
type input "c"
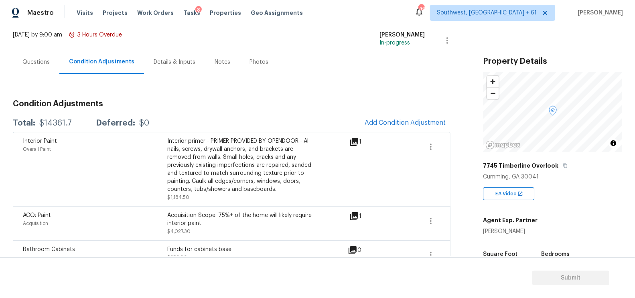
scroll to position [48, 0]
click at [413, 119] on span "Add Condition Adjustment" at bounding box center [404, 121] width 81 height 7
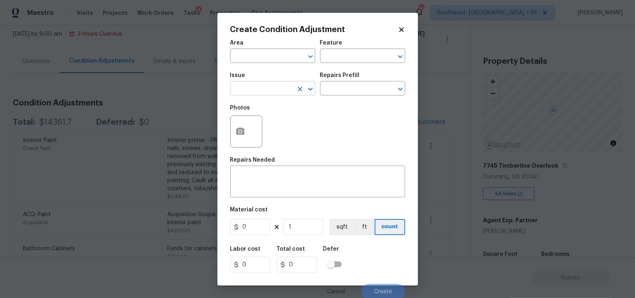
click at [278, 90] on input "text" at bounding box center [261, 89] width 63 height 12
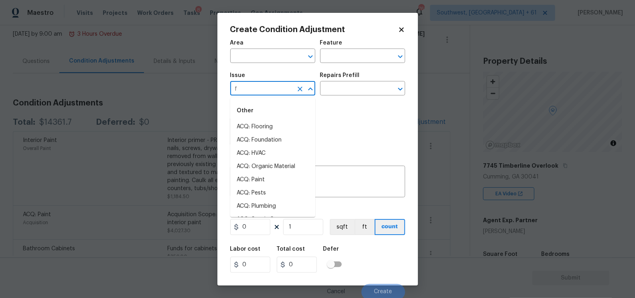
type input "fl"
type input "o"
click at [260, 155] on li "Flooring General" at bounding box center [272, 153] width 85 height 13
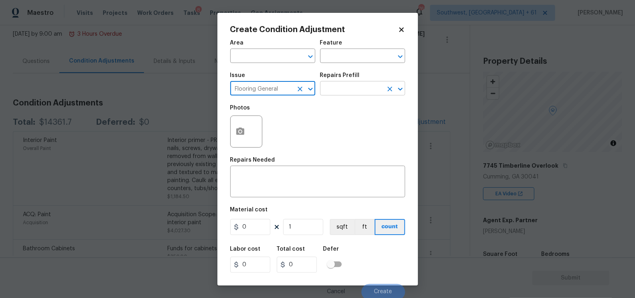
type input "Flooring General"
click at [345, 90] on input "text" at bounding box center [351, 89] width 63 height 12
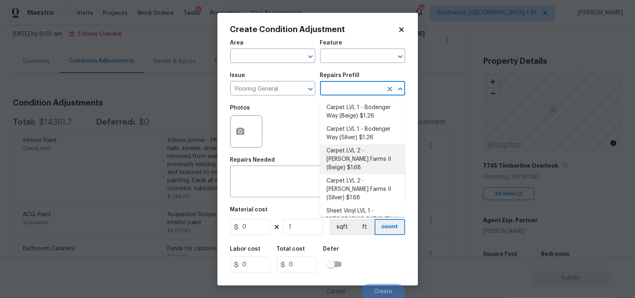
click at [350, 160] on li "Carpet LVL 2 - [PERSON_NAME] Farms II (Beige) $1.68" at bounding box center [362, 159] width 85 height 30
type input "Overall Flooring"
type textarea "Install new carpet ([PERSON_NAME] Farms II - 749 Stony Glade) at all previously…"
type input "1.68"
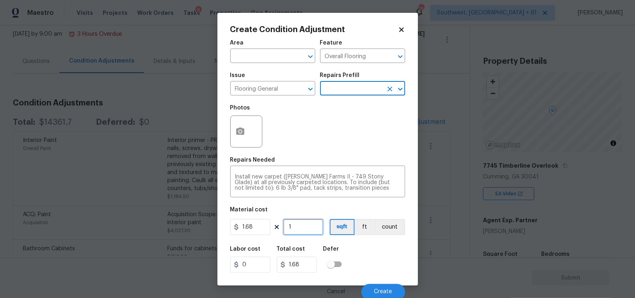
click at [305, 229] on input "1" at bounding box center [303, 227] width 40 height 16
type input "0"
type input "6"
type input "10.08"
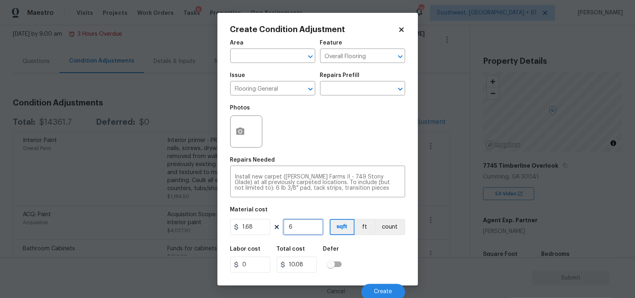
type input "60"
type input "100.8"
type input "600"
type input "1008"
type input "600"
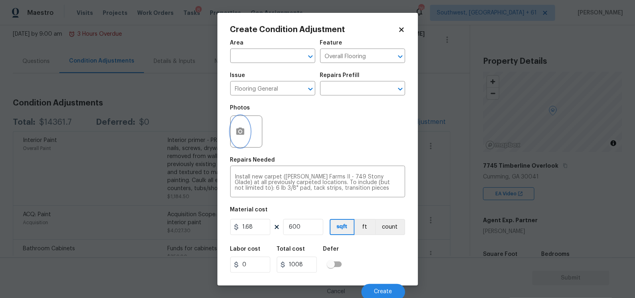
click at [246, 131] on button "button" at bounding box center [240, 131] width 19 height 31
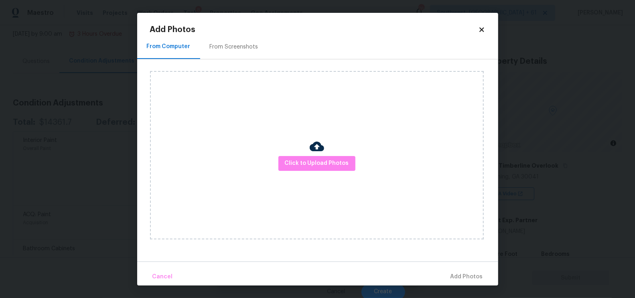
click at [237, 49] on div "From Screenshots" at bounding box center [234, 47] width 49 height 8
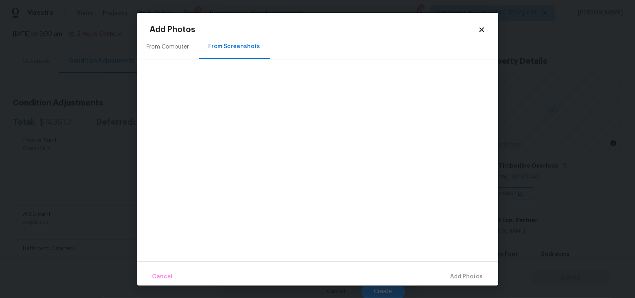
click at [159, 44] on div "From Computer" at bounding box center [168, 47] width 42 height 8
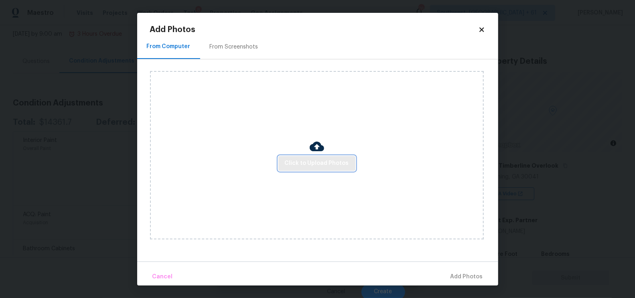
click at [318, 162] on span "Click to Upload Photos" at bounding box center [317, 163] width 64 height 10
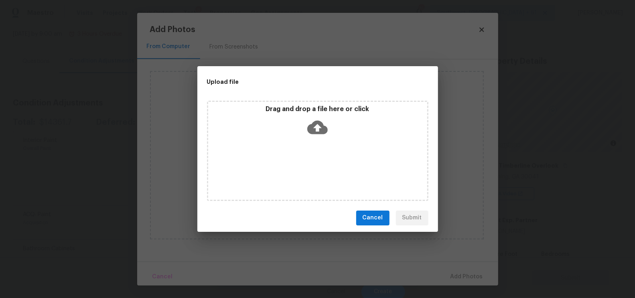
click at [319, 133] on icon at bounding box center [317, 127] width 20 height 14
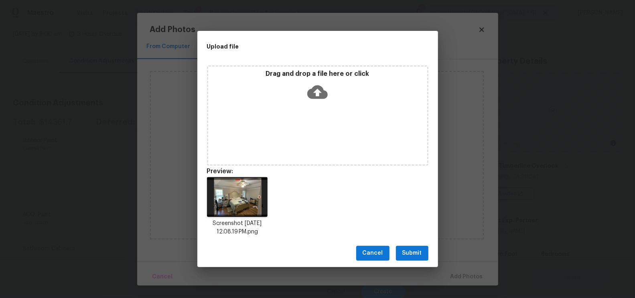
click at [415, 253] on span "Submit" at bounding box center [412, 253] width 20 height 10
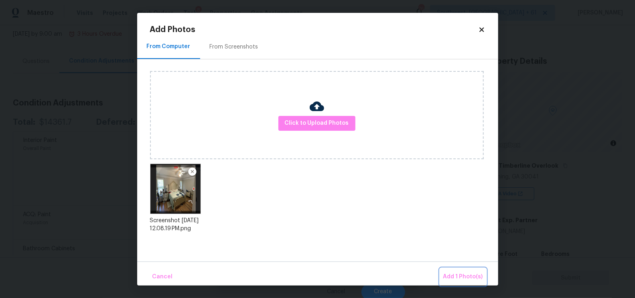
click at [475, 278] on span "Add 1 Photo(s)" at bounding box center [463, 277] width 40 height 10
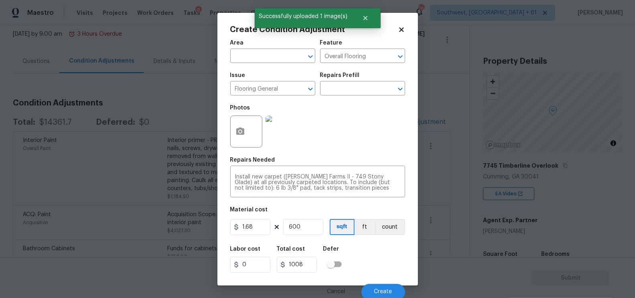
click at [368, 284] on div "Cancel Create" at bounding box center [317, 288] width 175 height 22
click at [378, 289] on span "Create" at bounding box center [383, 292] width 18 height 6
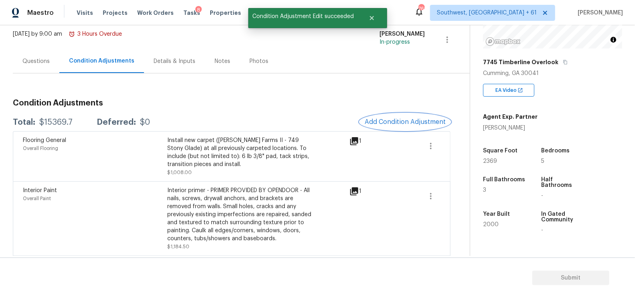
scroll to position [103, 0]
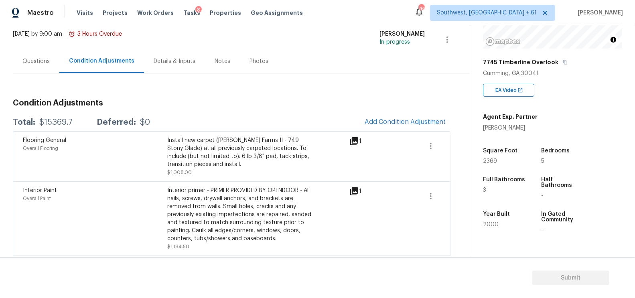
click at [405, 121] on span "Add Condition Adjustment" at bounding box center [404, 121] width 81 height 7
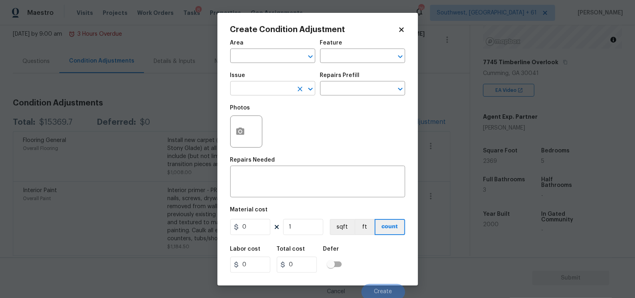
click at [267, 85] on input "text" at bounding box center [261, 89] width 63 height 12
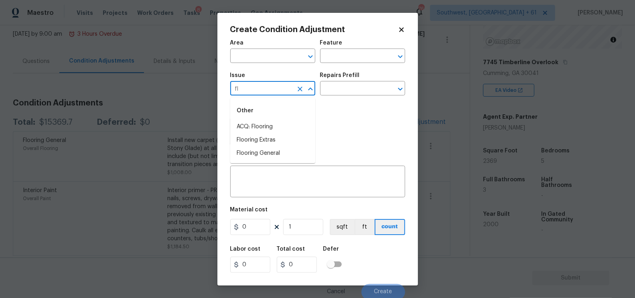
type input "f"
click at [281, 152] on li "Flooring General" at bounding box center [272, 153] width 85 height 13
type input "Flooring General"
click at [347, 85] on input "text" at bounding box center [351, 89] width 63 height 12
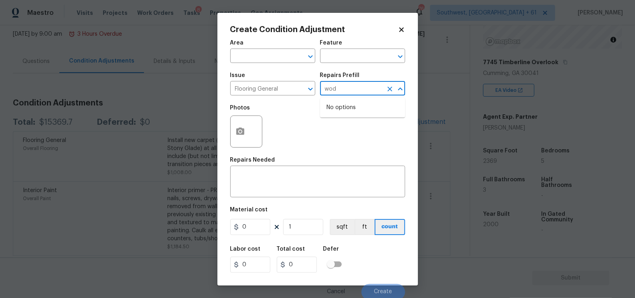
type input "wo"
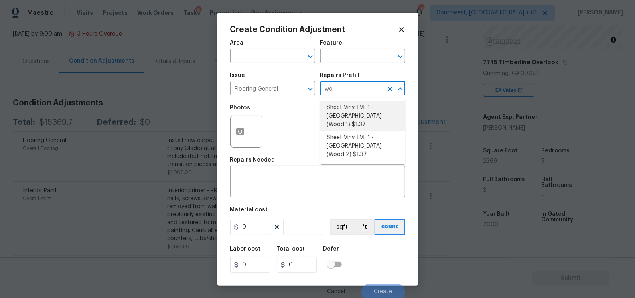
click at [357, 113] on li "Sheet Vinyl LVL 1 - Sugar Valley (Wood 1) $1.37" at bounding box center [362, 116] width 85 height 30
type input "Overall Flooring"
type textarea "Install sheet vinyl flooring ([GEOGRAPHIC_DATA] - Wood "Look", [STREET_ADDRESS]…"
type input "1.37"
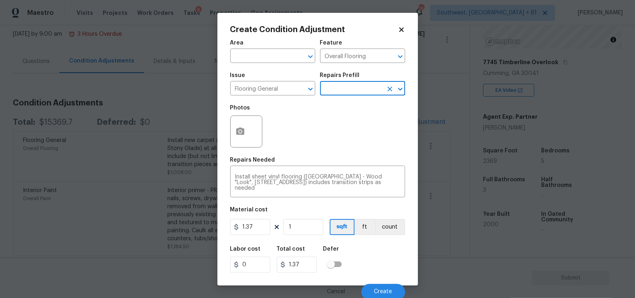
click at [257, 236] on figure "Material cost 1.37 1 sqft ft count" at bounding box center [317, 222] width 175 height 30
click at [259, 232] on input "1.37" at bounding box center [250, 227] width 40 height 16
type input "5"
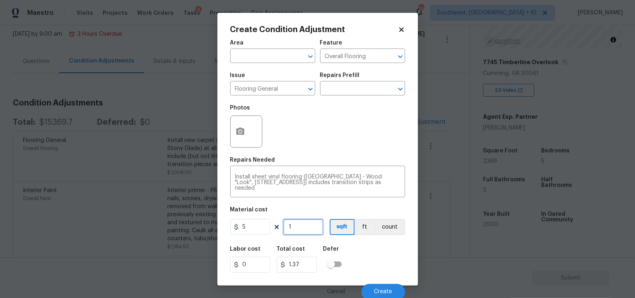
click at [299, 230] on input "1" at bounding box center [303, 227] width 40 height 16
type input "5"
type input "17"
type input "85"
type input "176"
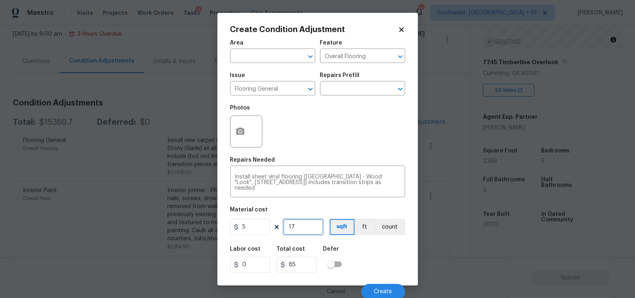
type input "880"
type input "1769"
type input "8845"
type input "1769"
click at [237, 136] on icon "button" at bounding box center [240, 132] width 10 height 10
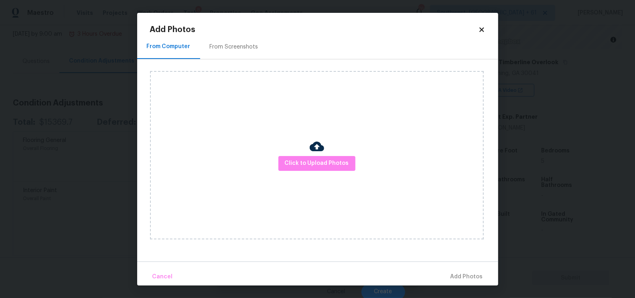
click at [240, 37] on div "From Screenshots" at bounding box center [234, 47] width 68 height 24
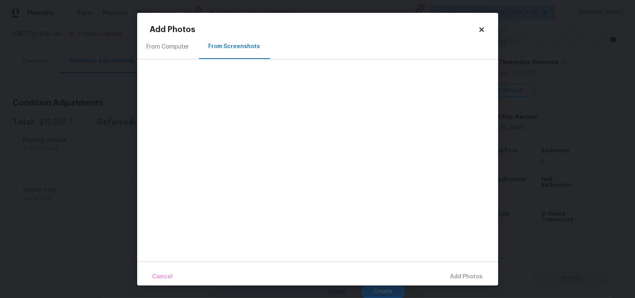
click at [172, 53] on div "From Computer" at bounding box center [168, 47] width 62 height 24
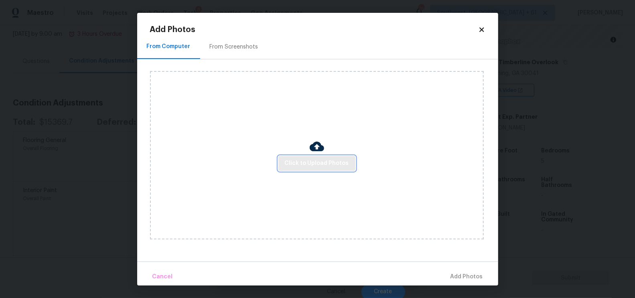
click at [308, 164] on span "Click to Upload Photos" at bounding box center [317, 163] width 64 height 10
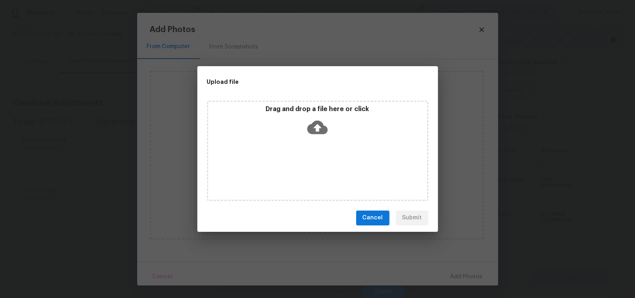
click at [317, 132] on icon at bounding box center [317, 127] width 20 height 14
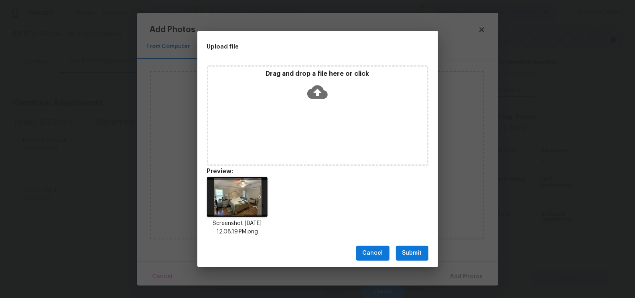
click at [414, 247] on button "Submit" at bounding box center [412, 253] width 32 height 15
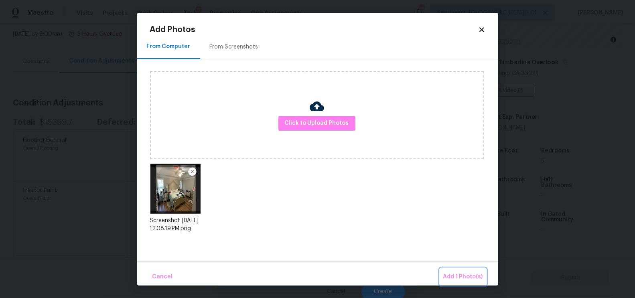
click at [472, 273] on span "Add 1 Photo(s)" at bounding box center [463, 277] width 40 height 10
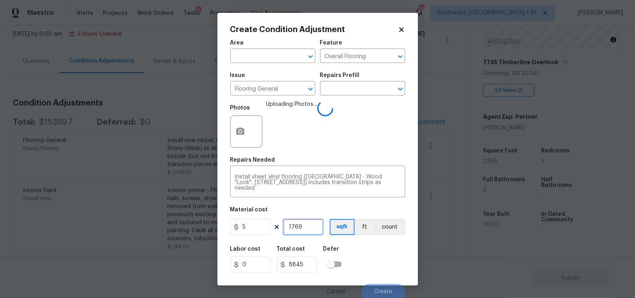
click at [312, 228] on input "1769" at bounding box center [303, 227] width 40 height 16
click at [311, 266] on input "8845" at bounding box center [297, 265] width 40 height 16
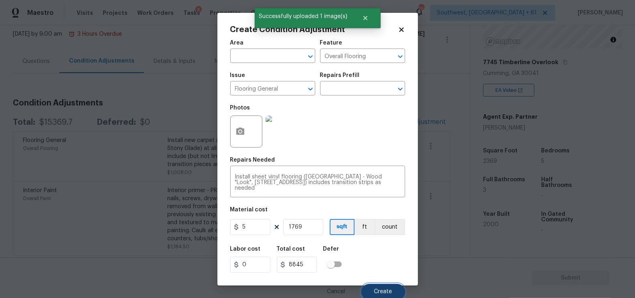
click at [390, 288] on button "Create" at bounding box center [383, 292] width 44 height 16
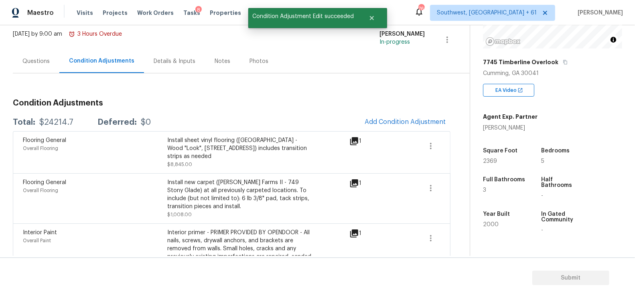
click at [362, 117] on span "Add Condition Adjustment" at bounding box center [405, 122] width 91 height 18
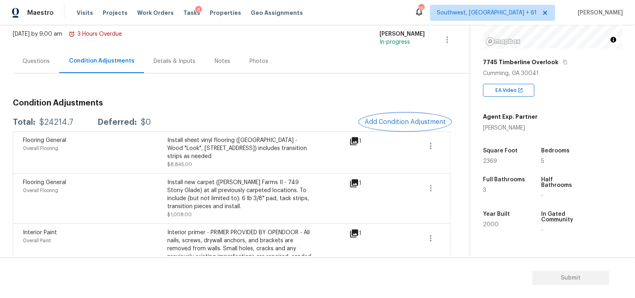
click at [382, 119] on span "Add Condition Adjustment" at bounding box center [404, 121] width 81 height 7
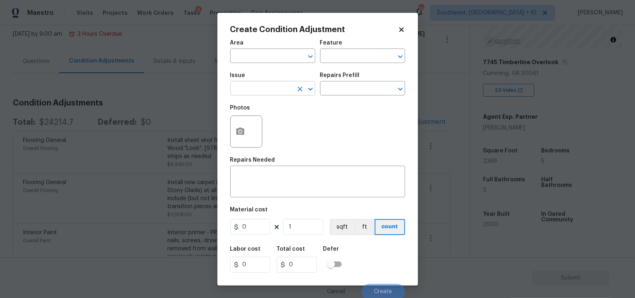
click at [265, 91] on input "text" at bounding box center [261, 89] width 63 height 12
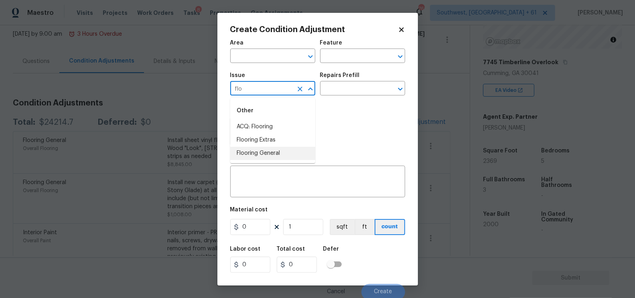
click at [283, 152] on li "Flooring General" at bounding box center [272, 153] width 85 height 13
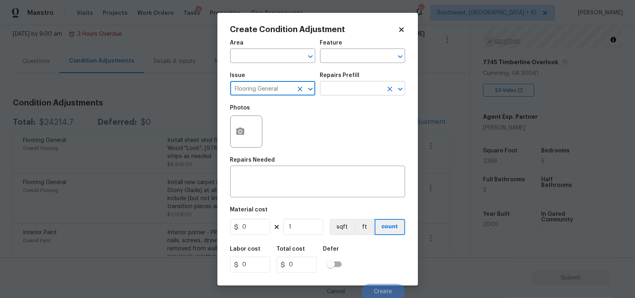
click at [350, 92] on input "text" at bounding box center [351, 89] width 63 height 12
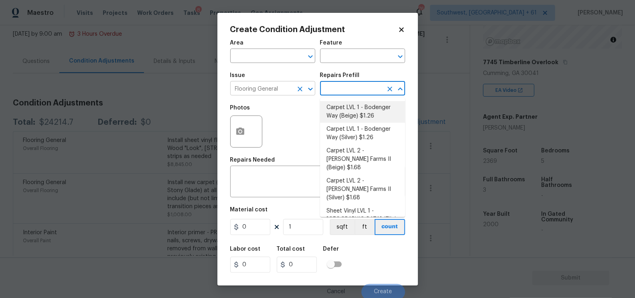
click at [287, 93] on input "Flooring General" at bounding box center [261, 89] width 63 height 12
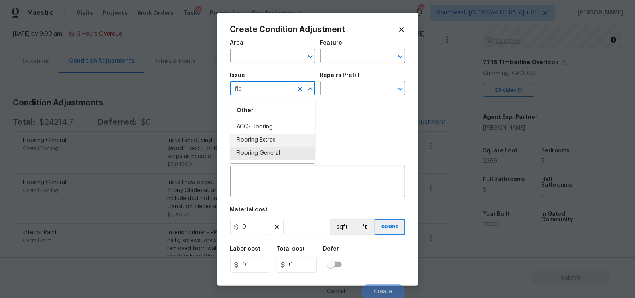
click at [275, 146] on li "Flooring Extras" at bounding box center [272, 139] width 85 height 13
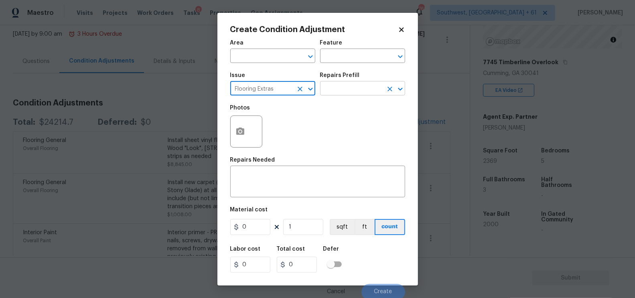
type input "Flooring Extras"
click at [346, 88] on input "text" at bounding box center [351, 89] width 63 height 12
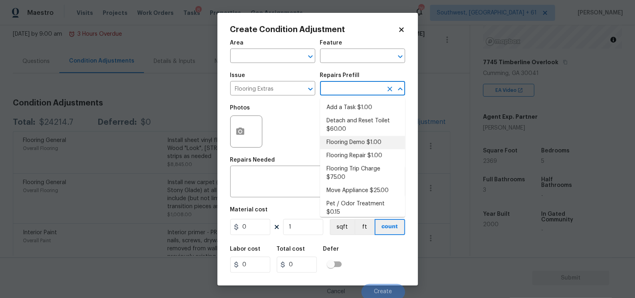
click at [353, 140] on li "Flooring Demo $1.00" at bounding box center [362, 142] width 85 height 13
type input "Overall Flooring"
type textarea "Demo existing flooring."
type input "1"
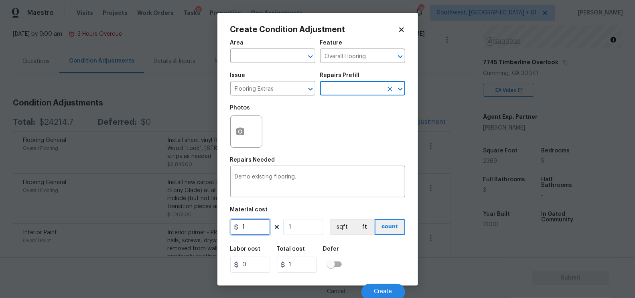
click at [257, 226] on input "1" at bounding box center [250, 227] width 40 height 16
type input "2"
click at [302, 229] on input "1" at bounding box center [303, 227] width 40 height 16
type input "2"
type input "17"
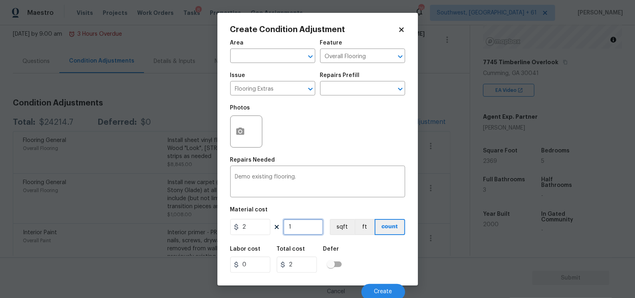
type input "34"
type input "176"
type input "352"
type input "1769"
type input "3538"
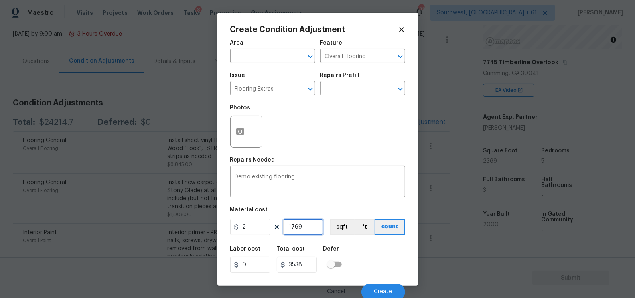
type input "1769"
click at [303, 262] on input "3538" at bounding box center [297, 265] width 40 height 16
click at [383, 286] on button "Create" at bounding box center [383, 292] width 44 height 16
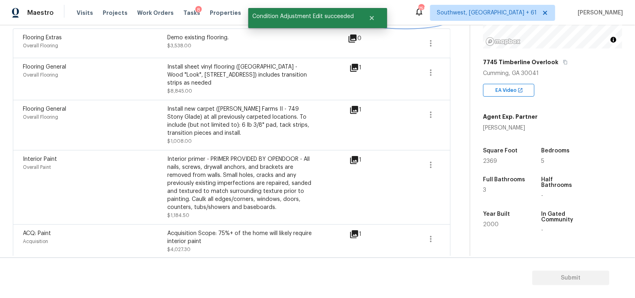
scroll to position [105, 0]
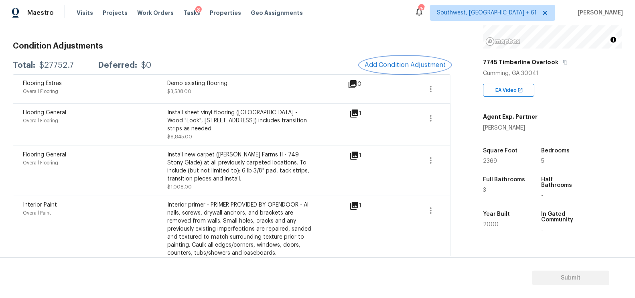
click at [394, 59] on button "Add Condition Adjustment" at bounding box center [405, 65] width 91 height 17
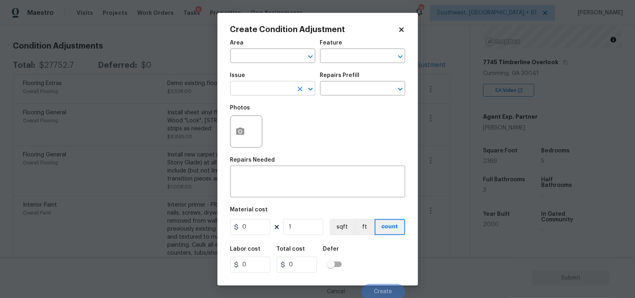
click at [252, 89] on input "text" at bounding box center [261, 89] width 63 height 12
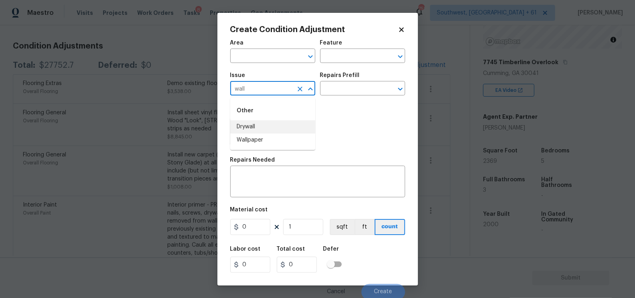
click at [257, 132] on li "Drywall" at bounding box center [272, 126] width 85 height 13
type input "Drywall"
click at [338, 85] on input "text" at bounding box center [351, 89] width 63 height 12
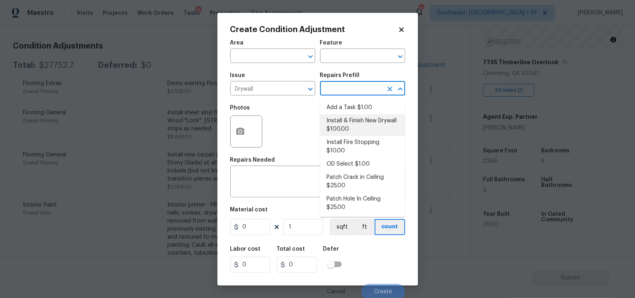
click at [351, 119] on li "Install & Finish New Drywall $100.00" at bounding box center [362, 125] width 85 height 22
type input "Walls and Ceiling"
type textarea "Remove the existing damaged drywall and replace with new. Ensure that the new d…"
type input "100"
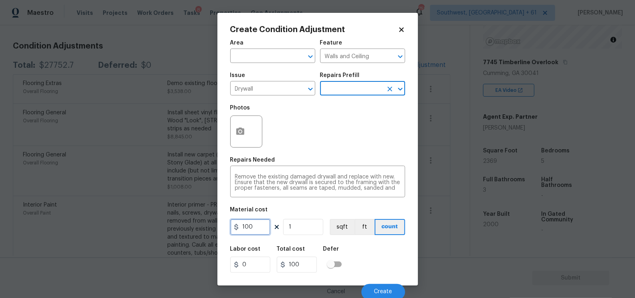
click at [263, 227] on input "100" at bounding box center [250, 227] width 40 height 16
type input "350"
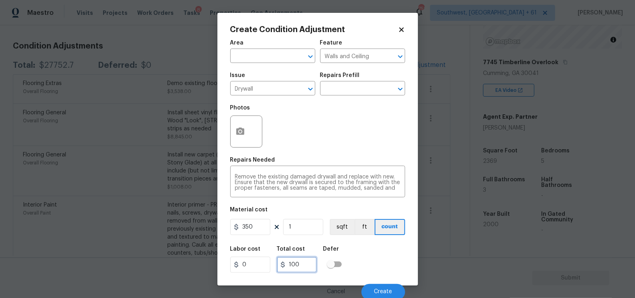
click at [306, 257] on input "100" at bounding box center [297, 265] width 40 height 16
type input "350"
click at [390, 293] on span "Create" at bounding box center [383, 292] width 18 height 6
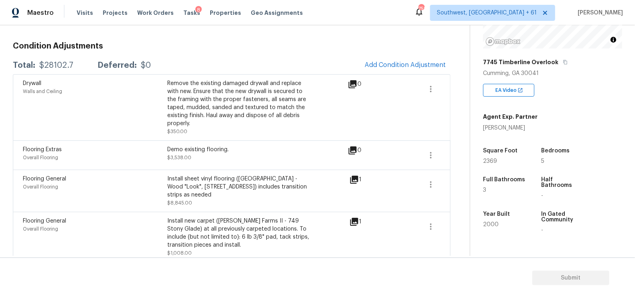
click at [403, 71] on button "Add Condition Adjustment" at bounding box center [405, 65] width 91 height 17
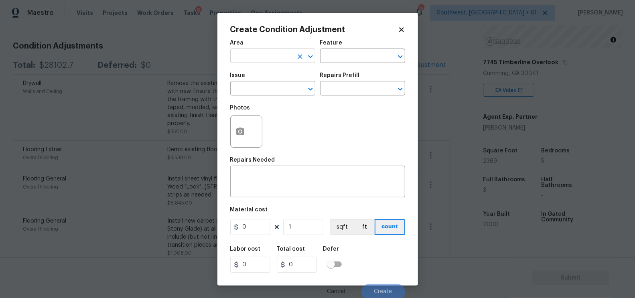
click at [270, 59] on input "text" at bounding box center [261, 57] width 63 height 12
click at [280, 85] on li "Interior Overall" at bounding box center [272, 87] width 85 height 13
type input "Interior Overall"
click at [283, 182] on textarea at bounding box center [317, 182] width 165 height 17
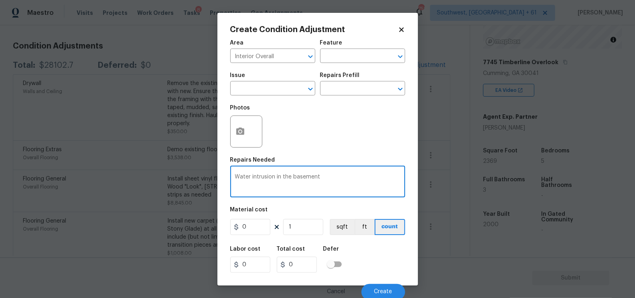
type textarea "Water intrusion in the basement"
click at [252, 226] on input "0" at bounding box center [250, 227] width 40 height 16
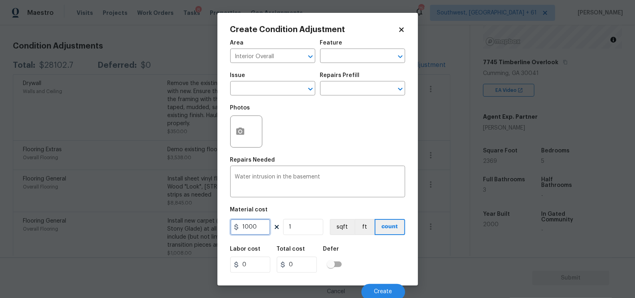
type input "1000"
click at [306, 264] on input "1000" at bounding box center [297, 265] width 40 height 16
click at [385, 281] on div "Cancel Create" at bounding box center [317, 288] width 175 height 22
click at [385, 291] on span "Create" at bounding box center [383, 292] width 18 height 6
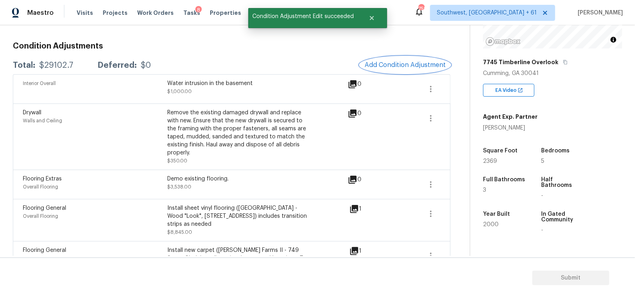
click at [410, 68] on span "Add Condition Adjustment" at bounding box center [404, 64] width 81 height 7
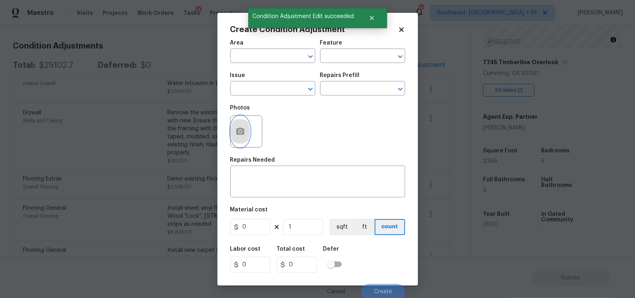
click at [239, 140] on button "button" at bounding box center [240, 131] width 19 height 31
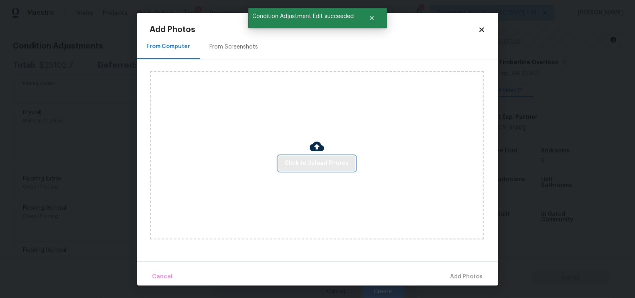
click at [319, 164] on span "Click to Upload Photos" at bounding box center [317, 163] width 64 height 10
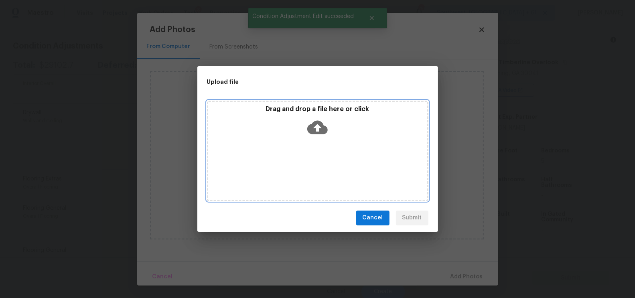
click at [318, 123] on icon at bounding box center [317, 127] width 20 height 14
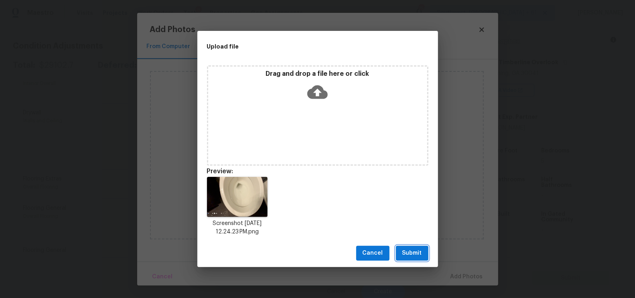
click at [412, 253] on span "Submit" at bounding box center [412, 253] width 20 height 10
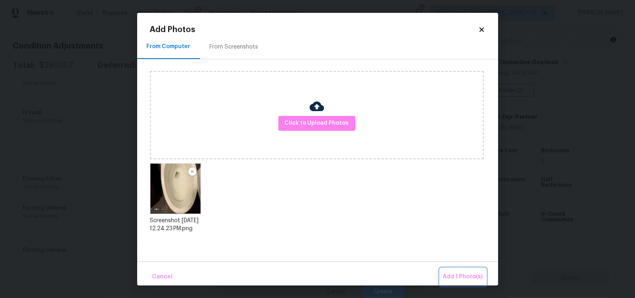
click at [453, 273] on span "Add 1 Photo(s)" at bounding box center [463, 277] width 40 height 10
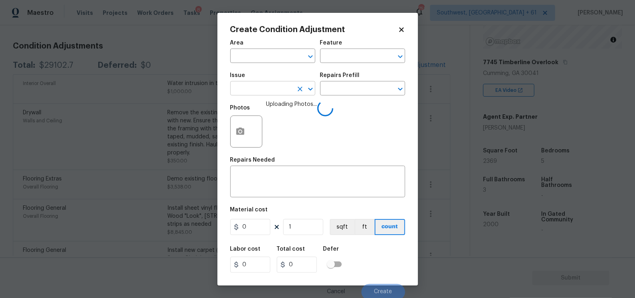
click at [253, 91] on input "text" at bounding box center [261, 89] width 63 height 12
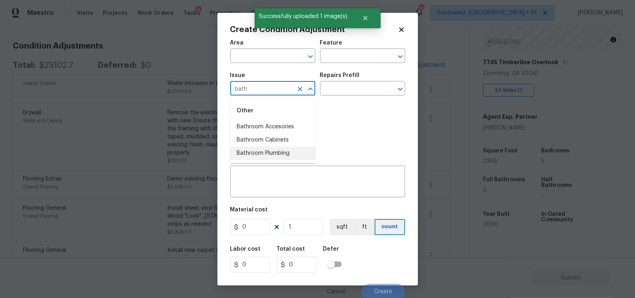
click at [280, 147] on li "Bathroom Plumbing" at bounding box center [272, 153] width 85 height 13
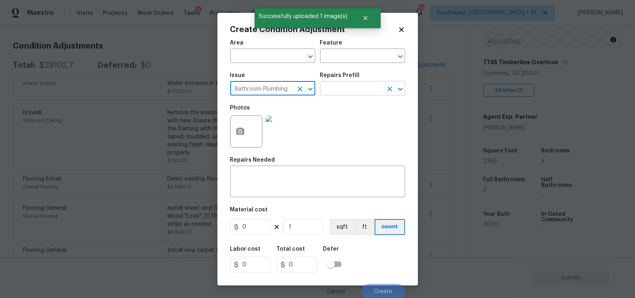
type input "Bathroom Plumbing"
click at [334, 95] on input "text" at bounding box center [351, 89] width 63 height 12
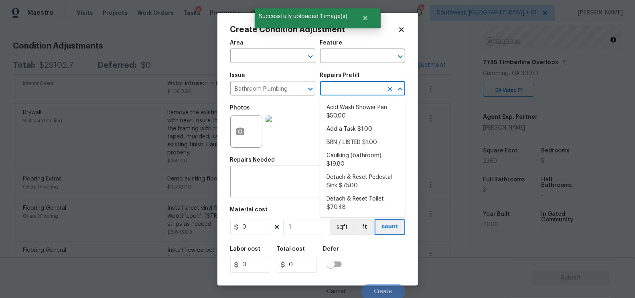
type input "r"
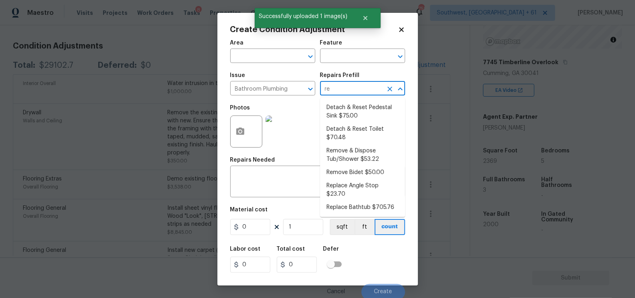
type input "r"
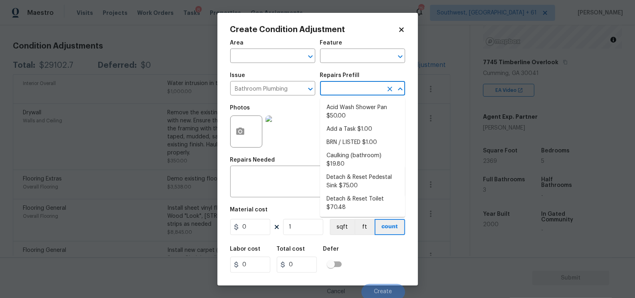
type input "b"
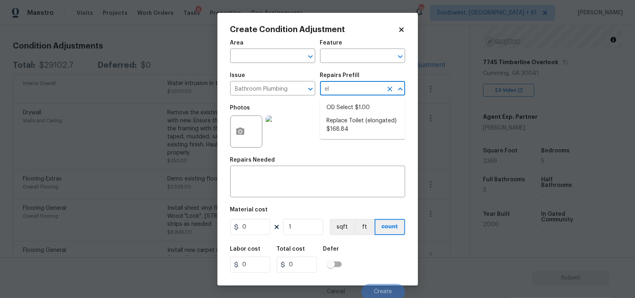
type input "e"
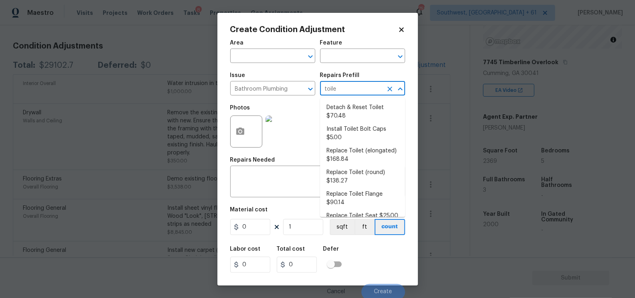
type input "toilet"
click at [356, 163] on li "Replace Toilet (elongated) $168.84" at bounding box center [362, 155] width 85 height 22
type input "Plumbing"
type textarea "Remove the existing toilet, prep the flange, install a new elongated toilet wit…"
type input "168.84"
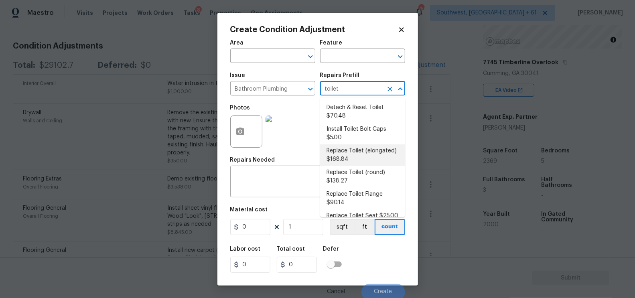
type input "168.84"
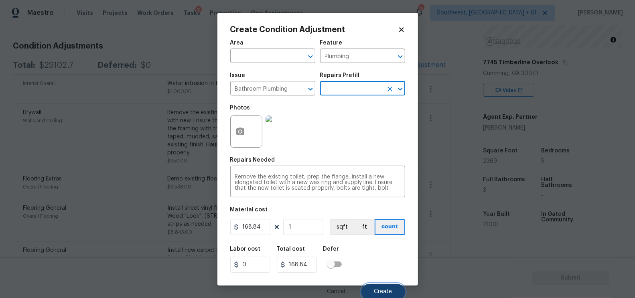
click at [379, 287] on button "Create" at bounding box center [383, 292] width 44 height 16
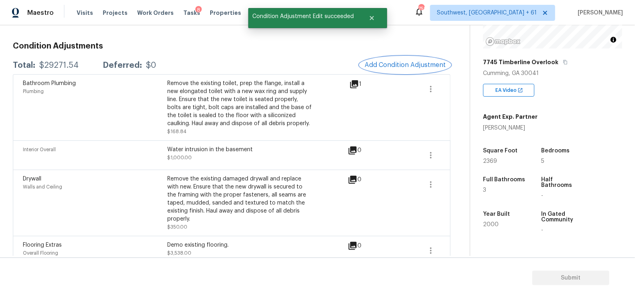
click at [411, 66] on span "Add Condition Adjustment" at bounding box center [404, 64] width 81 height 7
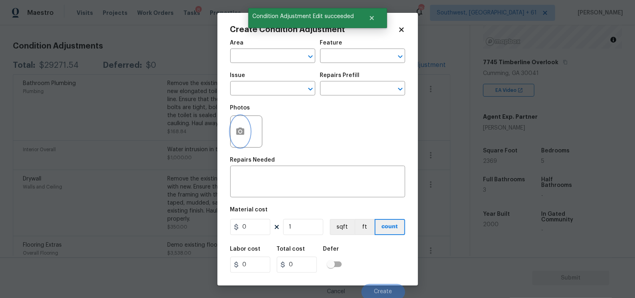
click at [243, 126] on button "button" at bounding box center [240, 131] width 19 height 31
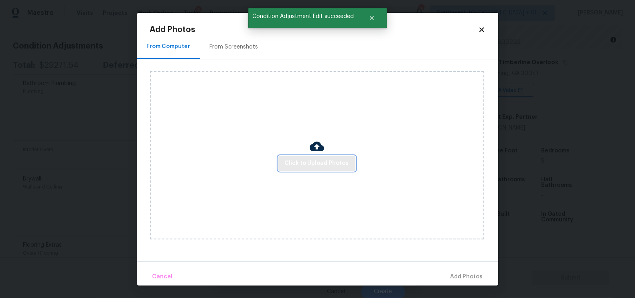
click at [315, 159] on span "Click to Upload Photos" at bounding box center [317, 163] width 64 height 10
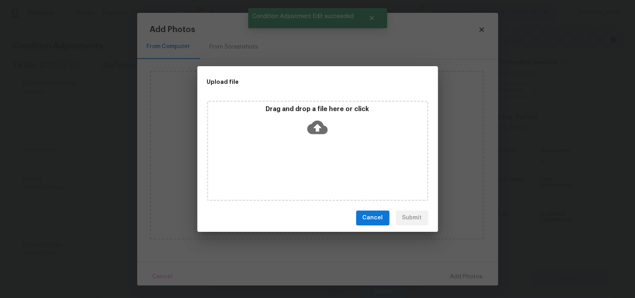
click at [318, 137] on div "Drag and drop a file here or click" at bounding box center [317, 122] width 219 height 34
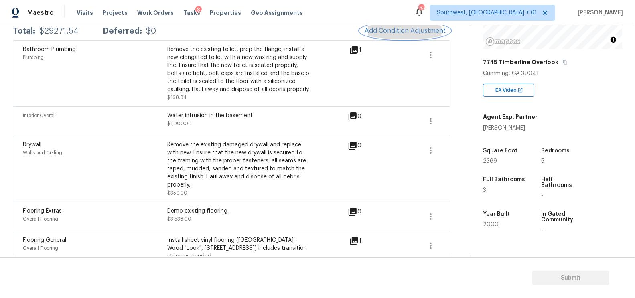
scroll to position [131, 0]
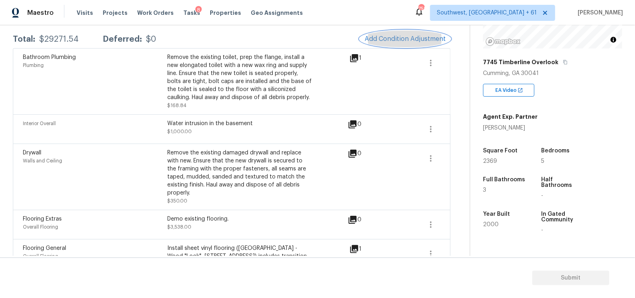
click at [391, 32] on button "Add Condition Adjustment" at bounding box center [405, 38] width 91 height 17
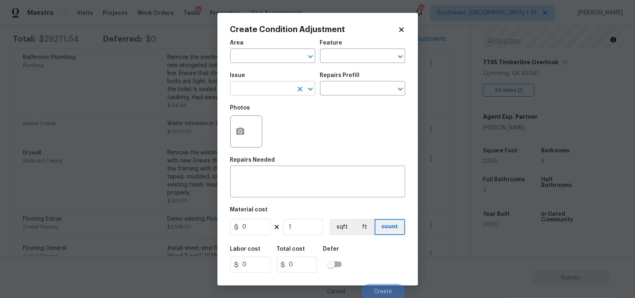
click at [273, 90] on input "text" at bounding box center [261, 89] width 63 height 12
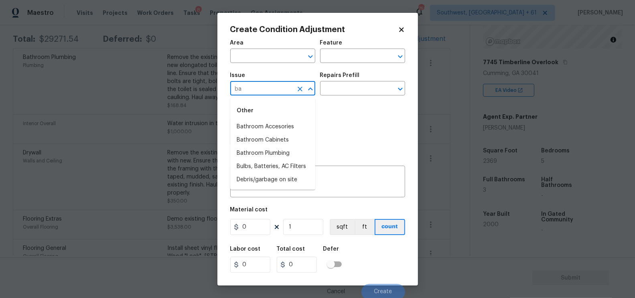
type input "b"
type input "p"
click at [260, 60] on input "text" at bounding box center [261, 57] width 63 height 12
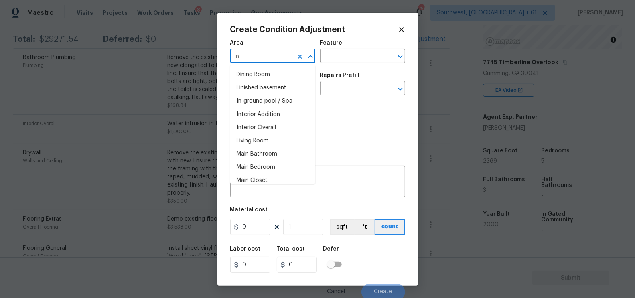
type input "i"
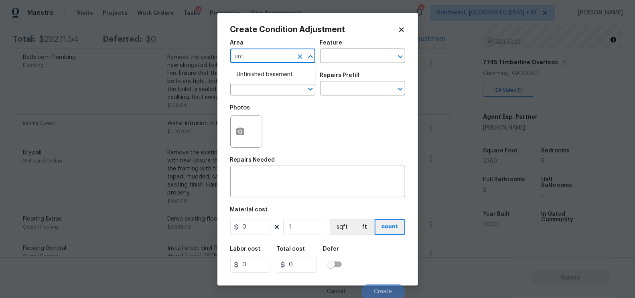
click at [268, 73] on li "Unfinished basement" at bounding box center [272, 74] width 85 height 13
type input "Unfinished basement"
click at [258, 94] on input "text" at bounding box center [261, 89] width 63 height 12
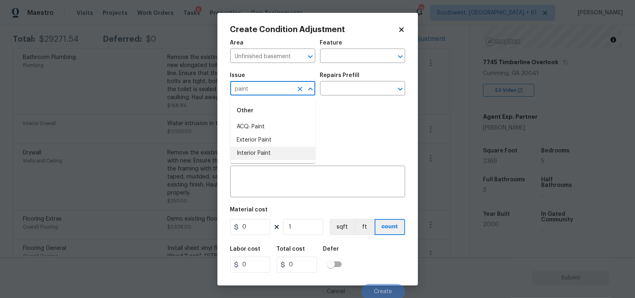
click at [269, 152] on li "Interior Paint" at bounding box center [272, 153] width 85 height 13
type input "Interior Paint"
click at [357, 84] on input "text" at bounding box center [351, 89] width 63 height 12
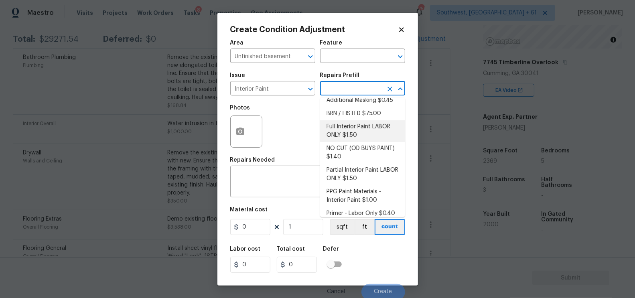
scroll to position [26, 0]
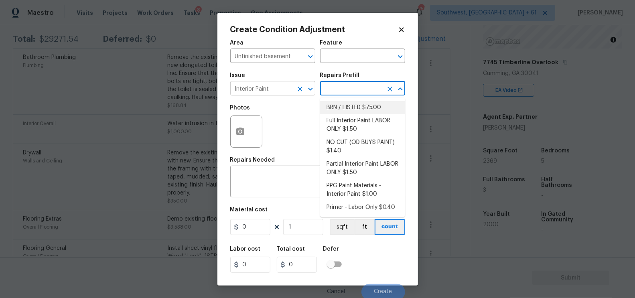
click at [273, 87] on input "Interior Paint" at bounding box center [261, 89] width 63 height 12
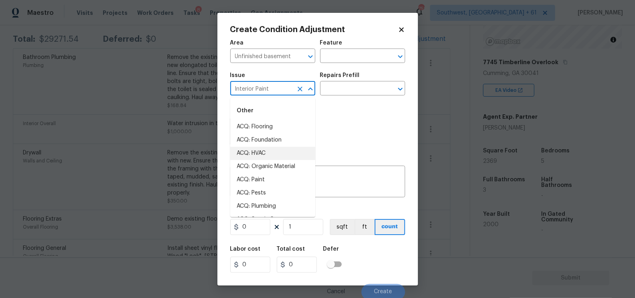
click at [297, 90] on icon "Clear" at bounding box center [300, 89] width 8 height 8
click at [328, 137] on div "Photos" at bounding box center [317, 126] width 175 height 52
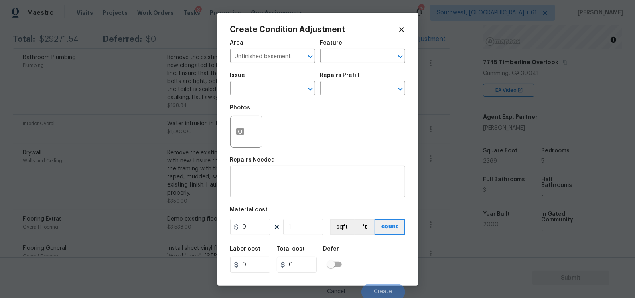
click at [276, 185] on textarea at bounding box center [317, 182] width 165 height 17
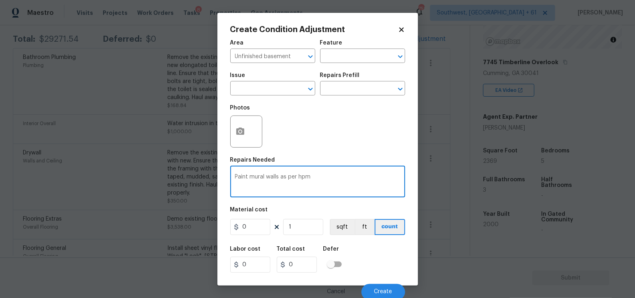
type textarea "Paint mural walls as per hpm"
click at [254, 231] on input "0" at bounding box center [250, 227] width 40 height 16
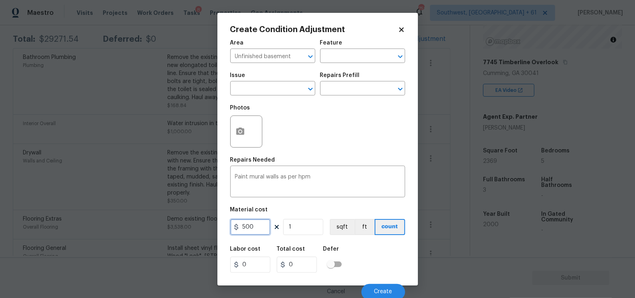
type input "500"
click at [311, 266] on input "500" at bounding box center [297, 265] width 40 height 16
click at [378, 288] on button "Create" at bounding box center [383, 292] width 44 height 16
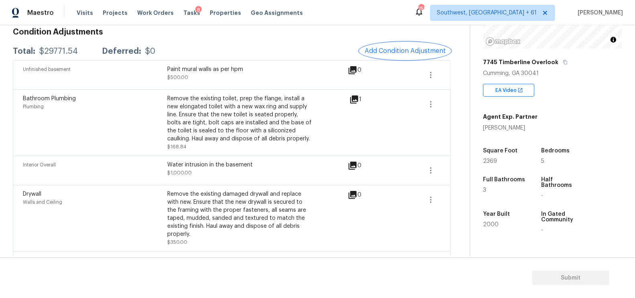
scroll to position [102, 0]
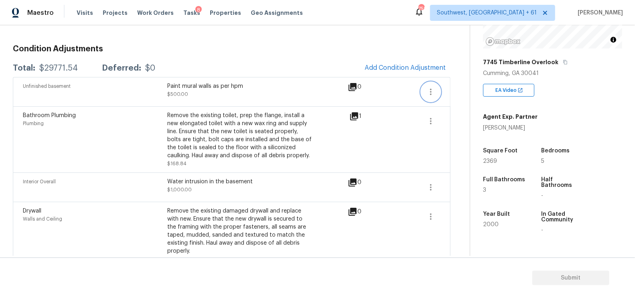
click at [421, 91] on button "button" at bounding box center [430, 91] width 19 height 19
click at [449, 88] on div "Edit" at bounding box center [476, 90] width 63 height 8
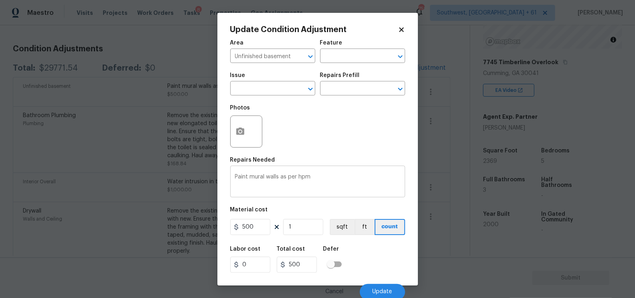
click at [344, 185] on textarea "Paint mural walls as per hpm" at bounding box center [317, 182] width 165 height 17
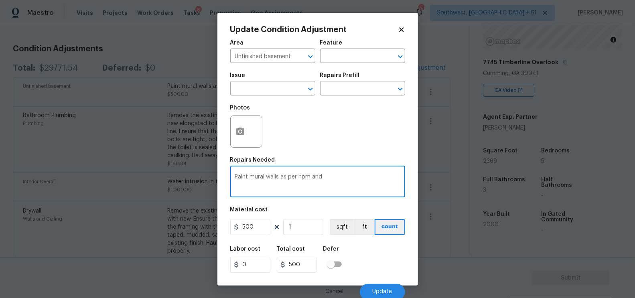
paste textarea "epaint basement floor due to non-professional paint job by previous owner"
type textarea "Paint mural walls as per hpm and epaint basement floor due to non-professional …"
click at [260, 227] on input "500" at bounding box center [250, 227] width 40 height 16
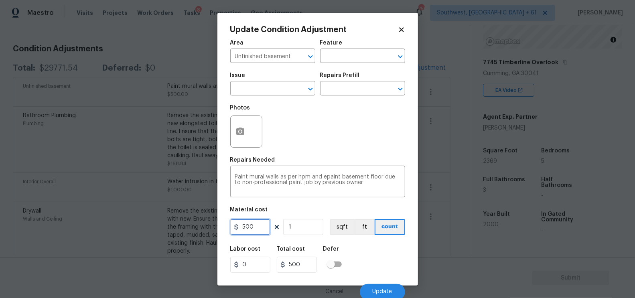
click at [260, 227] on input "500" at bounding box center [250, 227] width 40 height 16
type input "1000"
click at [308, 265] on input "1000" at bounding box center [297, 265] width 40 height 16
click at [380, 291] on span "Update" at bounding box center [382, 292] width 20 height 6
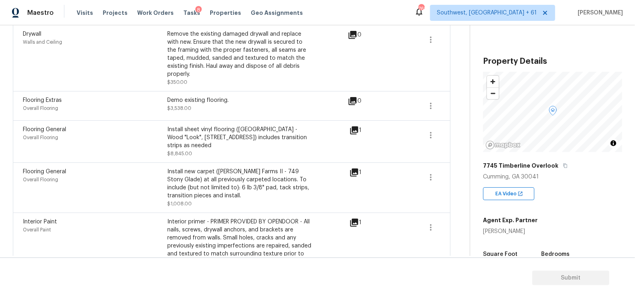
scroll to position [287, 0]
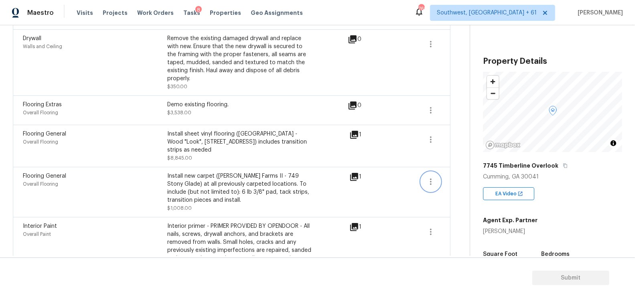
click at [429, 177] on icon "button" at bounding box center [431, 182] width 10 height 10
click at [457, 163] on div "Edit" at bounding box center [476, 163] width 63 height 8
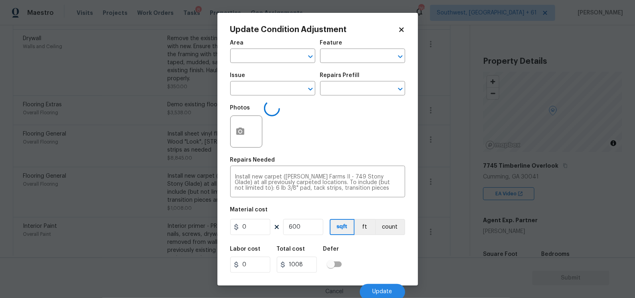
type input "Overall Flooring"
type input "Flooring General"
type input "1.68"
click at [449, 191] on body "Maestro Visits Projects Work Orders Tasks 8 Properties Geo Assignments [GEOGRAP…" at bounding box center [317, 149] width 635 height 298
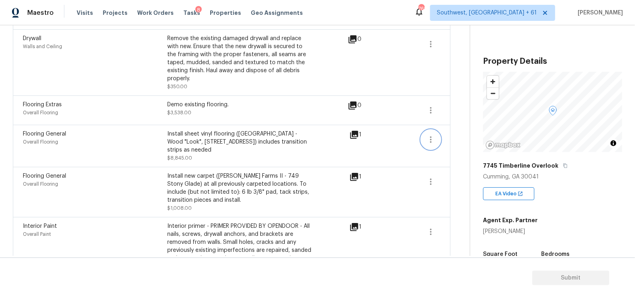
click at [431, 135] on icon "button" at bounding box center [431, 140] width 10 height 10
click at [460, 125] on div "Edit" at bounding box center [476, 129] width 63 height 8
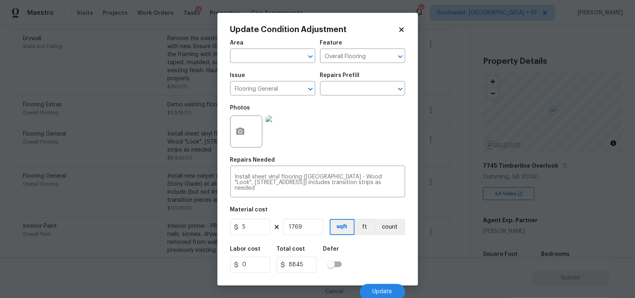
click at [457, 183] on body "Maestro Visits Projects Work Orders Tasks 8 Properties Geo Assignments [GEOGRAP…" at bounding box center [317, 149] width 635 height 298
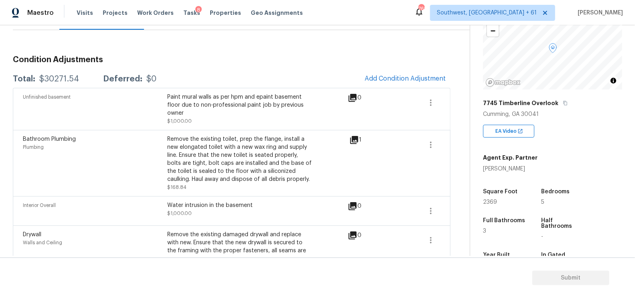
scroll to position [109, 0]
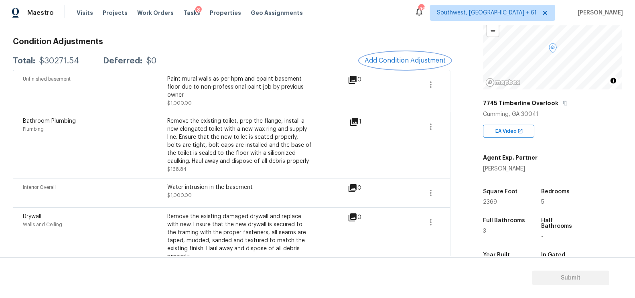
click at [412, 55] on button "Add Condition Adjustment" at bounding box center [405, 60] width 91 height 17
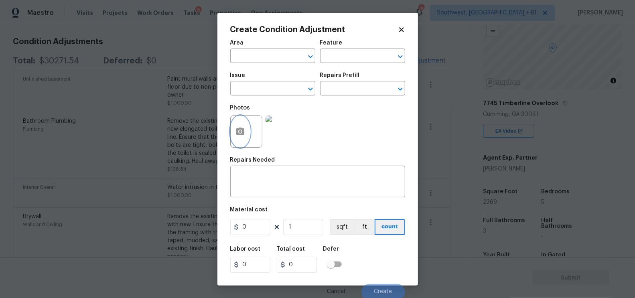
click at [239, 142] on button "button" at bounding box center [240, 131] width 19 height 31
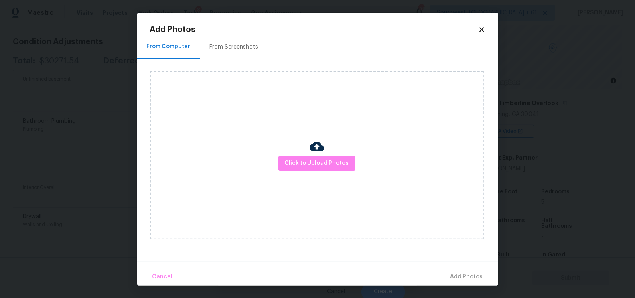
click at [321, 121] on div "Click to Upload Photos" at bounding box center [317, 155] width 334 height 168
click at [309, 165] on span "Click to Upload Photos" at bounding box center [317, 163] width 64 height 10
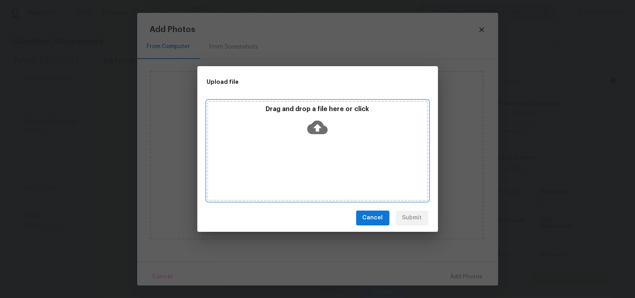
click at [324, 113] on div "Drag and drop a file here or click" at bounding box center [317, 122] width 219 height 34
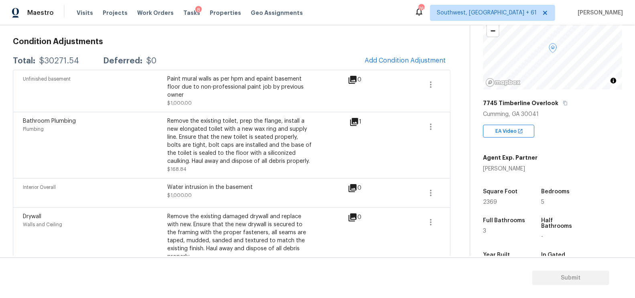
click at [401, 70] on div "Unfinished basement Paint mural walls as per hpm and epaint basement floor due …" at bounding box center [231, 91] width 437 height 42
click at [396, 57] on span "Add Condition Adjustment" at bounding box center [404, 60] width 81 height 7
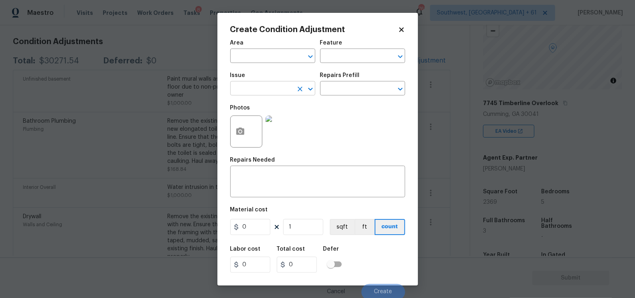
click at [247, 94] on input "text" at bounding box center [261, 89] width 63 height 12
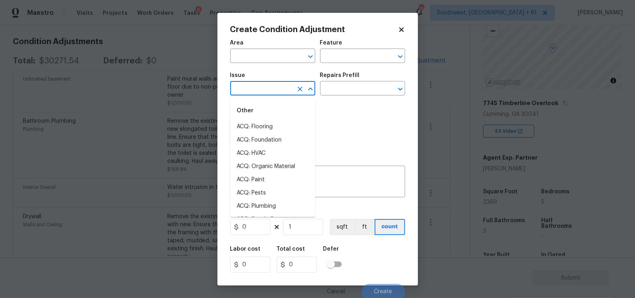
type input "a"
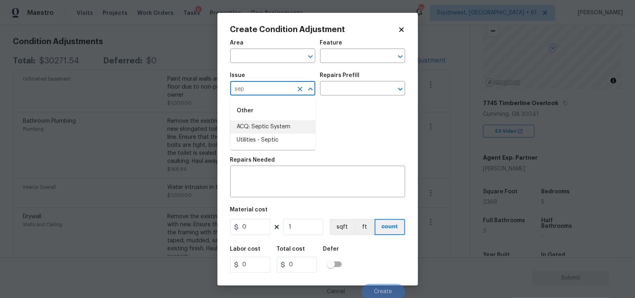
click at [271, 124] on li "ACQ: Septic System" at bounding box center [272, 126] width 85 height 13
click at [342, 85] on input "text" at bounding box center [351, 89] width 63 height 12
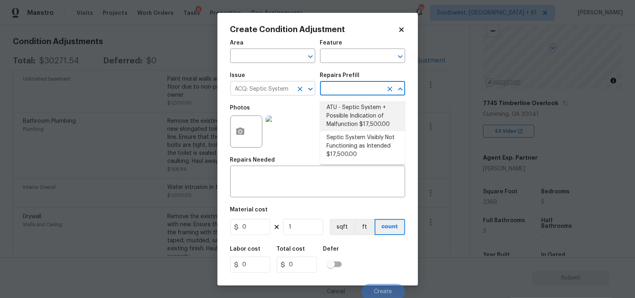
click at [278, 88] on input "ACQ: Septic System" at bounding box center [261, 89] width 63 height 12
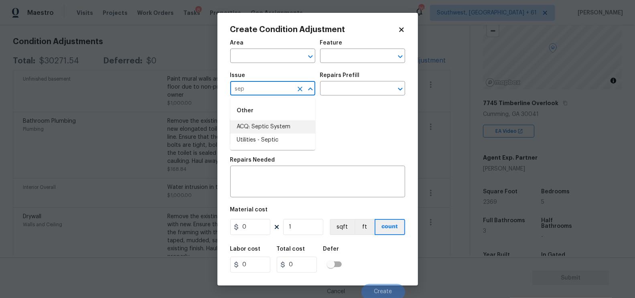
click at [282, 131] on li "ACQ: Septic System" at bounding box center [272, 126] width 85 height 13
click at [275, 88] on input "ACQ: Septic System" at bounding box center [261, 89] width 63 height 12
click at [269, 142] on li "Utilities - Septic" at bounding box center [272, 139] width 85 height 13
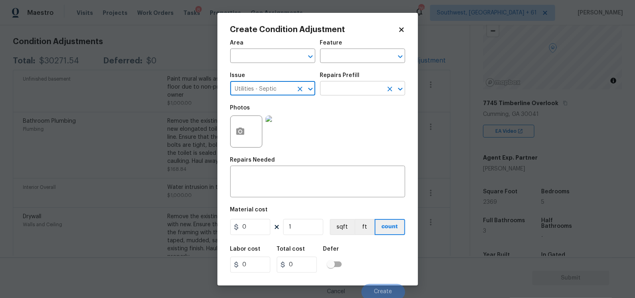
type input "Utilities - Septic"
click at [346, 90] on input "text" at bounding box center [351, 89] width 63 height 12
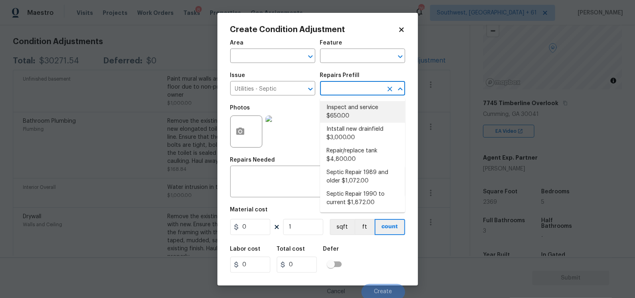
click at [351, 107] on li "Inspect and service $650.00" at bounding box center [362, 112] width 85 height 22
type textarea "Pump and inspect septic tank and provide clean bill of health from specialist c…"
type input "650"
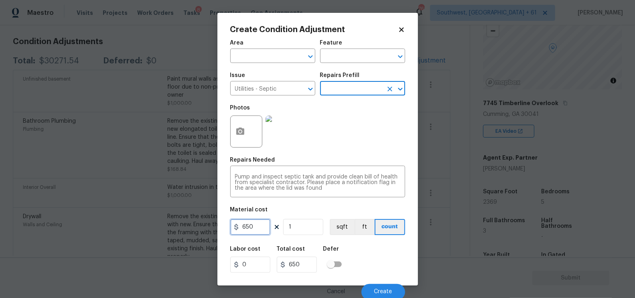
click at [251, 227] on input "650" at bounding box center [250, 227] width 40 height 16
type input "2500"
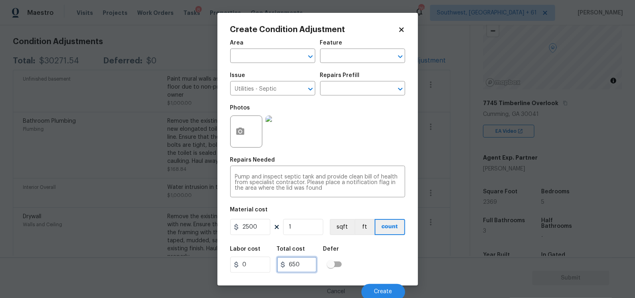
type input "2500"
click at [305, 262] on input "2500" at bounding box center [297, 265] width 40 height 16
click at [309, 263] on input "2500" at bounding box center [297, 265] width 40 height 16
click at [396, 288] on button "Create" at bounding box center [383, 292] width 44 height 16
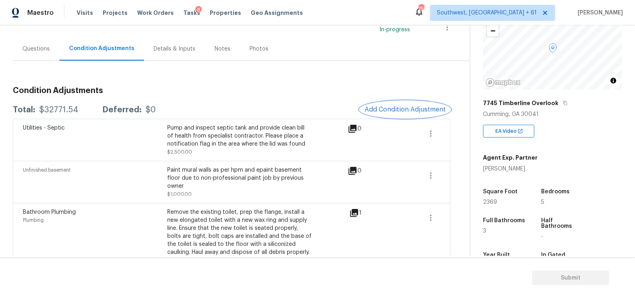
scroll to position [56, 0]
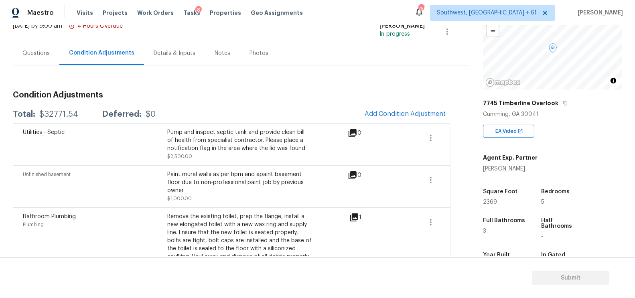
click at [36, 57] on div "Questions" at bounding box center [35, 53] width 27 height 8
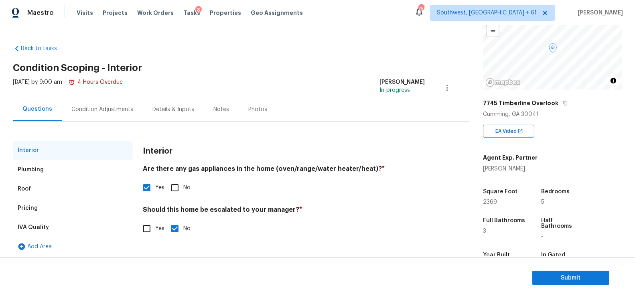
scroll to position [2, 0]
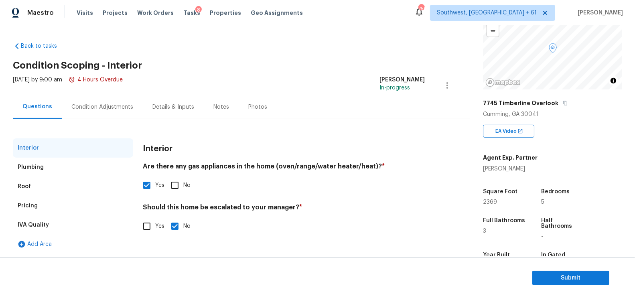
click at [51, 208] on div "Pricing" at bounding box center [73, 205] width 120 height 19
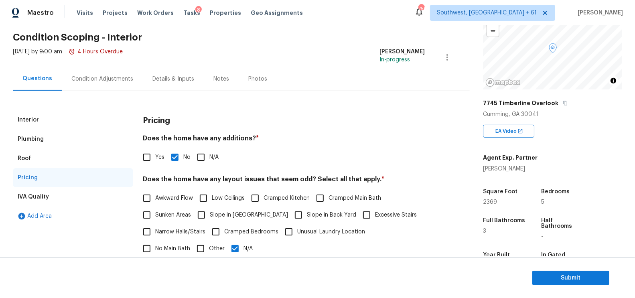
click at [61, 124] on div "Interior" at bounding box center [73, 119] width 120 height 19
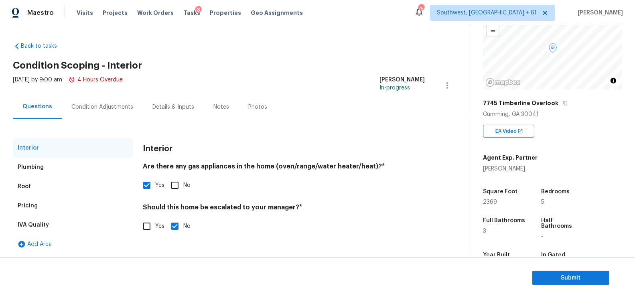
click at [105, 116] on div "Condition Adjustments" at bounding box center [102, 107] width 81 height 24
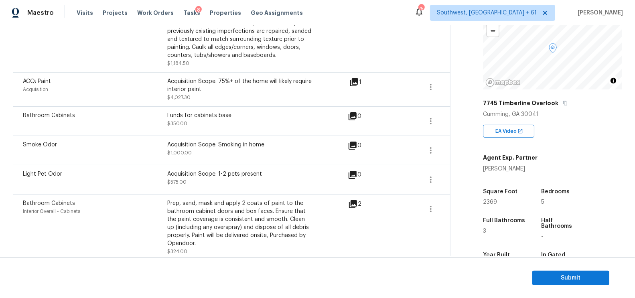
scroll to position [536, 0]
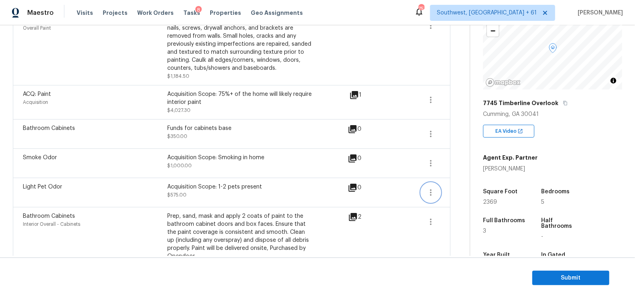
click at [429, 188] on icon "button" at bounding box center [431, 193] width 10 height 10
click at [448, 174] on div "Edit" at bounding box center [476, 174] width 63 height 8
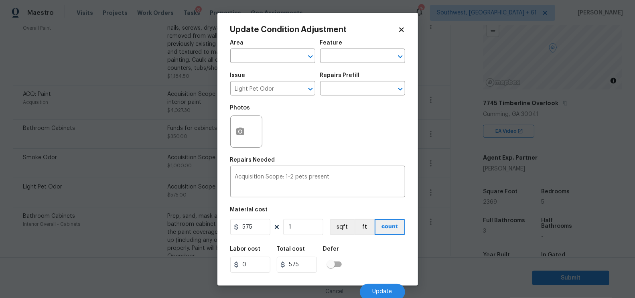
click at [445, 194] on body "Maestro Visits Projects Work Orders Tasks 8 Properties Geo Assignments [GEOGRAP…" at bounding box center [317, 149] width 635 height 298
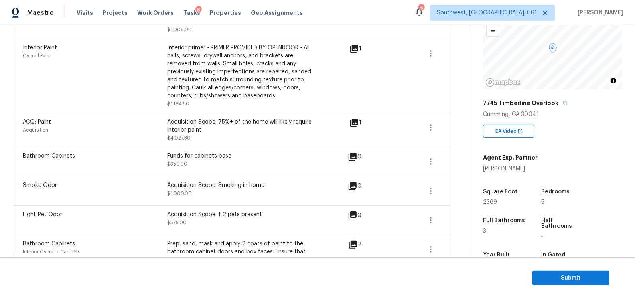
scroll to position [504, 0]
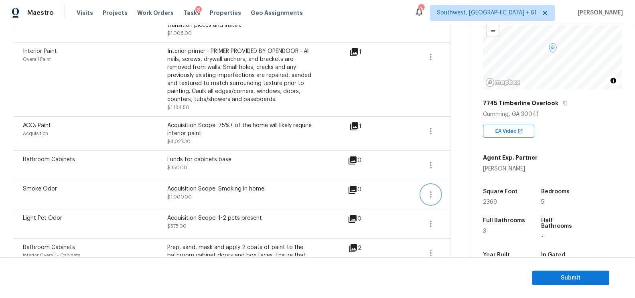
click at [426, 190] on icon "button" at bounding box center [431, 195] width 10 height 10
click at [456, 174] on div "Edit" at bounding box center [476, 176] width 63 height 8
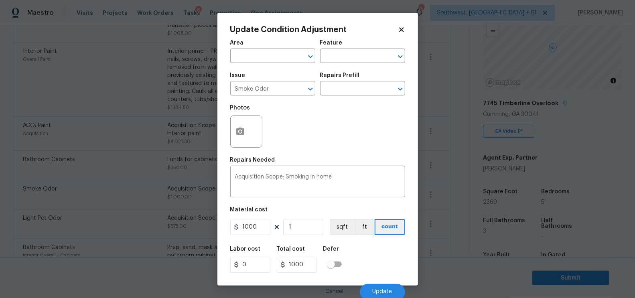
click at [457, 185] on body "Maestro Visits Projects Work Orders Tasks 8 Properties Geo Assignments [GEOGRAP…" at bounding box center [317, 149] width 635 height 298
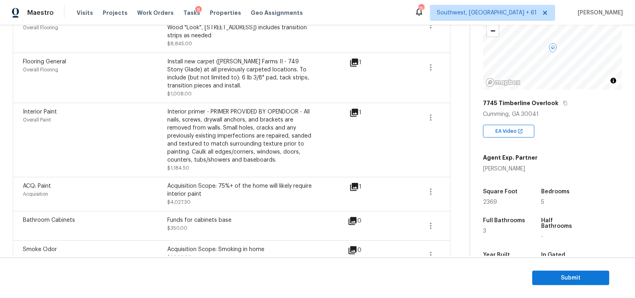
scroll to position [433, 0]
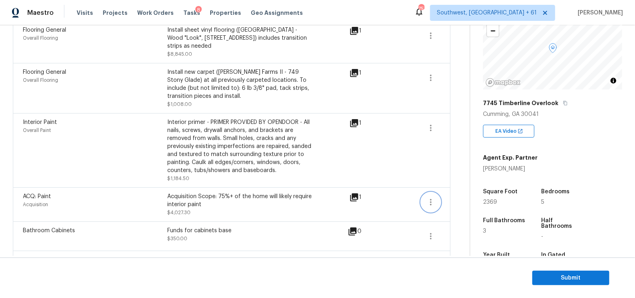
click at [429, 197] on icon "button" at bounding box center [431, 202] width 10 height 10
click at [457, 182] on div "Edit" at bounding box center [476, 184] width 63 height 8
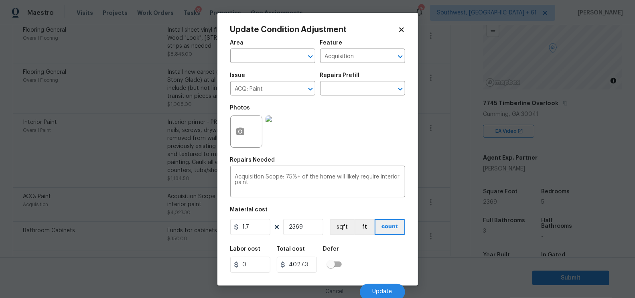
click at [452, 199] on body "Maestro Visits Projects Work Orders Tasks 8 Properties Geo Assignments [GEOGRAP…" at bounding box center [317, 149] width 635 height 298
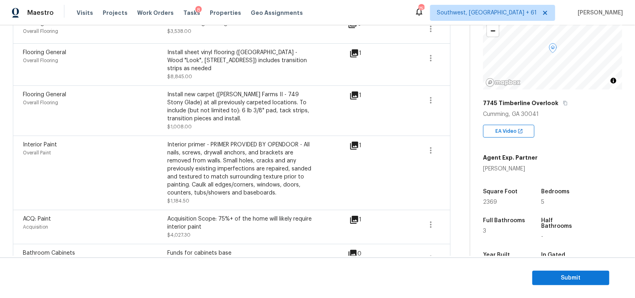
scroll to position [402, 0]
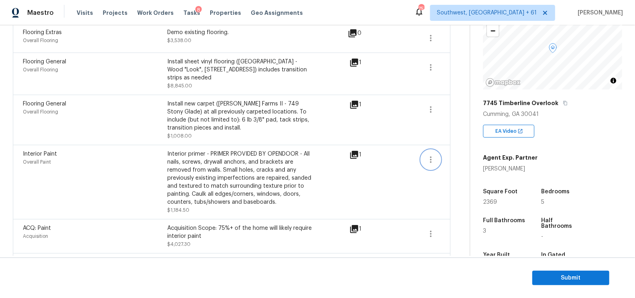
click at [431, 155] on icon "button" at bounding box center [431, 160] width 10 height 10
click at [457, 140] on div "Edit" at bounding box center [476, 141] width 63 height 8
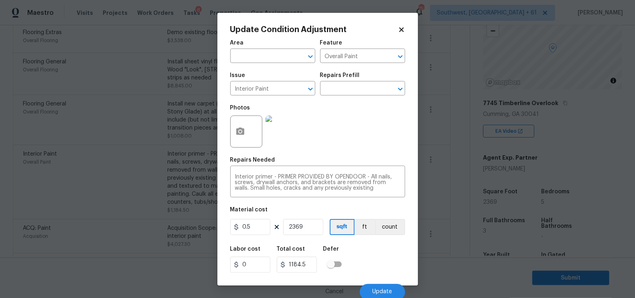
click at [437, 177] on body "Maestro Visits Projects Work Orders Tasks 8 Properties Geo Assignments [GEOGRAP…" at bounding box center [317, 149] width 635 height 298
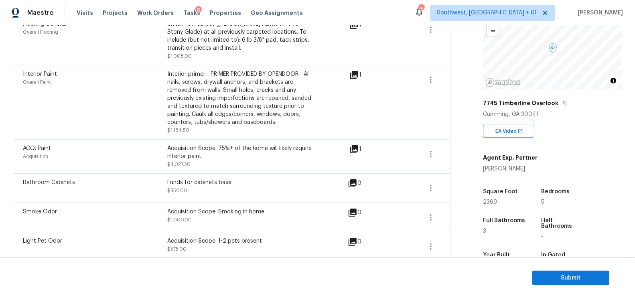
scroll to position [495, 0]
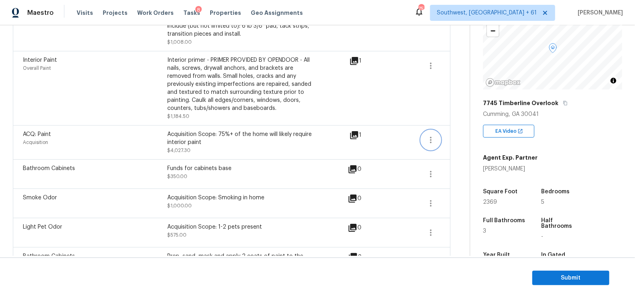
click at [427, 135] on icon "button" at bounding box center [431, 140] width 10 height 10
click at [465, 122] on div "Edit" at bounding box center [476, 122] width 63 height 8
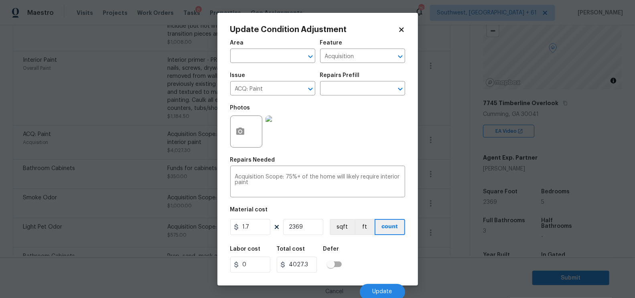
click at [445, 163] on body "Maestro Visits Projects Work Orders Tasks 8 Properties Geo Assignments [GEOGRAP…" at bounding box center [317, 149] width 635 height 298
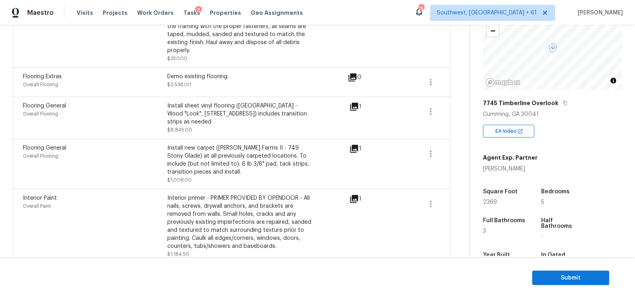
scroll to position [343, 0]
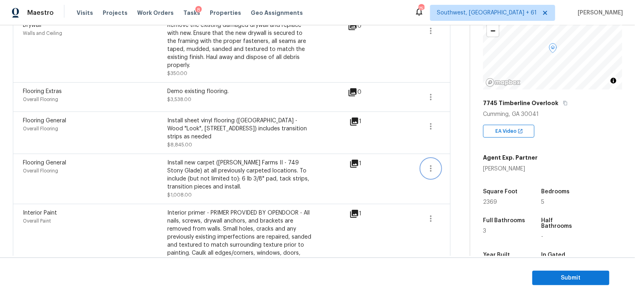
click at [429, 164] on icon "button" at bounding box center [431, 169] width 10 height 10
click at [453, 149] on div "Edit" at bounding box center [476, 150] width 63 height 8
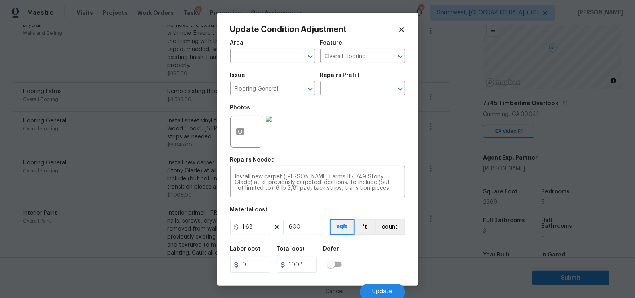
click at [444, 177] on body "Maestro Visits Projects Work Orders Tasks 8 Properties Geo Assignments [GEOGRAP…" at bounding box center [317, 149] width 635 height 298
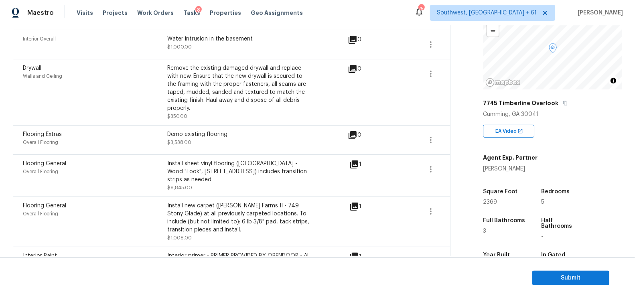
scroll to position [292, 0]
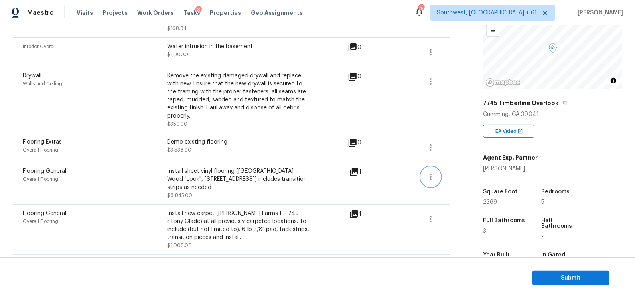
click at [437, 172] on button "button" at bounding box center [430, 176] width 19 height 19
click at [452, 169] on div "Edit" at bounding box center [476, 166] width 63 height 8
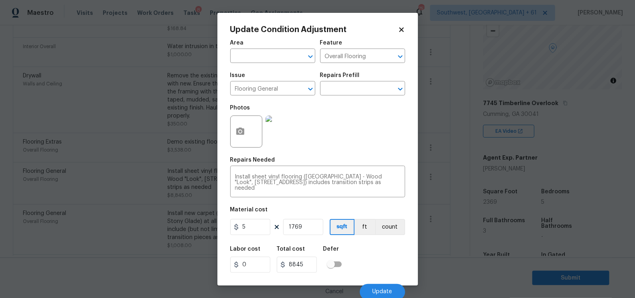
click at [448, 183] on body "Maestro Visits Projects Work Orders Tasks 8 Properties Geo Assignments [GEOGRAP…" at bounding box center [317, 149] width 635 height 298
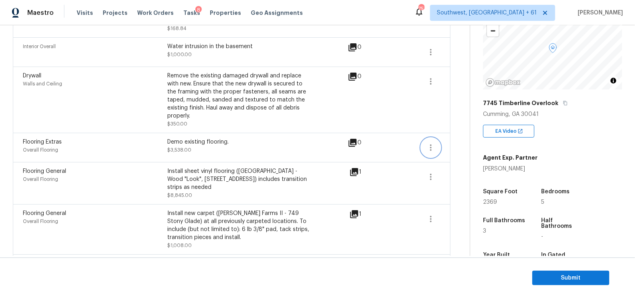
click at [427, 143] on icon "button" at bounding box center [431, 148] width 10 height 10
click at [448, 138] on div "Edit" at bounding box center [476, 137] width 63 height 8
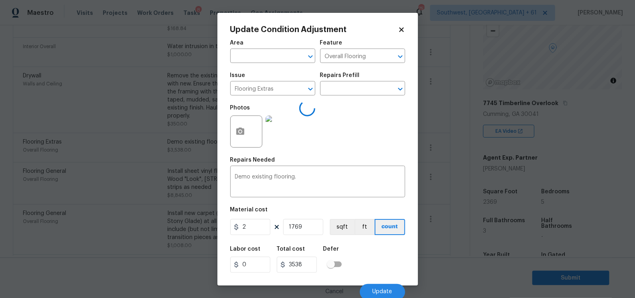
click at [439, 158] on body "Maestro Visits Projects Work Orders Tasks 8 Properties Geo Assignments [GEOGRAP…" at bounding box center [317, 149] width 635 height 298
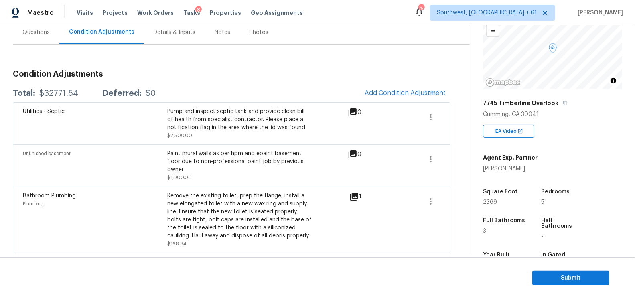
scroll to position [76, 0]
click at [42, 38] on div "Questions" at bounding box center [36, 34] width 47 height 24
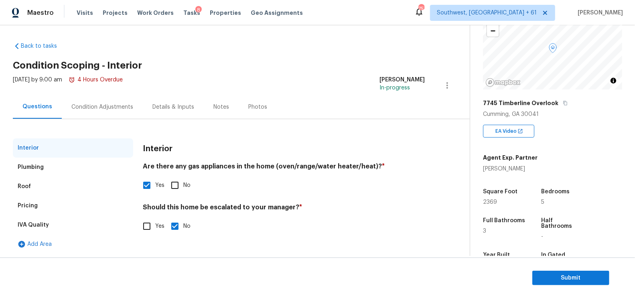
click at [156, 227] on span "Yes" at bounding box center [159, 226] width 9 height 8
click at [155, 227] on input "Yes" at bounding box center [146, 226] width 17 height 17
checkbox input "true"
checkbox input "false"
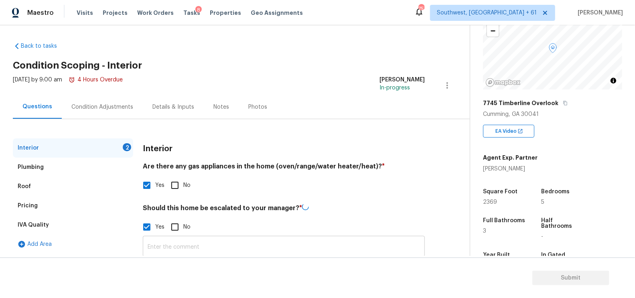
click at [164, 243] on input "text" at bounding box center [284, 247] width 282 height 19
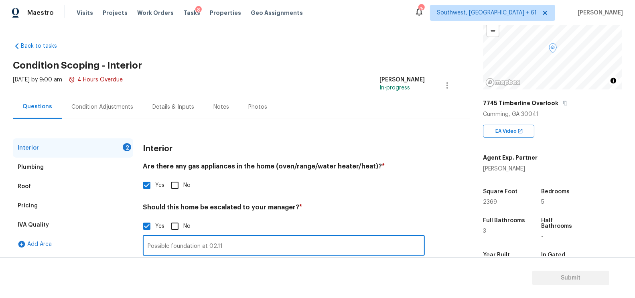
type input "Possible foundation at 02.11"
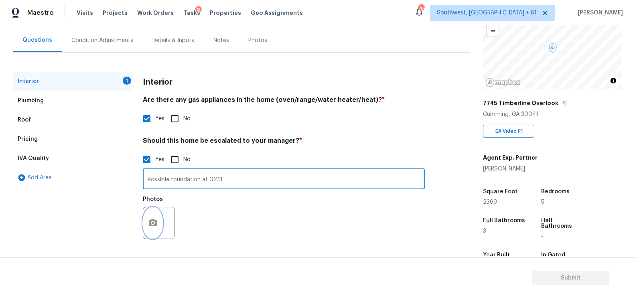
click at [152, 221] on icon "button" at bounding box center [153, 222] width 8 height 7
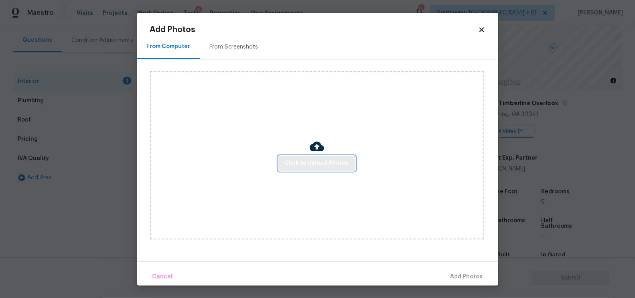
click at [338, 166] on span "Click to Upload Photos" at bounding box center [317, 163] width 64 height 10
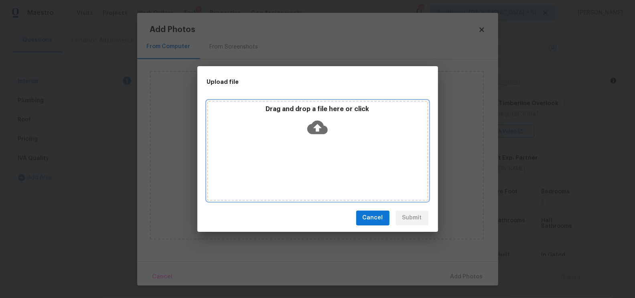
click at [327, 134] on icon at bounding box center [317, 127] width 20 height 20
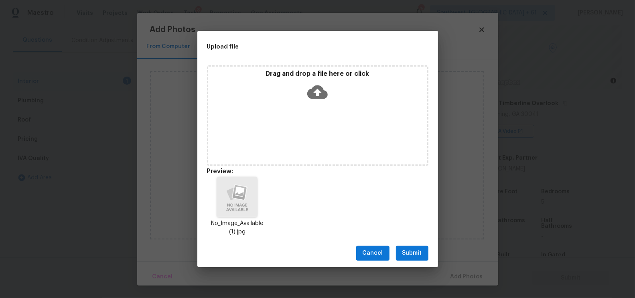
click at [410, 253] on span "Submit" at bounding box center [412, 253] width 20 height 10
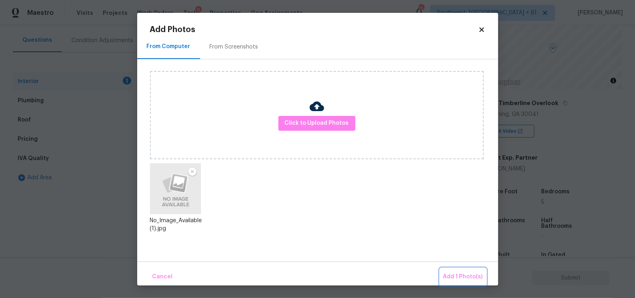
click at [475, 273] on span "Add 1 Photo(s)" at bounding box center [463, 277] width 40 height 10
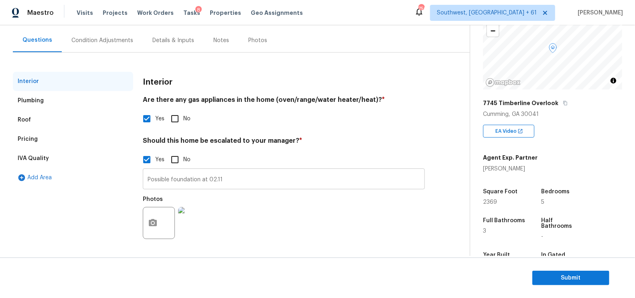
click at [222, 179] on input "Possible foundation at 02.11" at bounding box center [284, 179] width 282 height 19
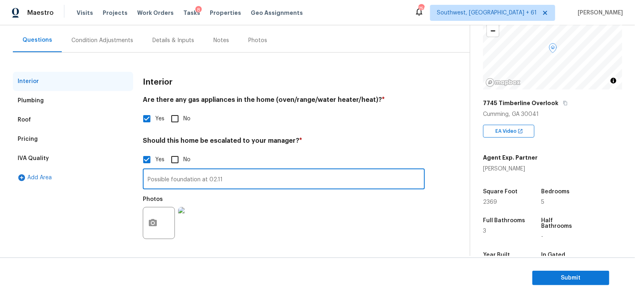
click at [222, 179] on input "Possible foundation at 02.11" at bounding box center [284, 179] width 282 height 19
click at [114, 43] on div "Condition Adjustments" at bounding box center [102, 40] width 62 height 8
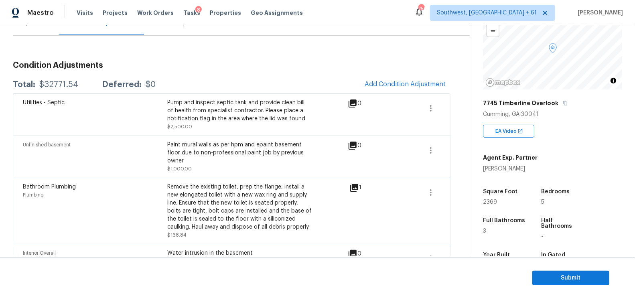
scroll to position [85, 0]
click at [562, 281] on span "Submit" at bounding box center [570, 278] width 64 height 10
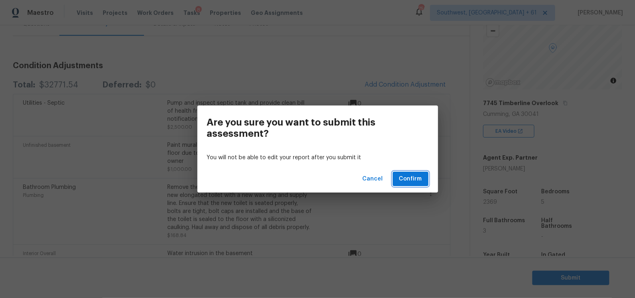
click at [417, 180] on span "Confirm" at bounding box center [410, 179] width 23 height 10
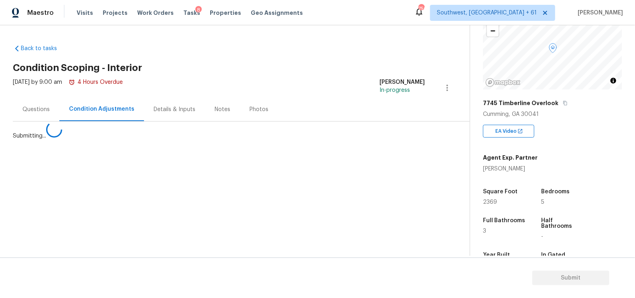
scroll to position [0, 0]
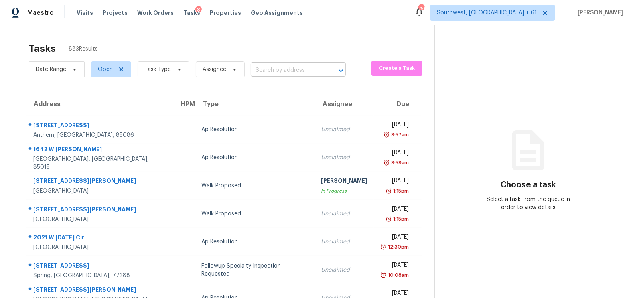
click at [282, 72] on input "text" at bounding box center [287, 70] width 73 height 12
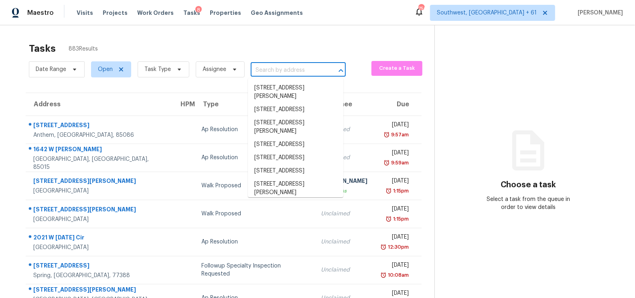
paste input "[STREET_ADDRESS]"
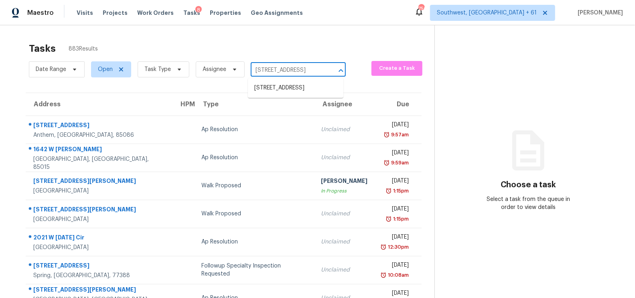
type input "[STREET_ADDRESS]"
click at [294, 72] on input "text" at bounding box center [287, 70] width 73 height 12
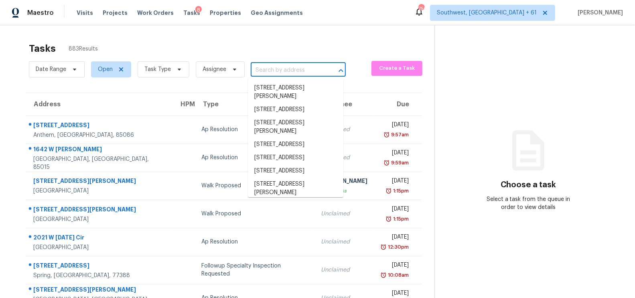
paste input "[STREET_ADDRESS]"
type input "[STREET_ADDRESS]"
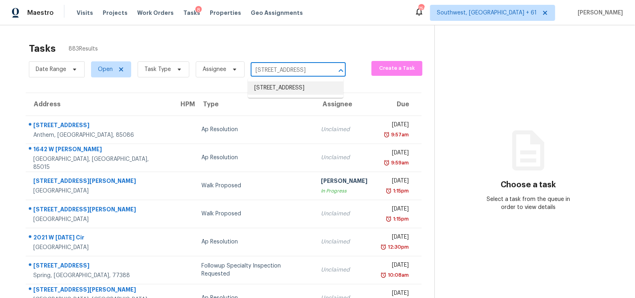
click at [294, 95] on li "[STREET_ADDRESS]" at bounding box center [295, 87] width 95 height 13
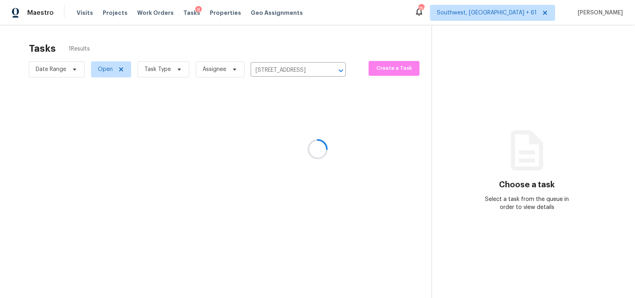
click at [283, 138] on div at bounding box center [317, 149] width 635 height 298
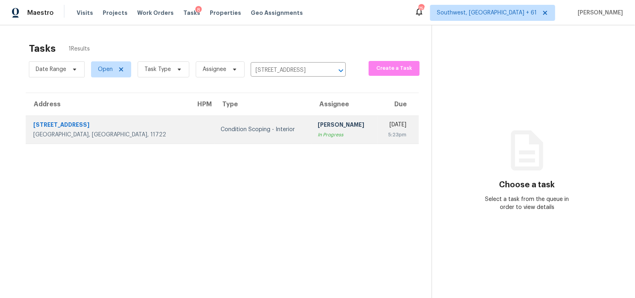
click at [318, 129] on div "[PERSON_NAME]" at bounding box center [344, 126] width 53 height 10
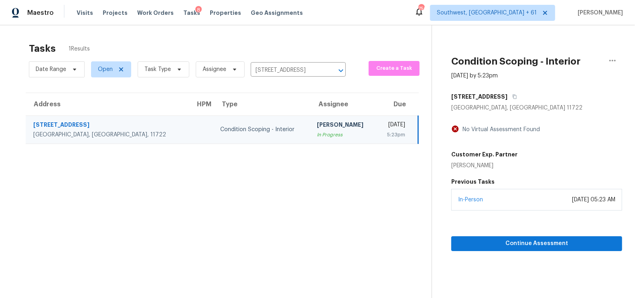
click at [517, 201] on div "In-Person [DATE] 05:23 AM" at bounding box center [536, 200] width 171 height 22
click at [534, 248] on button "Continue Assessment" at bounding box center [536, 243] width 171 height 15
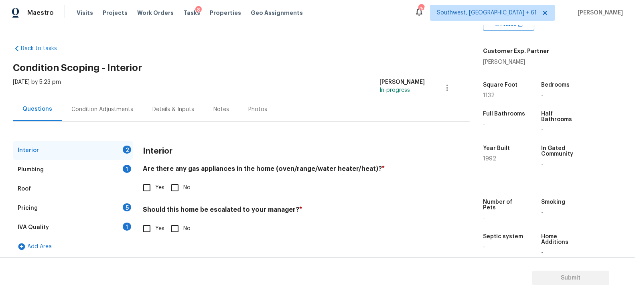
scroll to position [173, 0]
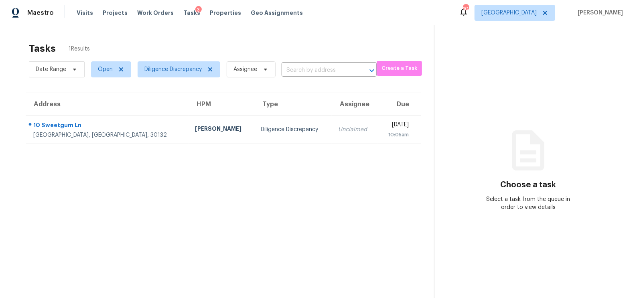
click at [332, 138] on td "Unclaimed" at bounding box center [355, 129] width 46 height 28
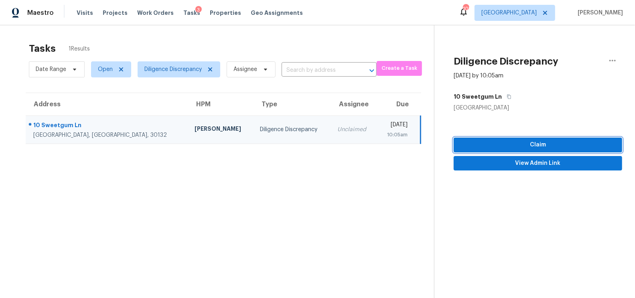
click at [540, 146] on span "Claim" at bounding box center [538, 145] width 156 height 10
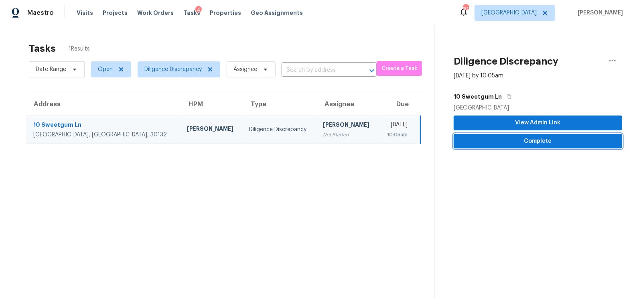
click at [547, 140] on span "Complete" at bounding box center [538, 141] width 156 height 10
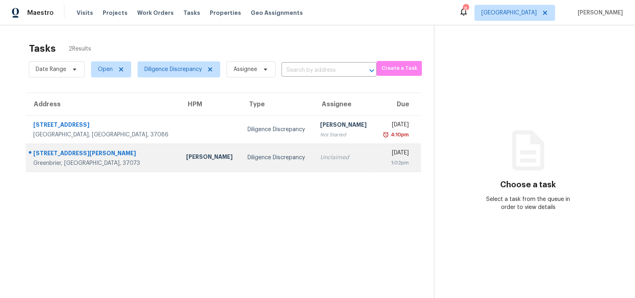
click at [317, 163] on td "Unclaimed" at bounding box center [343, 158] width 61 height 28
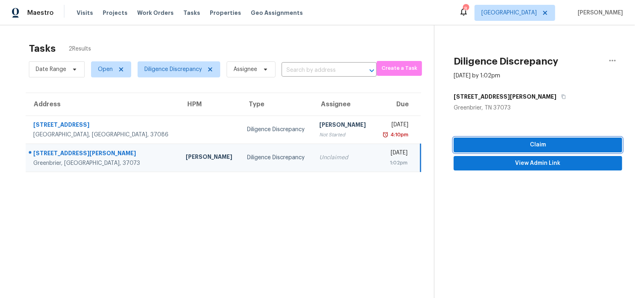
click at [530, 150] on button "Claim" at bounding box center [537, 145] width 168 height 15
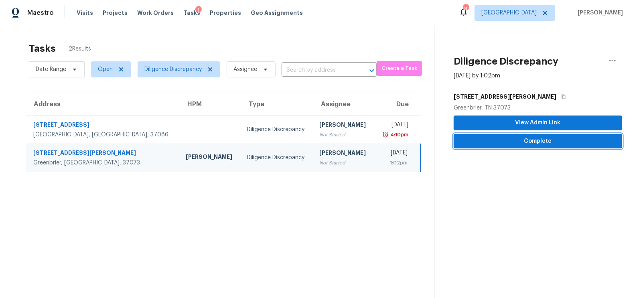
click at [535, 140] on span "Complete" at bounding box center [538, 141] width 156 height 10
